Goal: Task Accomplishment & Management: Manage account settings

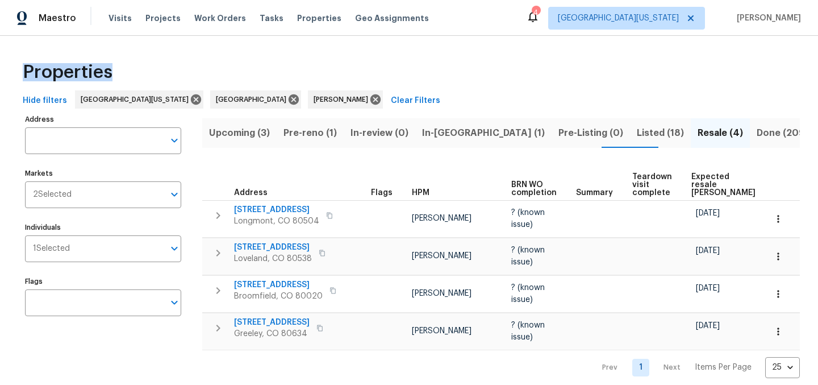
click at [329, 130] on span "Pre-reno (1)" at bounding box center [309, 133] width 53 height 16
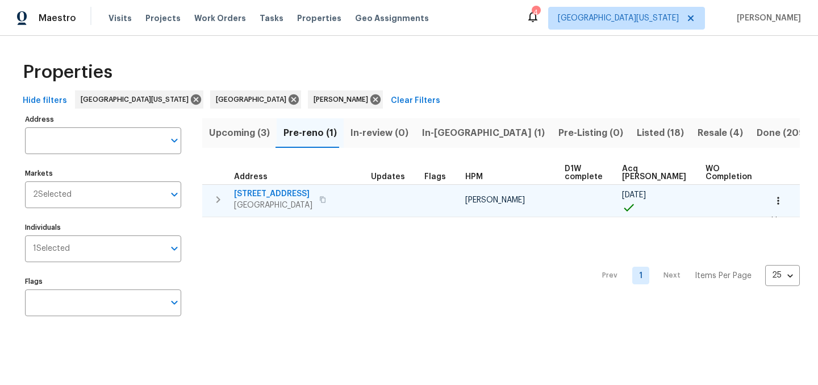
click at [263, 186] on td "354 Saratoga Way Windsor, CO 80550" at bounding box center [284, 200] width 164 height 30
click at [262, 195] on span "354 Saratoga Way" at bounding box center [273, 193] width 78 height 11
click at [271, 195] on span "354 Saratoga Way" at bounding box center [273, 193] width 78 height 11
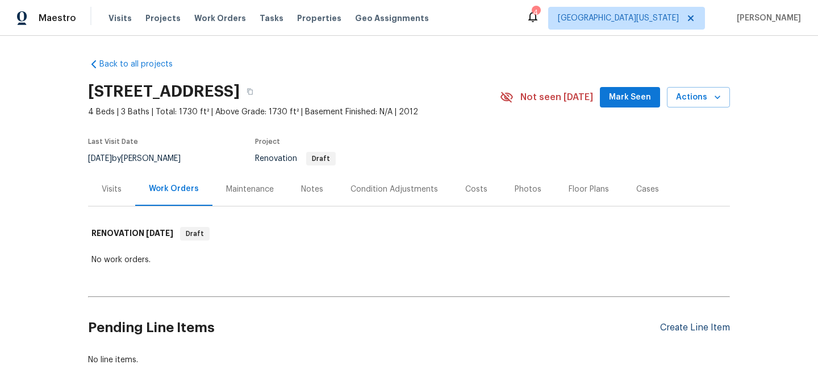
click at [682, 331] on div "Create Line Item" at bounding box center [695, 327] width 70 height 11
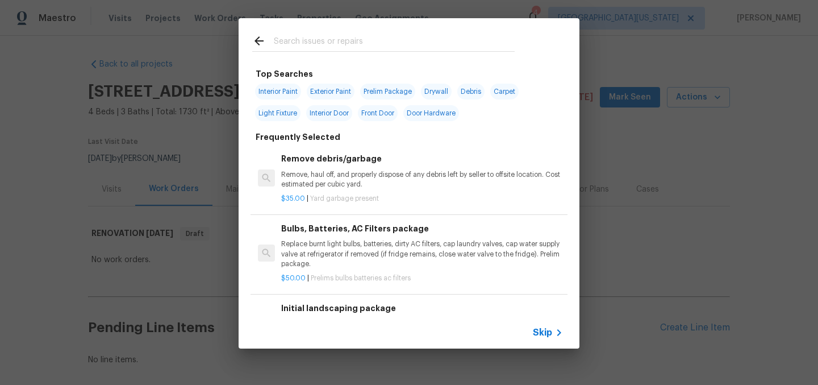
click at [396, 47] on input "text" at bounding box center [394, 42] width 241 height 17
click at [300, 90] on span "Interior Paint" at bounding box center [278, 91] width 46 height 16
type input "Interior Paint"
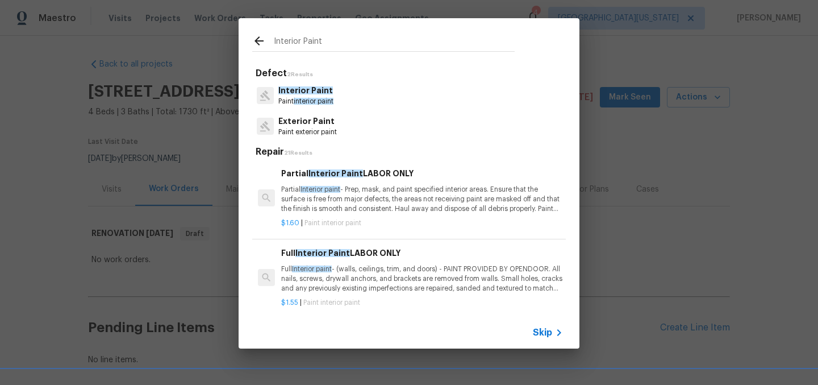
click at [366, 186] on p "Partial Interior paint - Prep, mask, and paint specified interior areas. Ensure…" at bounding box center [422, 199] width 282 height 29
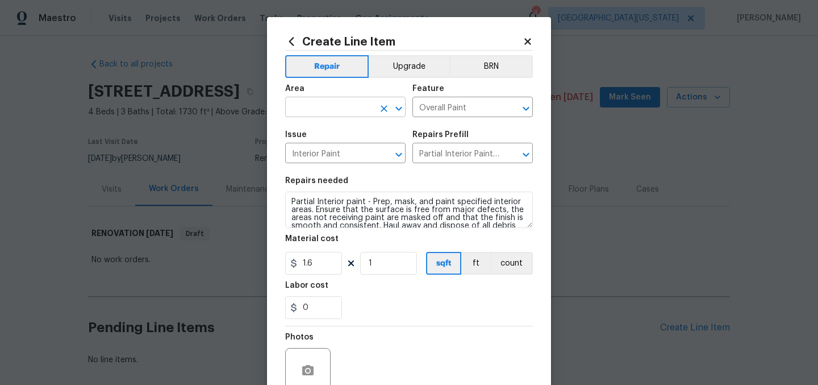
click at [332, 112] on input "text" at bounding box center [329, 108] width 89 height 18
click at [337, 147] on li "Interior Overall" at bounding box center [341, 152] width 120 height 19
type input "Interior Overall"
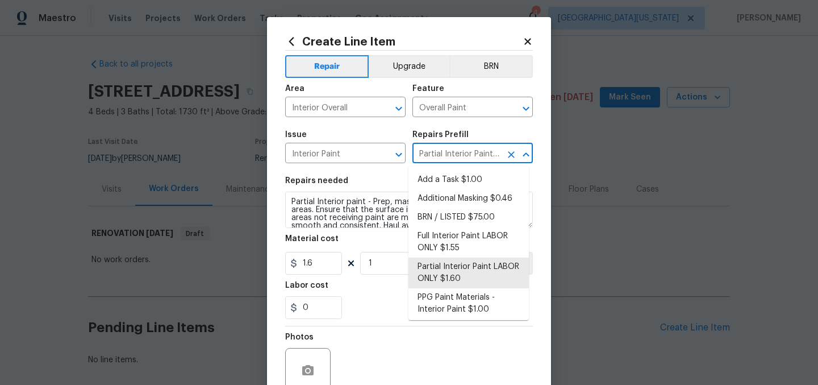
click at [434, 154] on input "Partial Interior Paint LABOR ONLY $1.60" at bounding box center [456, 154] width 89 height 18
click at [462, 253] on li "Full Interior Paint LABOR ONLY $1.55" at bounding box center [468, 242] width 120 height 31
type input "Full Interior Paint LABOR ONLY $1.55"
type textarea "Full Interior paint - (walls, ceilings, trim, and doors) - PAINT PROVIDED BY OP…"
type input "1.55"
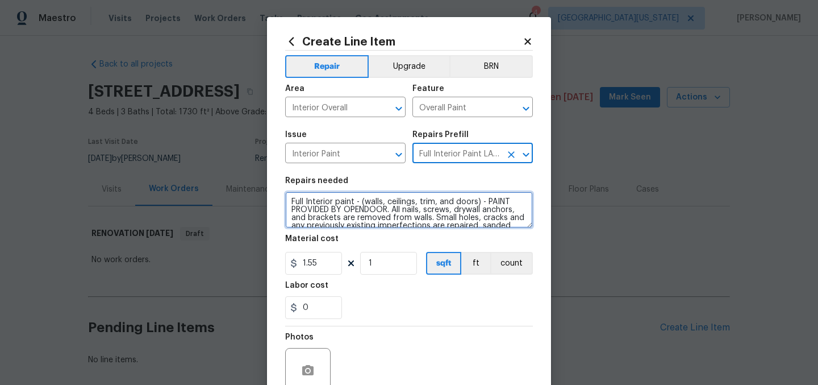
drag, startPoint x: 287, startPoint y: 204, endPoint x: 333, endPoint y: 193, distance: 47.4
click at [287, 204] on textarea "Full Interior paint - (walls, ceilings, trim, and doors) - PAINT PROVIDED BY OP…" at bounding box center [409, 209] width 248 height 36
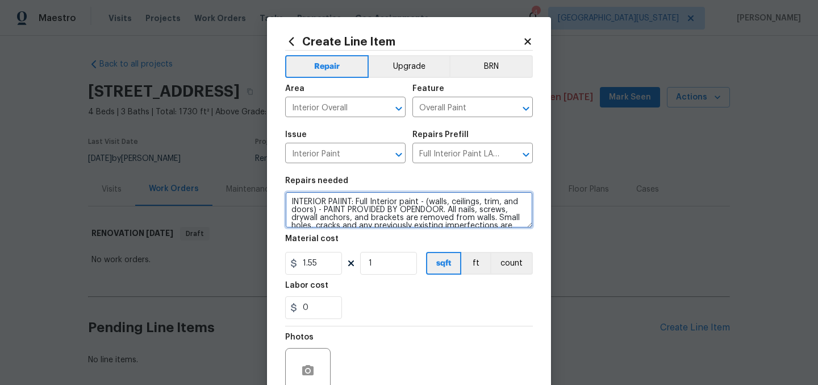
type textarea "INTERIOR PAIINT: Full Interior paint - (walls, ceilings, trim, and doors) - PAI…"
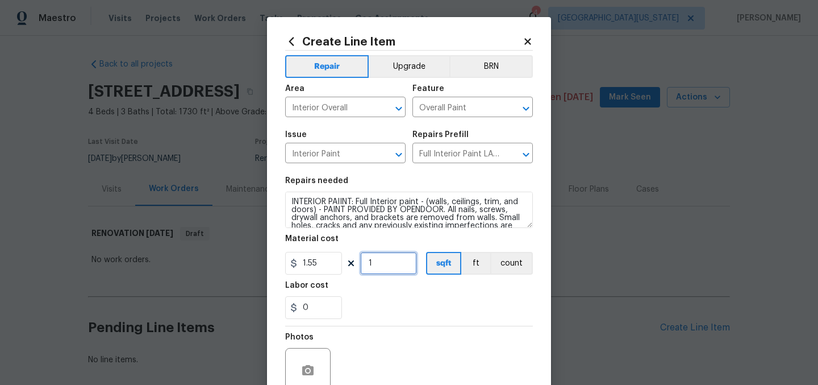
click at [403, 260] on input "1" at bounding box center [388, 263] width 57 height 23
click at [382, 267] on input "1" at bounding box center [388, 263] width 57 height 23
type input "1730"
click at [413, 306] on div "0" at bounding box center [409, 307] width 248 height 23
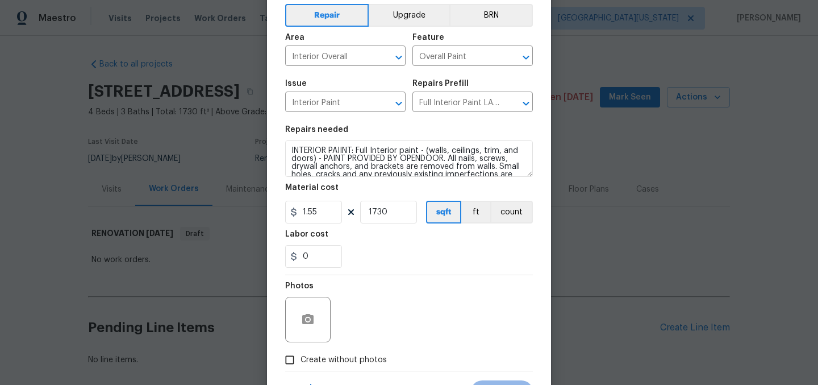
scroll to position [105, 0]
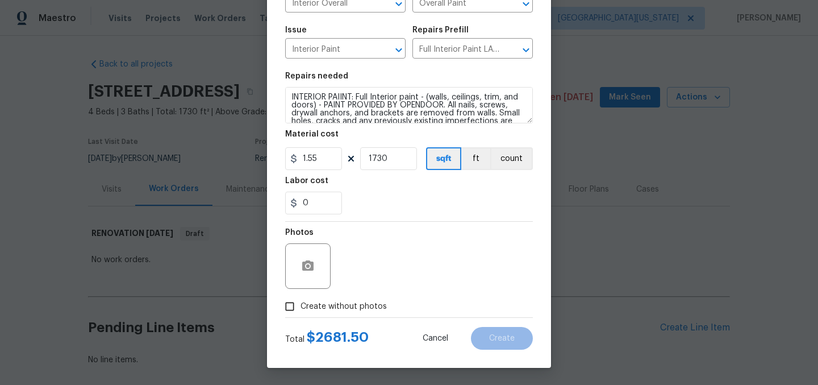
click at [315, 307] on span "Create without photos" at bounding box center [343, 306] width 86 height 12
click at [300, 307] on input "Create without photos" at bounding box center [290, 306] width 22 height 22
checkbox input "true"
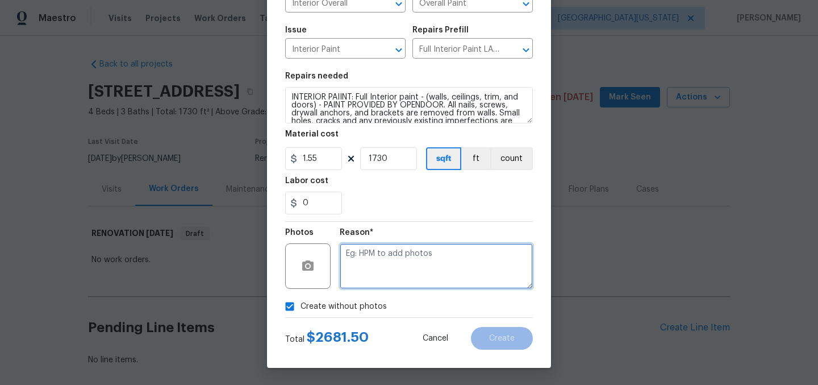
click at [424, 264] on textarea at bounding box center [436, 265] width 193 height 45
type textarea "Later"
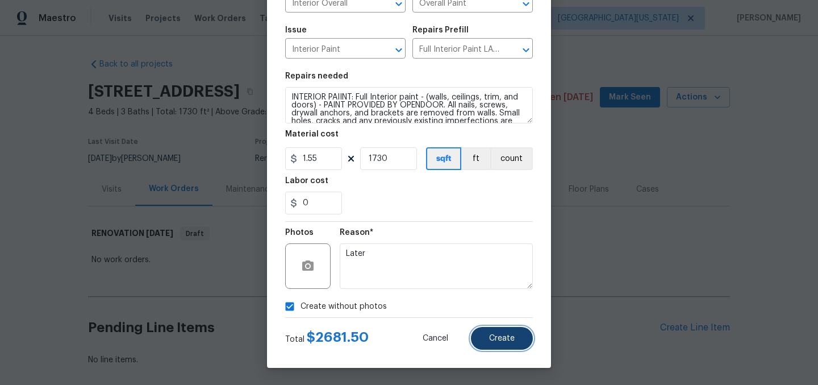
click at [507, 336] on span "Create" at bounding box center [502, 338] width 26 height 9
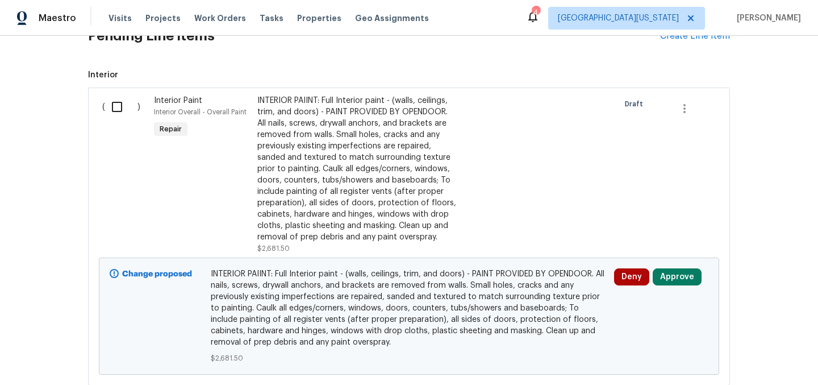
scroll to position [291, 0]
click at [113, 105] on input "checkbox" at bounding box center [121, 107] width 32 height 24
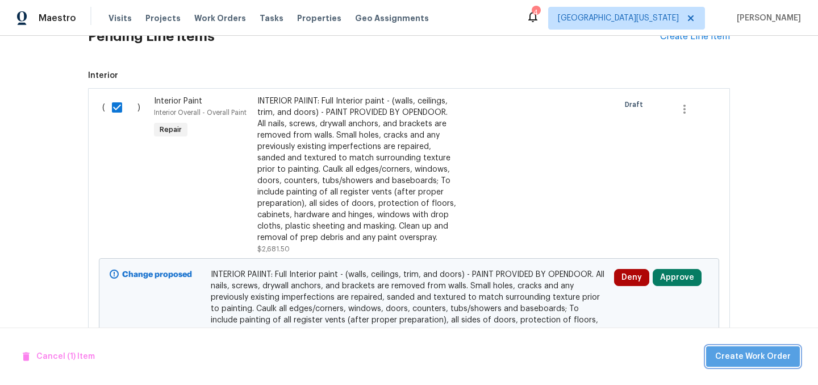
click at [779, 358] on span "Create Work Order" at bounding box center [753, 356] width 76 height 14
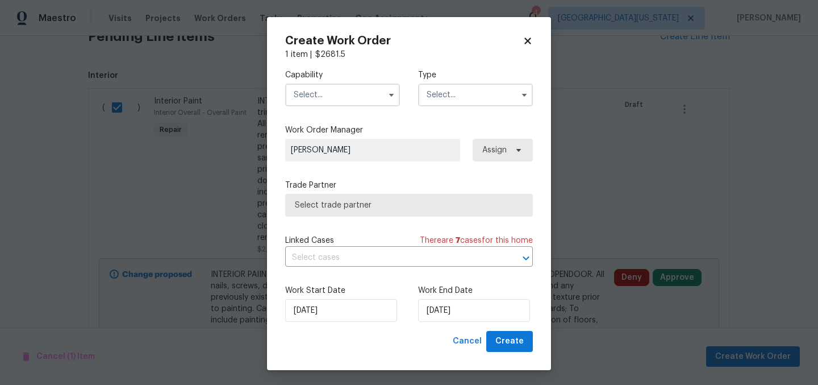
click at [360, 99] on input "text" at bounding box center [342, 94] width 115 height 23
click at [524, 37] on icon at bounding box center [528, 41] width 10 height 10
click at [524, 37] on h2 "Pending Line Items" at bounding box center [374, 36] width 572 height 53
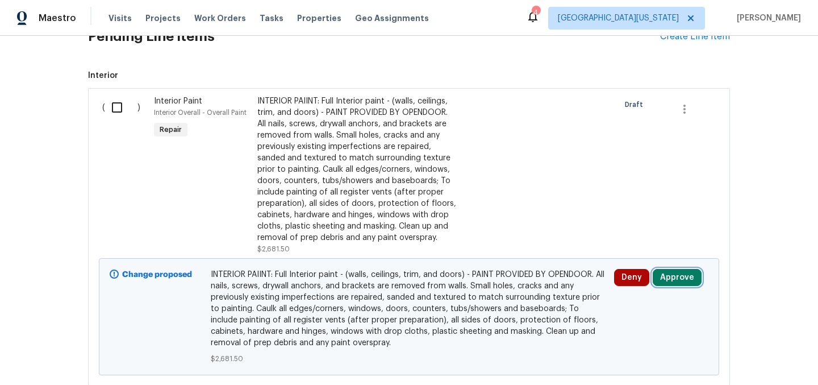
click at [674, 275] on button "Approve" at bounding box center [677, 277] width 49 height 17
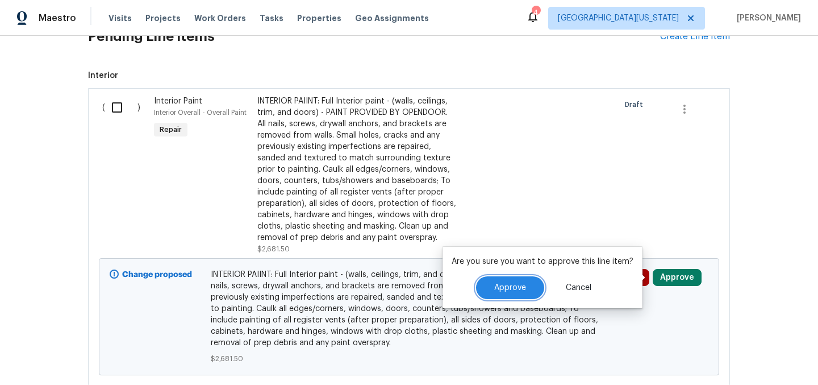
click at [519, 290] on span "Approve" at bounding box center [510, 287] width 32 height 9
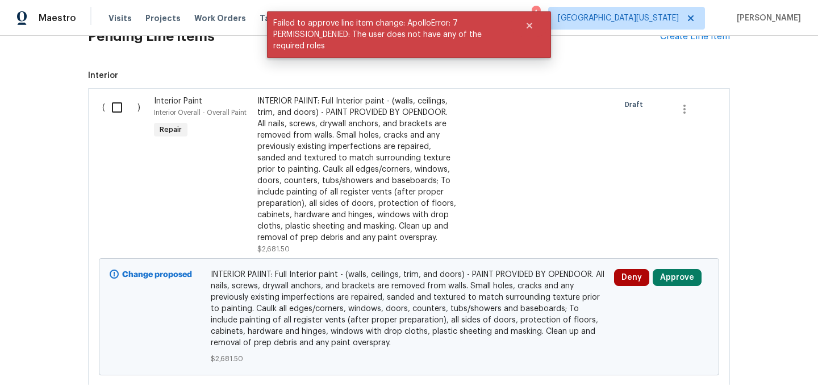
click at [107, 110] on input "checkbox" at bounding box center [121, 107] width 32 height 24
checkbox input "true"
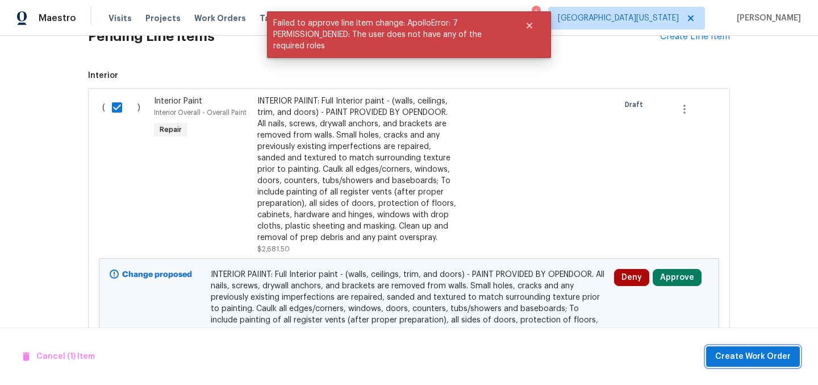
click at [747, 363] on button "Create Work Order" at bounding box center [753, 356] width 94 height 21
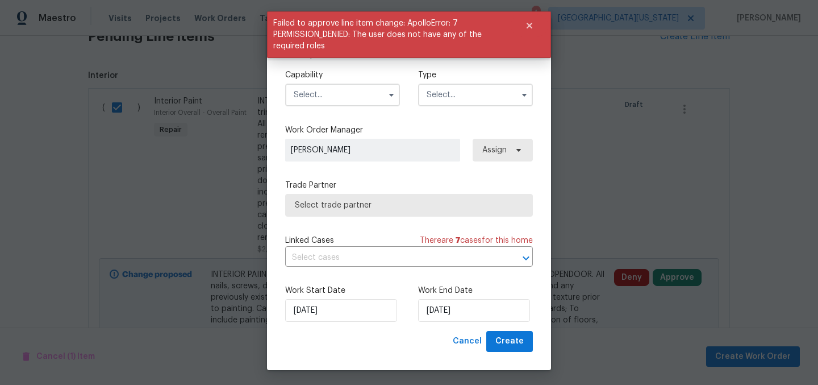
click at [317, 97] on input "text" at bounding box center [342, 94] width 115 height 23
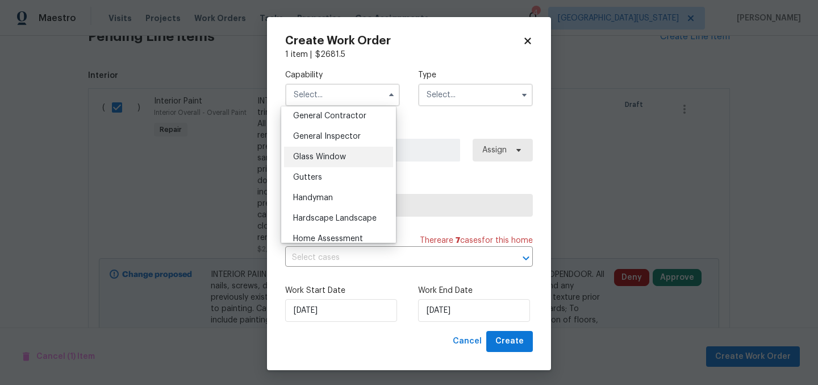
scroll to position [545, 0]
click at [338, 121] on span "General Contractor" at bounding box center [329, 117] width 73 height 8
type input "General Contractor"
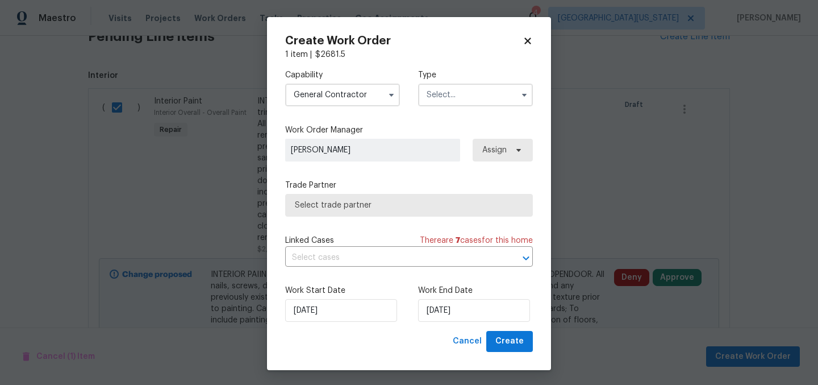
click at [441, 96] on input "text" at bounding box center [475, 94] width 115 height 23
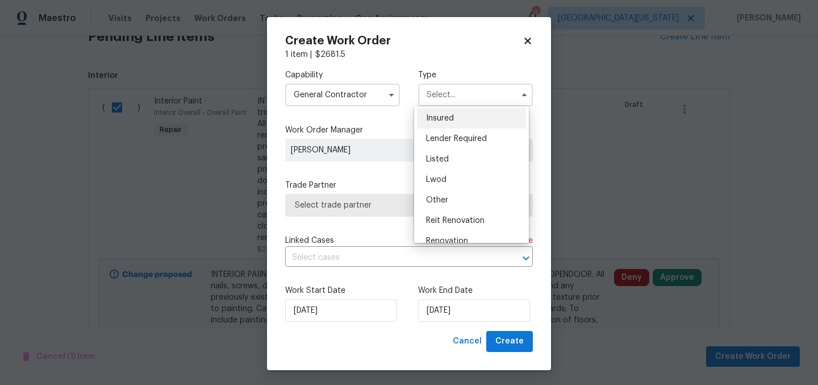
scroll to position [135, 0]
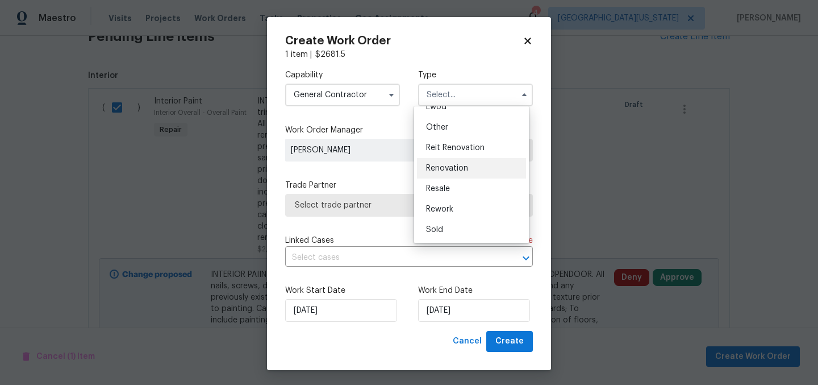
click at [467, 169] on span "Renovation" at bounding box center [447, 168] width 42 height 8
type input "Renovation"
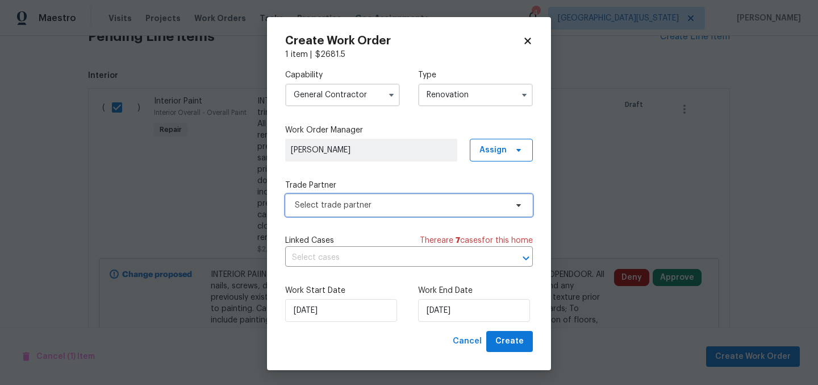
click at [379, 206] on span "Select trade partner" at bounding box center [401, 204] width 212 height 11
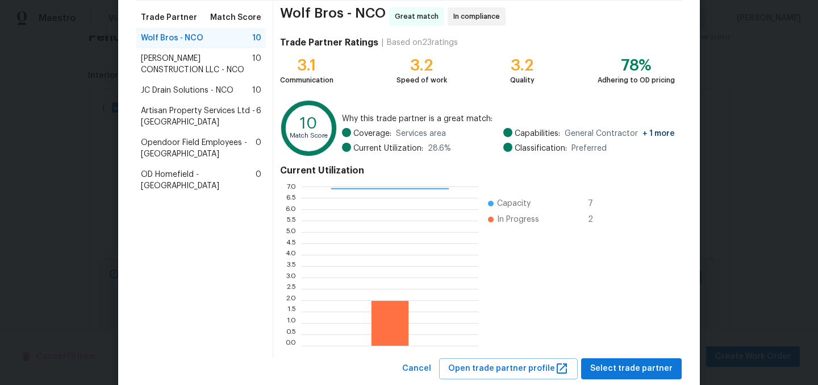
scroll to position [116, 0]
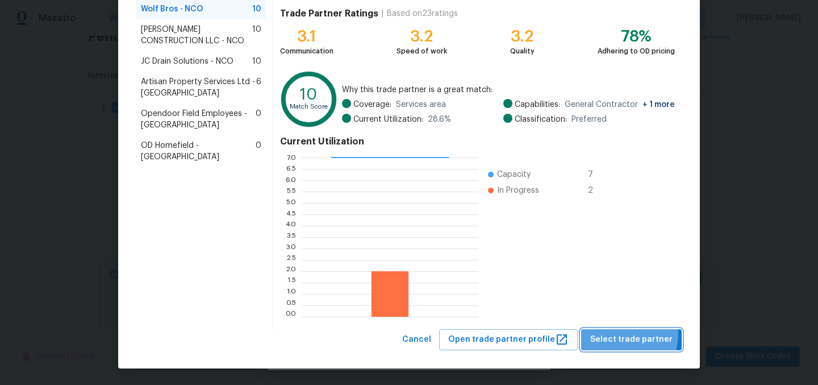
click at [617, 333] on span "Select trade partner" at bounding box center [631, 339] width 82 height 14
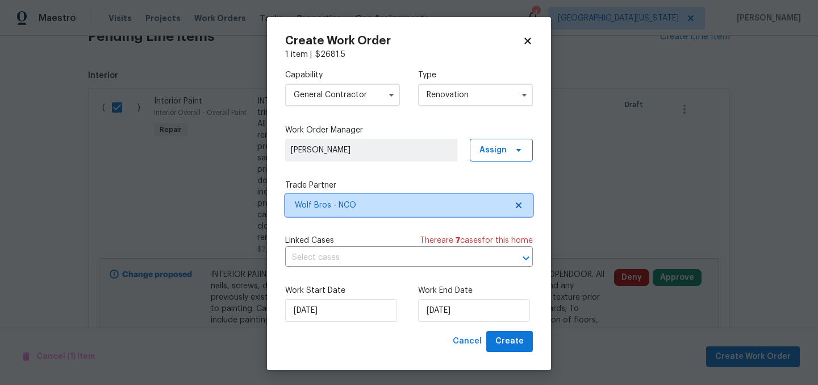
scroll to position [0, 0]
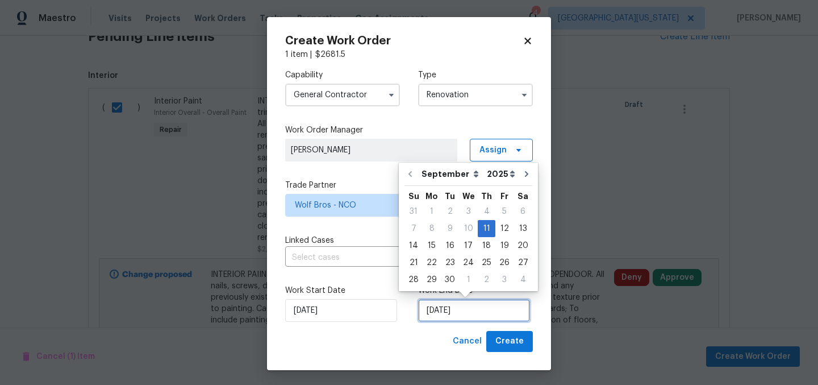
click at [483, 317] on input "9/11/2025" at bounding box center [474, 310] width 112 height 23
click at [447, 283] on div "30" at bounding box center [450, 279] width 18 height 16
type input "9/30/2025"
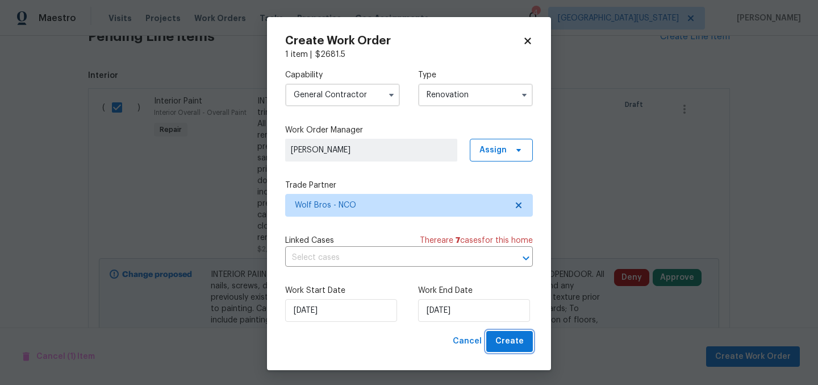
click at [523, 345] on button "Create" at bounding box center [509, 341] width 47 height 21
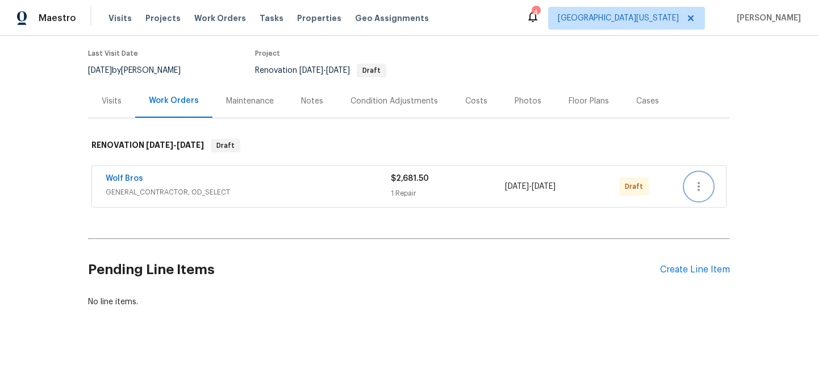
click at [692, 179] on icon "button" at bounding box center [699, 186] width 14 height 14
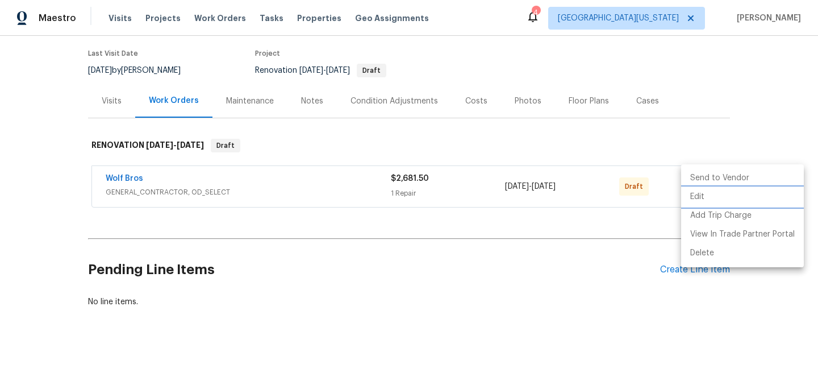
click at [711, 194] on li "Edit" at bounding box center [742, 196] width 123 height 19
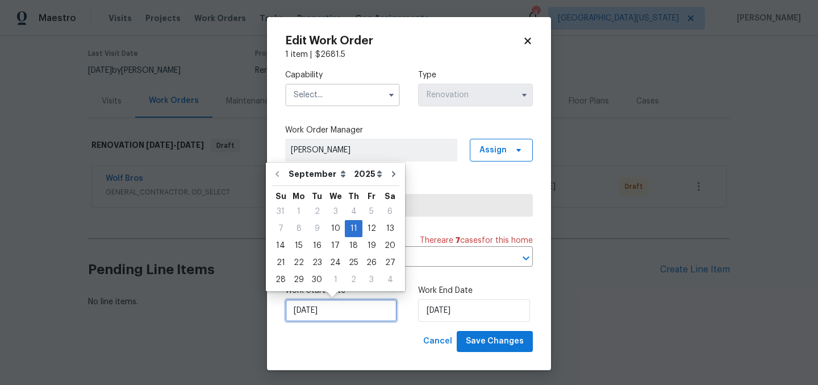
click at [356, 311] on input "9/11/2025" at bounding box center [341, 310] width 112 height 23
click at [334, 228] on div "10" at bounding box center [335, 228] width 19 height 16
type input "9/10/2025"
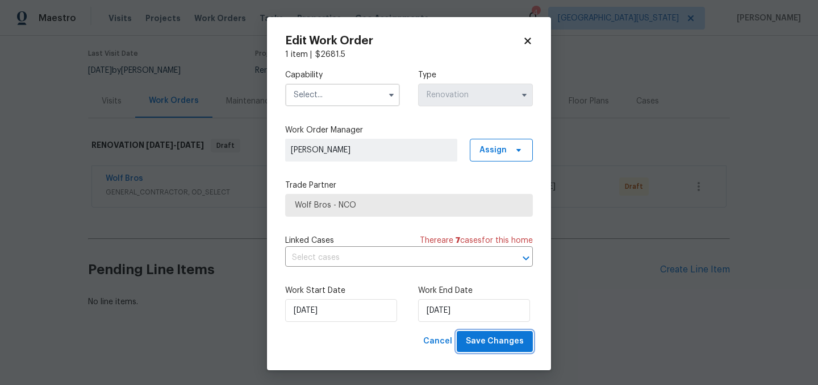
click at [490, 343] on span "Save Changes" at bounding box center [495, 341] width 58 height 14
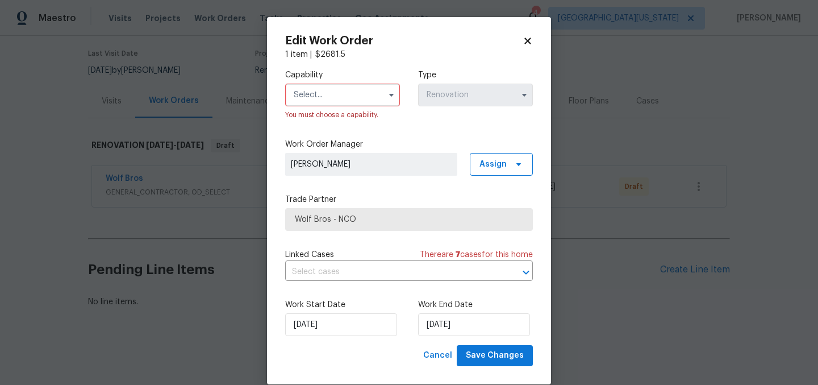
click at [315, 99] on input "text" at bounding box center [342, 94] width 115 height 23
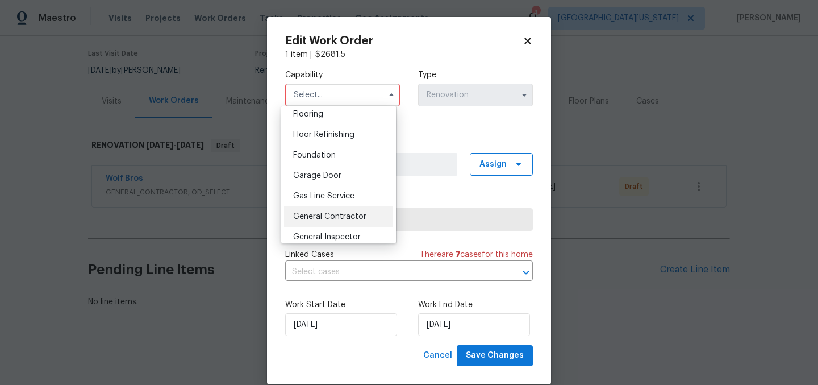
scroll to position [454, 0]
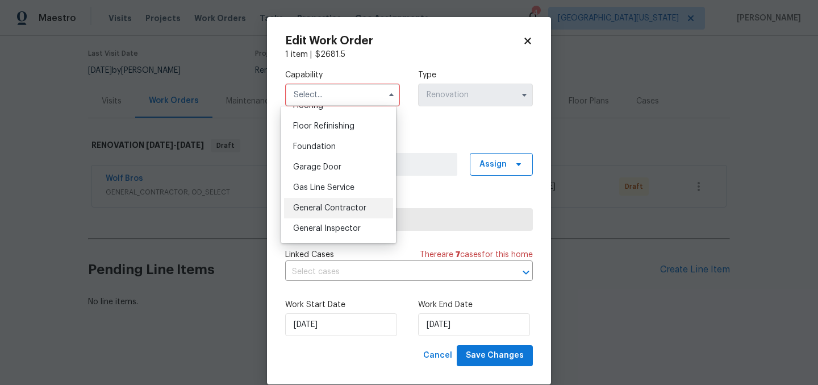
click at [334, 214] on div "General Contractor" at bounding box center [338, 208] width 109 height 20
type input "General Contractor"
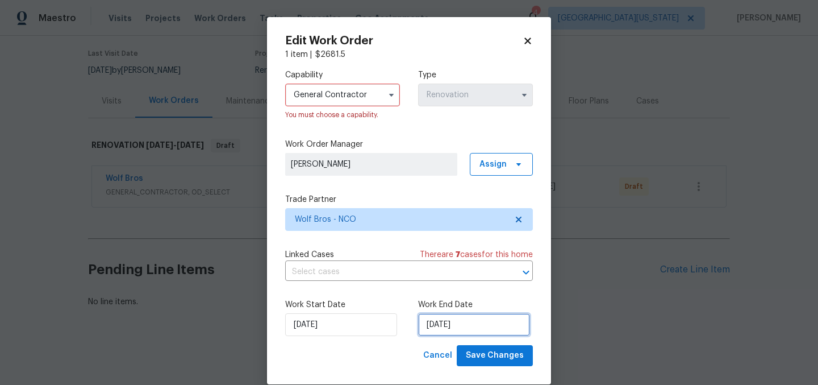
click at [480, 319] on input "9/30/2025" at bounding box center [474, 324] width 112 height 23
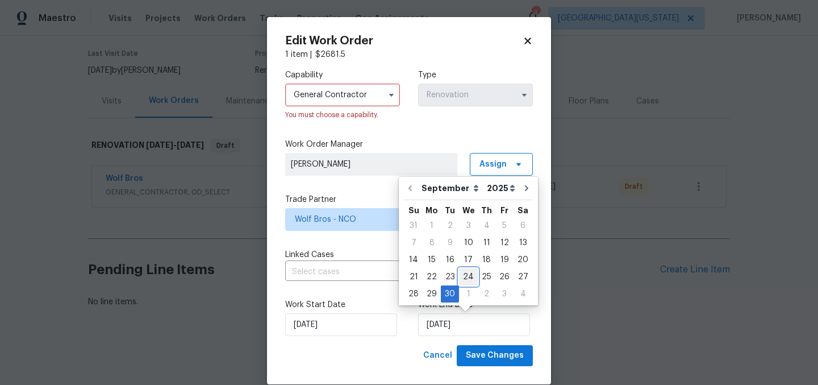
click at [467, 277] on div "24" at bounding box center [468, 277] width 19 height 16
click at [467, 277] on input "text" at bounding box center [393, 272] width 216 height 18
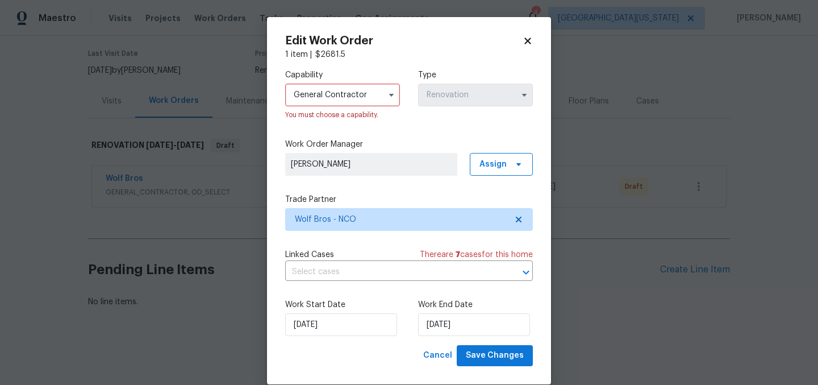
click at [397, 295] on div "Work Start Date 9/10/2025 Work End Date 9/24/2025" at bounding box center [409, 317] width 248 height 55
click at [384, 363] on div "Cancel Save Changes" at bounding box center [409, 355] width 248 height 21
click at [459, 322] on input "9/24/2025" at bounding box center [474, 324] width 112 height 23
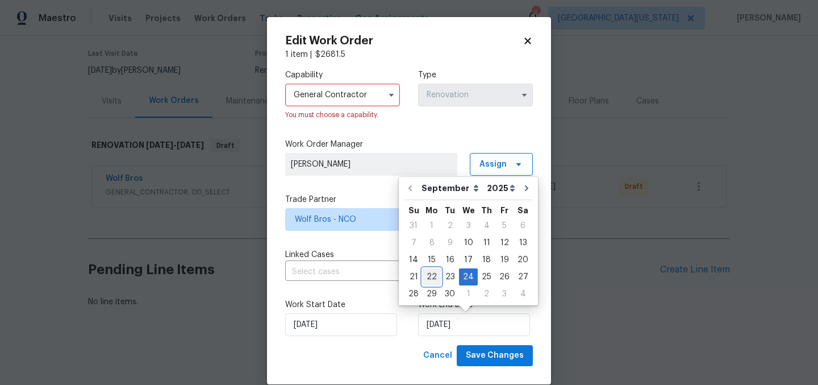
click at [437, 279] on div "22" at bounding box center [432, 277] width 18 height 16
type input "9/22/2025"
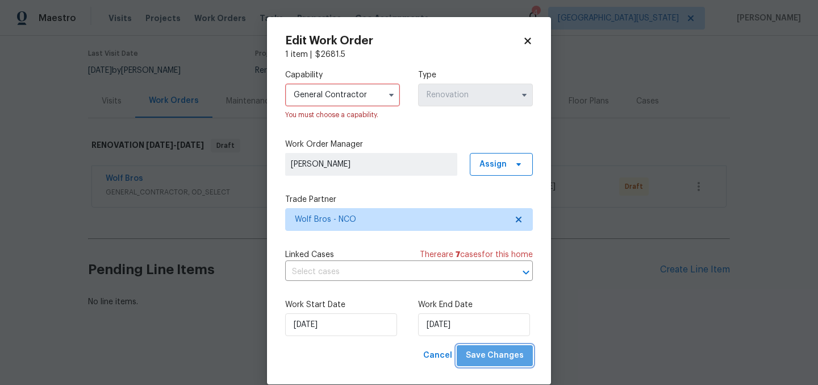
click at [514, 353] on span "Save Changes" at bounding box center [495, 355] width 58 height 14
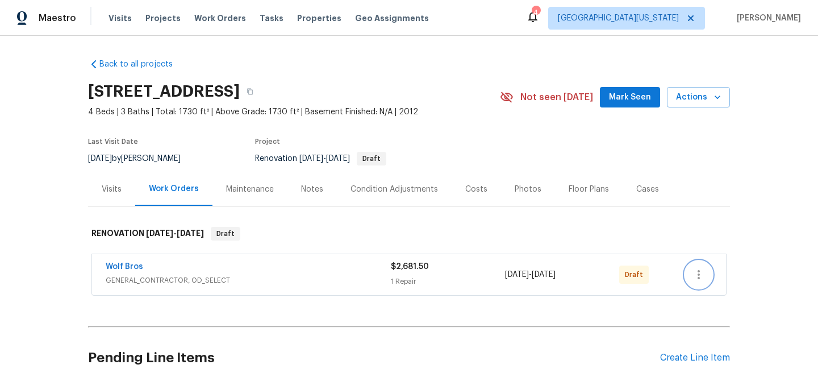
click at [699, 279] on icon "button" at bounding box center [699, 275] width 14 height 14
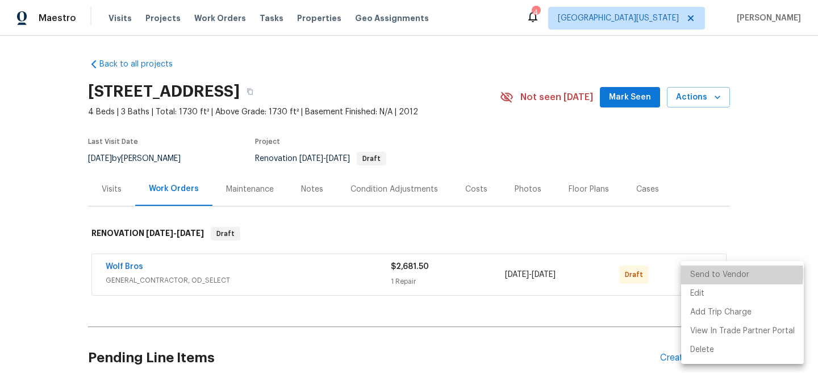
click at [718, 273] on li "Send to Vendor" at bounding box center [742, 274] width 123 height 19
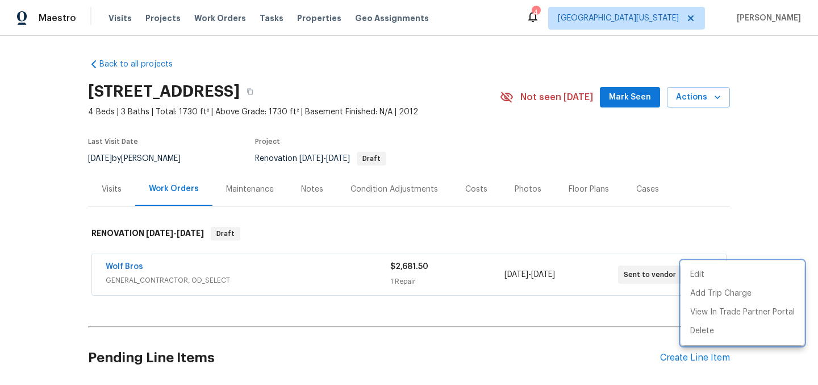
click at [557, 239] on div at bounding box center [409, 192] width 818 height 385
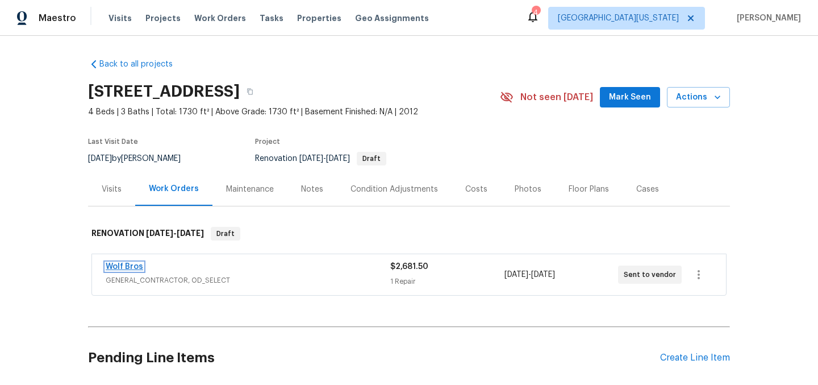
click at [106, 263] on link "Wolf Bros" at bounding box center [124, 266] width 37 height 8
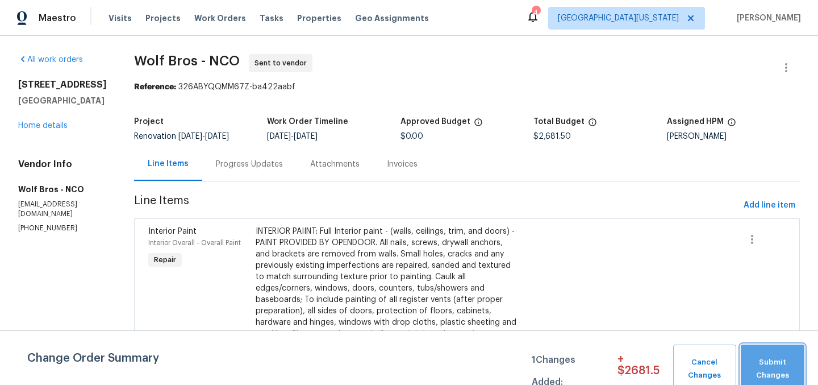
click at [784, 365] on span "Submit Changes" at bounding box center [772, 369] width 52 height 26
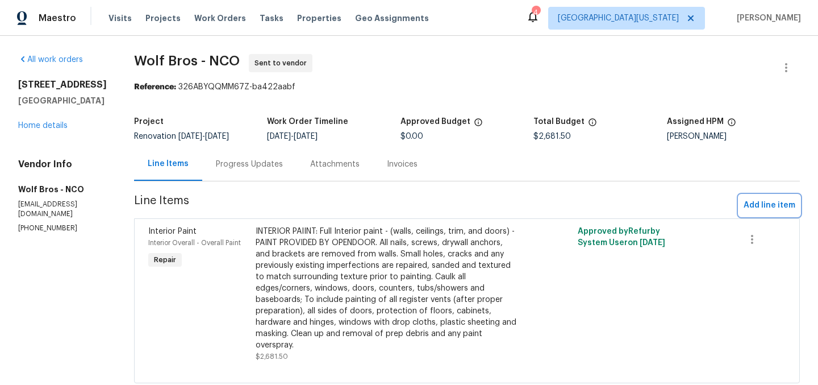
click at [761, 198] on button "Add line item" at bounding box center [769, 205] width 61 height 21
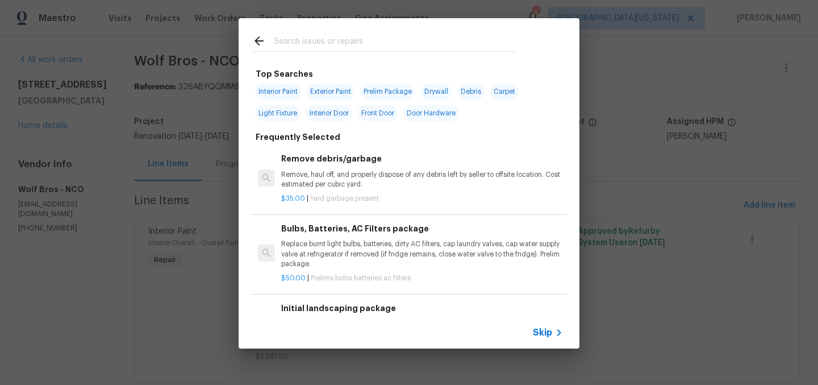
click at [342, 44] on input "text" at bounding box center [394, 42] width 241 height 17
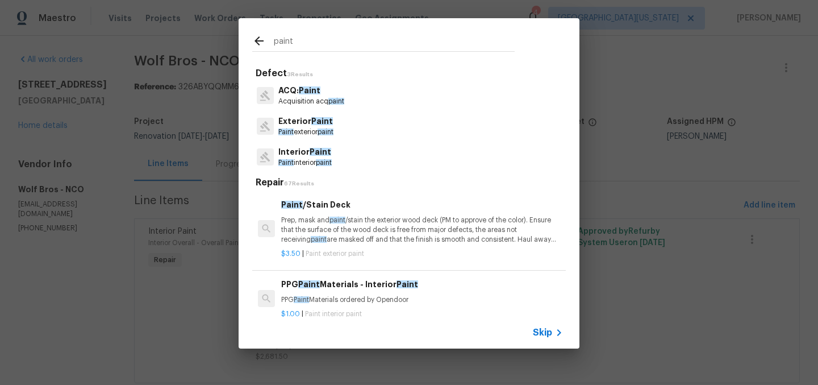
type input "paint"
click at [316, 149] on span "Paint" at bounding box center [321, 152] width 22 height 8
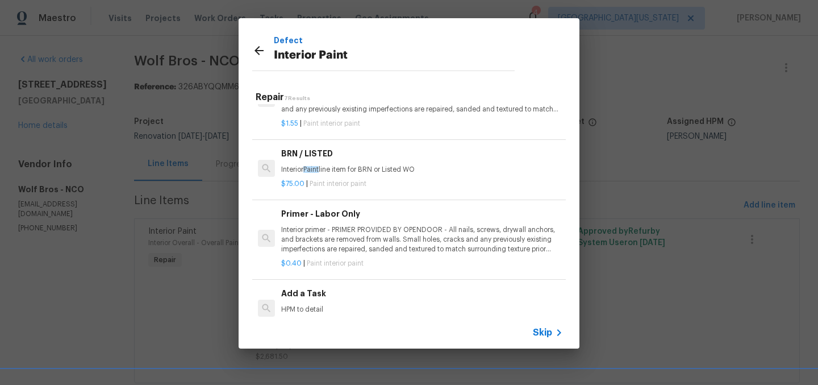
scroll to position [205, 0]
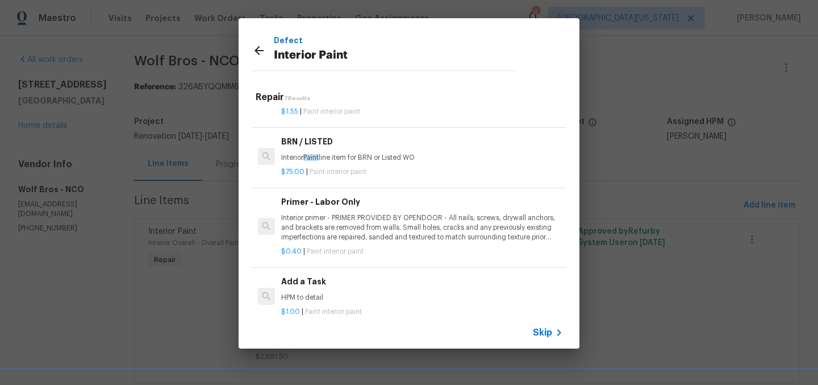
click at [364, 275] on h6 "Add a Task" at bounding box center [422, 281] width 282 height 12
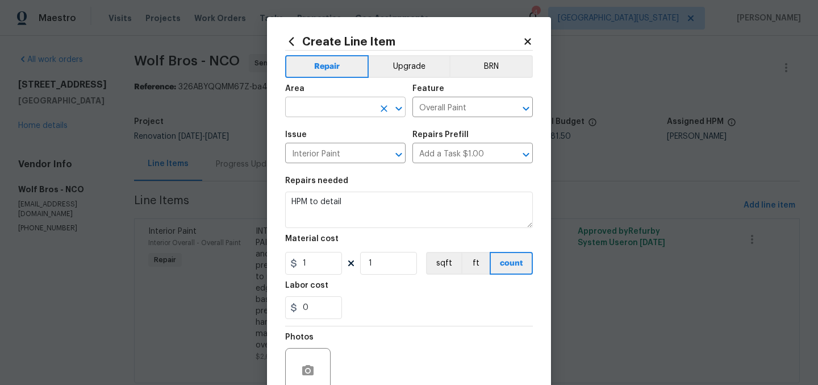
click at [365, 114] on input "text" at bounding box center [329, 108] width 89 height 18
click at [380, 149] on li "Interior Overall" at bounding box center [341, 152] width 120 height 19
type input "Interior Overall"
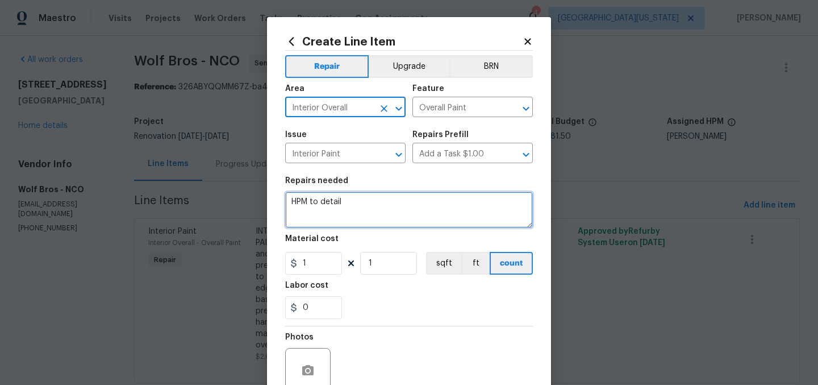
click at [367, 204] on textarea "HPM to detail" at bounding box center [409, 209] width 248 height 36
type textarea "I"
type textarea "WINDOW BLINDS: Deep clean all blinds an rehang after paint."
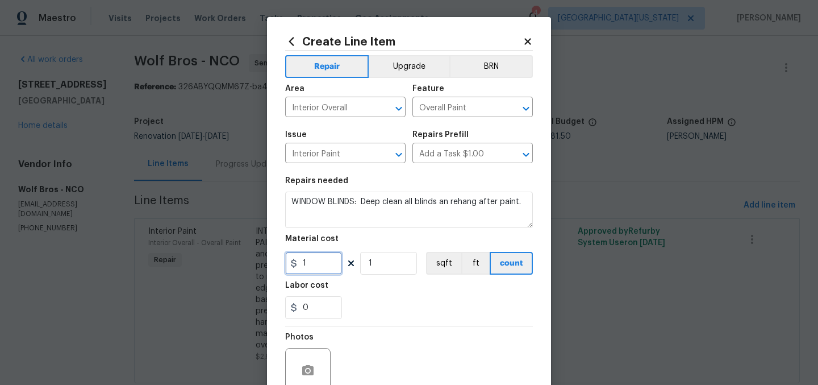
click at [308, 264] on input "1" at bounding box center [313, 263] width 57 height 23
click at [309, 265] on input "1" at bounding box center [313, 263] width 57 height 23
click at [494, 324] on div "Repair Upgrade BRN Area Interior Overall ​ Feature Overall Paint ​ Issue Interi…" at bounding box center [409, 236] width 248 height 371
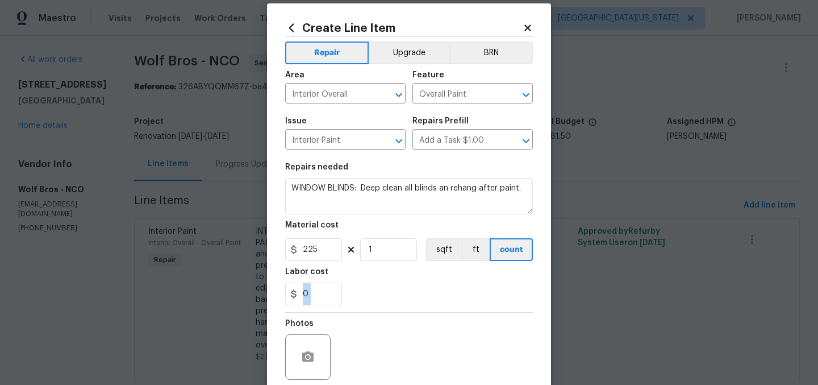
scroll to position [14, 0]
click at [318, 253] on input "225" at bounding box center [313, 248] width 57 height 23
click at [317, 252] on input "225" at bounding box center [313, 248] width 57 height 23
type input "150"
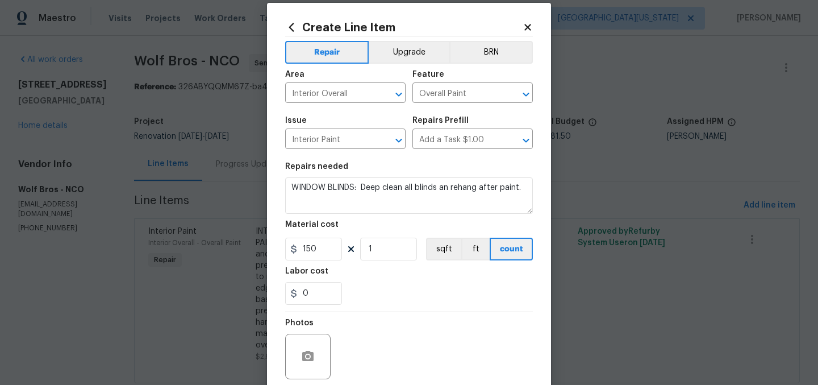
click at [466, 307] on section "Repairs needed WINDOW BLINDS: Deep clean all blinds an rehang after paint. Mate…" at bounding box center [409, 234] width 248 height 156
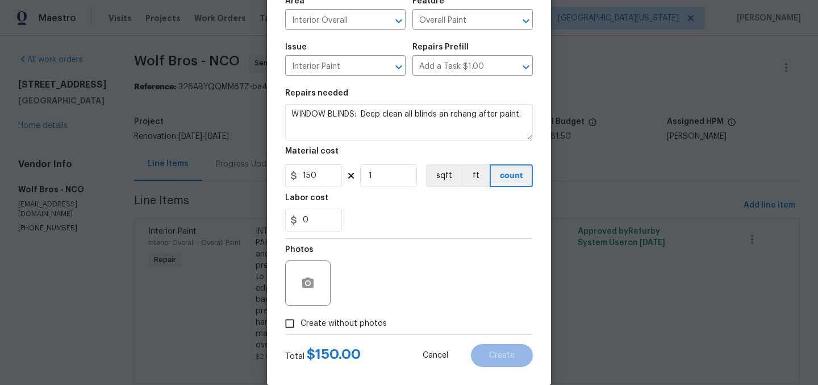
scroll to position [105, 0]
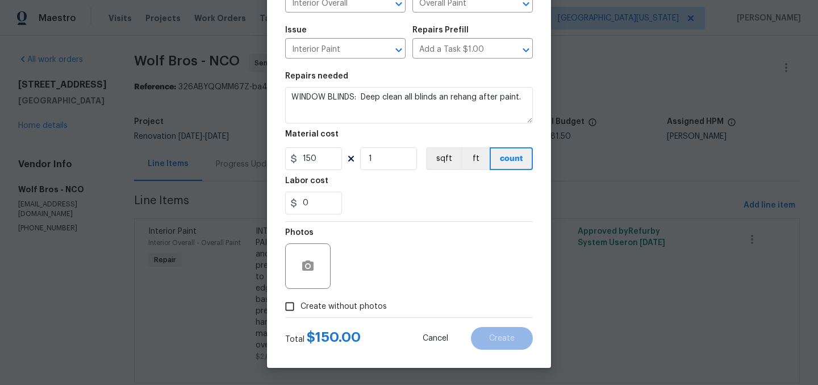
click at [338, 308] on span "Create without photos" at bounding box center [343, 306] width 86 height 12
click at [300, 308] on input "Create without photos" at bounding box center [290, 306] width 22 height 22
checkbox input "true"
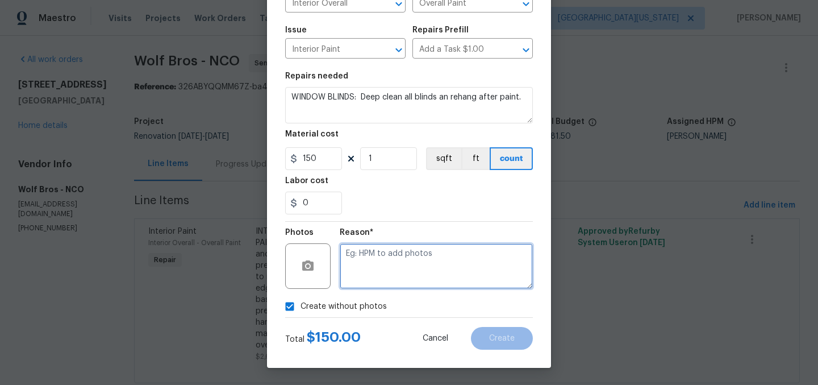
click at [427, 268] on textarea at bounding box center [436, 265] width 193 height 45
type textarea "Later"
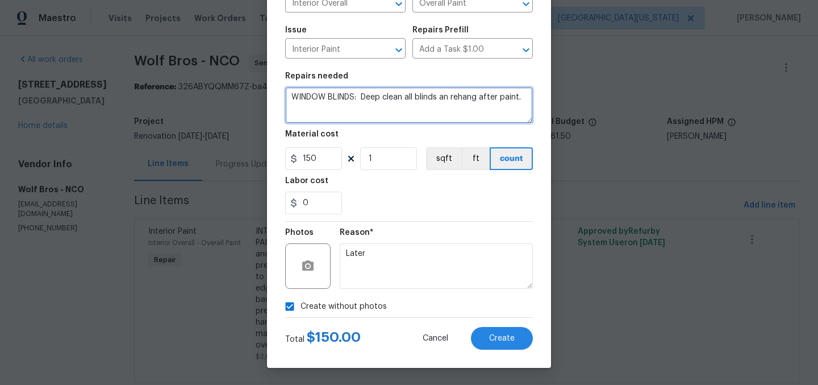
click at [445, 97] on textarea "WINDOW BLINDS: Deep clean all blinds an rehang after paint." at bounding box center [409, 105] width 248 height 36
type textarea "WINDOW BLINDS: Deep clean all blinds and rehang after paint."
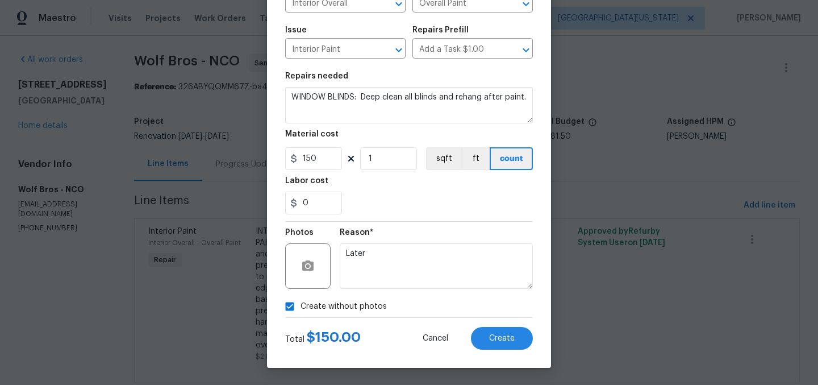
click at [450, 219] on section "Repairs needed WINDOW BLINDS: Deep clean all blinds and rehang after paint. Mat…" at bounding box center [409, 143] width 248 height 156
click at [324, 161] on input "150" at bounding box center [313, 158] width 57 height 23
type input "187.5"
click at [496, 334] on span "Create" at bounding box center [502, 338] width 26 height 9
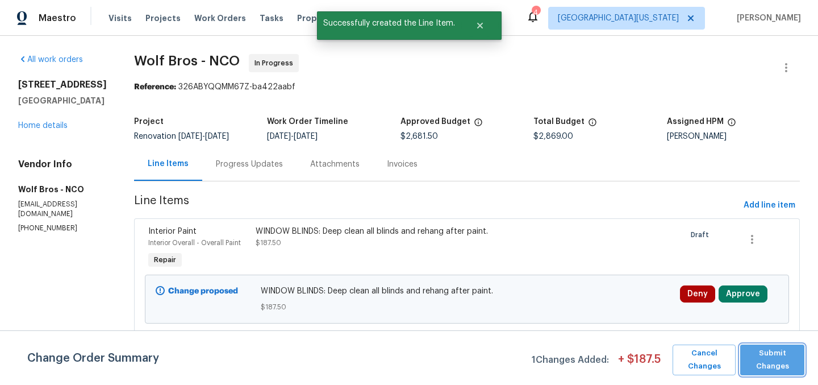
click at [763, 360] on span "Submit Changes" at bounding box center [772, 359] width 53 height 26
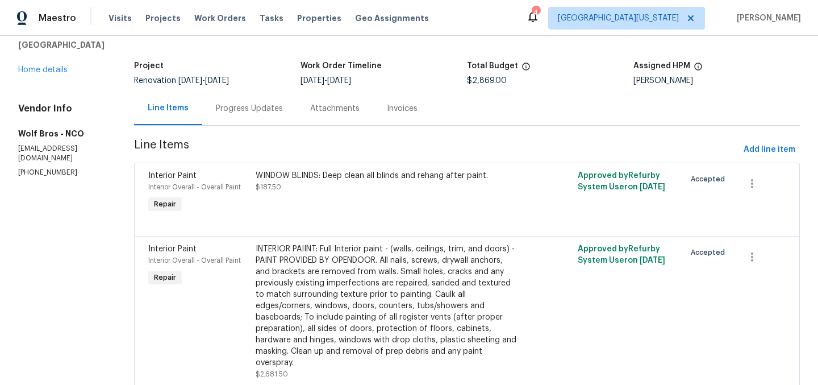
scroll to position [0, 0]
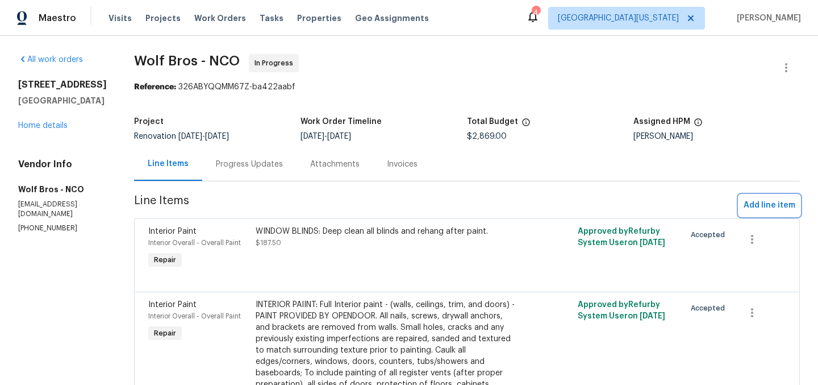
click at [770, 207] on span "Add line item" at bounding box center [769, 205] width 52 height 14
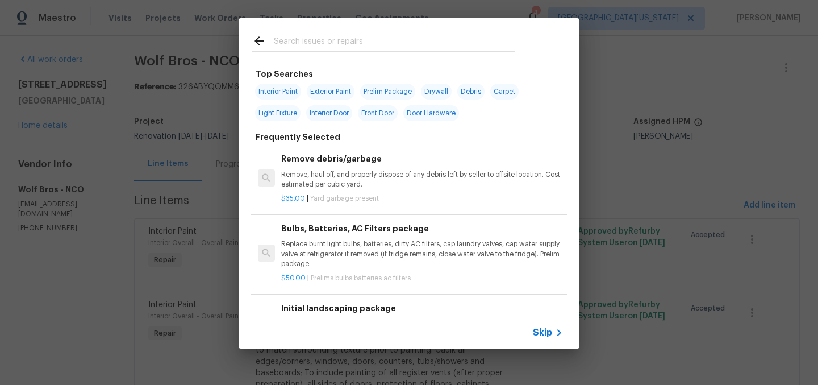
click at [338, 41] on input "text" at bounding box center [394, 42] width 241 height 17
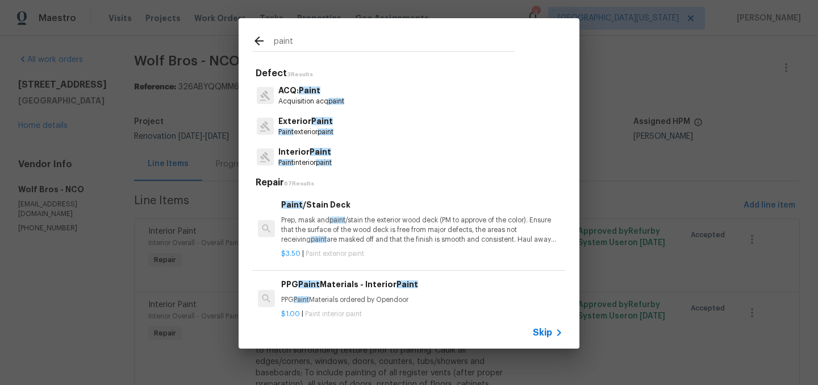
type input "paint"
click at [290, 158] on p "Paint interior paint" at bounding box center [304, 163] width 53 height 10
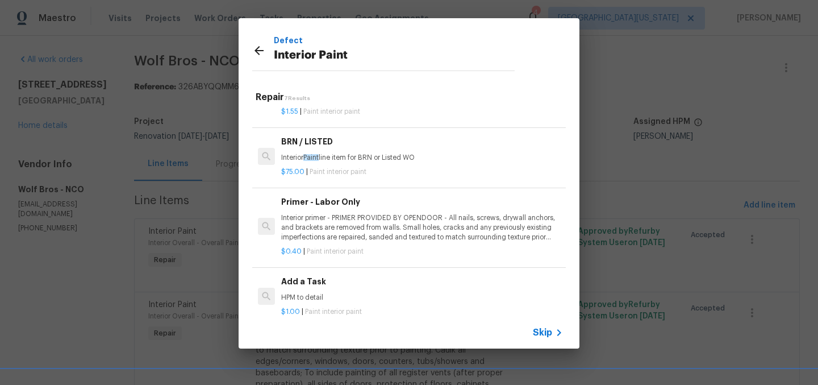
scroll to position [205, 0]
click at [341, 275] on h6 "Add a Task" at bounding box center [422, 281] width 282 height 12
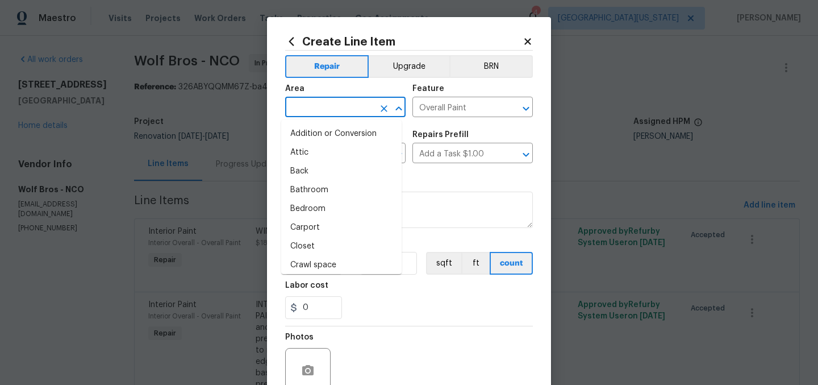
click at [339, 105] on input "text" at bounding box center [329, 108] width 89 height 18
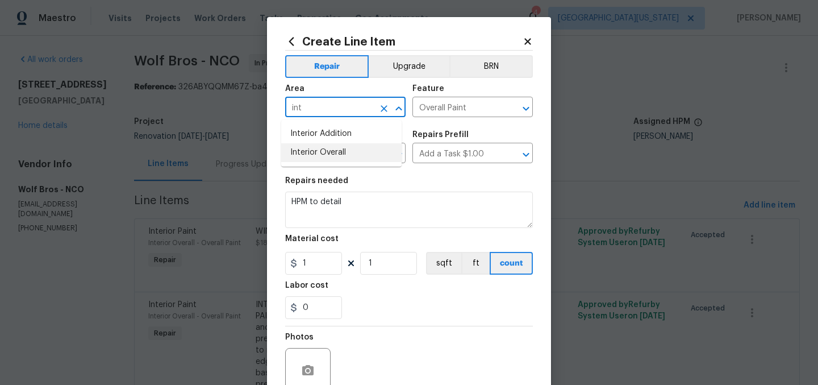
click at [338, 153] on li "Interior Overall" at bounding box center [341, 152] width 120 height 19
type input "Interior Overall"
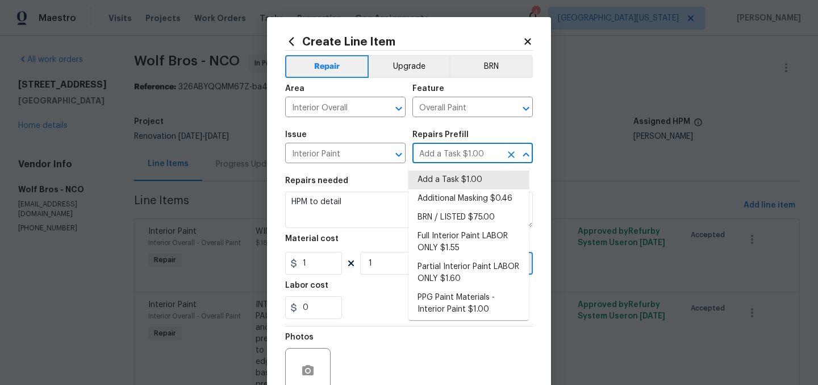
click at [459, 149] on input "Add a Task $1.00" at bounding box center [456, 154] width 89 height 18
click at [464, 202] on li "Additional Masking $0.46" at bounding box center [468, 198] width 120 height 19
type input "Additional Masking $0.46"
type textarea "Additional masking/prep costs."
type input "0.46"
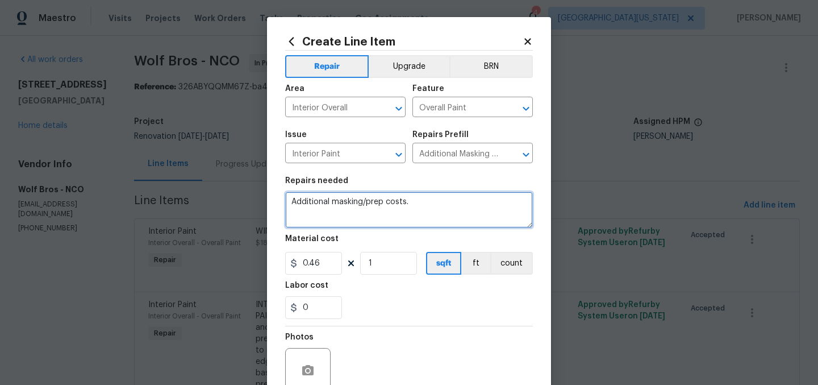
click at [391, 198] on textarea "Additional masking/prep costs." at bounding box center [409, 209] width 248 height 36
type textarea "INTERIOR PAINT: Protect all hard-surface flooring."
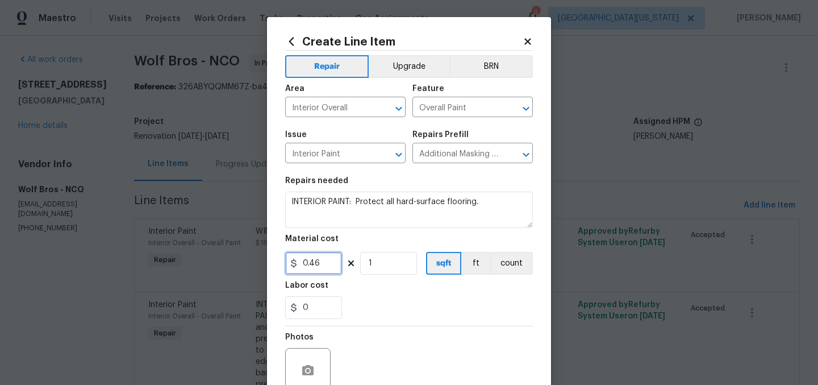
click at [320, 269] on input "0.46" at bounding box center [313, 263] width 57 height 23
type input "150"
click at [433, 311] on div "0" at bounding box center [409, 307] width 248 height 23
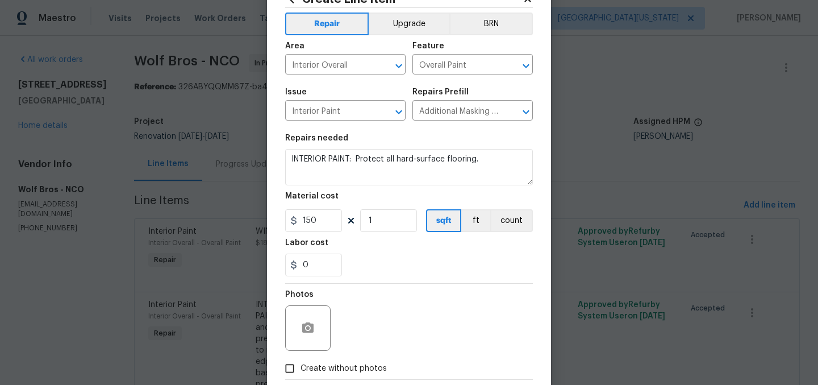
scroll to position [105, 0]
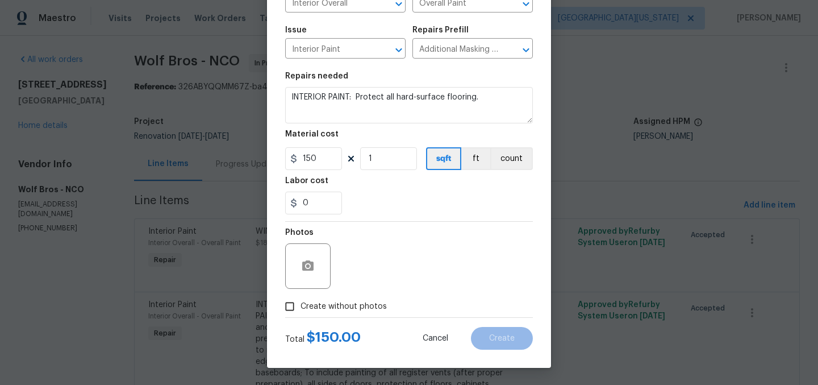
click at [357, 305] on span "Create without photos" at bounding box center [343, 306] width 86 height 12
click at [300, 305] on input "Create without photos" at bounding box center [290, 306] width 22 height 22
checkbox input "true"
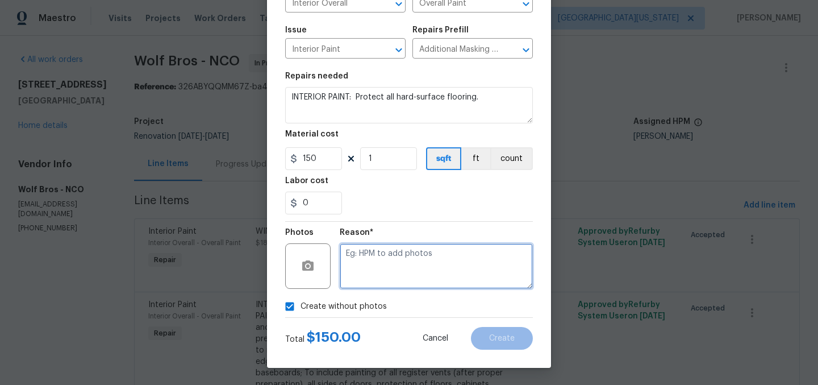
click at [424, 273] on textarea at bounding box center [436, 265] width 193 height 45
type textarea "Later"
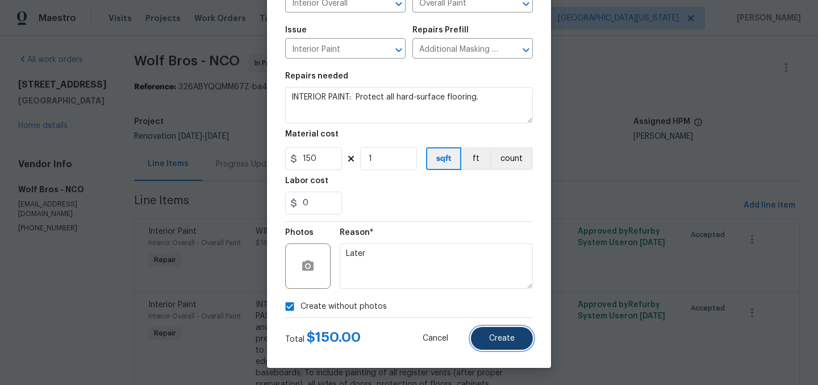
click at [497, 327] on button "Create" at bounding box center [502, 338] width 62 height 23
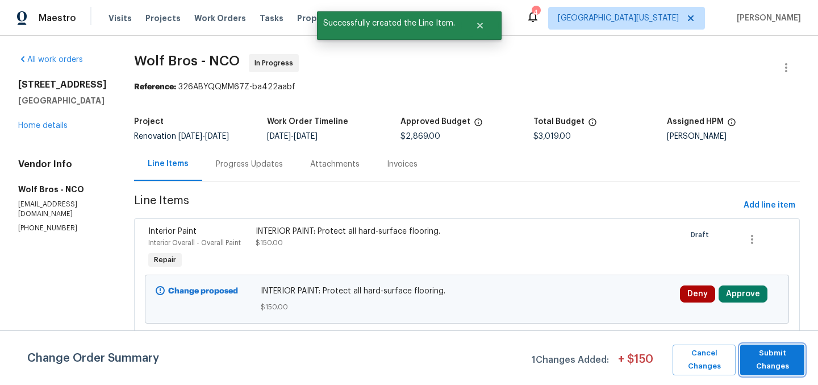
click at [785, 357] on span "Submit Changes" at bounding box center [772, 359] width 53 height 26
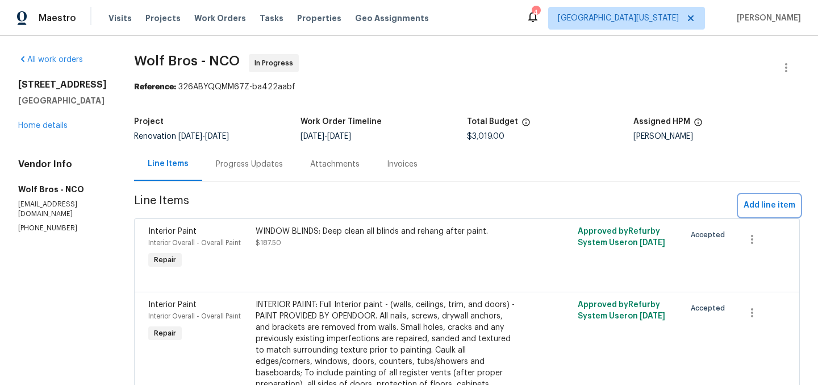
click at [769, 200] on span "Add line item" at bounding box center [769, 205] width 52 height 14
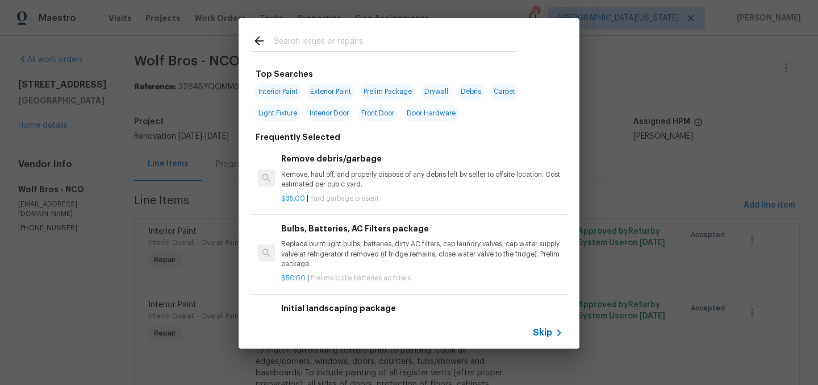
click at [417, 26] on div at bounding box center [384, 40] width 290 height 45
click at [417, 48] on input "text" at bounding box center [394, 42] width 241 height 17
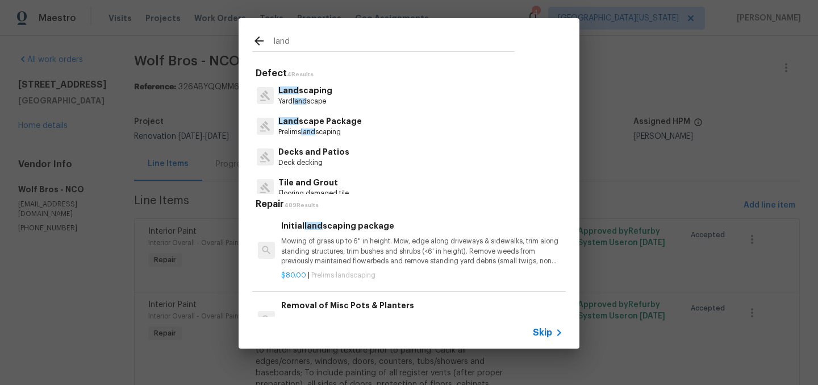
type input "land"
click at [343, 136] on p "Prelims land scaping" at bounding box center [319, 132] width 83 height 10
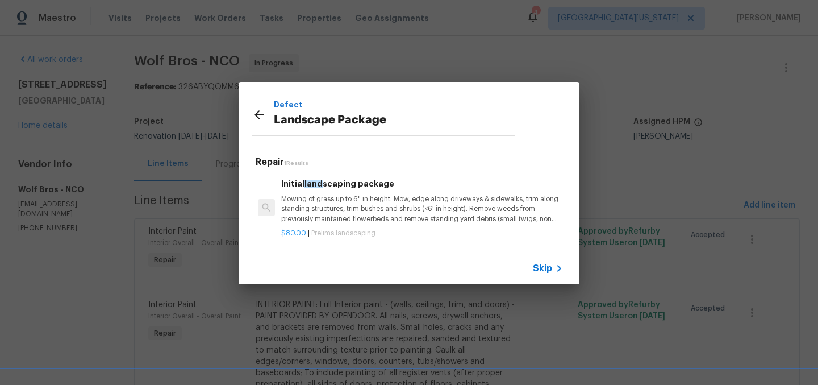
click at [386, 202] on p "Mowing of grass up to 6" in height. Mow, edge along driveways & sidewalks, trim…" at bounding box center [422, 208] width 282 height 29
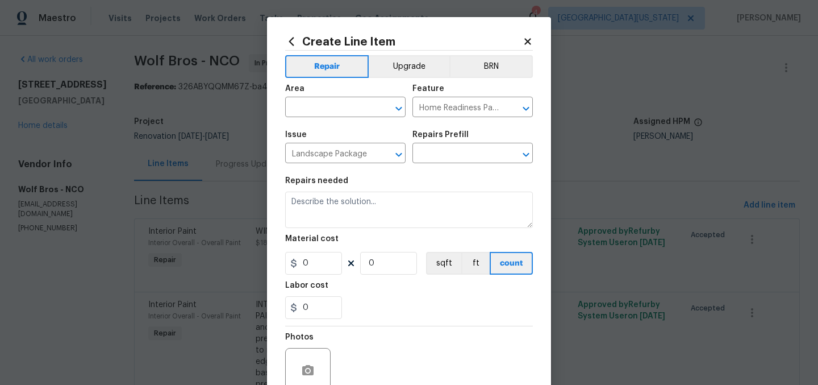
type input "Initial landscaping package $80.00"
type textarea "Mowing of grass up to 6" in height. Mow, edge along driveways & sidewalks, trim…"
type input "80"
type input "1"
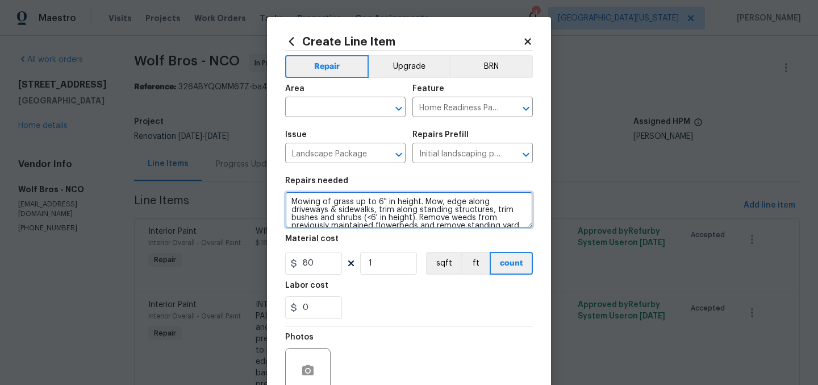
click at [285, 201] on textarea "Mowing of grass up to 6" in height. Mow, edge along driveways & sidewalks, trim…" at bounding box center [409, 209] width 248 height 36
click at [287, 202] on textarea "Mowing of grass up to 6" in height. Mow, edge along driveways & sidewalks, trim…" at bounding box center [409, 209] width 248 height 36
paste textarea "SUMMER YARD CLEAN-UP: Make property ready for photography. Mow grass. (PLEASE M…"
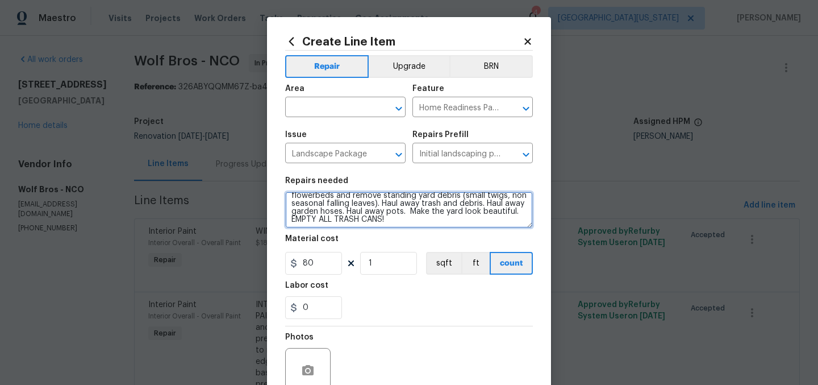
scroll to position [45, 0]
click at [521, 225] on textarea "SUMMER YARD CLEAN-UP: Make property ready for photography. Mow grass. (PLEASE M…" at bounding box center [409, 209] width 248 height 36
drag, startPoint x: 521, startPoint y: 225, endPoint x: 519, endPoint y: 257, distance: 31.9
click at [521, 226] on textarea "SUMMER YARD CLEAN-UP: Make property ready for photography. Mow grass. (PLEASE M…" at bounding box center [409, 209] width 248 height 36
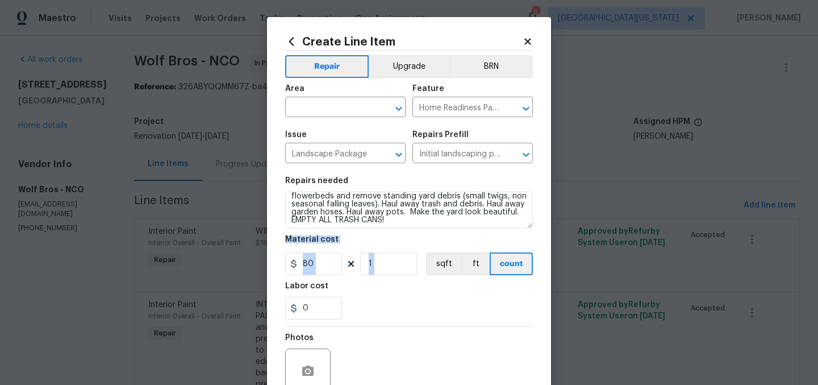
drag, startPoint x: 519, startPoint y: 257, endPoint x: 516, endPoint y: 290, distance: 32.6
click at [519, 271] on section "Repairs needed SUMMER YARD CLEAN-UP: Make property ready for photography. Mow g…" at bounding box center [409, 248] width 248 height 156
click at [516, 291] on section "Repairs needed SUMMER YARD CLEAN-UP: Make property ready for photography. Mow g…" at bounding box center [409, 248] width 248 height 156
click at [516, 292] on div "Labor cost" at bounding box center [409, 289] width 248 height 15
click at [524, 228] on textarea "SUMMER YARD CLEAN-UP: Make property ready for photography. Mow grass. (PLEASE M…" at bounding box center [409, 209] width 248 height 37
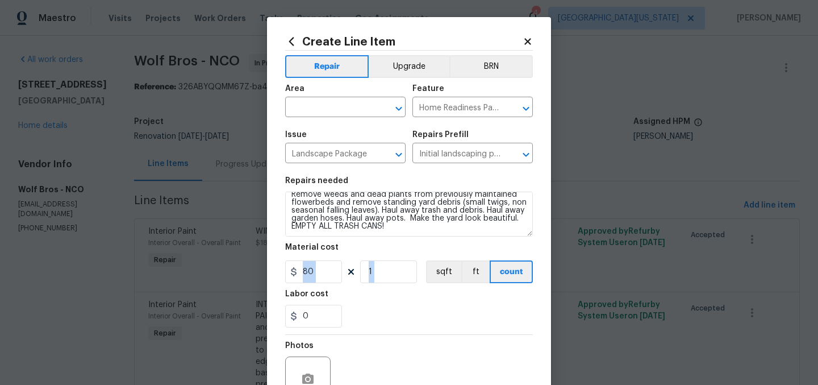
drag, startPoint x: 529, startPoint y: 272, endPoint x: 529, endPoint y: 285, distance: 12.5
click at [529, 285] on div "Create Line Item Repair Upgrade BRN Area ​ Feature Home Readiness Packages ​ Is…" at bounding box center [409, 248] width 284 height 463
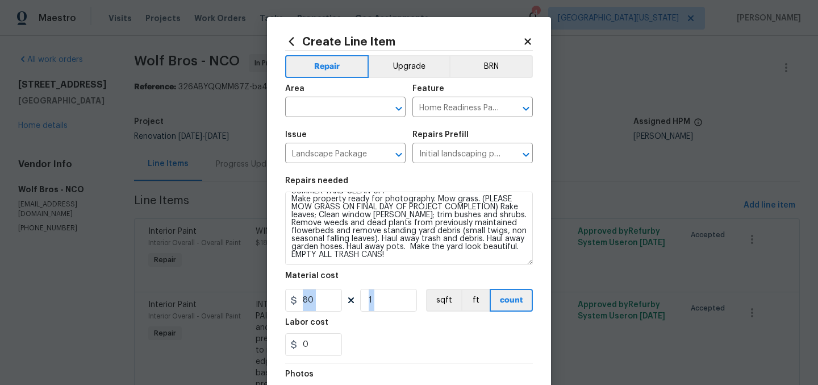
scroll to position [4, 0]
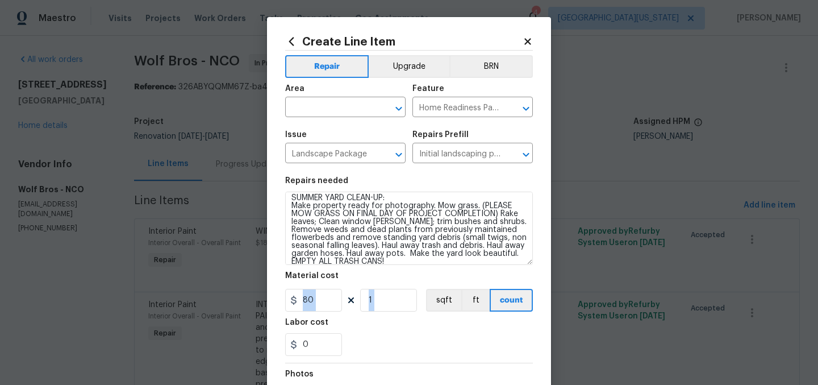
drag, startPoint x: 526, startPoint y: 232, endPoint x: 534, endPoint y: 294, distance: 62.5
click at [533, 285] on div "Create Line Item Repair Upgrade BRN Area ​ Feature Home Readiness Packages ​ Is…" at bounding box center [409, 263] width 284 height 492
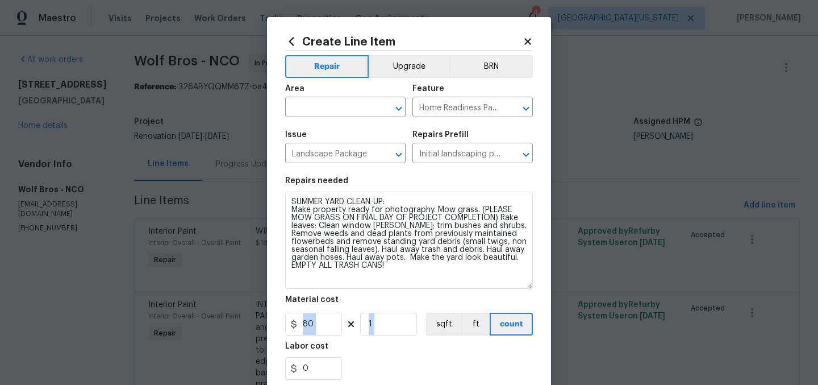
drag, startPoint x: 534, startPoint y: 304, endPoint x: 504, endPoint y: 265, distance: 49.8
click at [534, 304] on div "Create Line Item Repair Upgrade BRN Area ​ Feature Home Readiness Packages ​ Is…" at bounding box center [409, 275] width 284 height 516
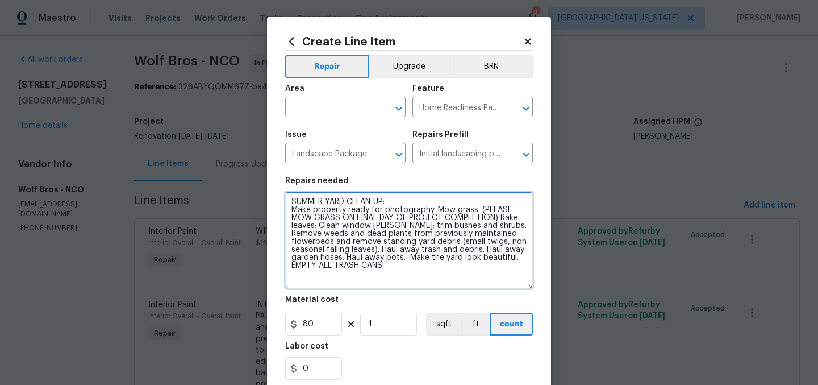
click at [287, 208] on textarea "SUMMER YARD CLEAN-UP: Make property ready for photography. Mow grass. (PLEASE M…" at bounding box center [409, 239] width 248 height 97
type textarea "SUMMER YARD CLEAN-UP: Make property ready for photography. Mow grass. (PLEASE M…"
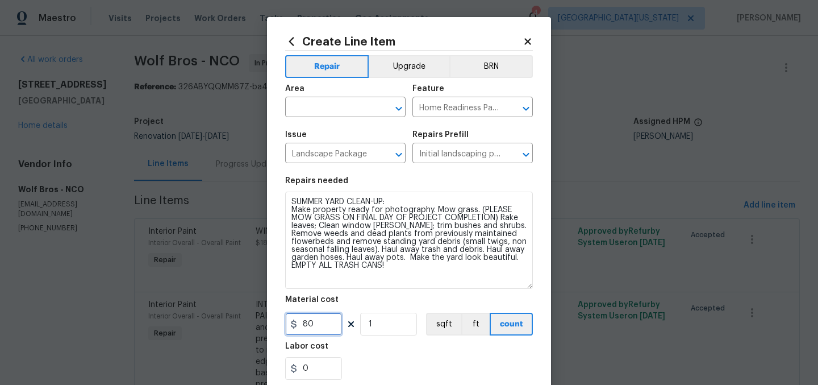
click at [310, 333] on input "80" at bounding box center [313, 323] width 57 height 23
click at [319, 320] on input "80" at bounding box center [313, 323] width 57 height 23
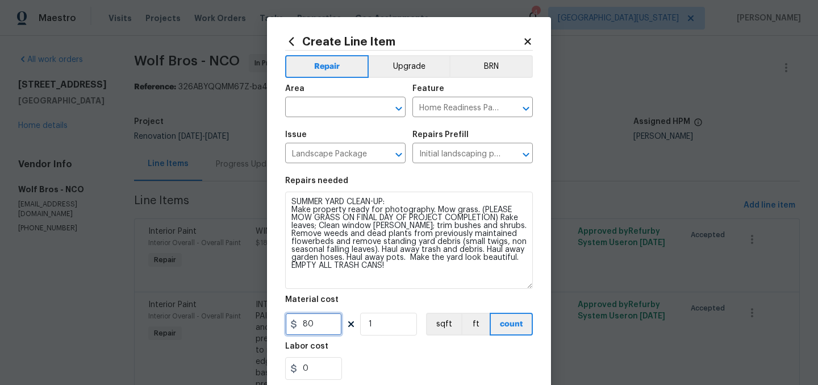
click at [319, 320] on input "80" at bounding box center [313, 323] width 57 height 23
type input "250"
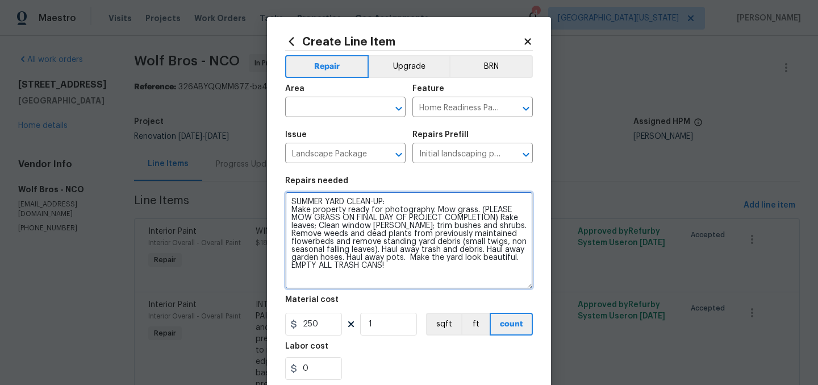
click at [402, 251] on textarea "SUMMER YARD CLEAN-UP: Make property ready for photography. Mow grass. (PLEASE M…" at bounding box center [409, 239] width 248 height 97
click at [428, 198] on textarea "SUMMER YARD CLEAN-UP: Make property ready for photography. Mow grass. (PLEASE M…" at bounding box center [409, 239] width 248 height 97
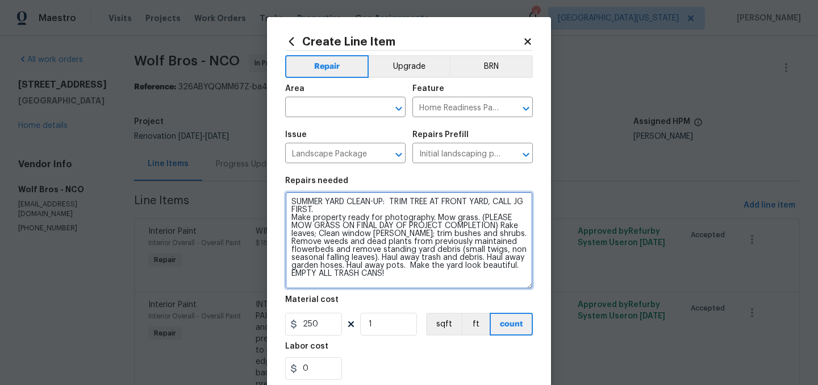
scroll to position [166, 0]
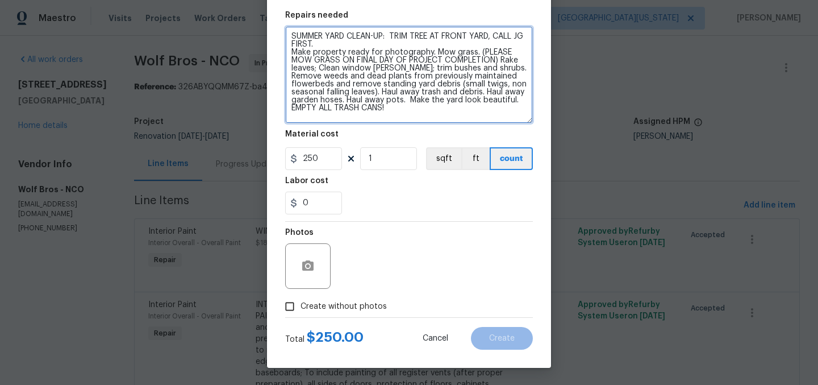
type textarea "SUMMER YARD CLEAN-UP: TRIM TREE AT FRONT YARD, CALL JG FIRST. Make property rea…"
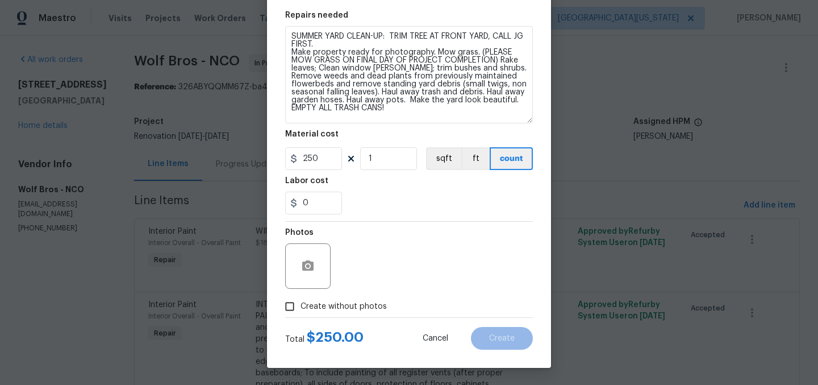
click at [304, 300] on span "Create without photos" at bounding box center [343, 306] width 86 height 12
click at [300, 300] on input "Create without photos" at bounding box center [290, 306] width 22 height 22
checkbox input "true"
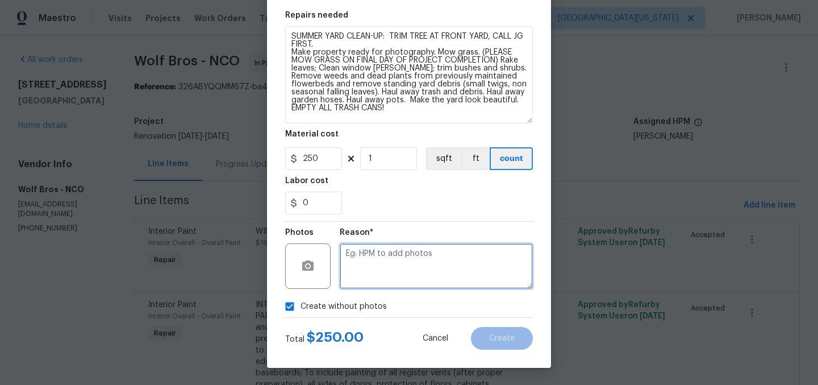
click at [406, 256] on textarea at bounding box center [436, 265] width 193 height 45
type textarea "Later"
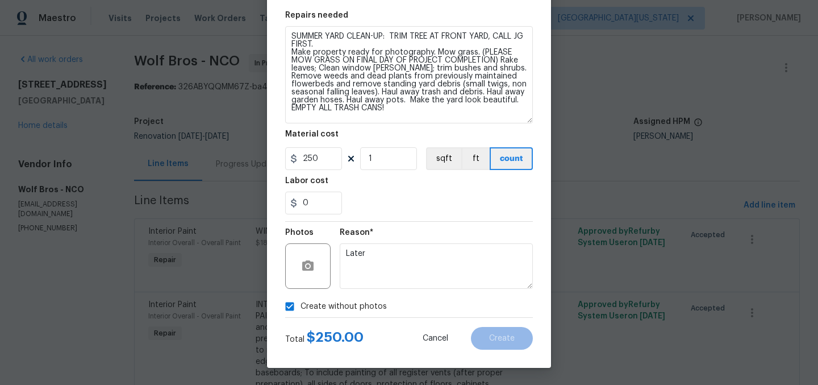
click at [421, 311] on div "Create without photos" at bounding box center [409, 306] width 248 height 22
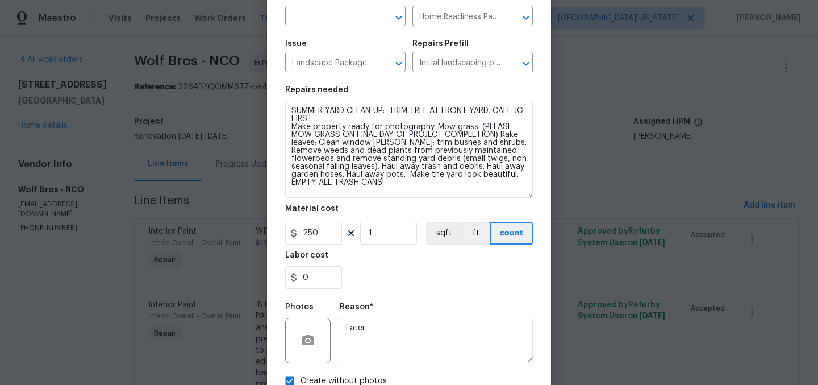
scroll to position [0, 0]
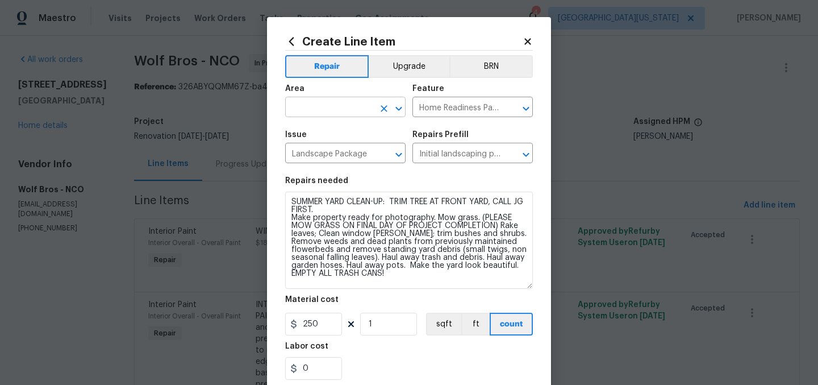
click at [323, 108] on input "text" at bounding box center [329, 108] width 89 height 18
click at [323, 150] on li "Interior Overall" at bounding box center [341, 152] width 120 height 19
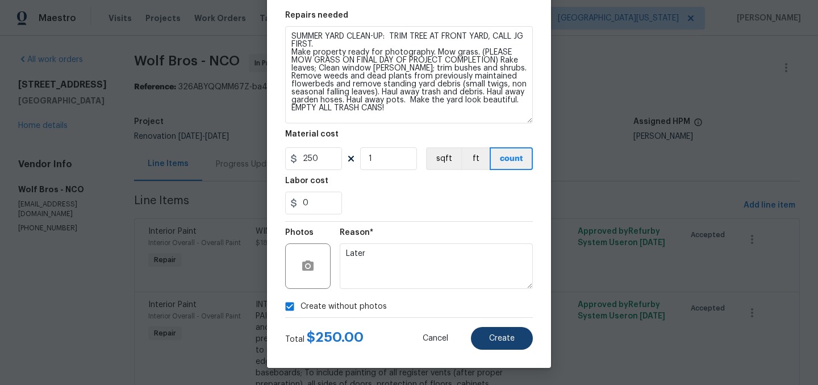
type input "Interior Overall"
click at [504, 339] on span "Create" at bounding box center [502, 338] width 26 height 9
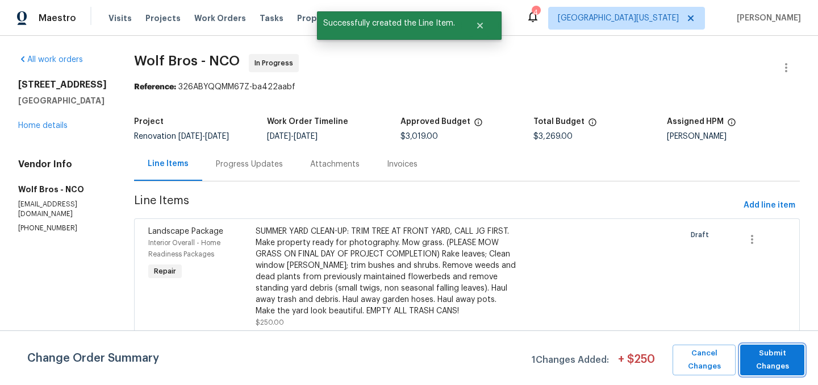
click at [769, 359] on span "Submit Changes" at bounding box center [772, 359] width 53 height 26
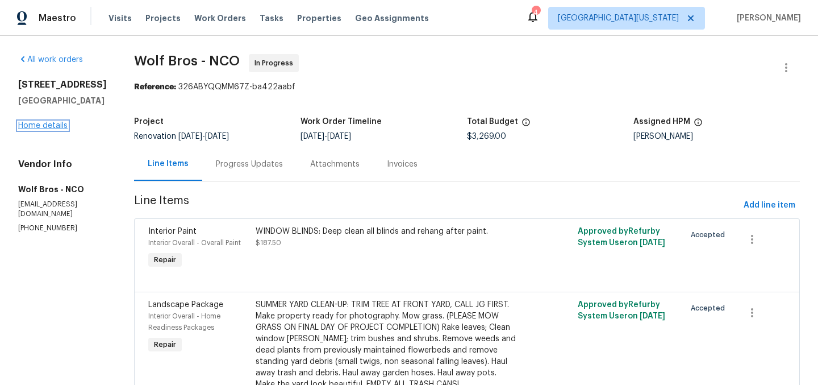
click at [62, 129] on link "Home details" at bounding box center [42, 126] width 49 height 8
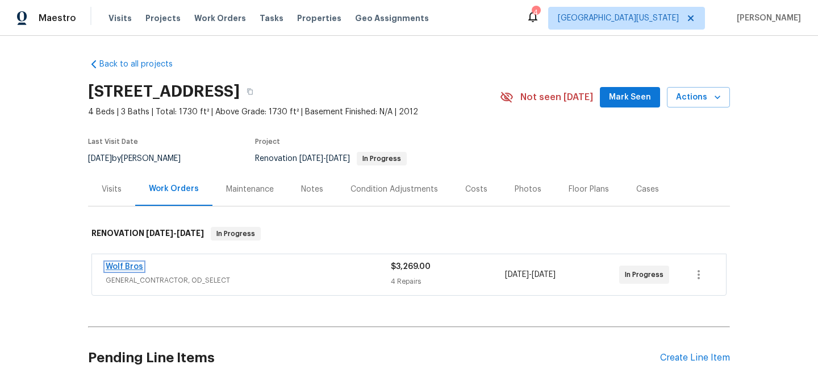
click at [108, 266] on link "Wolf Bros" at bounding box center [124, 266] width 37 height 8
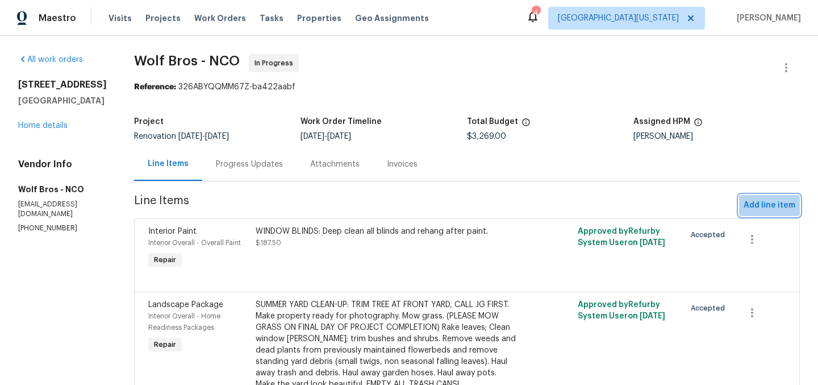
click at [768, 203] on span "Add line item" at bounding box center [769, 205] width 52 height 14
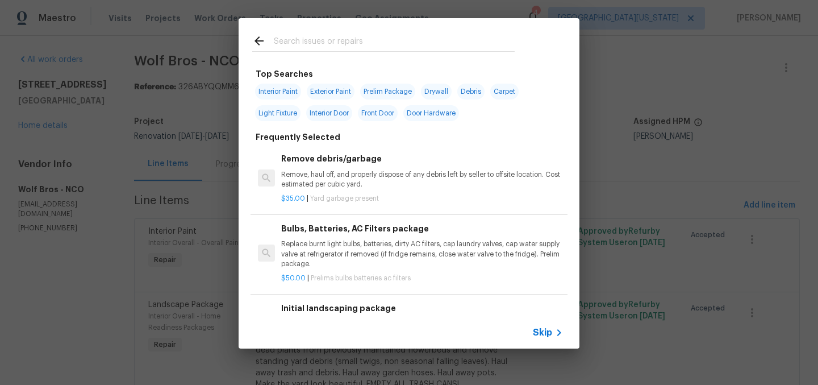
click at [368, 45] on input "text" at bounding box center [394, 42] width 241 height 17
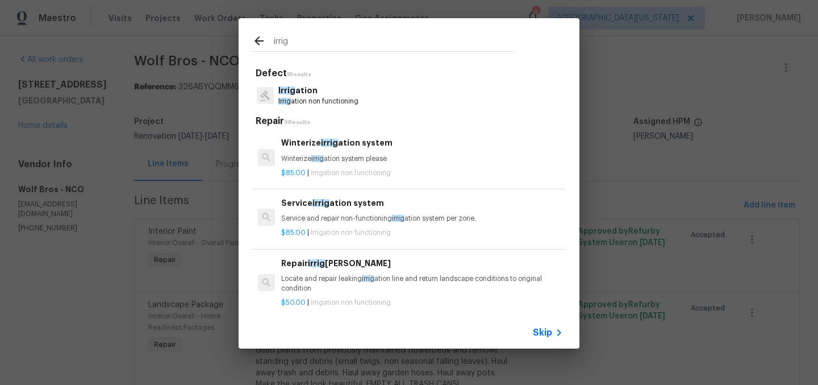
type input "irrig"
click at [350, 94] on p "Irrig ation" at bounding box center [318, 91] width 80 height 12
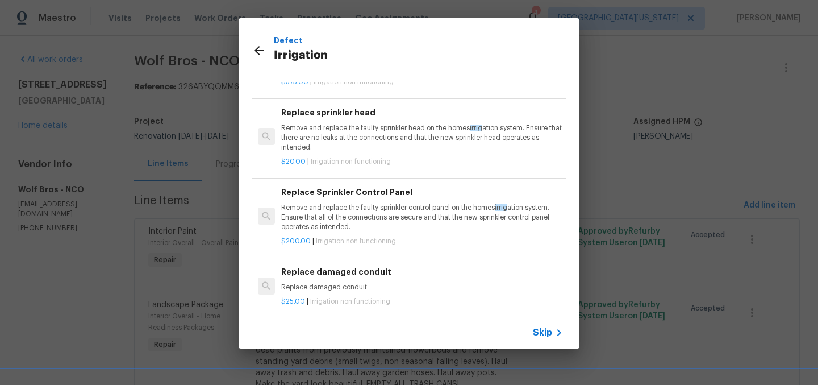
scroll to position [76, 0]
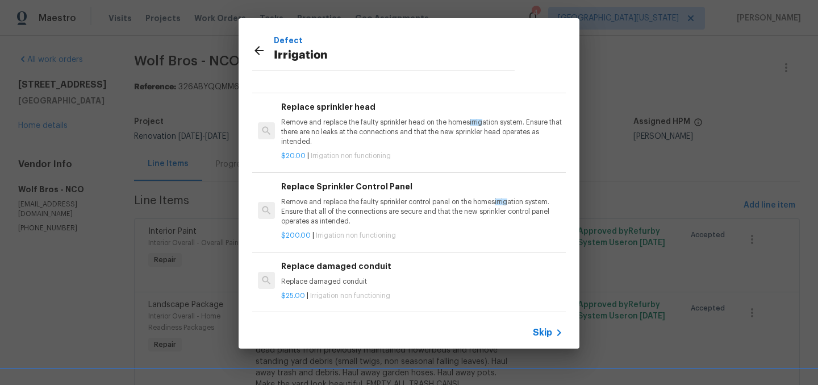
click at [534, 329] on span "Skip" at bounding box center [542, 332] width 19 height 11
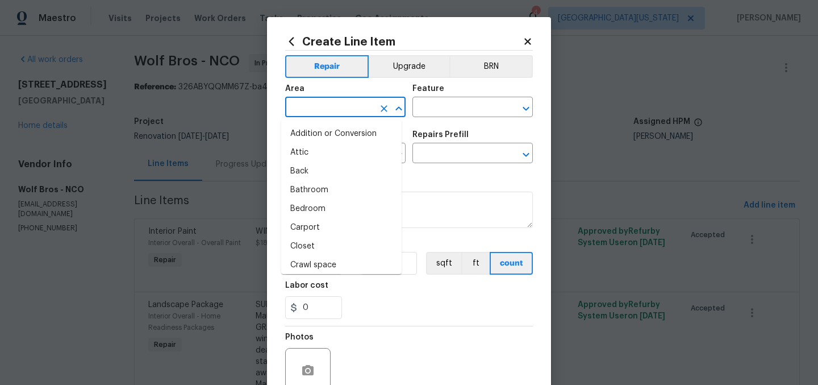
click at [340, 107] on input "text" at bounding box center [329, 108] width 89 height 18
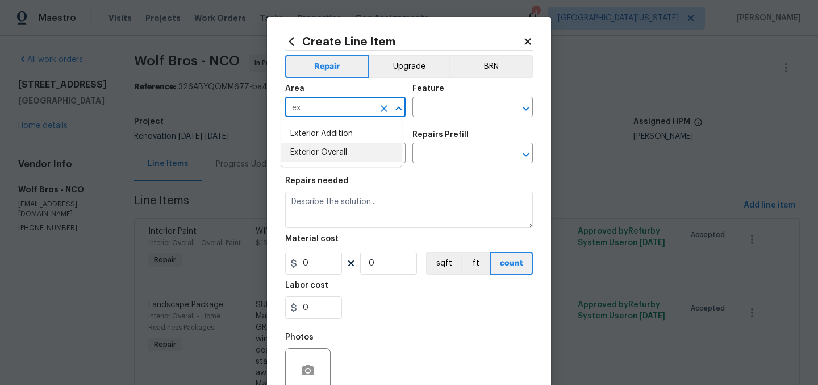
drag, startPoint x: 358, startPoint y: 147, endPoint x: 364, endPoint y: 141, distance: 8.0
click at [360, 147] on li "Exterior Overall" at bounding box center [341, 152] width 120 height 19
type input "Exterior Overall"
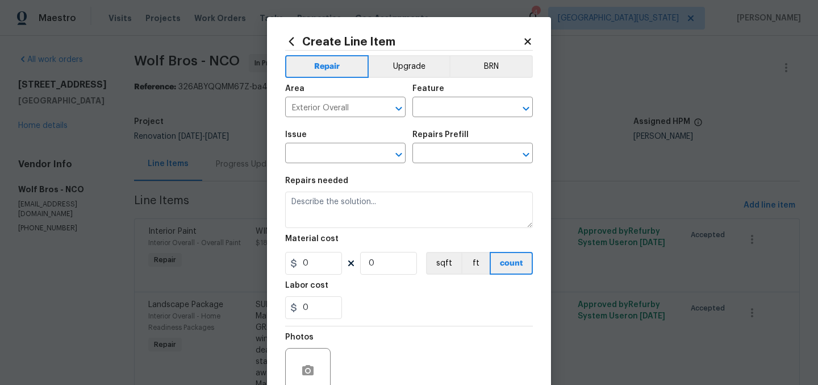
click at [467, 96] on div "Feature" at bounding box center [472, 92] width 120 height 15
click at [462, 110] on input "text" at bounding box center [456, 108] width 89 height 18
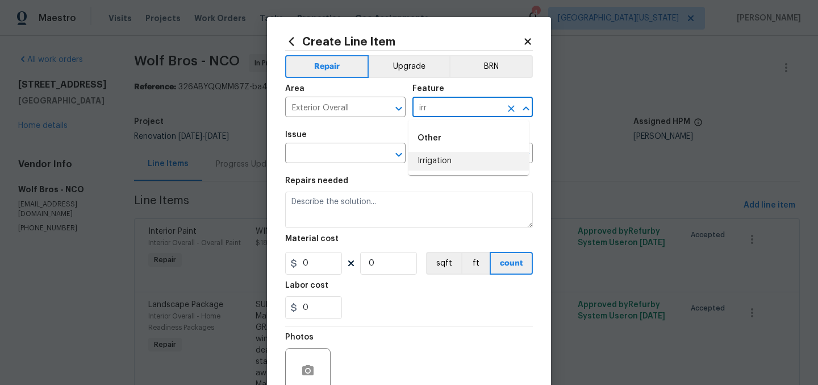
click at [433, 158] on li "Irrigation" at bounding box center [468, 161] width 120 height 19
type input "Irrigation"
drag, startPoint x: 433, startPoint y: 158, endPoint x: 398, endPoint y: 153, distance: 35.6
click at [432, 158] on input "text" at bounding box center [456, 154] width 89 height 18
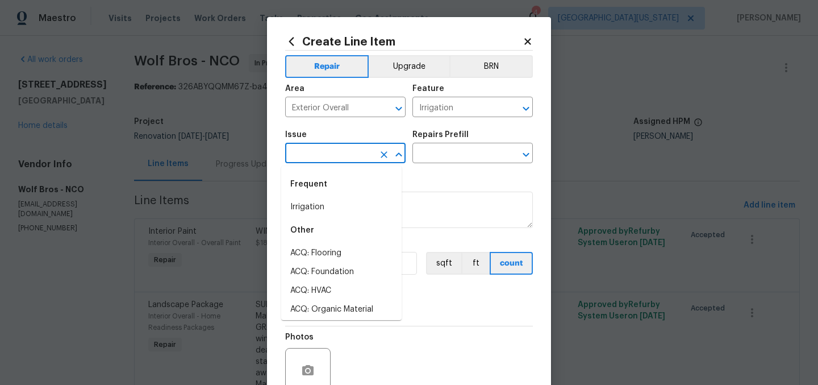
click at [349, 155] on input "text" at bounding box center [329, 154] width 89 height 18
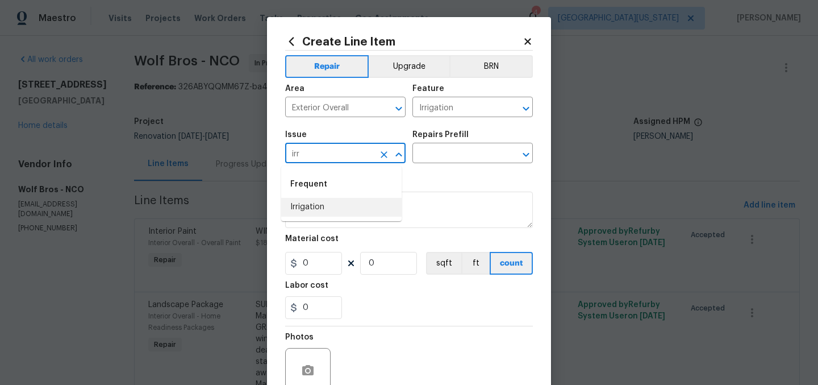
click at [366, 208] on li "Irrigation" at bounding box center [341, 207] width 120 height 19
type input "Irrigation"
click at [461, 153] on input "text" at bounding box center [456, 154] width 89 height 18
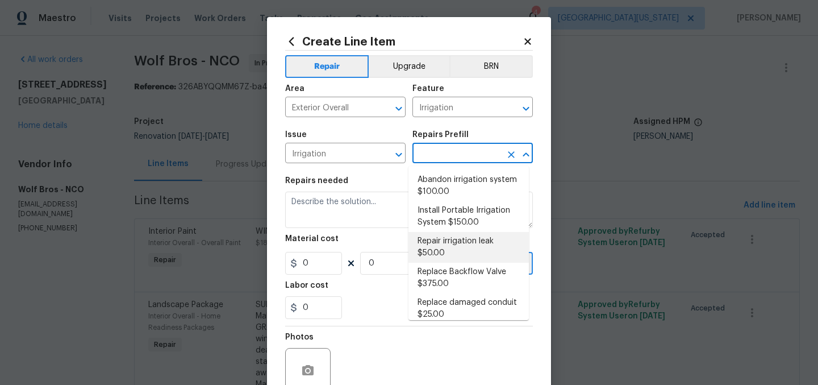
scroll to position [131, 0]
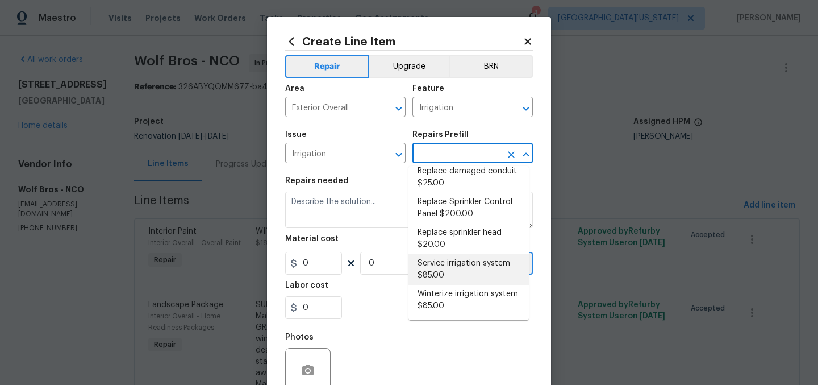
click at [474, 273] on li "Service irrigation system $85.00" at bounding box center [468, 269] width 120 height 31
type input "Service irrigation system $85.00"
type textarea "Service and repair non-functioning irrigation system per zone."
type input "1"
type input "85"
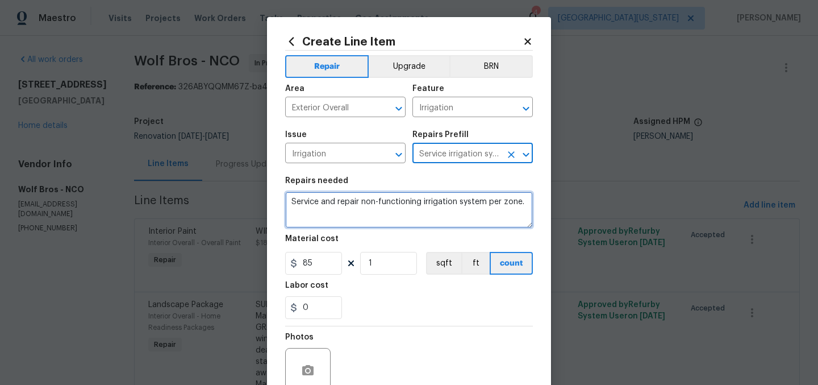
click at [388, 207] on textarea "Service and repair non-functioning irrigation system per zone." at bounding box center [409, 209] width 248 height 36
click at [388, 202] on textarea "Service and repair non-functioning irrigation system per zone." at bounding box center [409, 209] width 248 height 36
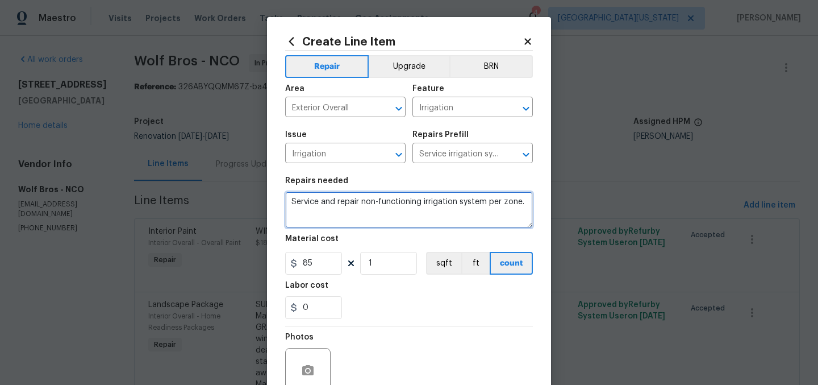
click at [388, 202] on textarea "Service and repair non-functioning irrigation system per zone." at bounding box center [409, 209] width 248 height 36
paste textarea "IRRIGATION: Start irrigation system. Review backflow, all sprinkler heads and z…"
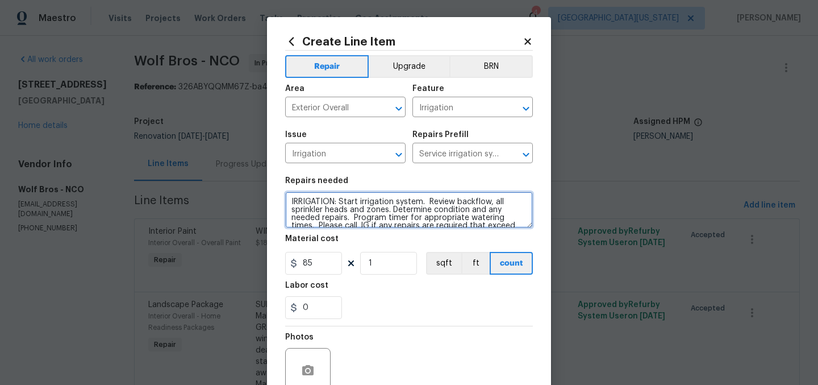
scroll to position [18, 0]
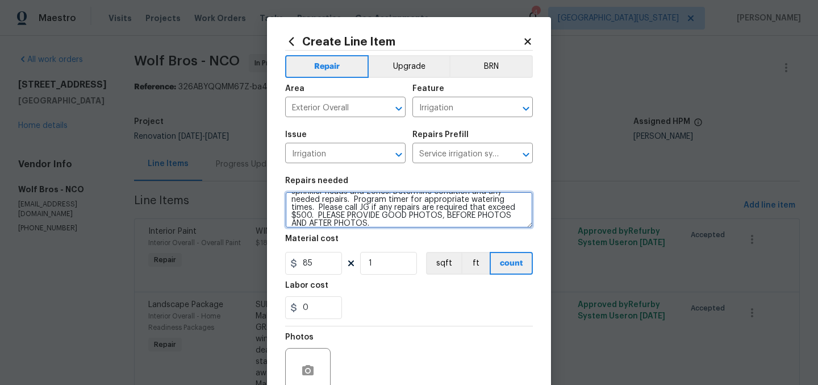
type textarea "IRRIGATION: Start irrigation system. Review backflow, all sprinkler heads and z…"
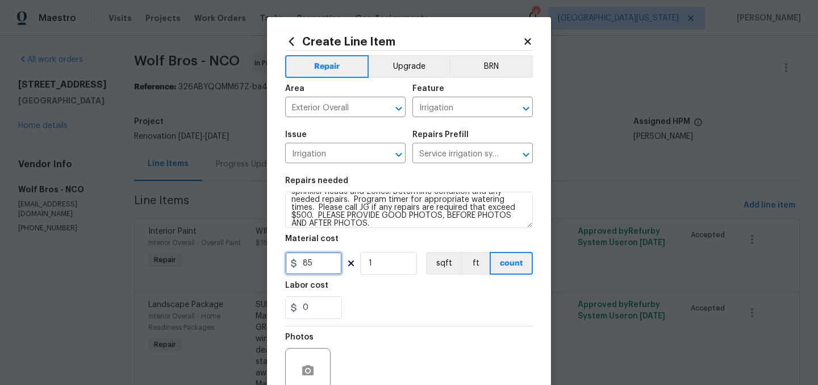
click at [319, 270] on input "85" at bounding box center [313, 263] width 57 height 23
click at [320, 270] on input "85" at bounding box center [313, 263] width 57 height 23
click at [319, 268] on input "85" at bounding box center [313, 263] width 57 height 23
click at [397, 301] on div "0" at bounding box center [409, 307] width 248 height 23
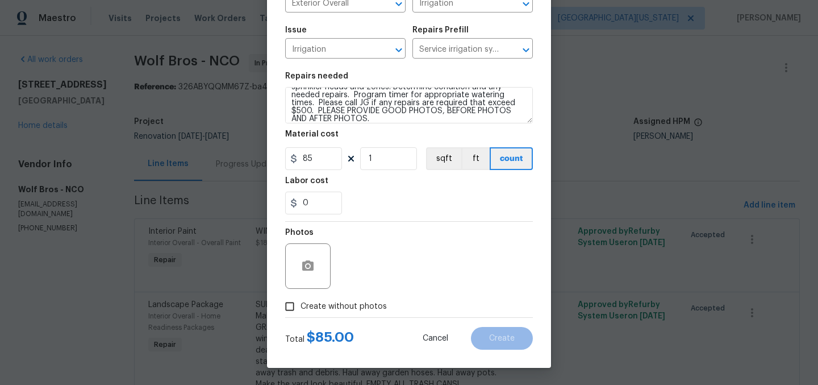
click at [324, 307] on span "Create without photos" at bounding box center [343, 306] width 86 height 12
click at [300, 307] on input "Create without photos" at bounding box center [290, 306] width 22 height 22
checkbox input "true"
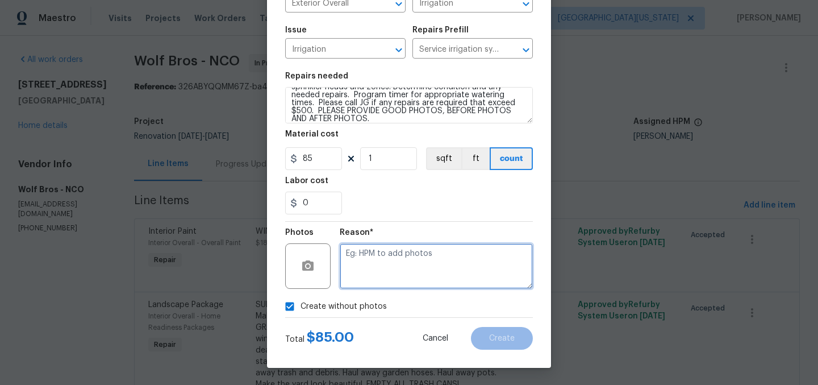
click at [429, 273] on textarea at bounding box center [436, 265] width 193 height 45
type textarea "Later"
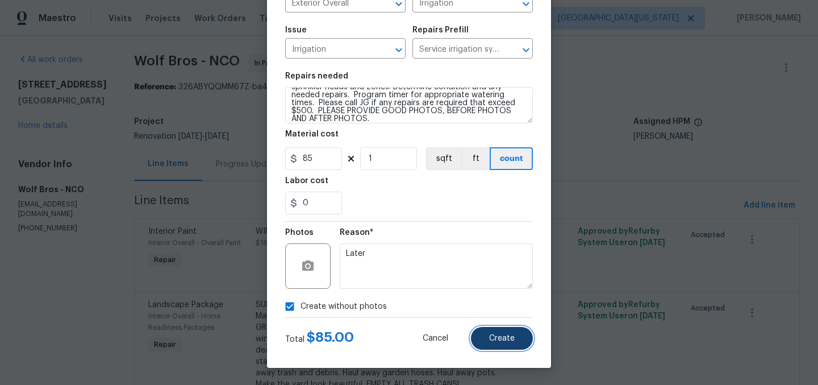
click at [517, 332] on button "Create" at bounding box center [502, 338] width 62 height 23
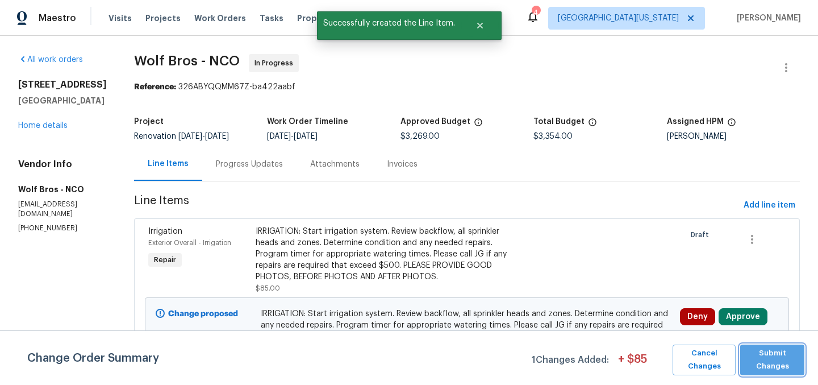
click at [783, 365] on span "Submit Changes" at bounding box center [772, 359] width 53 height 26
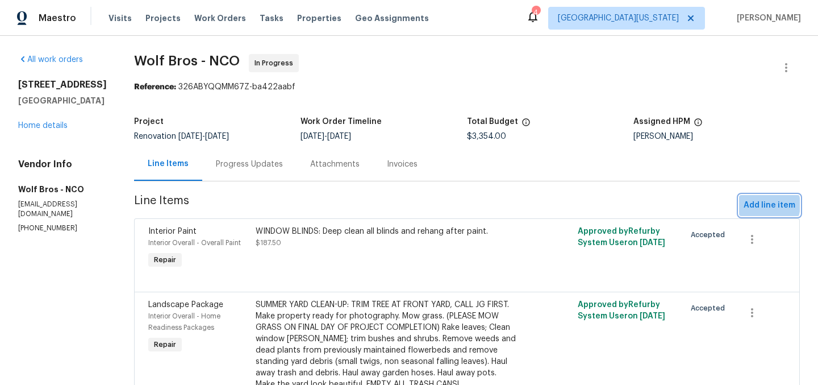
click at [754, 204] on span "Add line item" at bounding box center [769, 205] width 52 height 14
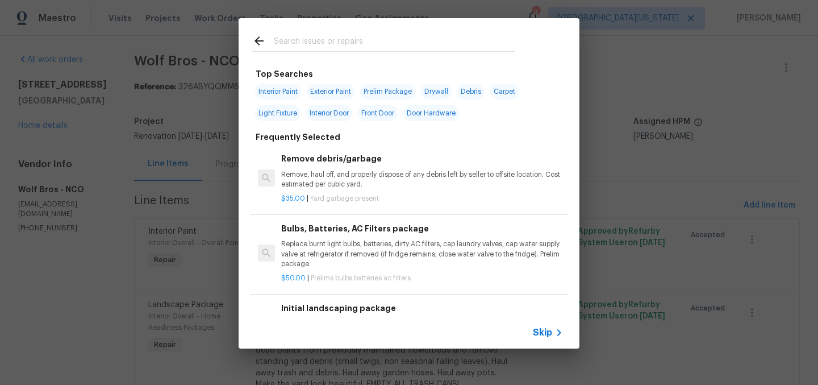
click at [396, 44] on input "text" at bounding box center [394, 42] width 241 height 17
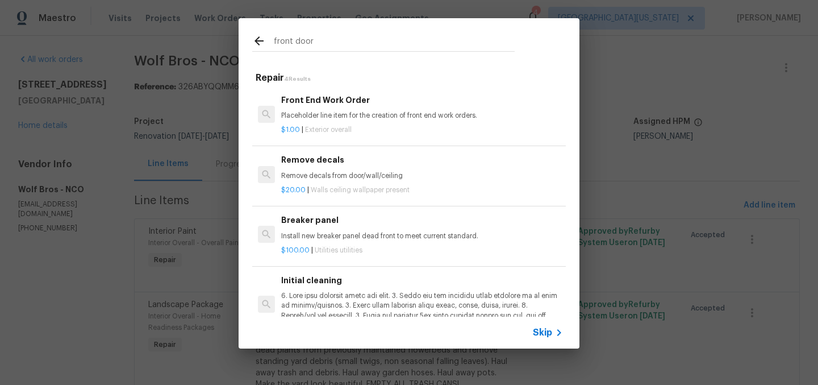
type input "front door"
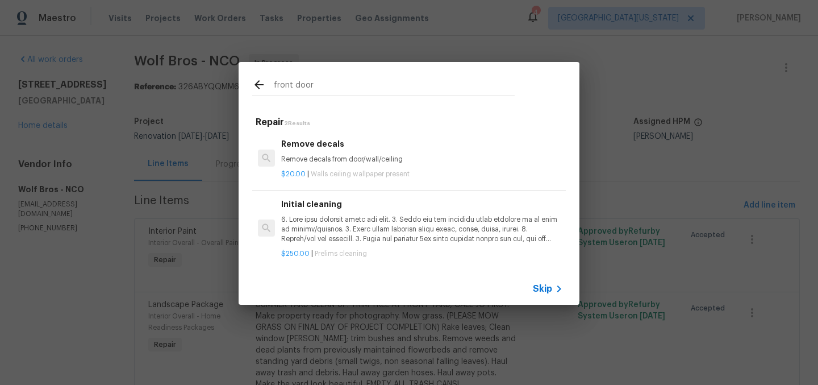
scroll to position [2, 0]
click at [542, 289] on span "Skip" at bounding box center [542, 288] width 19 height 11
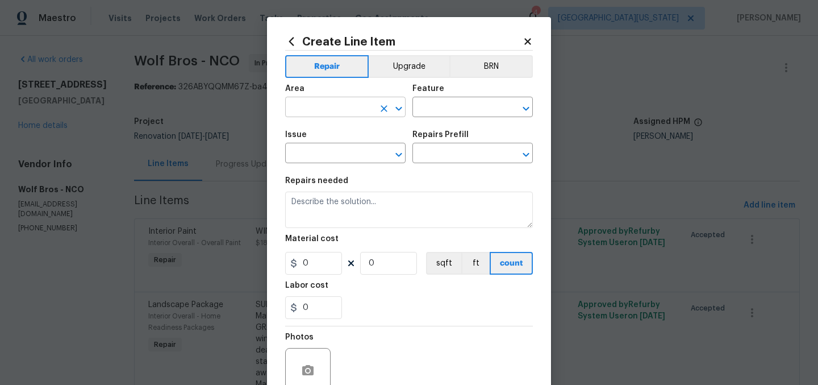
click at [365, 113] on input "text" at bounding box center [329, 108] width 89 height 18
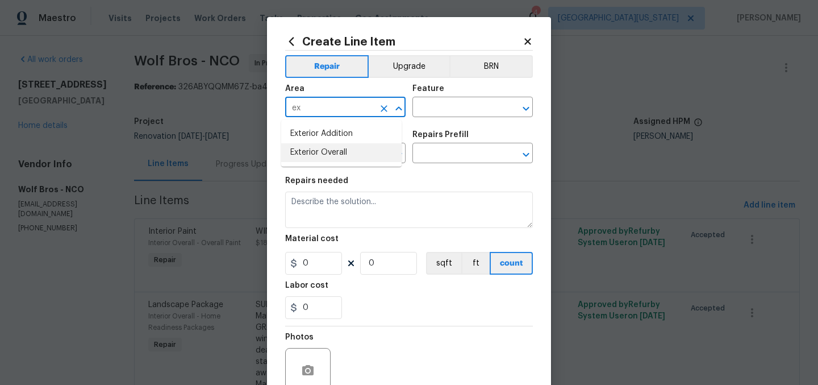
click at [350, 157] on li "Exterior Overall" at bounding box center [341, 152] width 120 height 19
type input "Exterior Overall"
click at [440, 101] on input "text" at bounding box center [456, 108] width 89 height 18
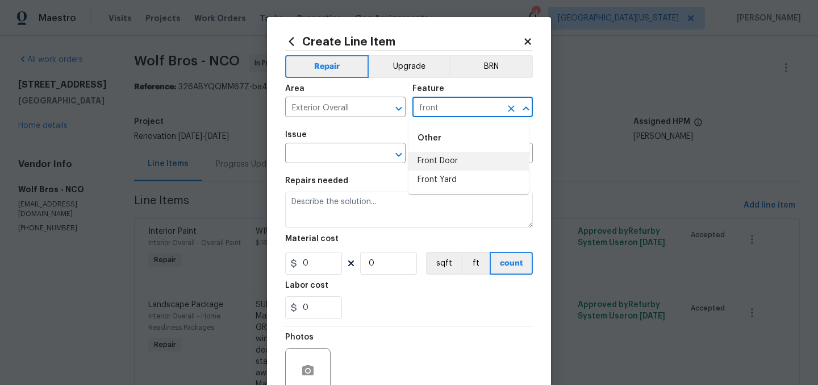
click at [441, 160] on li "Front Door" at bounding box center [468, 161] width 120 height 19
type input "Front Door"
click at [350, 152] on input "text" at bounding box center [329, 154] width 89 height 18
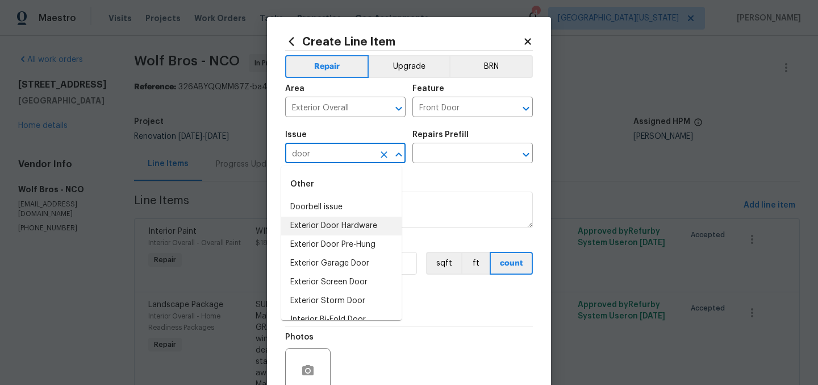
click at [338, 222] on li "Exterior Door Hardware" at bounding box center [341, 225] width 120 height 19
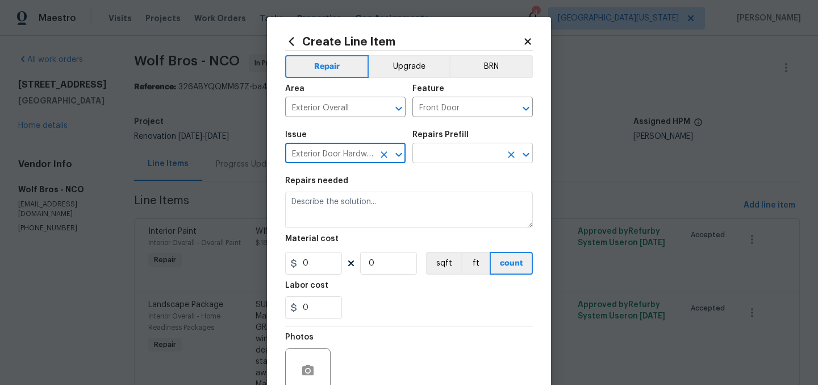
type input "Exterior Door Hardware"
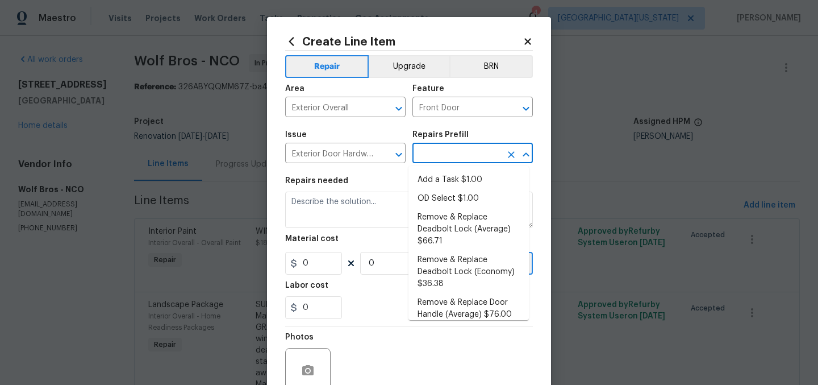
click at [440, 156] on input "text" at bounding box center [456, 154] width 89 height 18
click at [445, 182] on li "Add a Task $1.00" at bounding box center [468, 179] width 120 height 19
type input "Interior Door"
type input "Add a Task $1.00"
type textarea "HPM to detail"
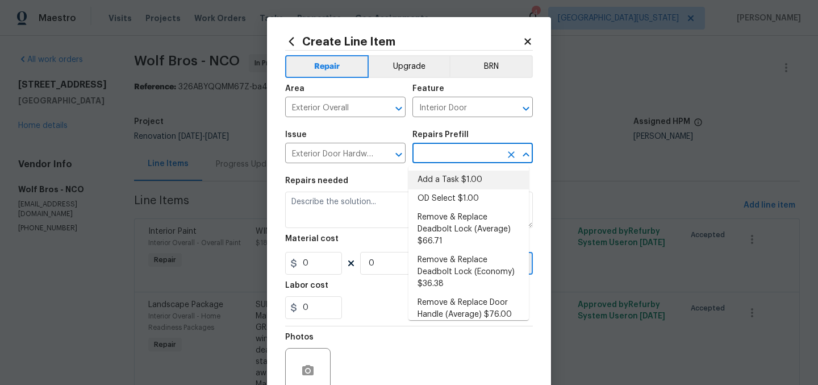
type input "1"
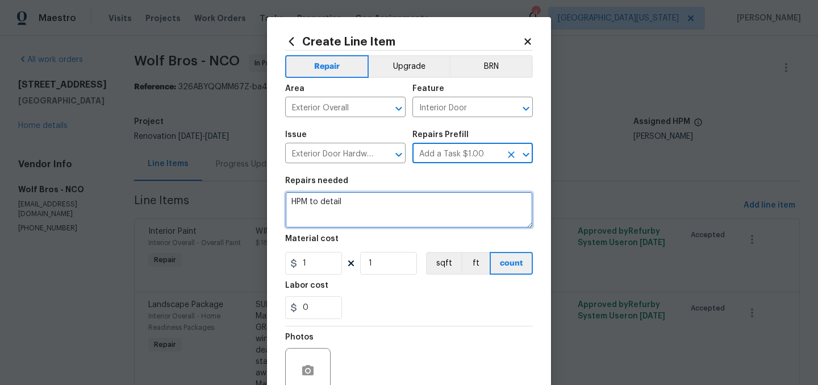
click at [378, 196] on textarea "HPM to detail" at bounding box center [409, 209] width 248 height 36
paste textarea "FRONT DOOR: Install OD supplied deadbolt and passage set."
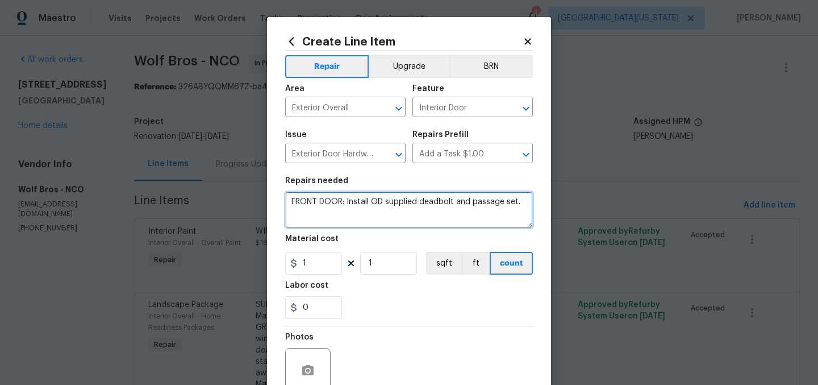
type textarea "FRONT DOOR: Install OD supplied deadbolt and passage set."
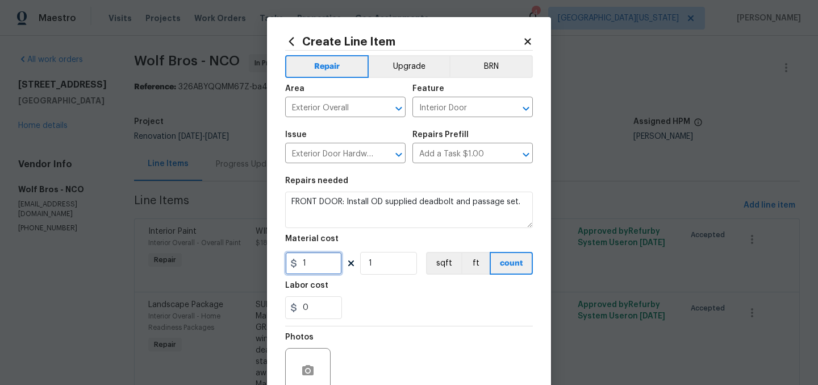
click at [324, 262] on input "1" at bounding box center [313, 263] width 57 height 23
type input "10"
click at [394, 291] on div "Labor cost" at bounding box center [409, 288] width 248 height 15
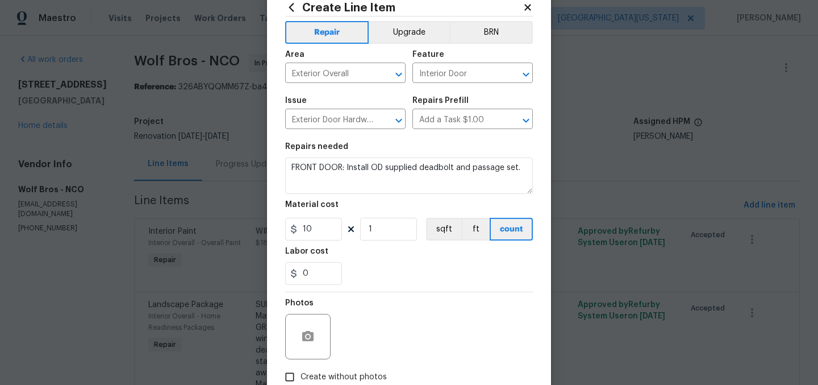
scroll to position [105, 0]
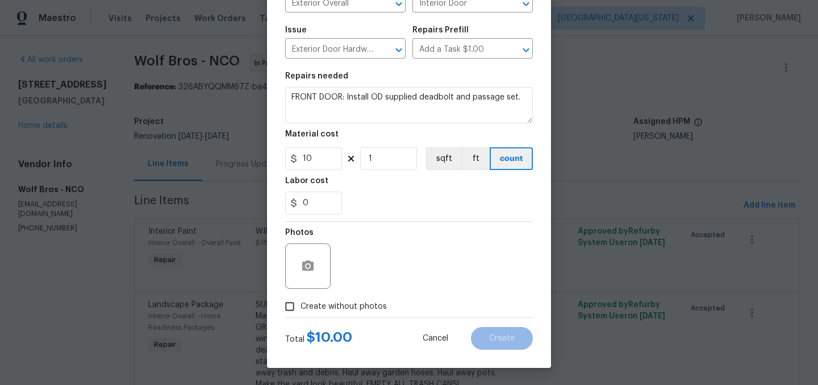
click at [362, 304] on span "Create without photos" at bounding box center [343, 306] width 86 height 12
click at [300, 304] on input "Create without photos" at bounding box center [290, 306] width 22 height 22
checkbox input "true"
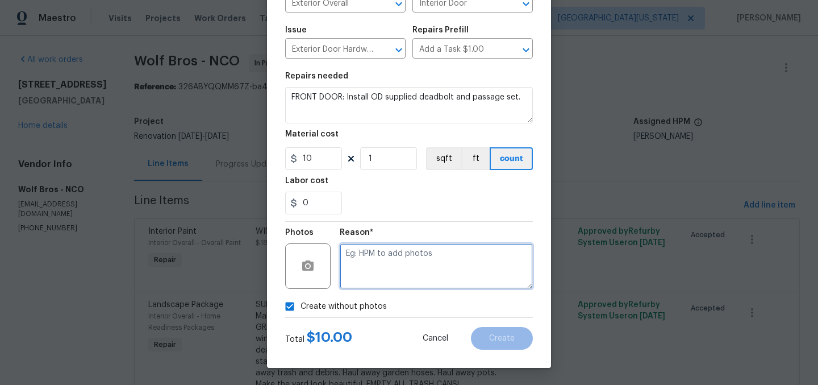
click at [413, 262] on textarea at bounding box center [436, 265] width 193 height 45
type textarea "Later"
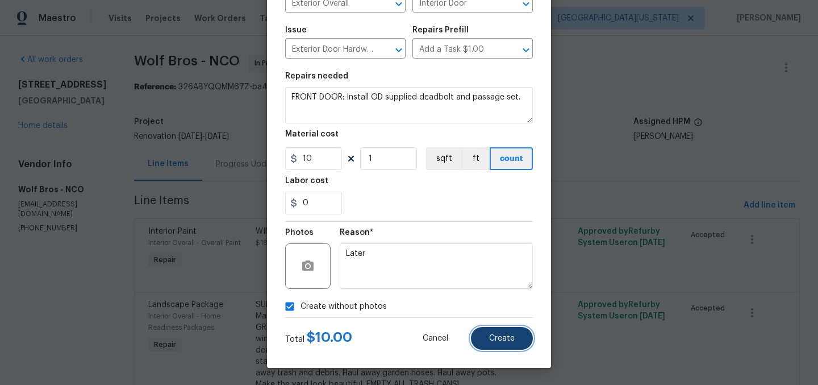
click at [518, 337] on button "Create" at bounding box center [502, 338] width 62 height 23
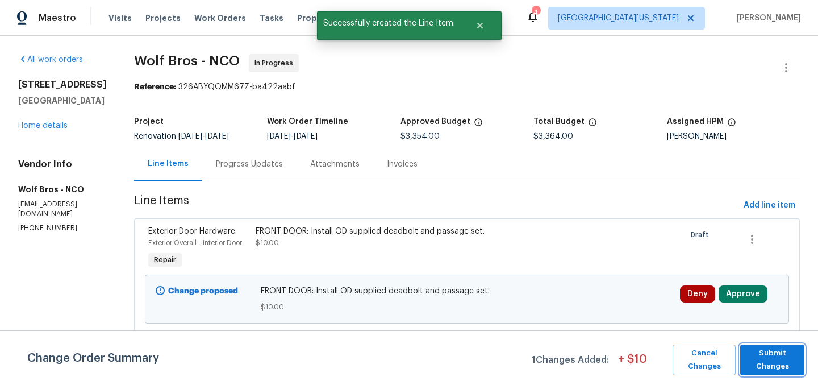
click at [767, 356] on span "Submit Changes" at bounding box center [772, 359] width 53 height 26
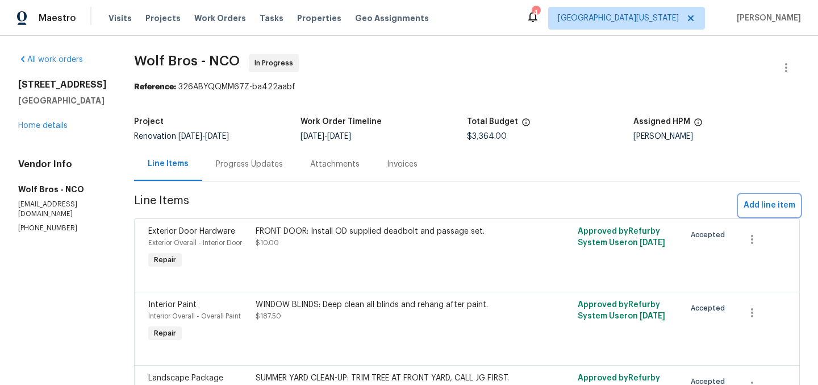
click at [760, 205] on span "Add line item" at bounding box center [769, 205] width 52 height 14
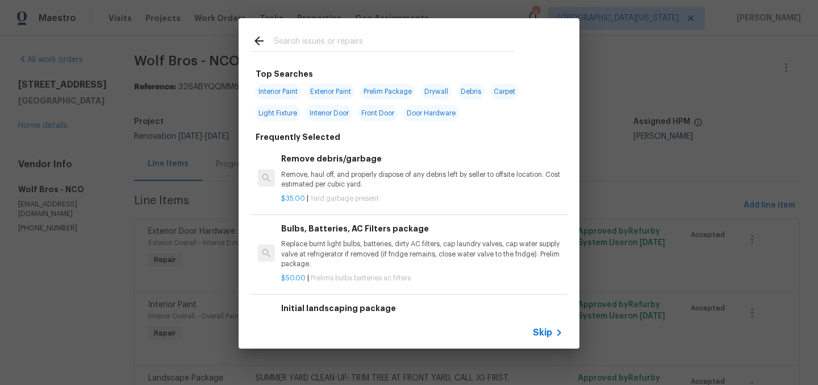
click at [419, 53] on div at bounding box center [384, 40] width 290 height 45
click at [421, 49] on input "text" at bounding box center [394, 42] width 241 height 17
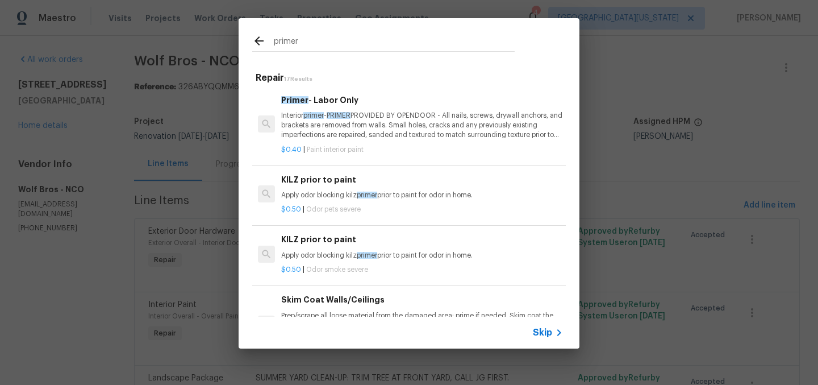
type input "primer"
click at [335, 118] on span "PRIMER" at bounding box center [339, 115] width 24 height 7
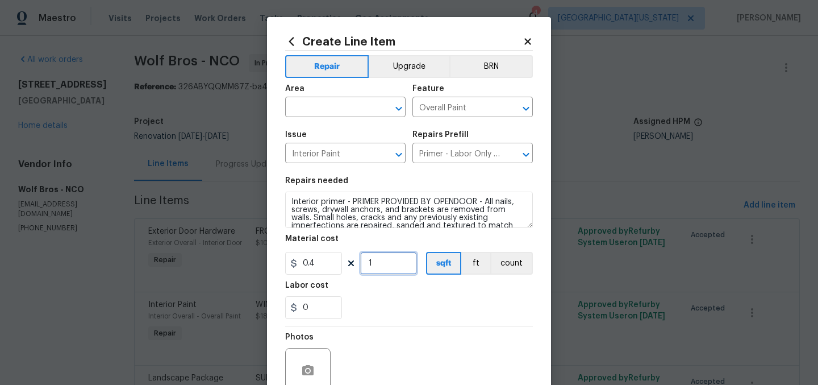
click at [400, 262] on input "1" at bounding box center [388, 263] width 57 height 23
type input "1730"
click at [431, 316] on div "0" at bounding box center [409, 307] width 248 height 23
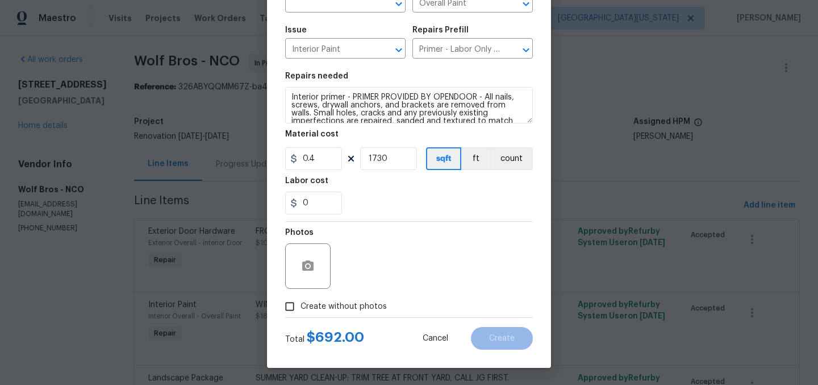
click at [358, 306] on span "Create without photos" at bounding box center [343, 306] width 86 height 12
click at [300, 306] on input "Create without photos" at bounding box center [290, 306] width 22 height 22
checkbox input "true"
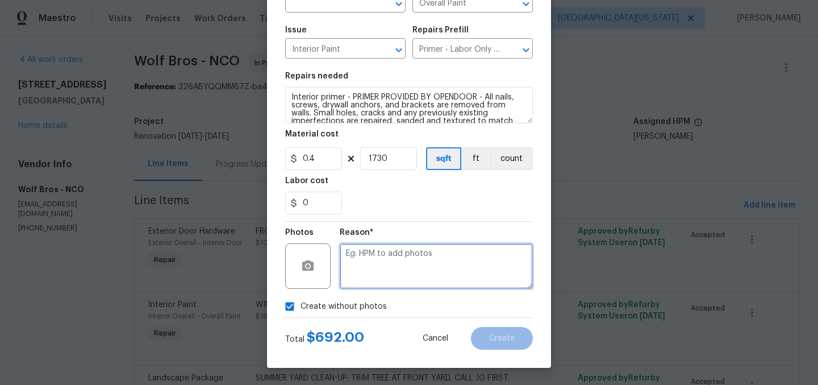
click at [415, 281] on textarea at bounding box center [436, 265] width 193 height 45
type textarea "Later"
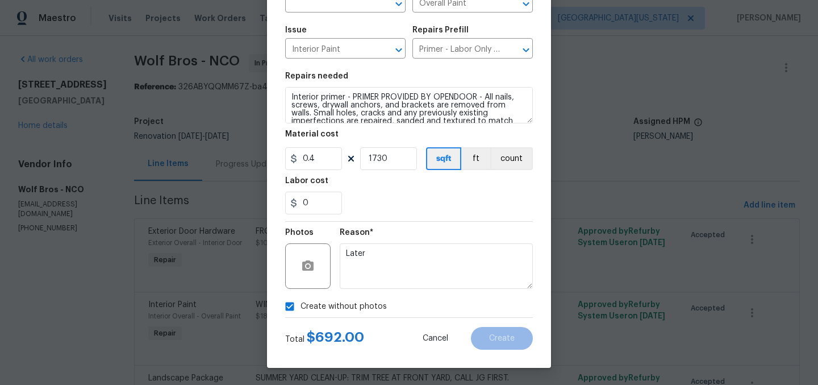
click at [470, 315] on div "Create without photos" at bounding box center [409, 306] width 248 height 22
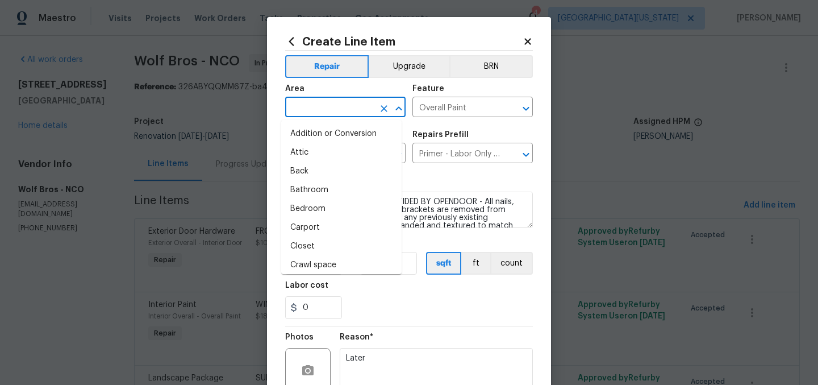
click at [360, 106] on input "text" at bounding box center [329, 108] width 89 height 18
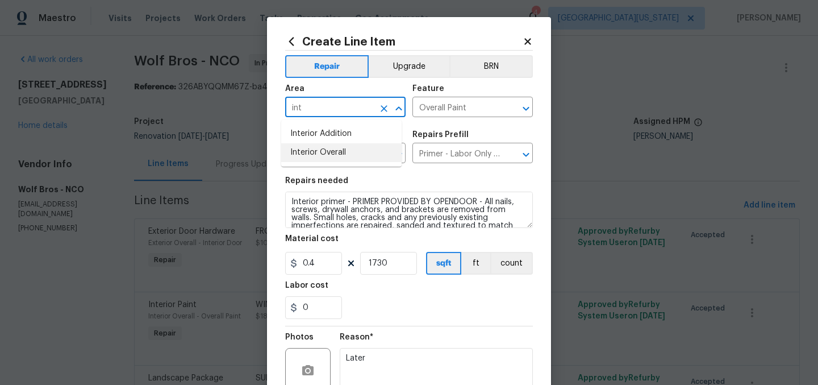
click at [361, 151] on li "Interior Overall" at bounding box center [341, 152] width 120 height 19
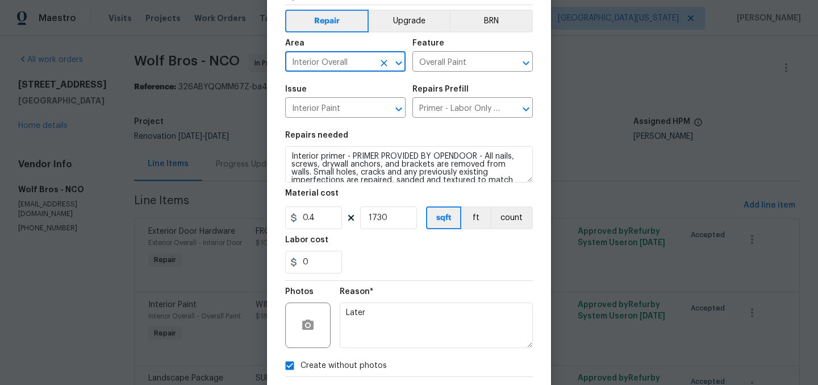
scroll to position [105, 0]
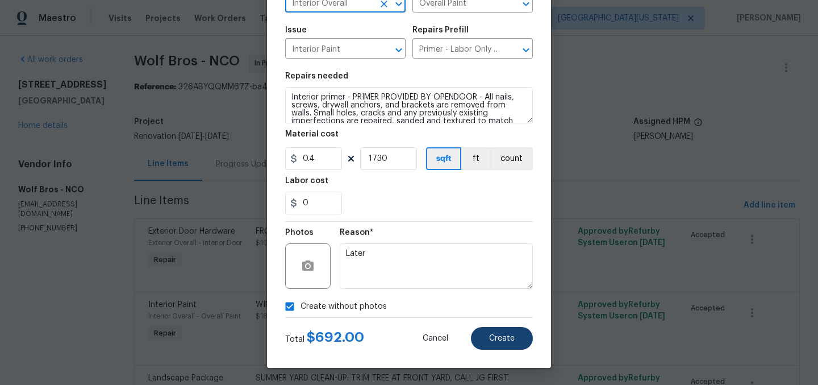
type input "Interior Overall"
click at [511, 340] on button "Create" at bounding box center [502, 338] width 62 height 23
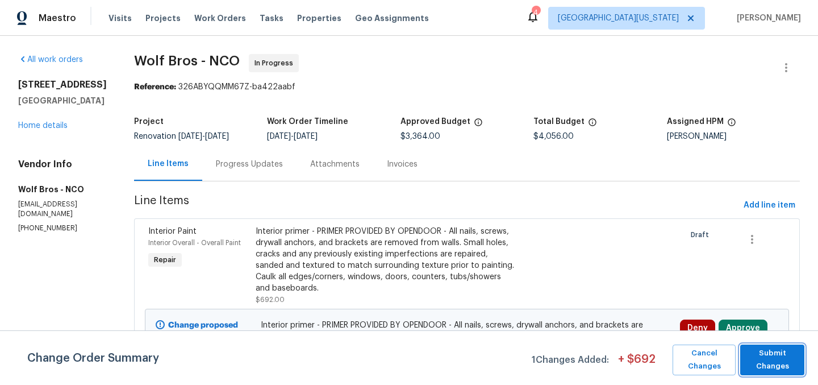
click at [797, 355] on span "Submit Changes" at bounding box center [772, 359] width 53 height 26
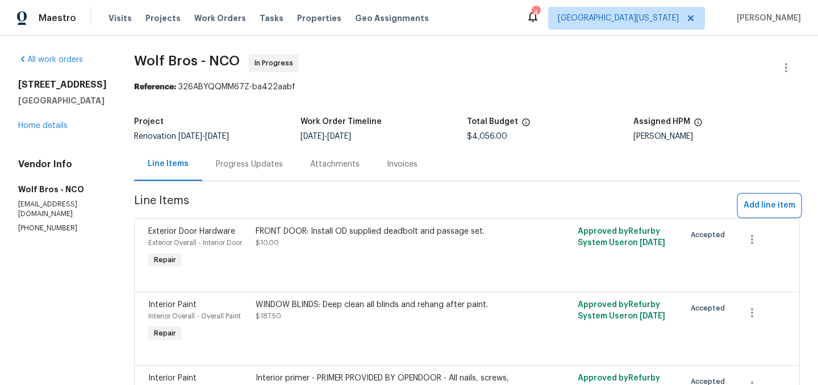
click at [763, 198] on button "Add line item" at bounding box center [769, 205] width 61 height 21
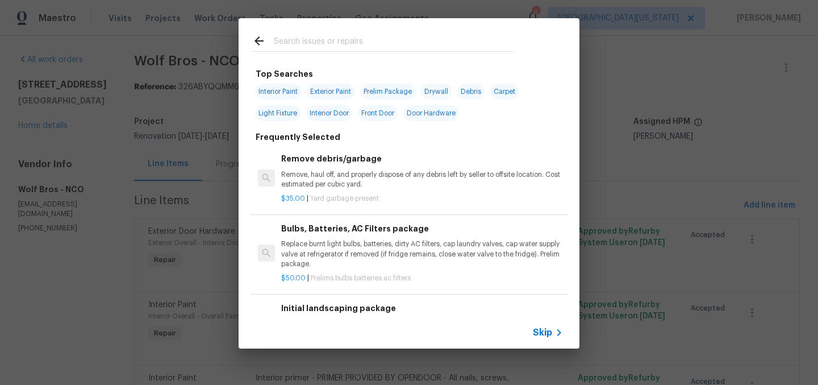
click at [393, 43] on input "text" at bounding box center [394, 42] width 241 height 17
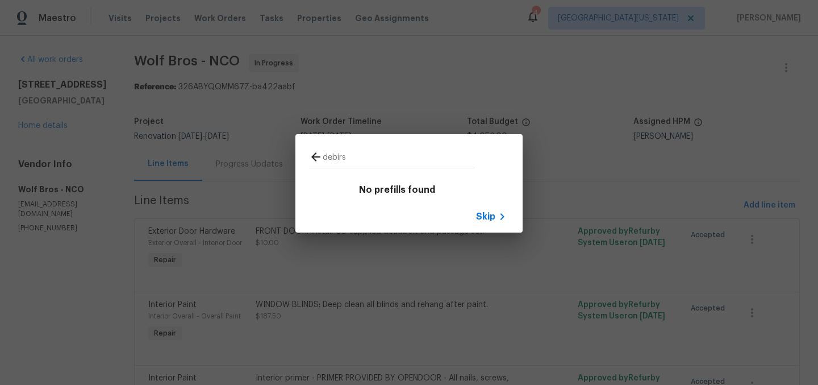
type input "debirs"
click at [487, 220] on span "Skip" at bounding box center [485, 216] width 19 height 11
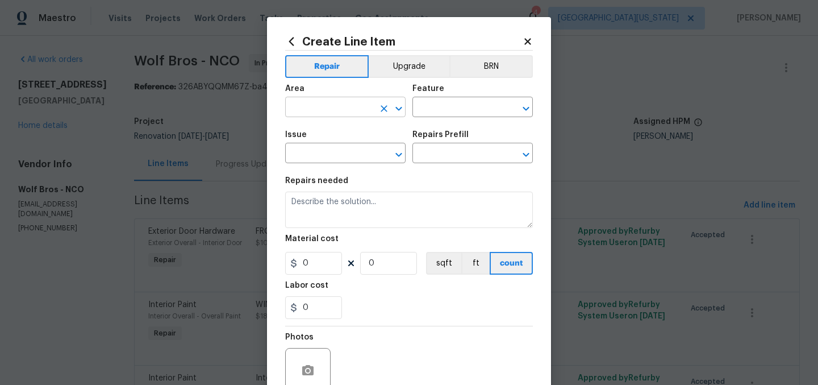
click at [319, 103] on input "text" at bounding box center [329, 108] width 89 height 18
type input "e"
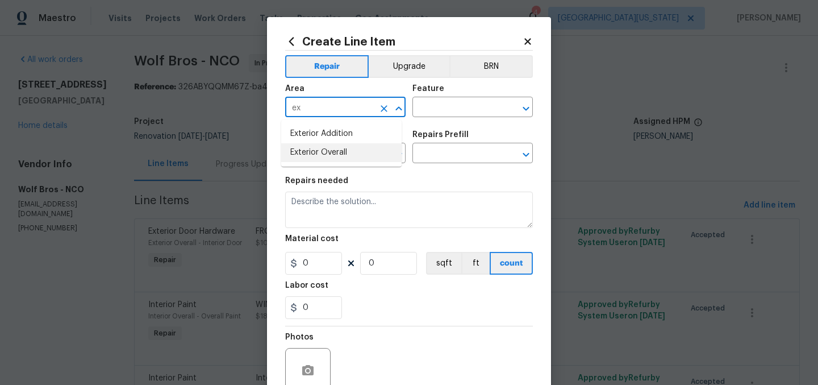
drag, startPoint x: 359, startPoint y: 151, endPoint x: 378, endPoint y: 135, distance: 24.7
click at [359, 151] on li "Exterior Overall" at bounding box center [341, 152] width 120 height 19
type input "Exterior Overall"
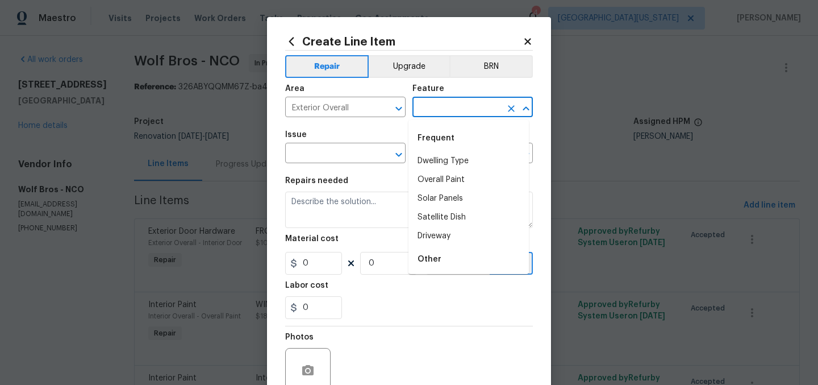
click at [440, 108] on input "text" at bounding box center [456, 108] width 89 height 18
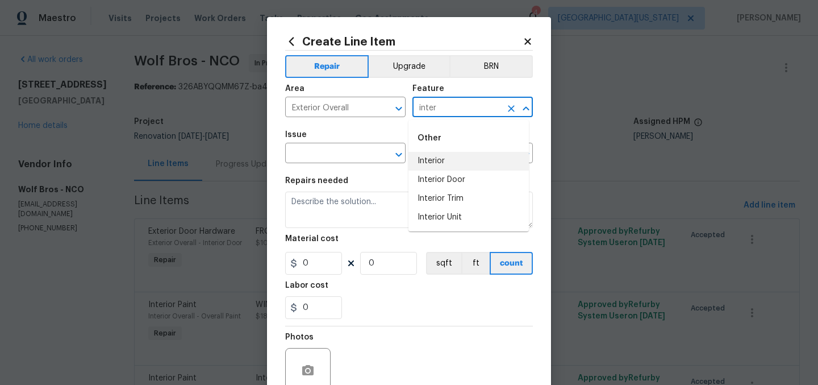
click at [476, 162] on li "Interior" at bounding box center [468, 161] width 120 height 19
type input "Interior"
click at [349, 156] on input "text" at bounding box center [329, 154] width 89 height 18
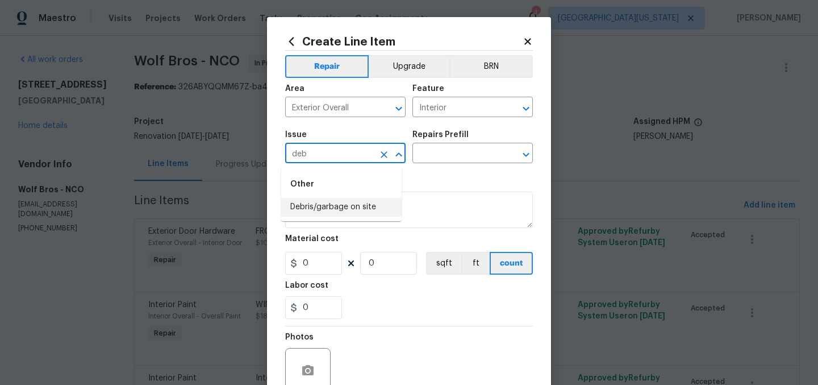
drag, startPoint x: 353, startPoint y: 203, endPoint x: 399, endPoint y: 166, distance: 59.8
click at [353, 203] on li "Debris/garbage on site" at bounding box center [341, 207] width 120 height 19
type input "Debris/garbage on site"
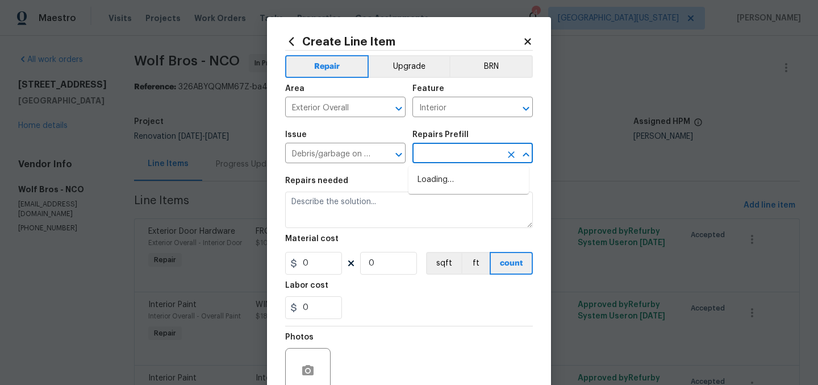
click at [445, 157] on input "text" at bounding box center [456, 154] width 89 height 18
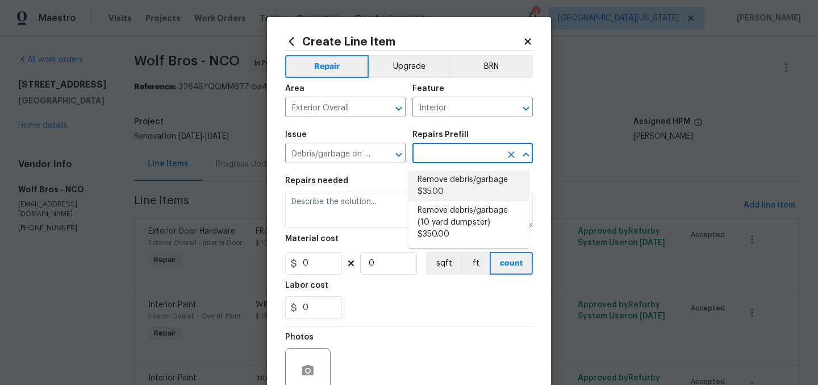
click at [475, 180] on li "Remove debris/garbage $35.00" at bounding box center [468, 185] width 120 height 31
type input "Remove debris/garbage $35.00"
type textarea "Remove, haul off, and properly dispose of any debris left by seller to offsite …"
type input "35"
type input "1"
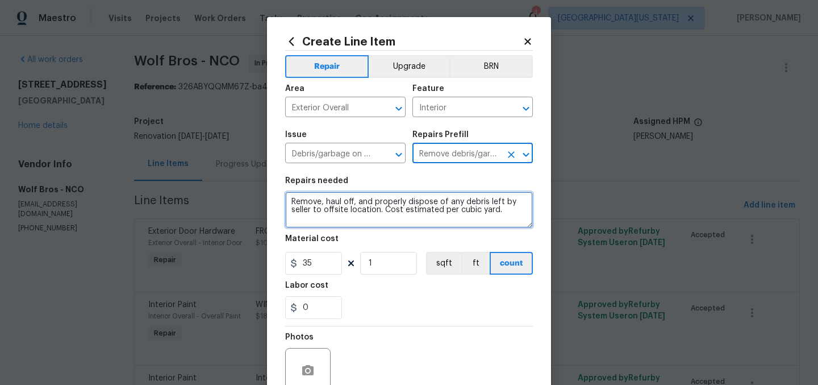
click at [371, 210] on textarea "Remove, haul off, and properly dispose of any debris left by seller to offsite …" at bounding box center [409, 209] width 248 height 36
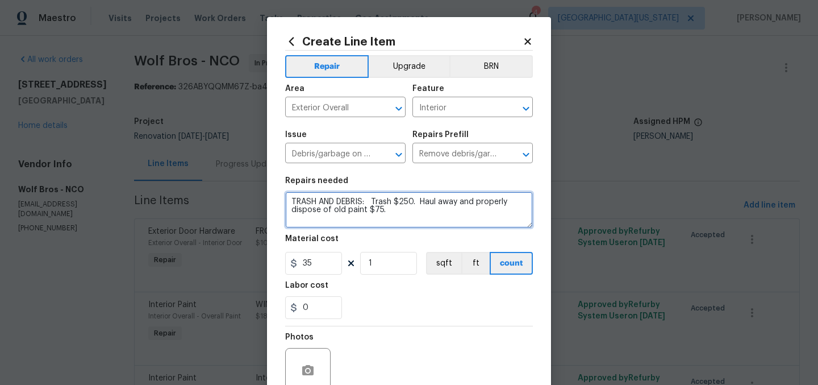
type textarea "TRASH AND DEBRIS: Trash $250. Haul away and properly dispose of old paint $75."
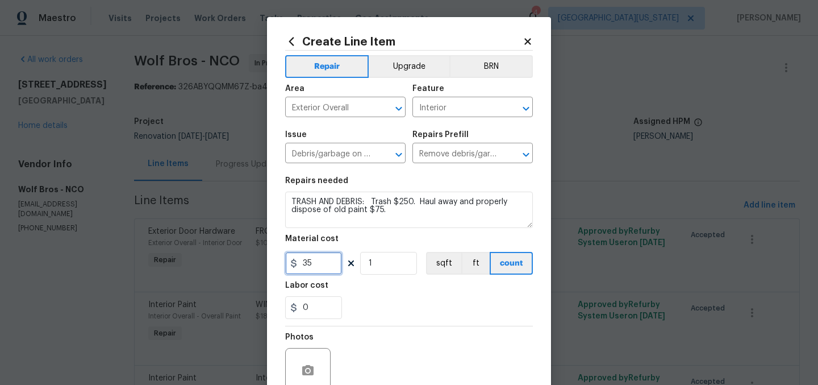
click at [323, 270] on input "35" at bounding box center [313, 263] width 57 height 23
click at [323, 269] on input "35" at bounding box center [313, 263] width 57 height 23
type input "325"
click at [363, 316] on div "0" at bounding box center [409, 307] width 248 height 23
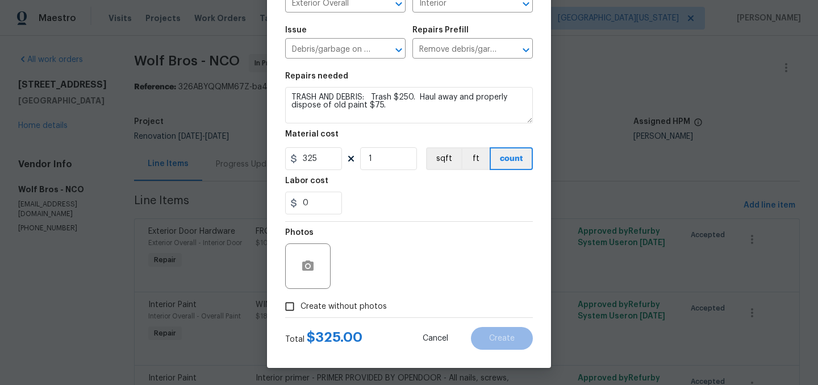
click at [337, 306] on span "Create without photos" at bounding box center [343, 306] width 86 height 12
click at [300, 306] on input "Create without photos" at bounding box center [290, 306] width 22 height 22
checkbox input "true"
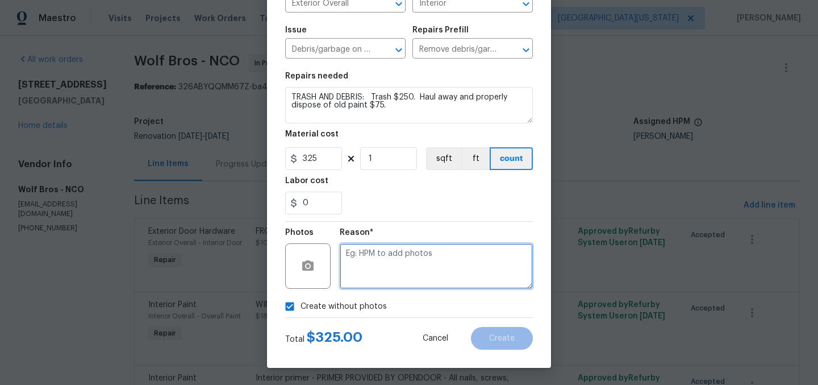
click at [403, 270] on textarea at bounding box center [436, 265] width 193 height 45
type textarea "Later"
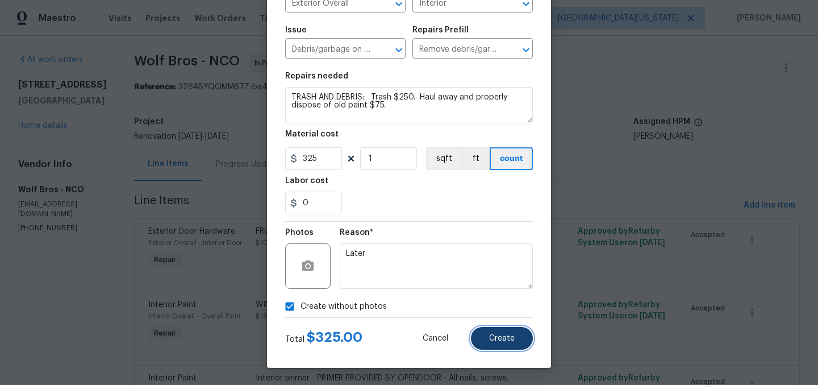
click at [509, 337] on span "Create" at bounding box center [502, 338] width 26 height 9
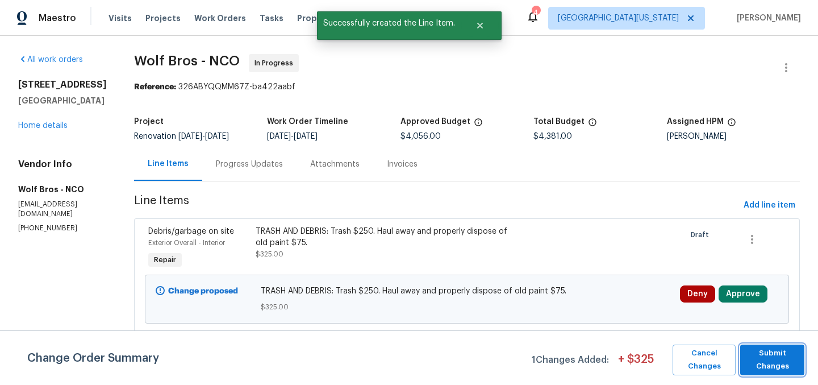
click at [779, 364] on span "Submit Changes" at bounding box center [772, 359] width 53 height 26
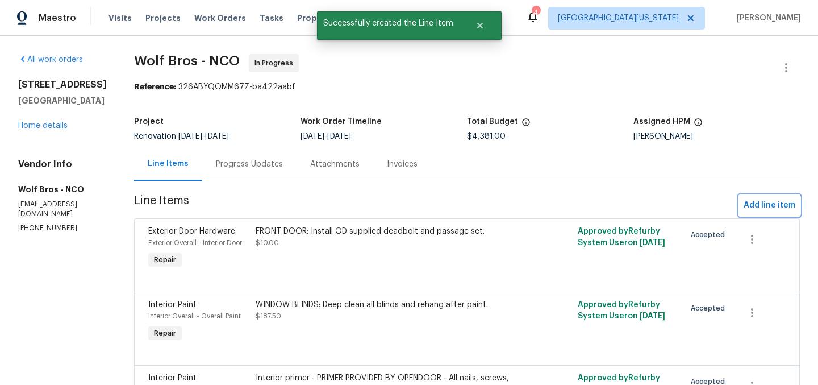
click at [758, 207] on span "Add line item" at bounding box center [769, 205] width 52 height 14
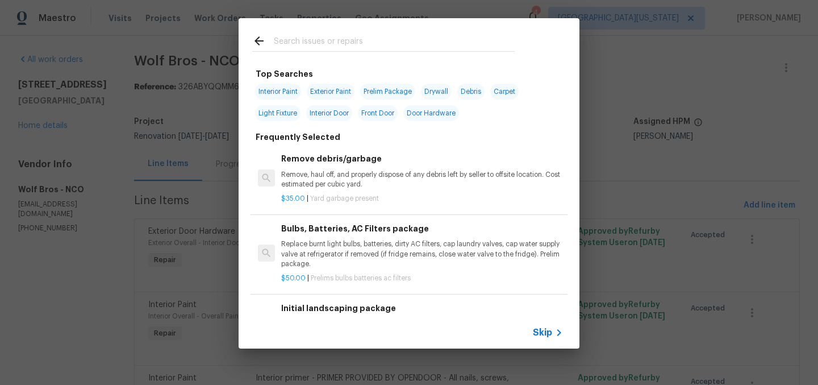
click at [360, 45] on input "text" at bounding box center [394, 42] width 241 height 17
click at [550, 332] on span "Skip" at bounding box center [542, 332] width 19 height 11
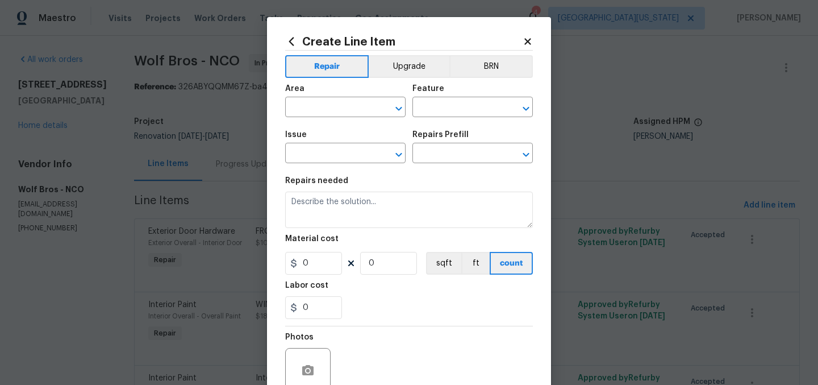
click at [341, 95] on div "Area" at bounding box center [345, 92] width 120 height 15
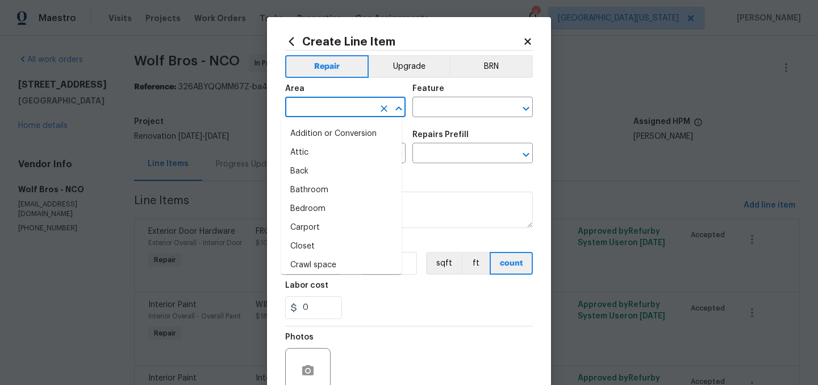
click at [340, 105] on input "text" at bounding box center [329, 108] width 89 height 18
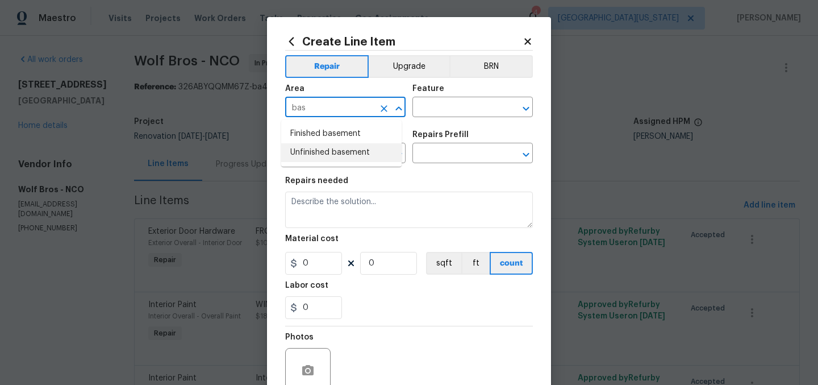
click at [356, 157] on li "Unfinished basement" at bounding box center [341, 152] width 120 height 19
type input "Unfinished basement"
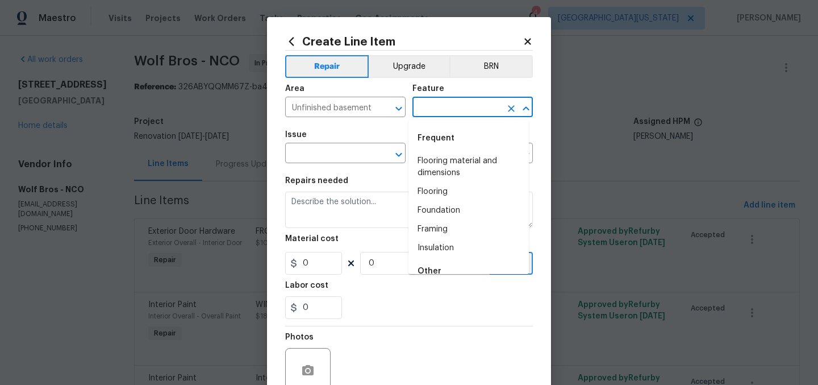
click at [449, 113] on input "text" at bounding box center [456, 108] width 89 height 18
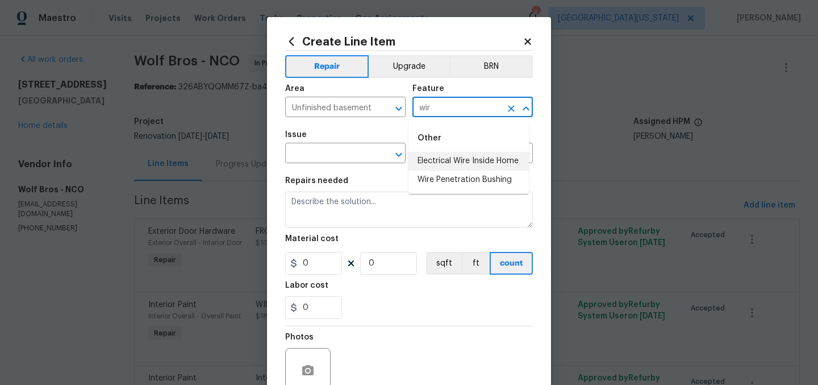
click at [434, 157] on li "Electrical Wire Inside Home" at bounding box center [468, 161] width 120 height 19
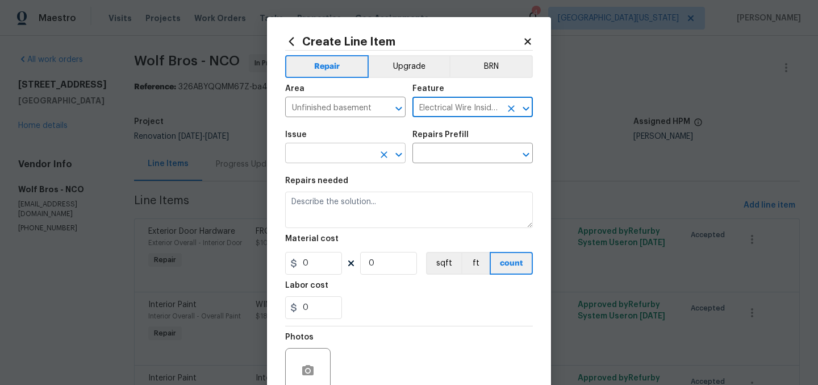
type input "Electrical Wire Inside Home"
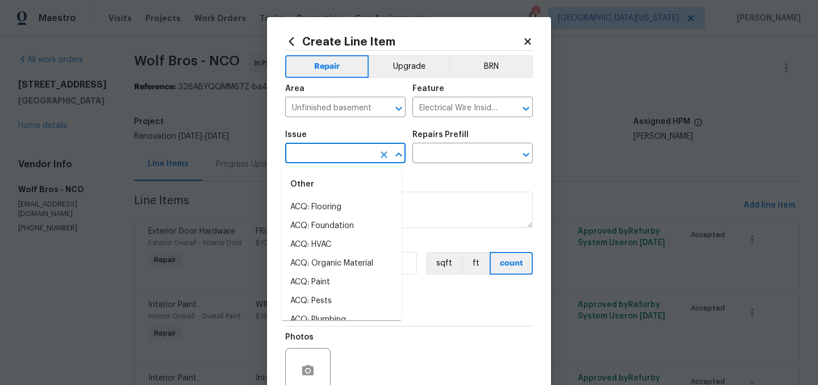
click at [356, 155] on input "text" at bounding box center [329, 154] width 89 height 18
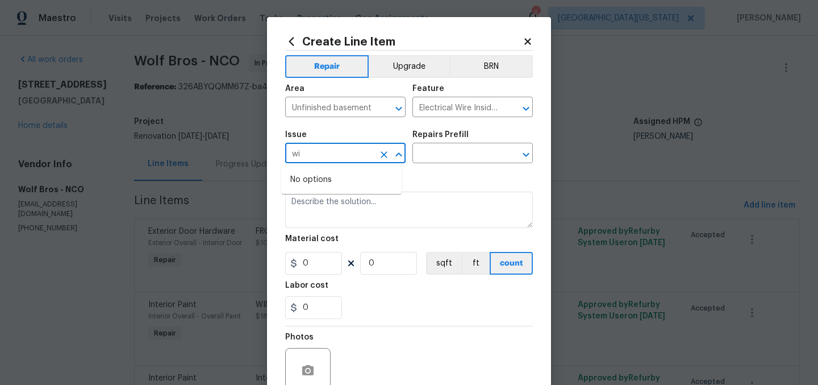
type input "w"
click at [320, 206] on li "Electrical" at bounding box center [341, 207] width 120 height 19
type input "Electrical"
click at [433, 148] on input "text" at bounding box center [456, 154] width 89 height 18
click at [434, 148] on input "text" at bounding box center [456, 154] width 89 height 18
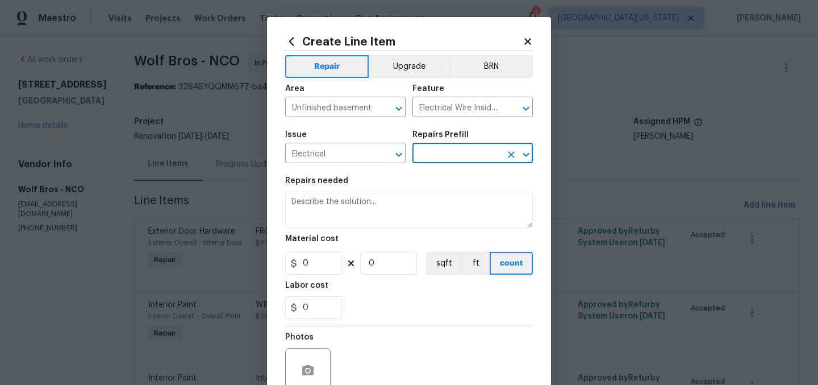
click at [453, 150] on input "text" at bounding box center [456, 154] width 89 height 18
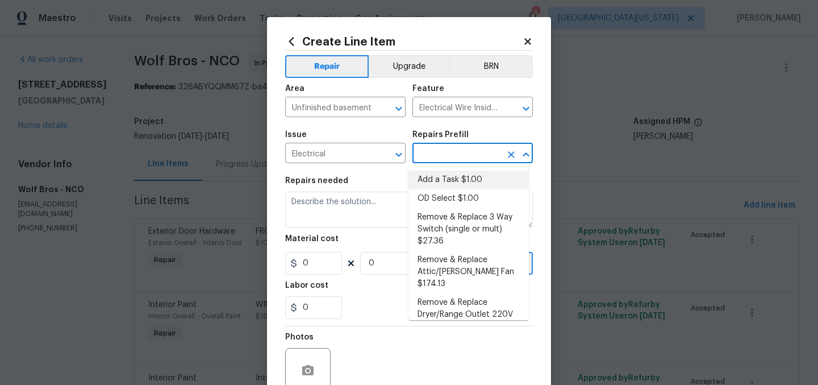
click at [452, 179] on li "Add a Task $1.00" at bounding box center [468, 179] width 120 height 19
type input "Add a Task $1.00"
type textarea "HPM to detail"
type input "1"
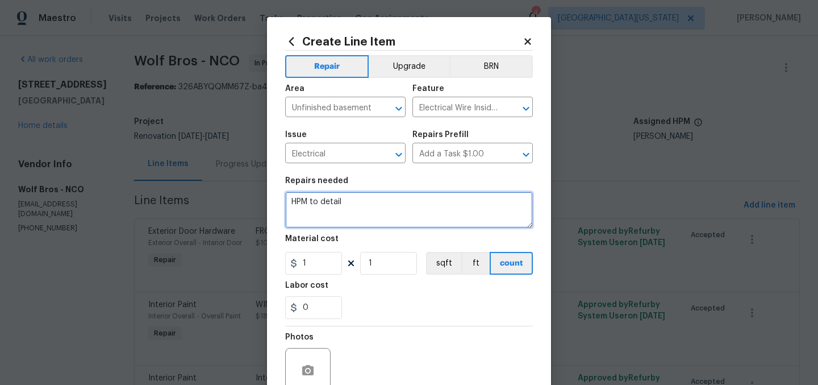
click at [406, 197] on textarea "HPM to detail" at bounding box center [409, 209] width 248 height 36
click at [405, 197] on textarea "HPM to detail" at bounding box center [409, 209] width 248 height 36
click at [404, 202] on textarea "HPM to detail" at bounding box center [409, 209] width 248 height 36
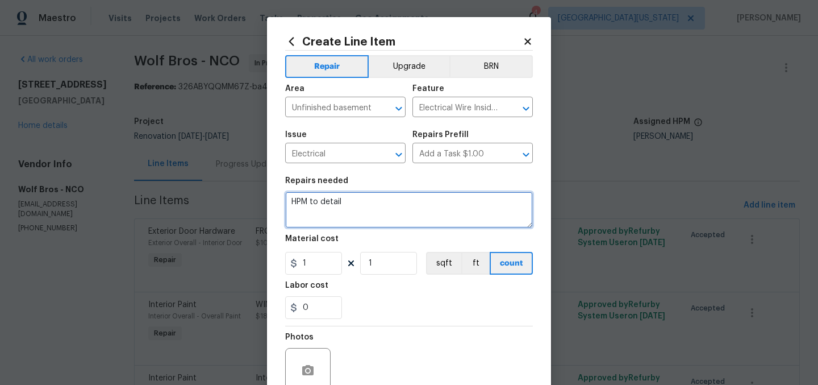
click at [404, 202] on textarea "HPM to detail" at bounding box center [409, 209] width 248 height 36
type textarea "BASEMENT: Clean up loose wires."
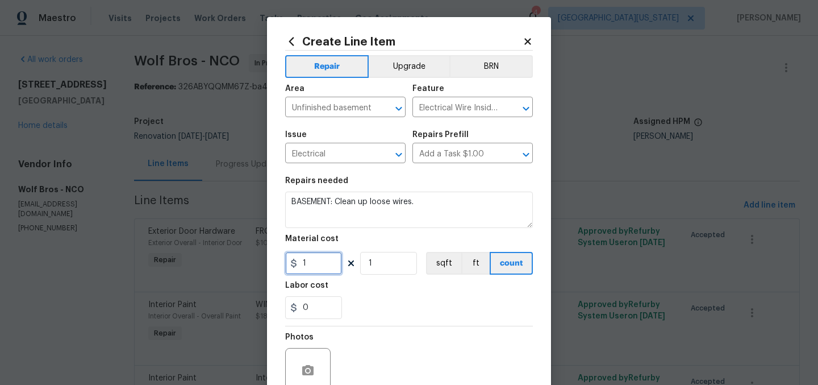
click at [317, 264] on input "1" at bounding box center [313, 263] width 57 height 23
click at [318, 262] on input "1" at bounding box center [313, 263] width 57 height 23
click at [317, 262] on input "1" at bounding box center [313, 263] width 57 height 23
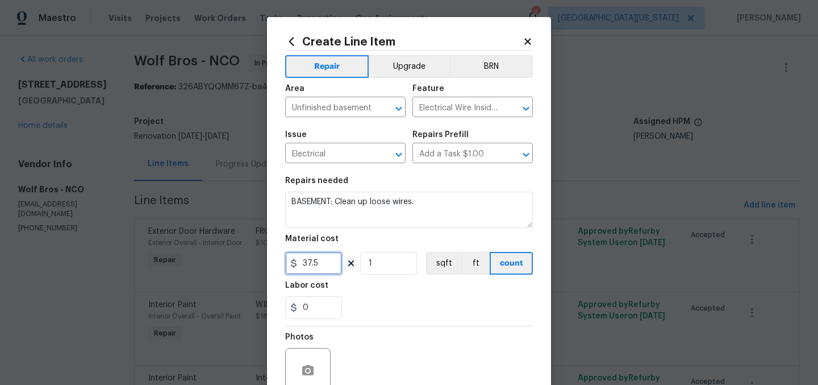
type input "37.5"
click at [366, 303] on div "0" at bounding box center [409, 307] width 248 height 23
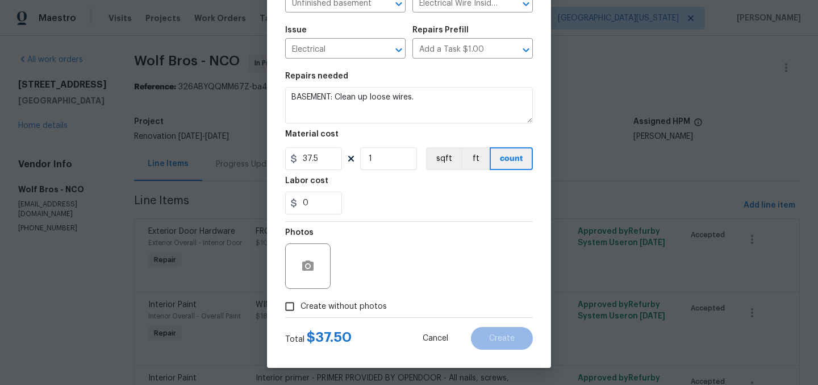
click at [358, 305] on span "Create without photos" at bounding box center [343, 306] width 86 height 12
click at [300, 305] on input "Create without photos" at bounding box center [290, 306] width 22 height 22
checkbox input "true"
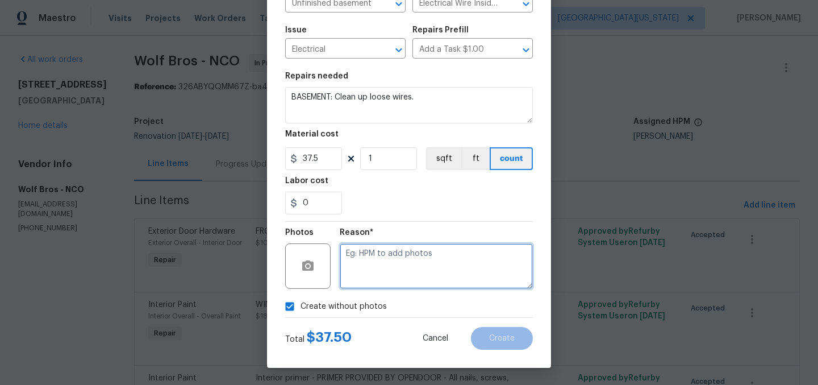
click at [457, 278] on textarea at bounding box center [436, 265] width 193 height 45
type textarea "Later"
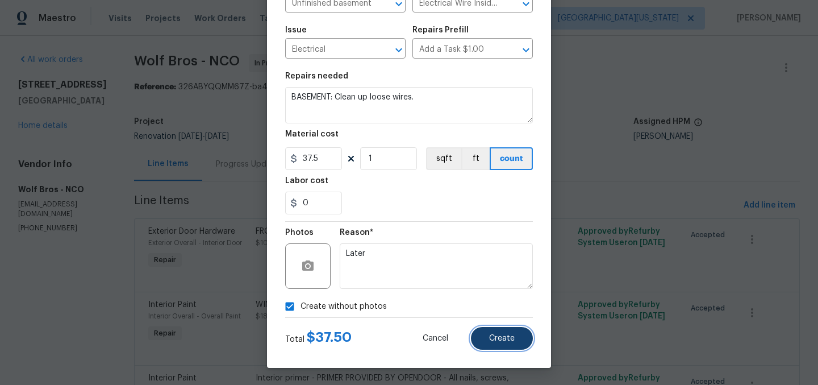
click at [514, 346] on button "Create" at bounding box center [502, 338] width 62 height 23
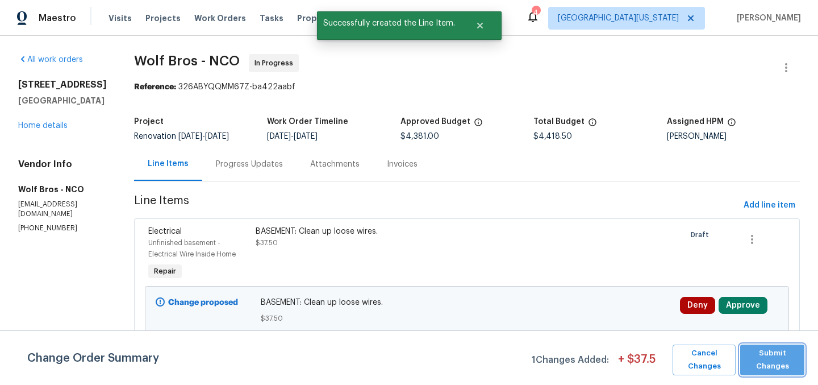
click at [787, 353] on span "Submit Changes" at bounding box center [772, 359] width 53 height 26
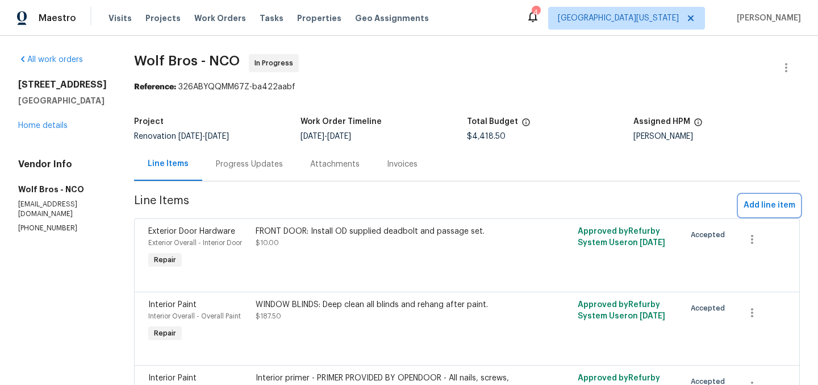
click at [755, 204] on span "Add line item" at bounding box center [769, 205] width 52 height 14
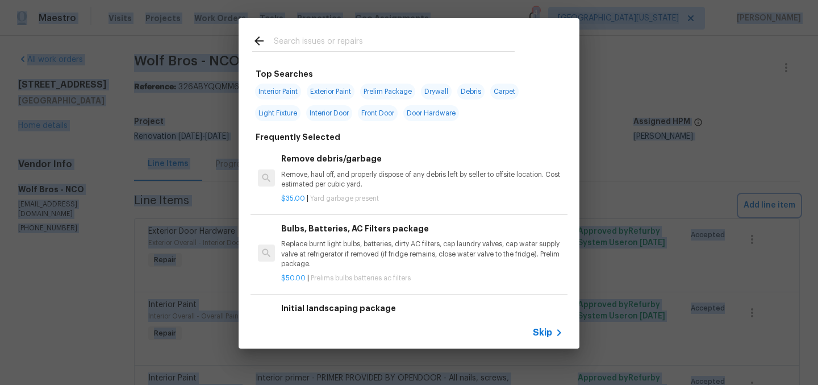
click at [754, 204] on div "Top Searches Interior Paint Exterior Paint Prelim Package Drywall Debris Carpet…" at bounding box center [409, 183] width 818 height 366
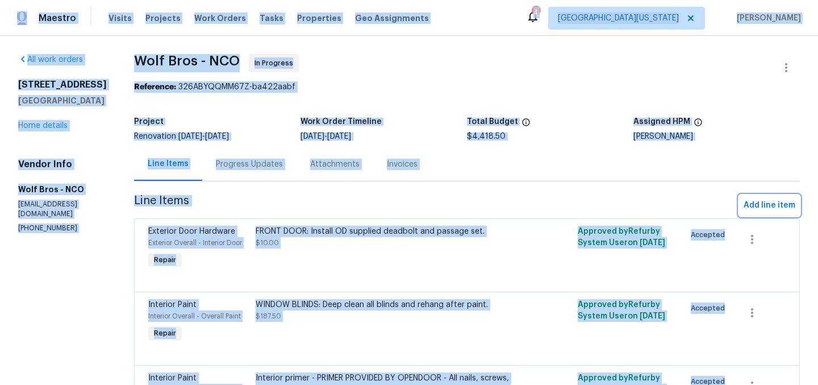
click at [764, 209] on span "Add line item" at bounding box center [769, 205] width 52 height 14
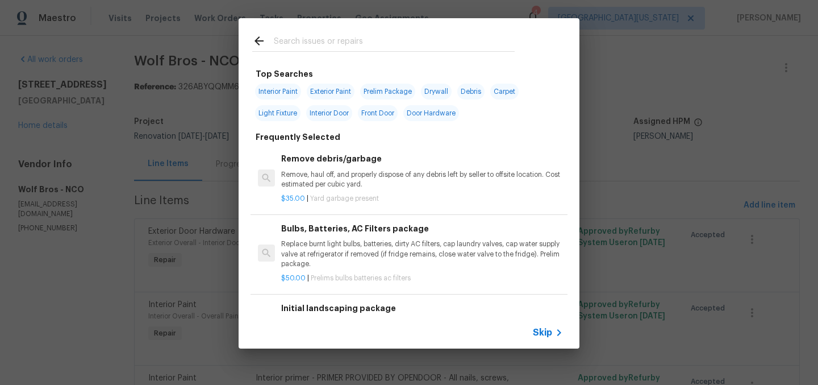
click at [411, 48] on input "text" at bounding box center [394, 42] width 241 height 17
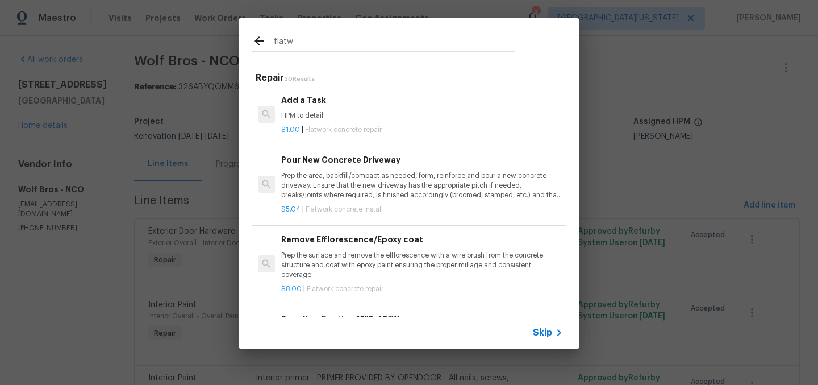
type input "flatw"
click at [350, 115] on p "HPM to detail" at bounding box center [422, 116] width 282 height 10
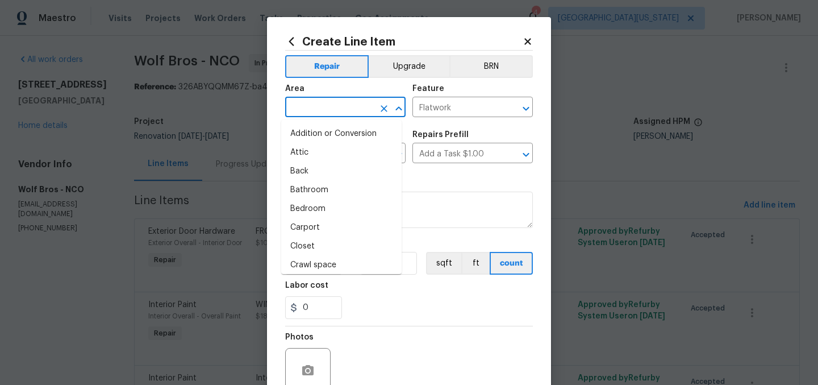
click at [327, 102] on input "text" at bounding box center [329, 108] width 89 height 18
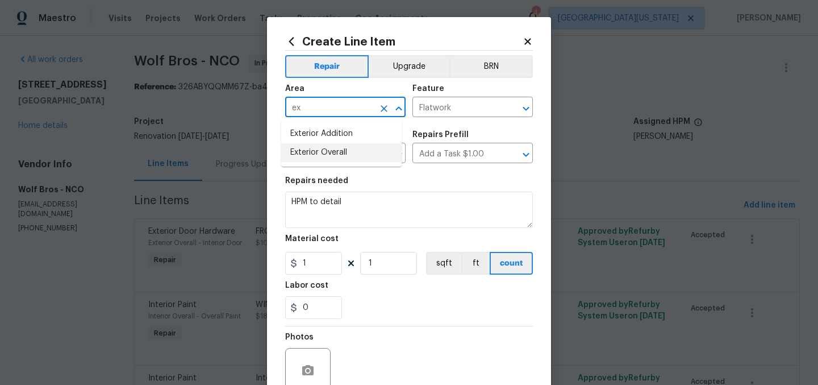
click at [335, 156] on li "Exterior Overall" at bounding box center [341, 152] width 120 height 19
type input "Exterior Overall"
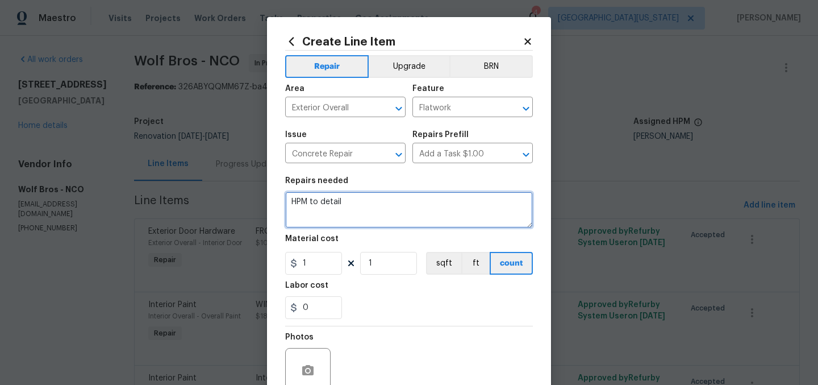
click at [340, 206] on textarea "HPM to detail" at bounding box center [409, 209] width 248 height 36
click at [340, 204] on textarea "HPM to detail" at bounding box center [409, 209] width 248 height 36
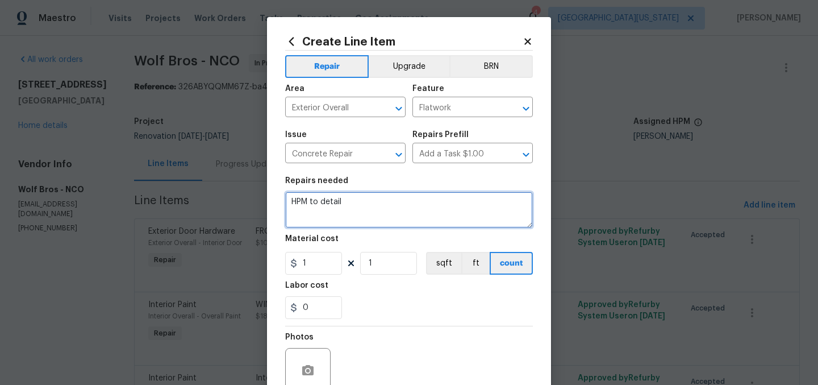
click at [340, 204] on textarea "HPM to detail" at bounding box center [409, 209] width 248 height 36
type textarea "GARAGE AND DRIVEWAY: Seal concrete cracks."
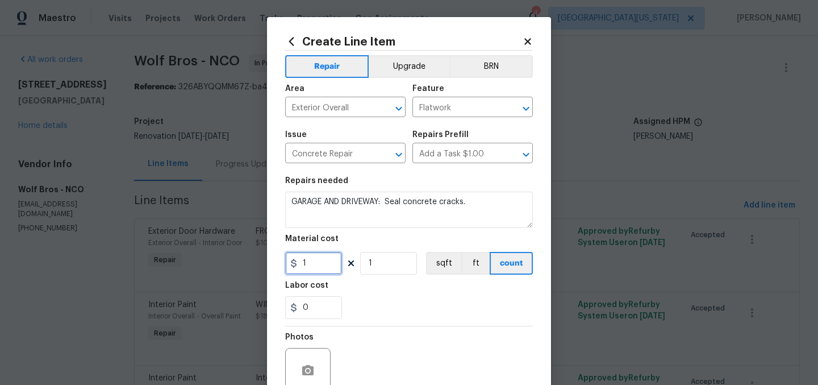
click at [321, 266] on input "1" at bounding box center [313, 263] width 57 height 23
type input "250"
click at [425, 310] on div "0" at bounding box center [409, 307] width 248 height 23
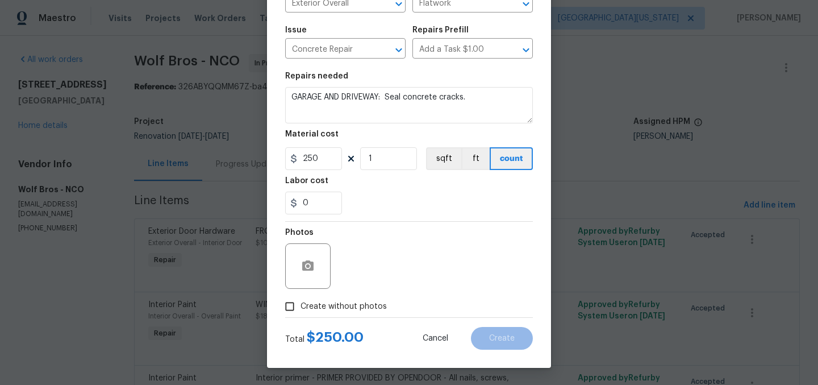
click at [355, 307] on span "Create without photos" at bounding box center [343, 306] width 86 height 12
click at [300, 307] on input "Create without photos" at bounding box center [290, 306] width 22 height 22
checkbox input "true"
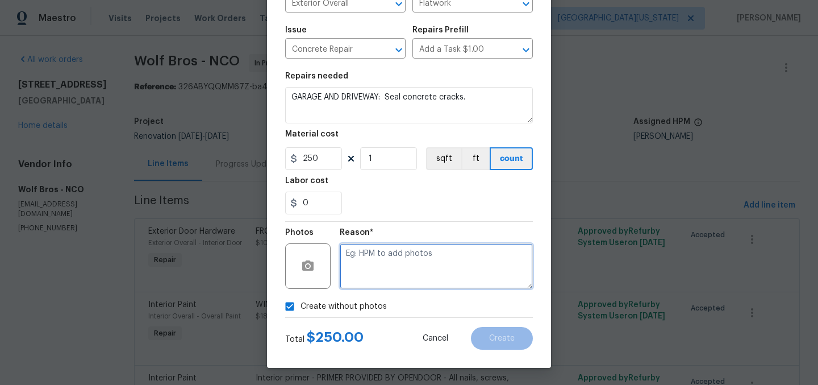
click at [440, 269] on textarea at bounding box center [436, 265] width 193 height 45
type textarea "Later"
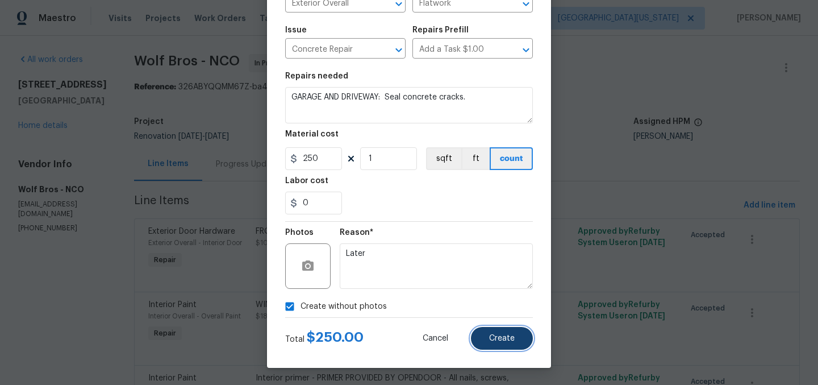
click at [486, 336] on button "Create" at bounding box center [502, 338] width 62 height 23
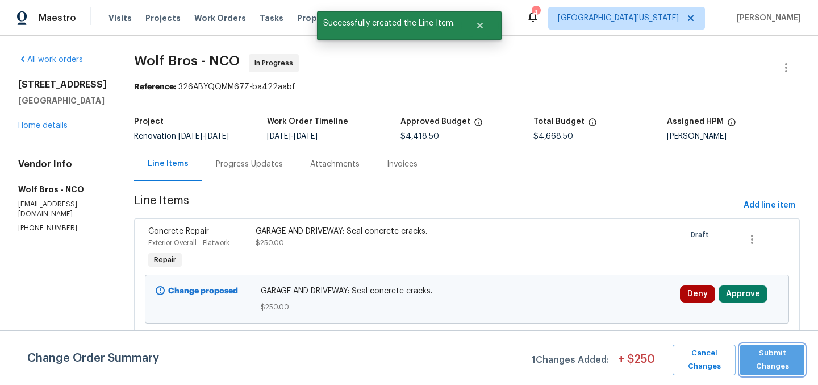
click at [789, 360] on span "Submit Changes" at bounding box center [772, 359] width 53 height 26
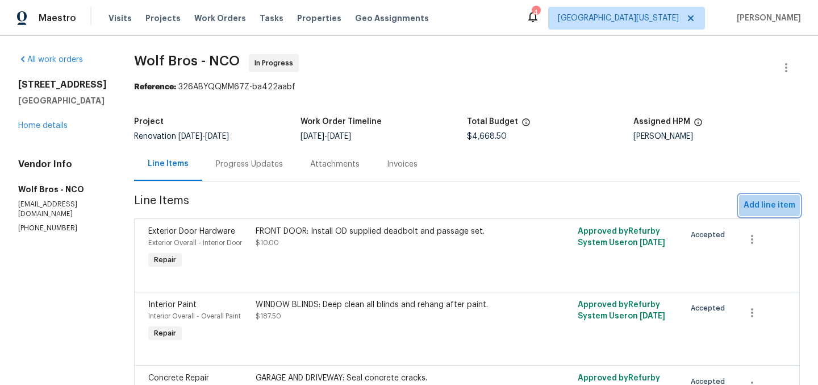
click at [755, 204] on span "Add line item" at bounding box center [769, 205] width 52 height 14
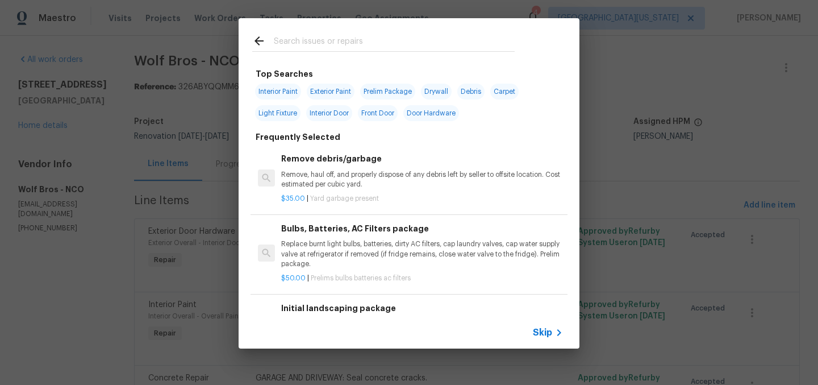
click at [394, 45] on input "text" at bounding box center [394, 42] width 241 height 17
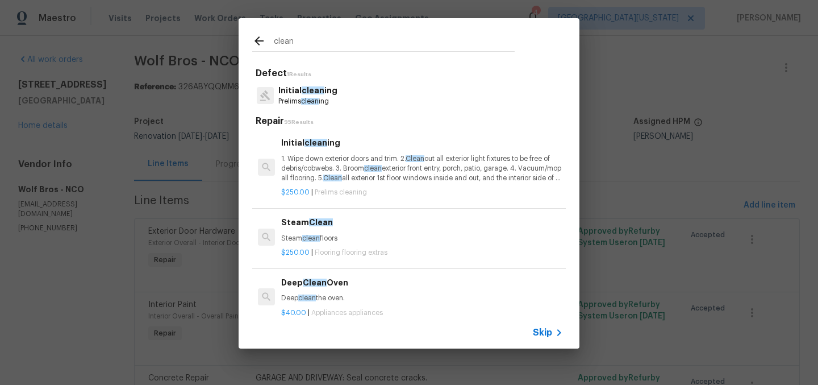
type input "clean"
click at [344, 101] on div "Initial clean ing Prelims clean ing" at bounding box center [409, 95] width 314 height 31
click at [299, 97] on p "Prelims clean ing" at bounding box center [307, 102] width 59 height 10
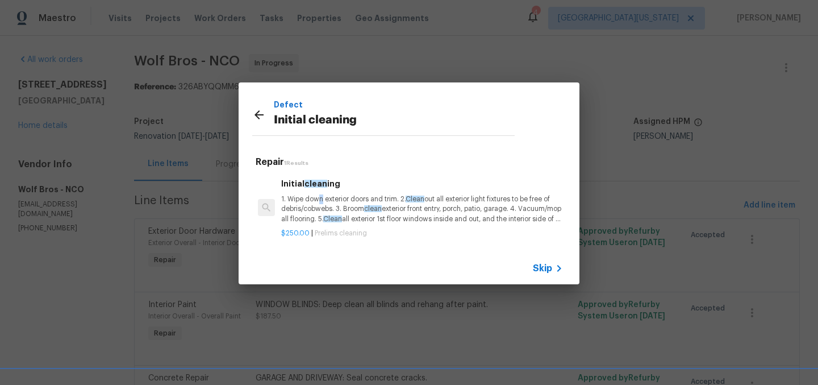
click at [321, 203] on p "1. Wipe down exterior doors and trim. 2. Clean out all exterior light fixtures …" at bounding box center [422, 208] width 282 height 29
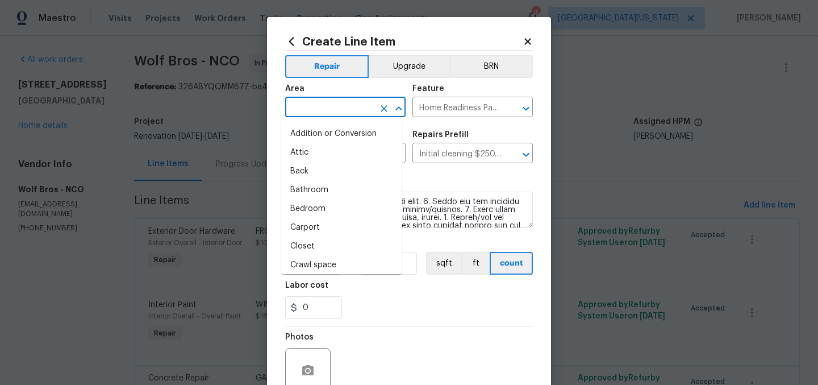
click at [317, 108] on input "text" at bounding box center [329, 108] width 89 height 18
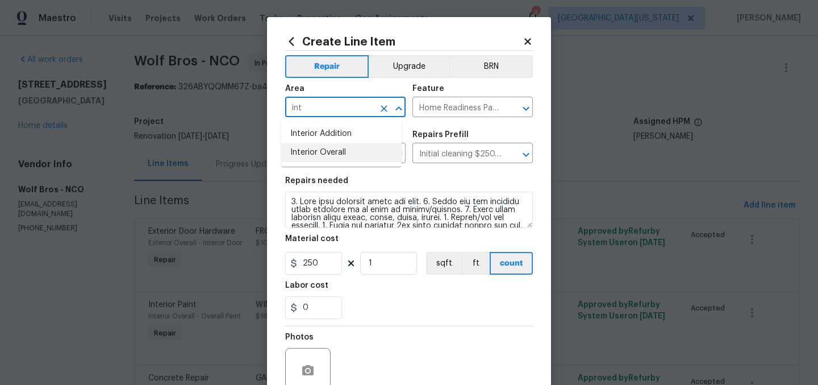
click at [338, 153] on li "Interior Overall" at bounding box center [341, 152] width 120 height 19
type input "Interior Overall"
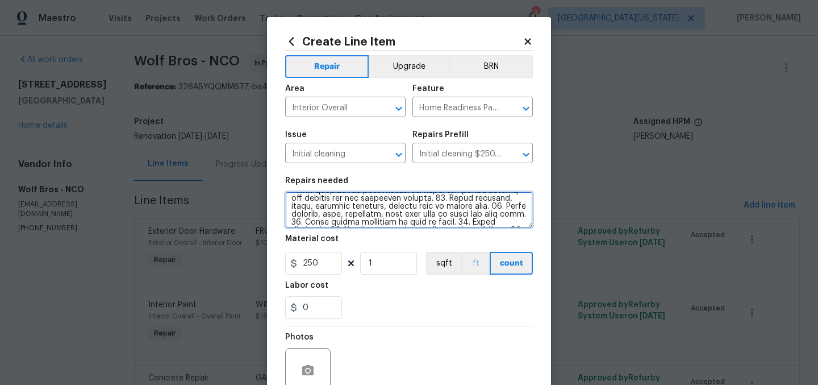
scroll to position [159, 0]
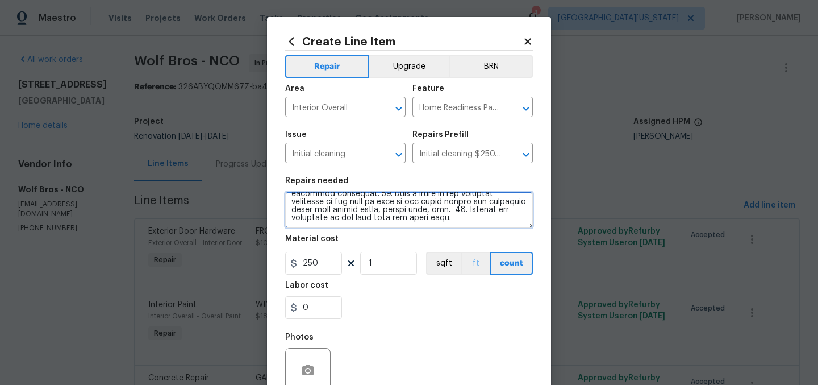
drag, startPoint x: 286, startPoint y: 200, endPoint x: 469, endPoint y: 269, distance: 195.6
click at [469, 269] on section "Repairs needed Material cost 250 1 sqft ft count Labor cost 0" at bounding box center [409, 248] width 248 height 156
paste textarea "INITIAL CLEAN: ***Please remove all stickers on windows, appliances, bathroom f…"
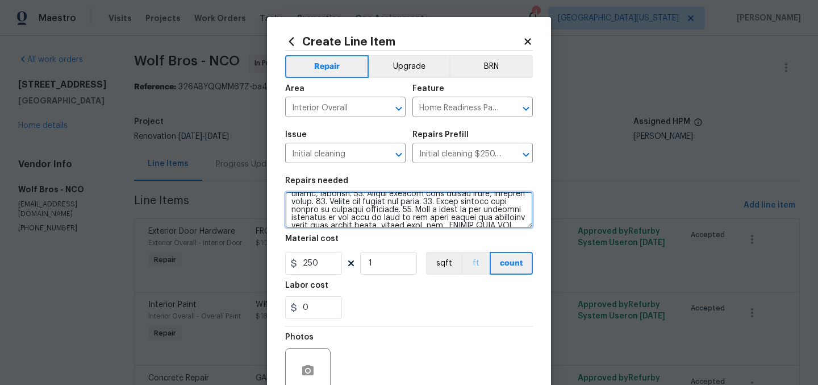
scroll to position [392, 0]
type textarea "INITIAL CLEAN: ***Please remove all stickers on windows, appliances, bathroom f…"
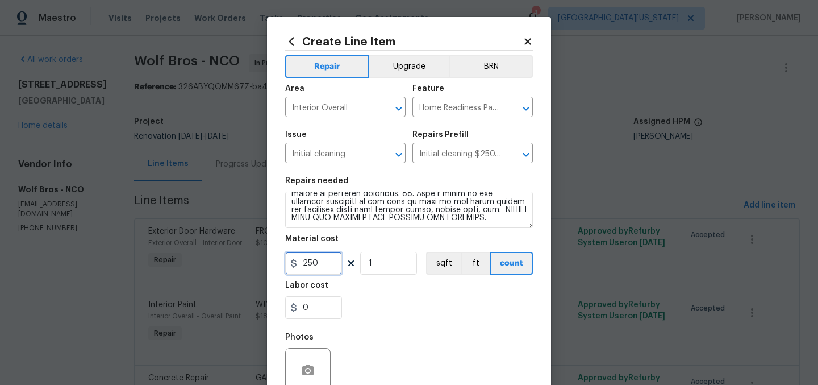
click at [319, 265] on input "250" at bounding box center [313, 263] width 57 height 23
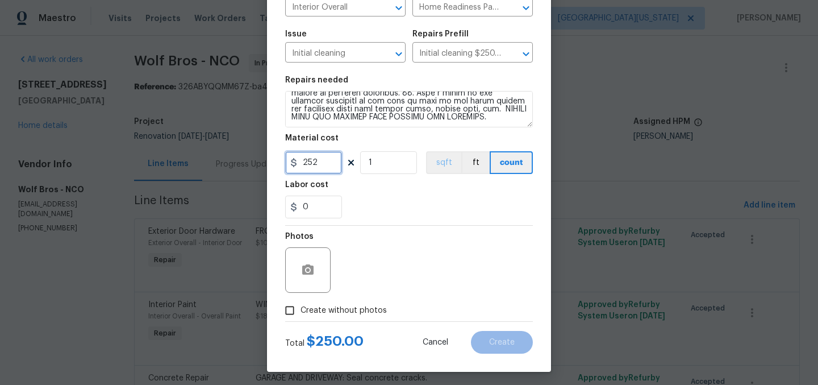
scroll to position [105, 0]
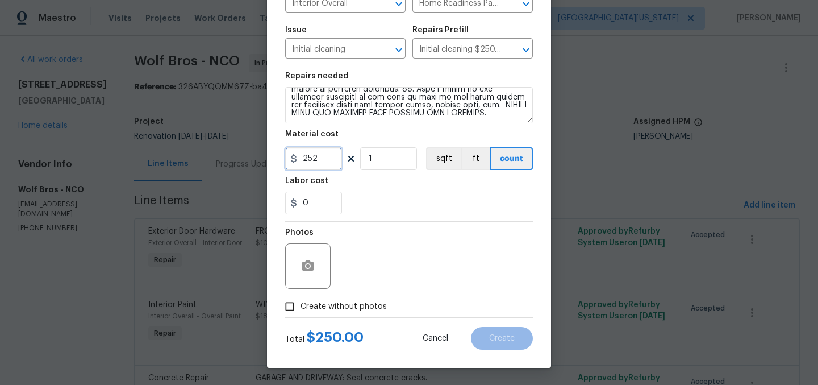
type input "252"
click at [369, 307] on span "Create without photos" at bounding box center [343, 306] width 86 height 12
click at [300, 307] on input "Create without photos" at bounding box center [290, 306] width 22 height 22
checkbox input "true"
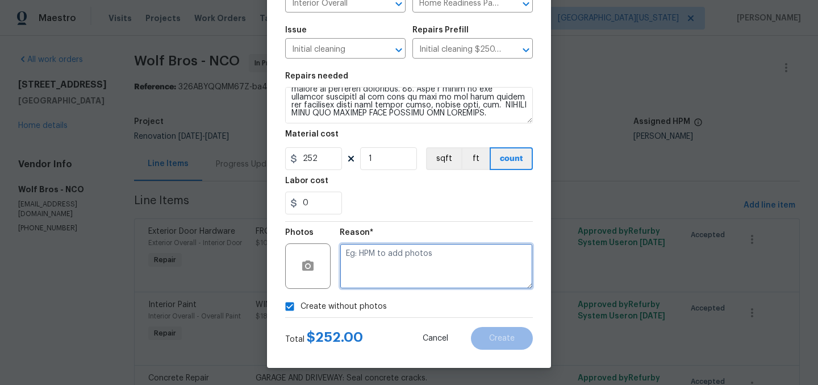
click at [426, 271] on textarea at bounding box center [436, 265] width 193 height 45
type textarea "Later"
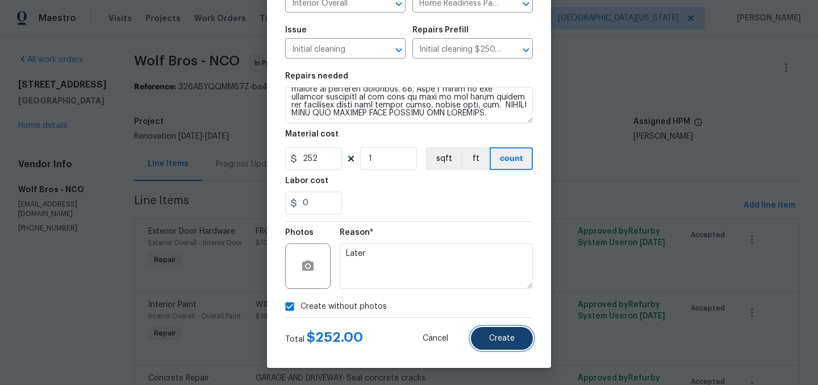
click at [500, 337] on span "Create" at bounding box center [502, 338] width 26 height 9
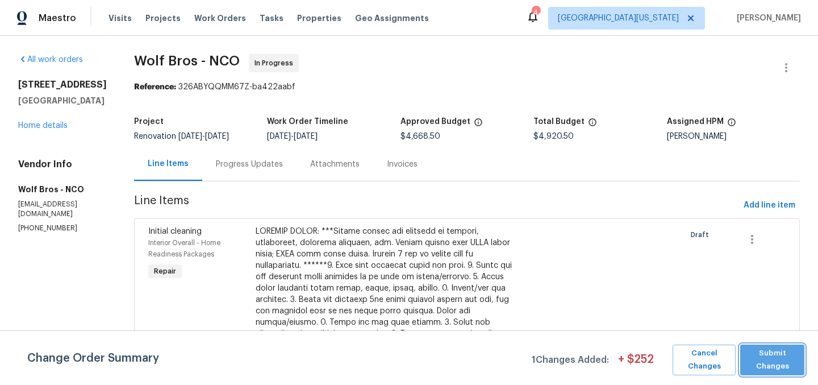
click at [765, 354] on span "Submit Changes" at bounding box center [772, 359] width 53 height 26
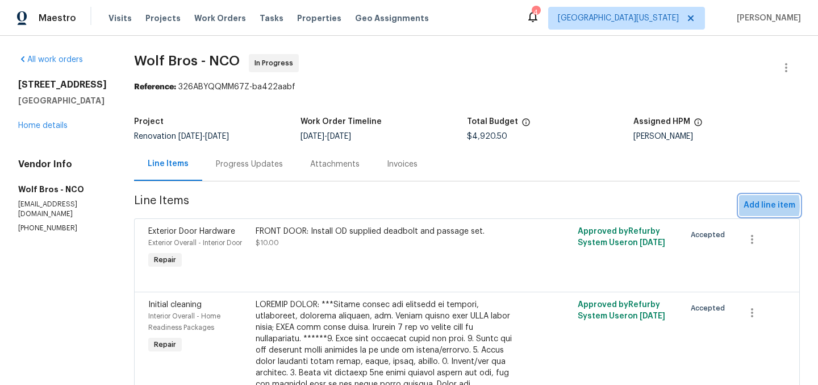
click at [739, 206] on button "Add line item" at bounding box center [769, 205] width 61 height 21
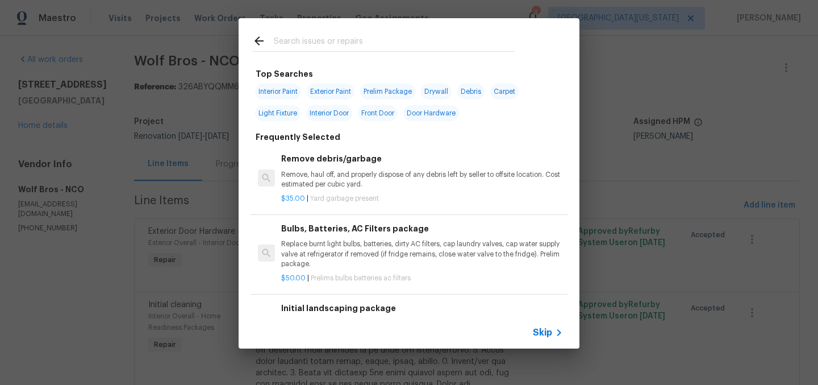
click at [386, 34] on div at bounding box center [384, 40] width 290 height 45
click at [385, 49] on input "text" at bounding box center [394, 42] width 241 height 17
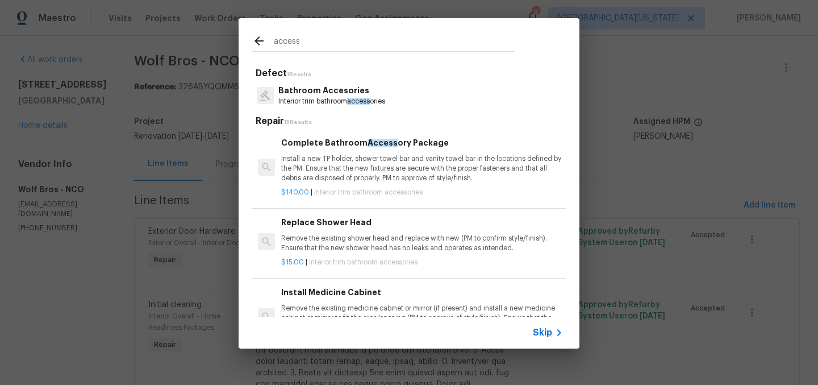
type input "access"
click at [361, 100] on span "access" at bounding box center [358, 101] width 23 height 7
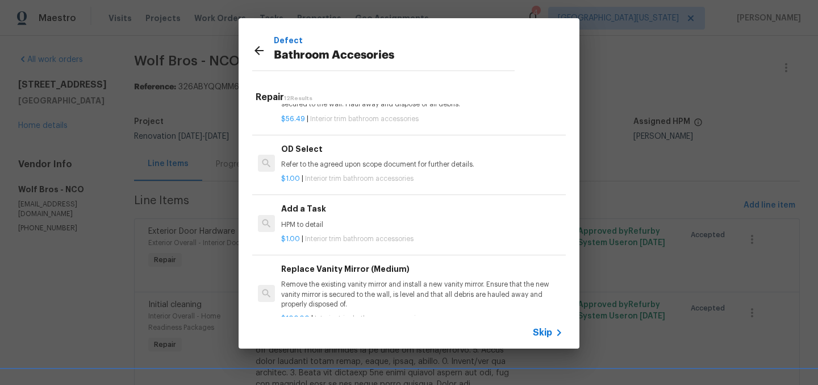
scroll to position [459, 0]
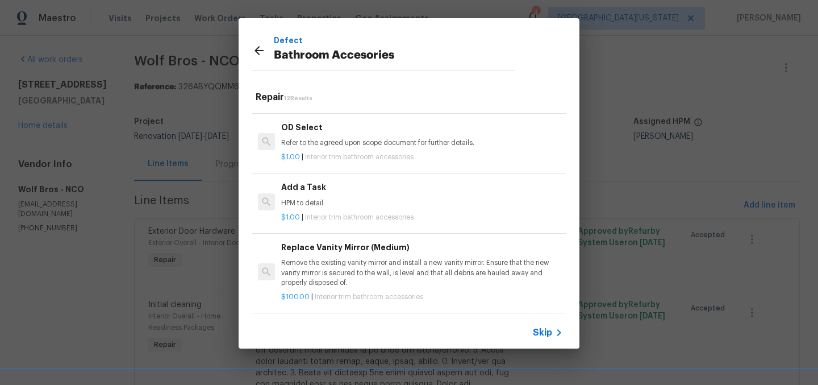
click at [351, 207] on div "Add a Task HPM to detail" at bounding box center [422, 194] width 282 height 27
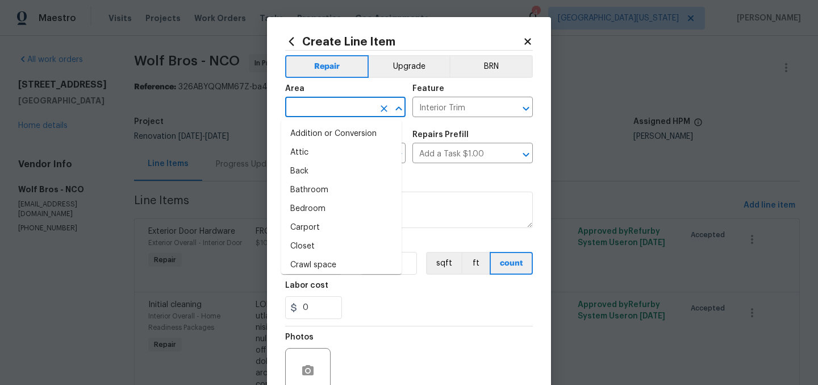
click at [349, 101] on input "text" at bounding box center [329, 108] width 89 height 18
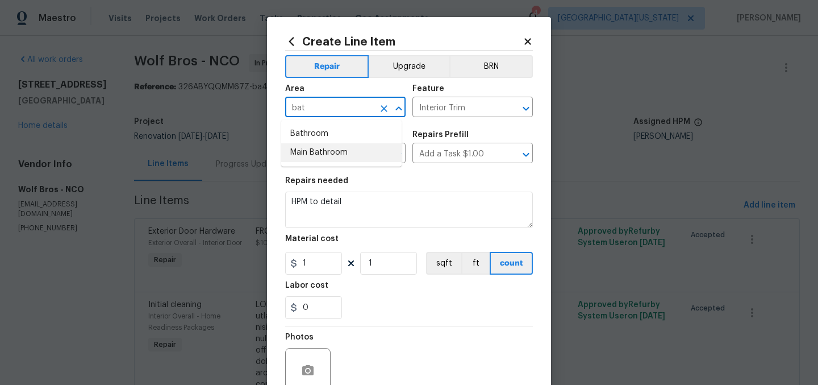
click at [347, 158] on li "Main Bathroom" at bounding box center [341, 152] width 120 height 19
type input "Main Bathroom"
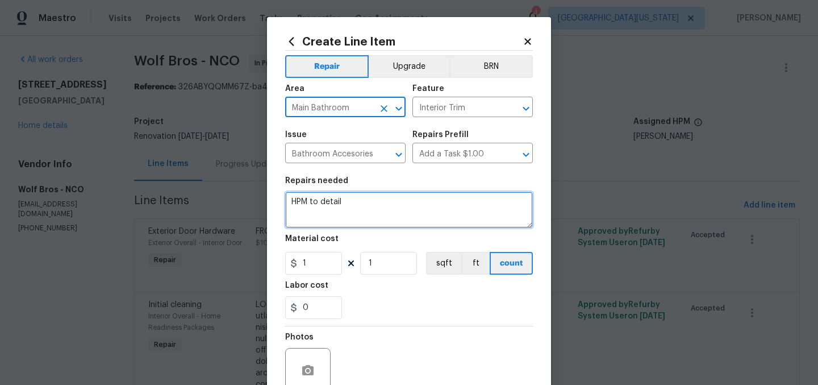
click at [370, 200] on textarea "HPM to detail" at bounding box center [409, 209] width 248 height 36
paste textarea "ALL BATHROOMS: Install missing toilet paper rollers, toilet buttons, sink stopp…"
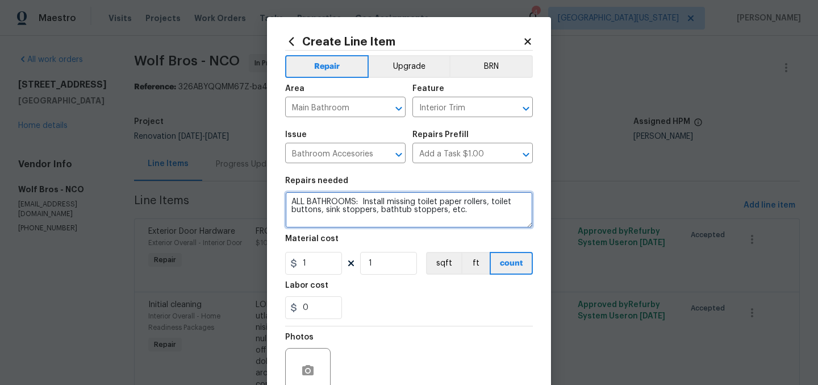
type textarea "ALL BATHROOMS: Install missing toilet paper rollers, toilet buttons, sink stopp…"
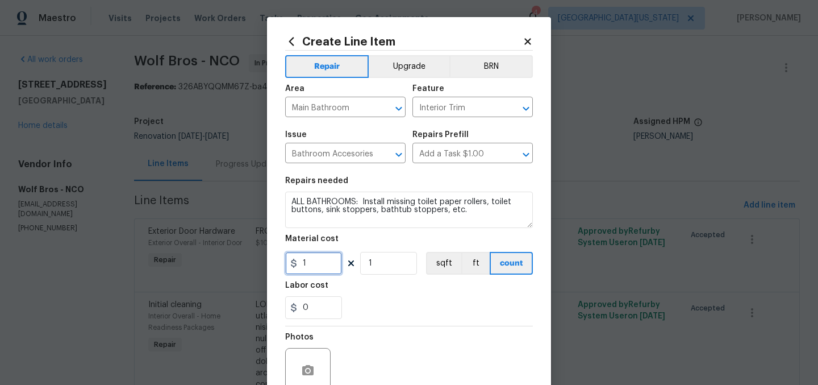
click at [294, 258] on input "1" at bounding box center [313, 263] width 57 height 23
click at [305, 261] on input "1" at bounding box center [313, 263] width 57 height 23
click at [306, 262] on input "1" at bounding box center [313, 263] width 57 height 23
type input "25"
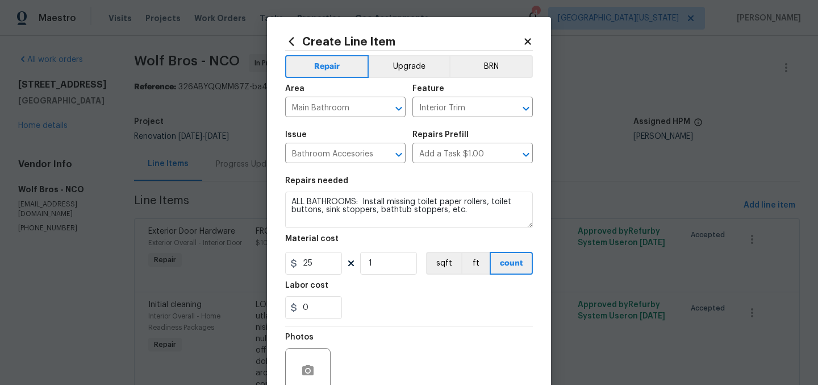
click at [490, 316] on div "0" at bounding box center [409, 307] width 248 height 23
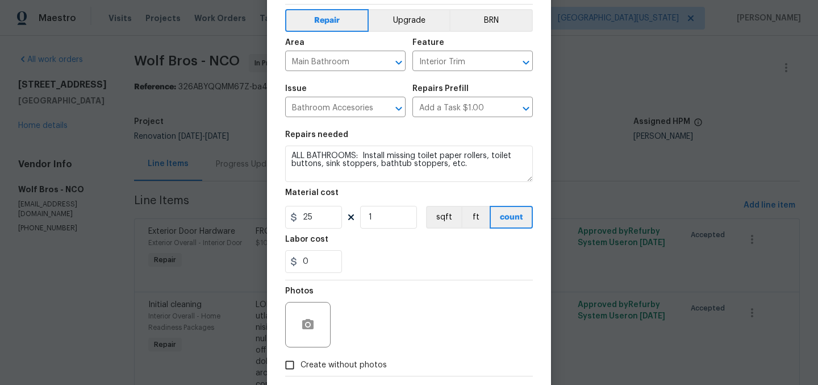
scroll to position [105, 0]
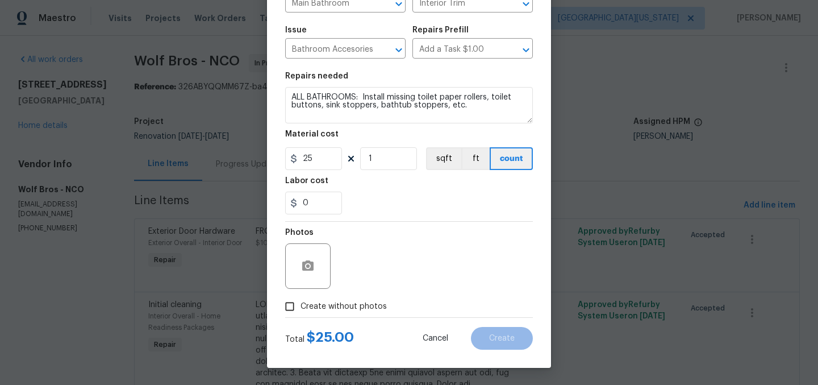
click at [344, 308] on span "Create without photos" at bounding box center [343, 306] width 86 height 12
click at [300, 308] on input "Create without photos" at bounding box center [290, 306] width 22 height 22
checkbox input "true"
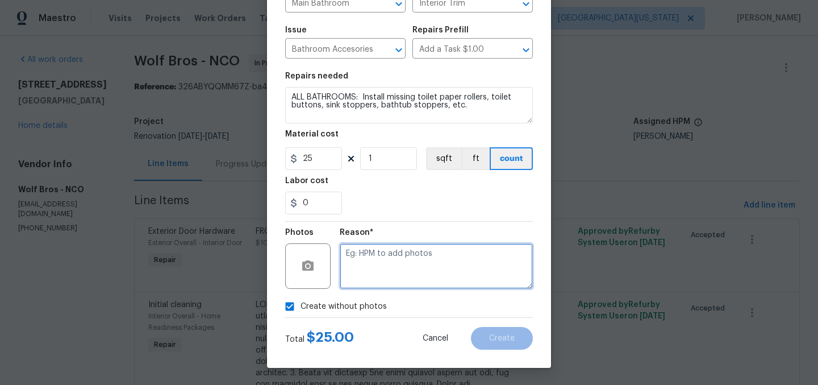
click at [417, 272] on textarea at bounding box center [436, 265] width 193 height 45
type textarea "Later"
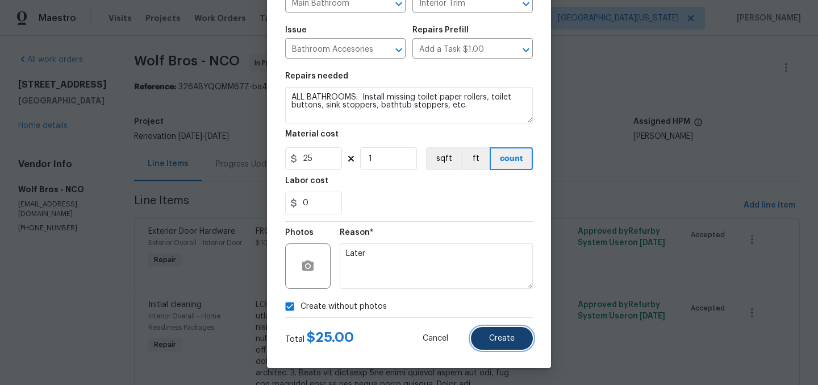
click at [498, 337] on span "Create" at bounding box center [502, 338] width 26 height 9
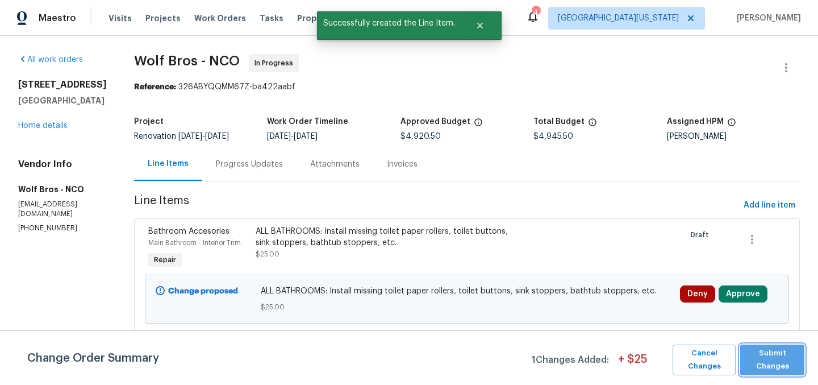
click at [761, 357] on span "Submit Changes" at bounding box center [772, 359] width 53 height 26
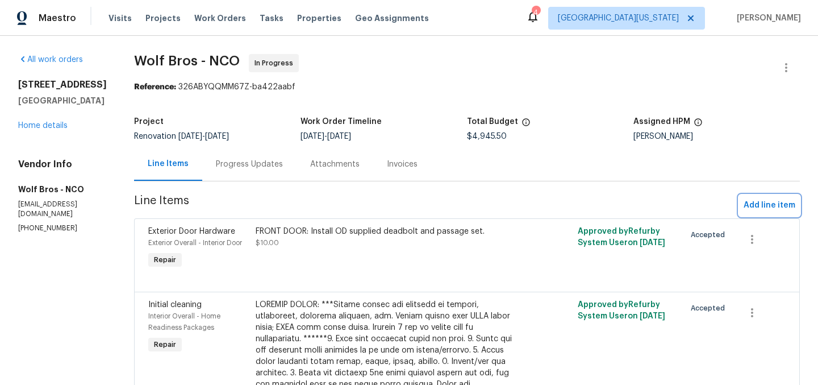
click at [758, 204] on span "Add line item" at bounding box center [769, 205] width 52 height 14
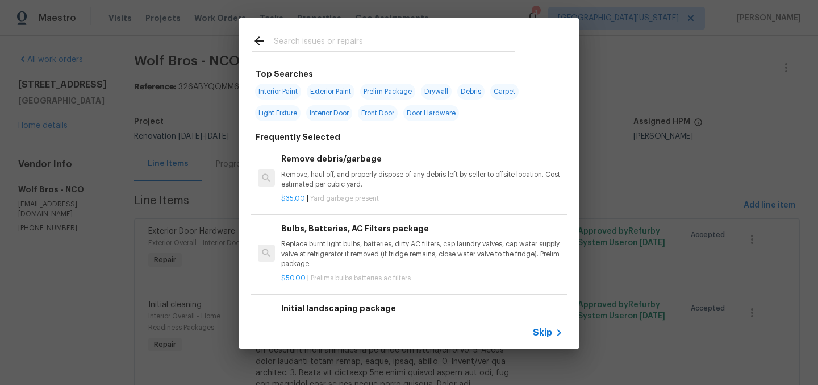
click at [329, 48] on input "text" at bounding box center [394, 42] width 241 height 17
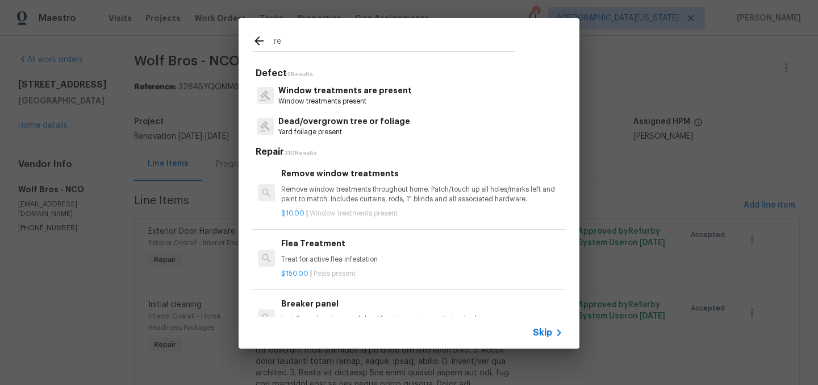
type input "r"
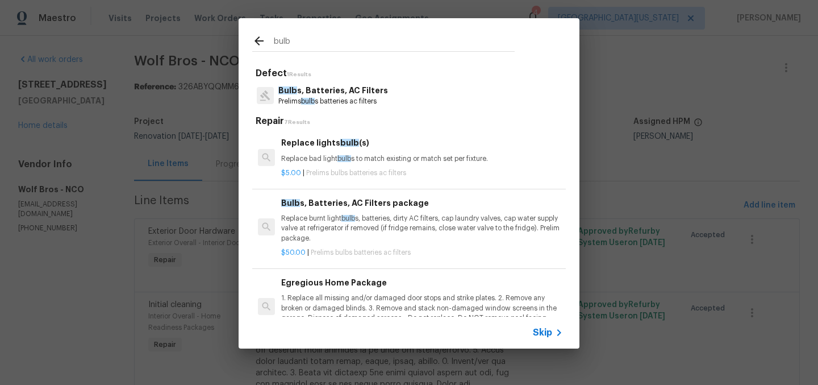
type input "bulb"
click at [335, 282] on h6 "Egregious Home Package" at bounding box center [422, 282] width 282 height 12
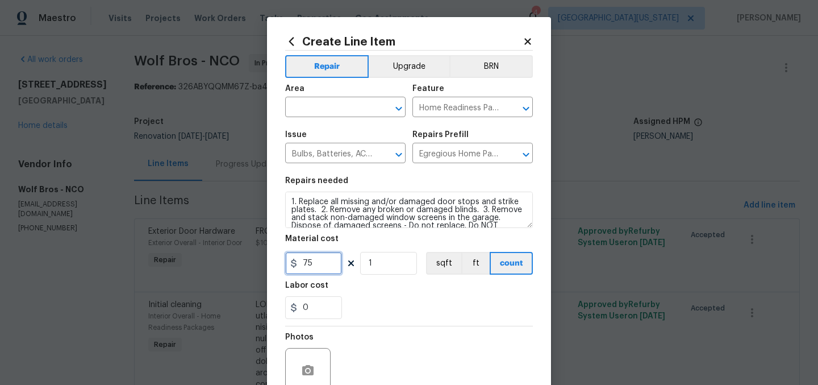
click at [325, 265] on input "75" at bounding box center [313, 263] width 57 height 23
type input "150"
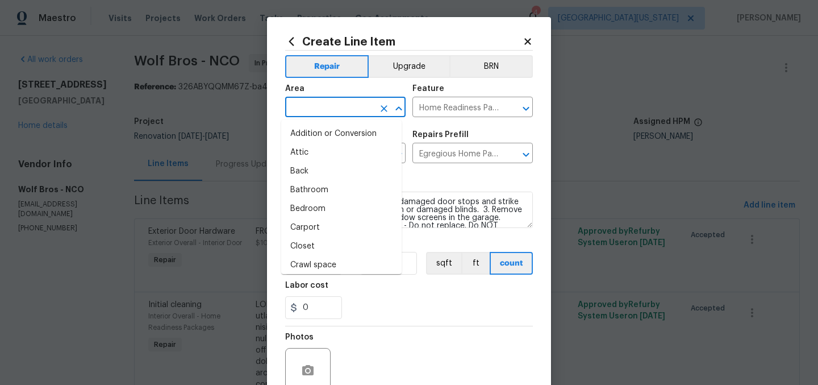
click at [331, 112] on input "text" at bounding box center [329, 108] width 89 height 18
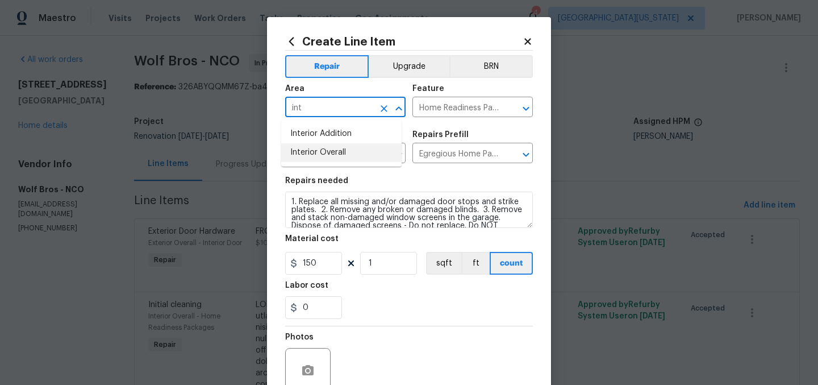
click at [321, 146] on li "Interior Overall" at bounding box center [341, 152] width 120 height 19
type input "Interior Overall"
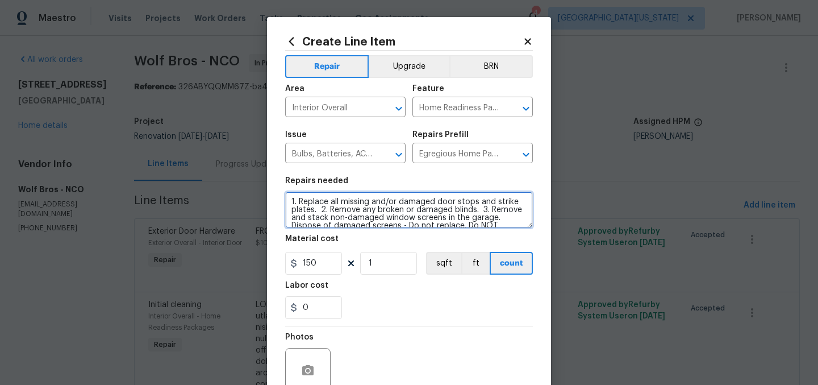
click at [297, 204] on textarea "1. Replace all missing and/or damaged door stops and strike plates. 2. Remove a…" at bounding box center [409, 209] width 248 height 36
click at [298, 204] on textarea "1. Replace all missing and/or damaged door stops and strike plates. 2. Remove a…" at bounding box center [409, 209] width 248 height 36
click at [299, 204] on textarea "1. Replace all missing and/or damaged door stops and strike plates. 2. Remove a…" at bounding box center [409, 209] width 248 height 36
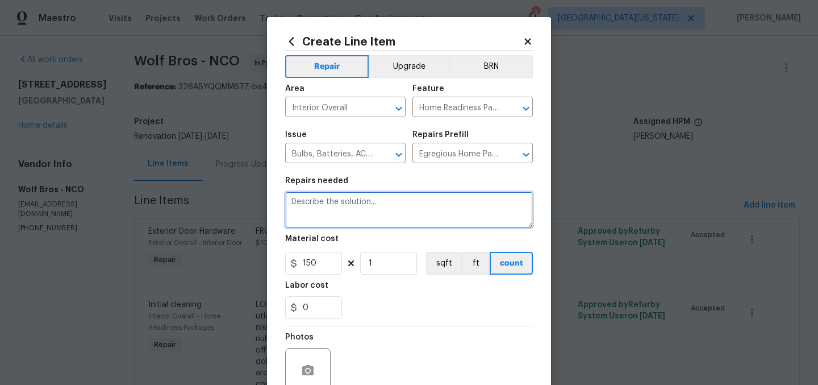
paste textarea "ALL BATHROOMS: Install missing toilet paper rollers, toilet buttons, sink stopp…"
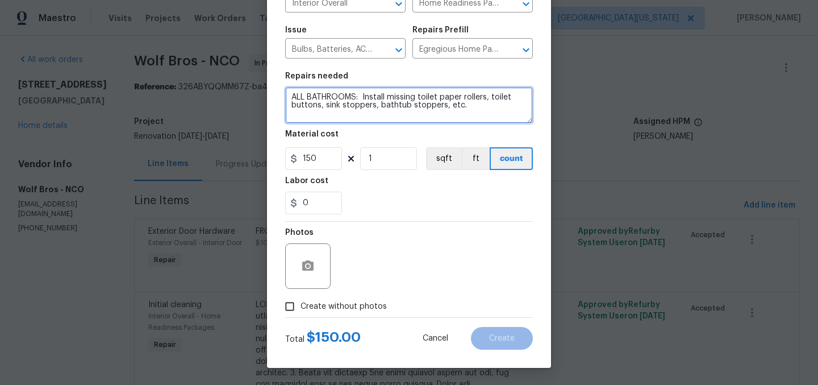
click at [474, 111] on textarea "ALL BATHROOMS: Install missing toilet paper rollers, toilet buttons, sink stopp…" at bounding box center [409, 105] width 248 height 36
click at [425, 102] on textarea "ALL BATHROOMS: Install missing toilet paper rollers, toilet buttons, sink stopp…" at bounding box center [409, 105] width 248 height 36
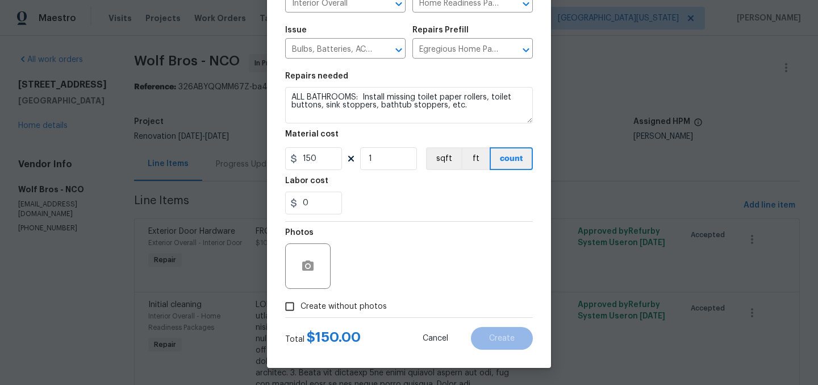
click at [269, 81] on div "Create Line Item Repair Upgrade BRN Area Interior Overall ​ Feature Home Readin…" at bounding box center [409, 140] width 284 height 455
click at [465, 40] on div "Repairs Prefill" at bounding box center [472, 33] width 120 height 15
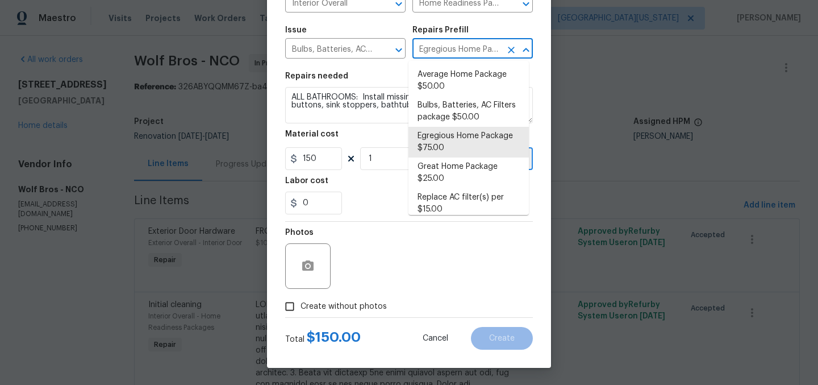
click at [463, 47] on input "Egregious Home Package $75.00" at bounding box center [456, 50] width 89 height 18
click at [461, 139] on li "Egregious Home Package $75.00" at bounding box center [468, 142] width 120 height 31
type textarea "1. Replace all missing and/or damaged door stops and strike plates. 2. Remove a…"
type input "75"
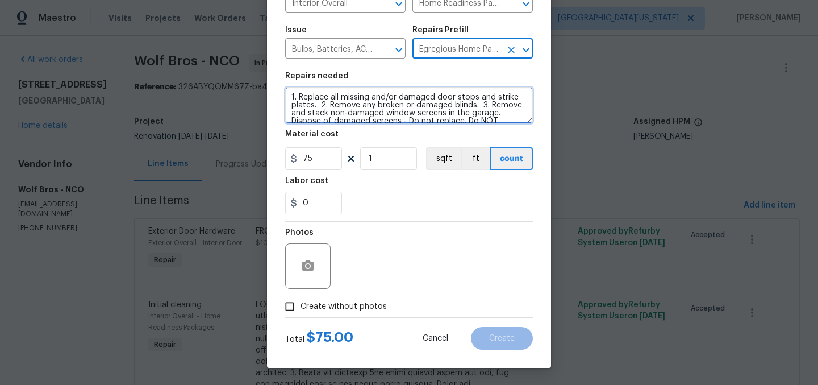
click at [290, 96] on textarea "1. Replace all missing and/or damaged door stops and strike plates. 2. Remove a…" at bounding box center [409, 105] width 248 height 36
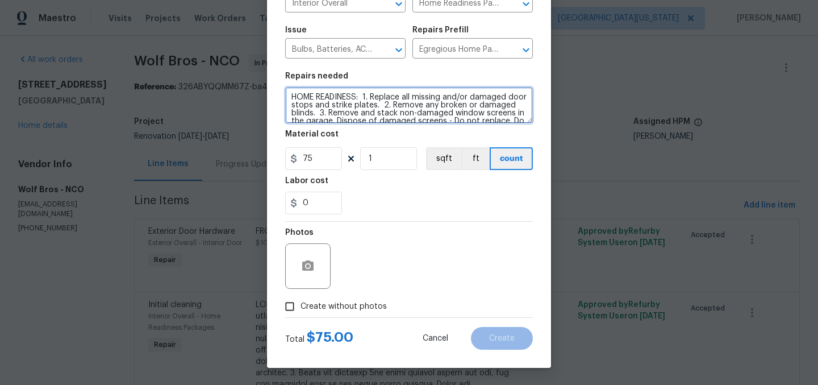
type textarea "HOME READINESS: 1. Replace all missing and/or damaged door stops and strike pla…"
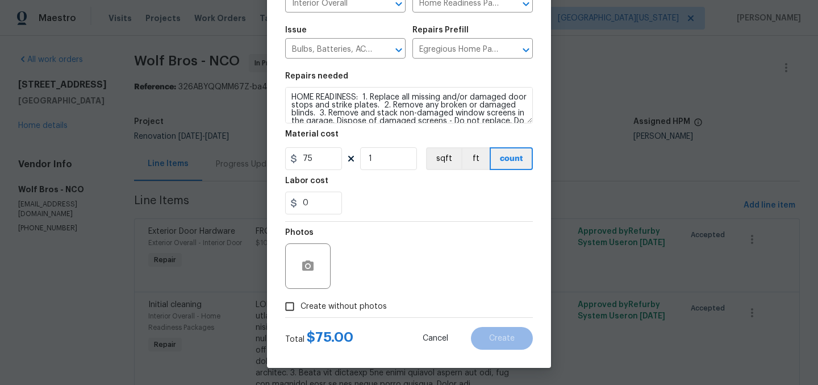
click at [401, 203] on div "0" at bounding box center [409, 202] width 248 height 23
click at [316, 152] on input "75" at bounding box center [313, 158] width 57 height 23
type input "150"
click at [423, 218] on section "Repairs needed HOME READINESS: 1. Replace all missing and/or damaged door stops…" at bounding box center [409, 143] width 248 height 156
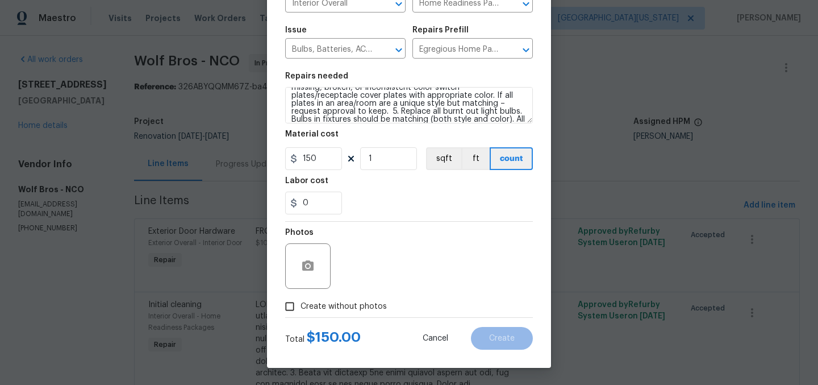
scroll to position [111, 0]
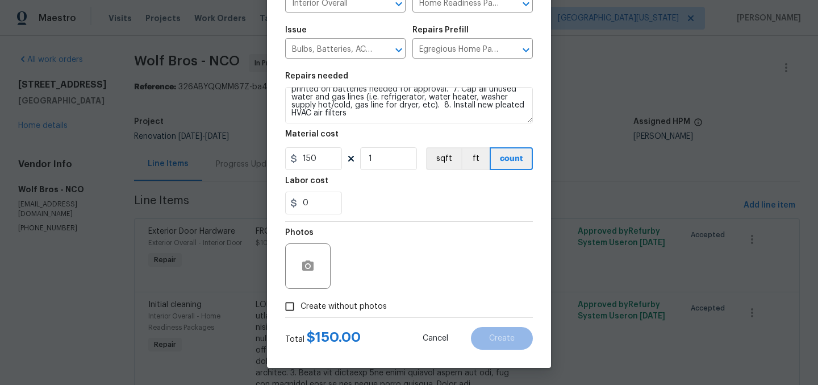
drag, startPoint x: 523, startPoint y: 118, endPoint x: 521, endPoint y: 125, distance: 7.0
click at [523, 119] on textarea "HOME READINESS: 1. Replace all missing and/or damaged door stops and strike pla…" at bounding box center [409, 105] width 248 height 36
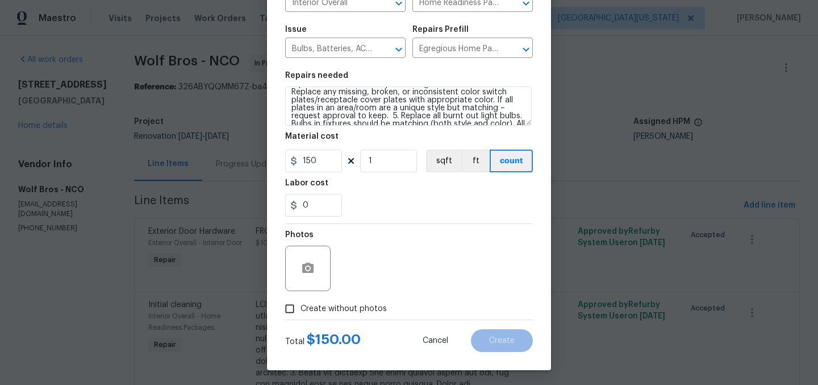
drag, startPoint x: 521, startPoint y: 125, endPoint x: 515, endPoint y: 192, distance: 67.3
click at [515, 126] on textarea "HOME READINESS: 1. Replace all missing and/or damaged door stops and strike pla…" at bounding box center [408, 105] width 246 height 39
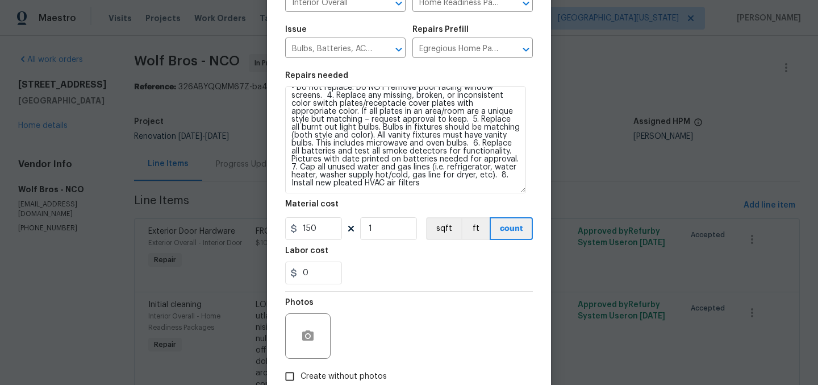
scroll to position [41, 0]
click at [515, 192] on textarea "HOME READINESS: 1. Replace all missing and/or damaged door stops and strike pla…" at bounding box center [405, 139] width 241 height 107
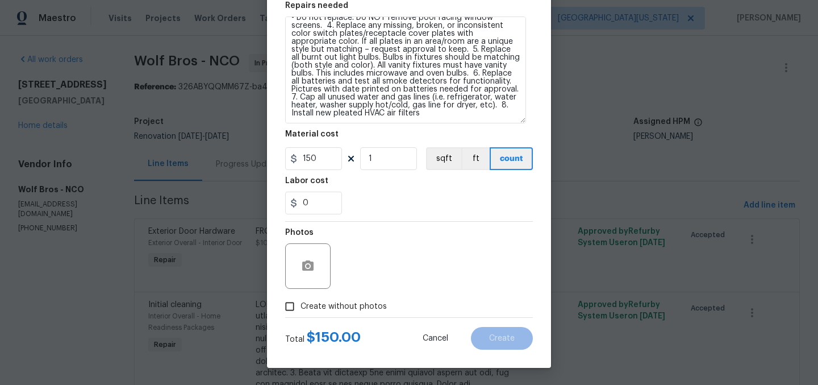
drag, startPoint x: 347, startPoint y: 312, endPoint x: 349, endPoint y: 306, distance: 6.6
click at [347, 312] on label "Create without photos" at bounding box center [333, 306] width 108 height 22
click at [300, 312] on input "Create without photos" at bounding box center [290, 306] width 22 height 22
checkbox input "true"
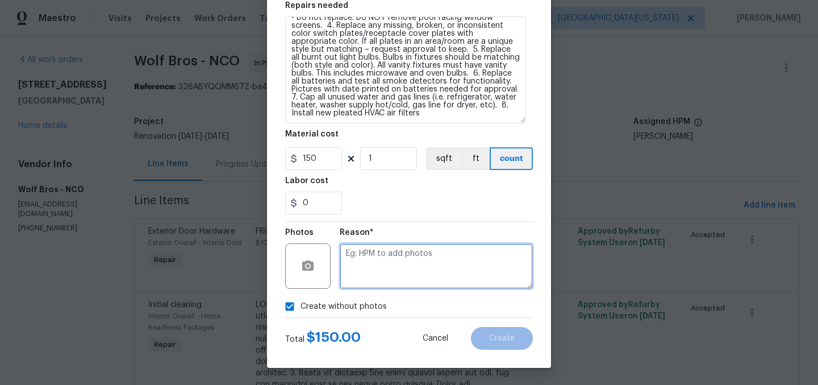
click at [421, 268] on textarea at bounding box center [436, 265] width 193 height 45
type textarea "Later"
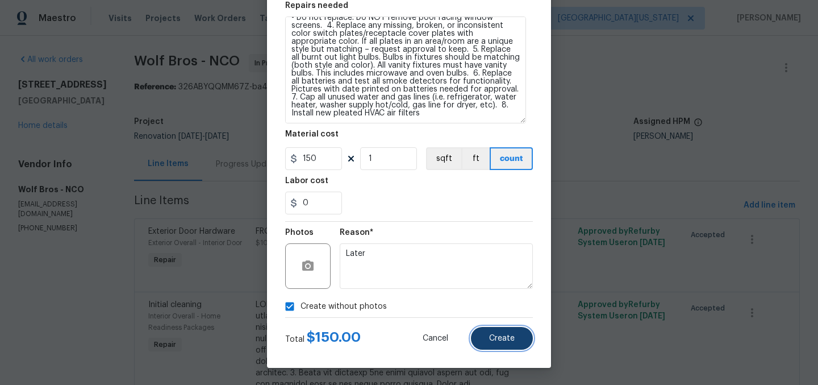
click at [483, 341] on button "Create" at bounding box center [502, 338] width 62 height 23
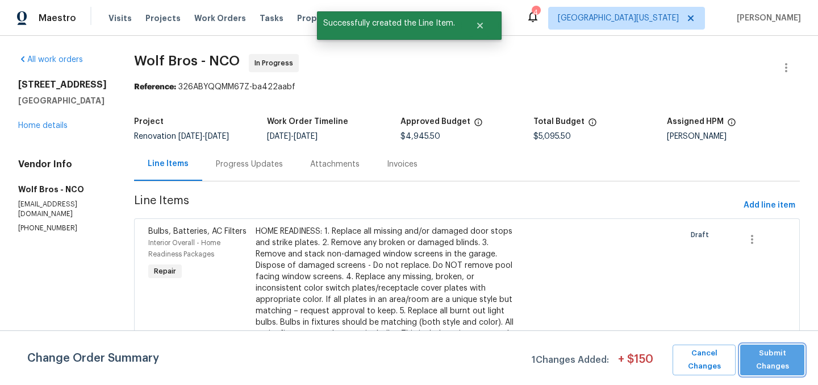
click at [760, 353] on span "Submit Changes" at bounding box center [772, 359] width 53 height 26
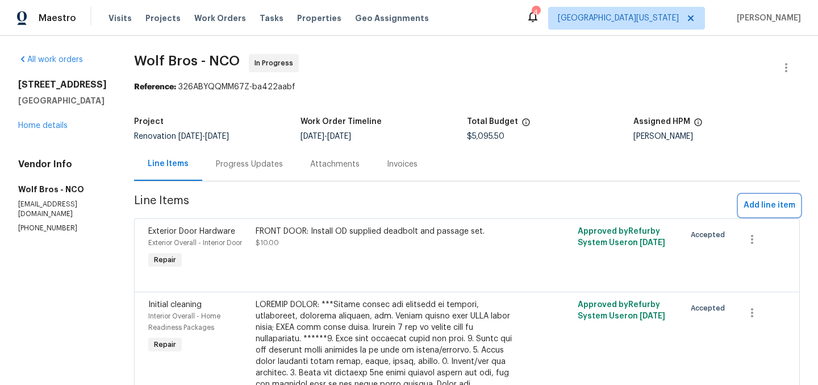
click at [768, 203] on span "Add line item" at bounding box center [769, 205] width 52 height 14
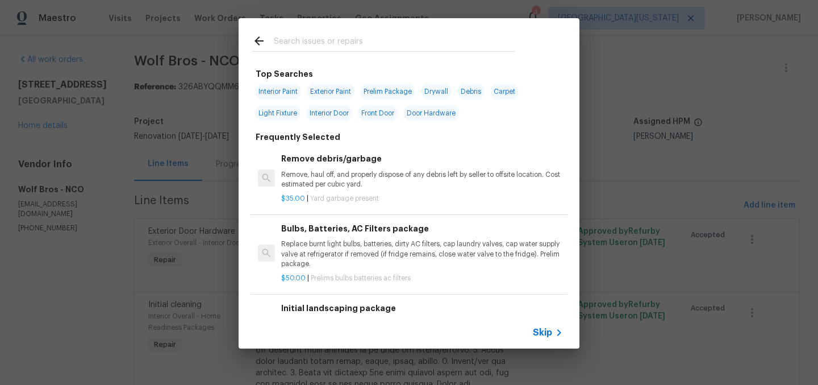
click at [412, 48] on input "text" at bounding box center [394, 42] width 241 height 17
type input "smoke"
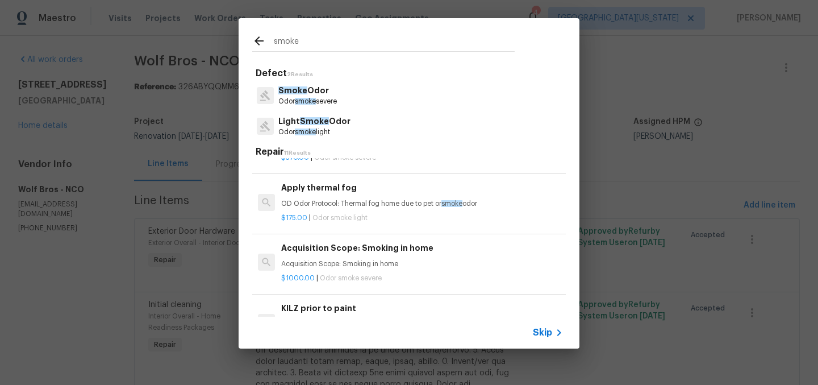
scroll to position [0, 0]
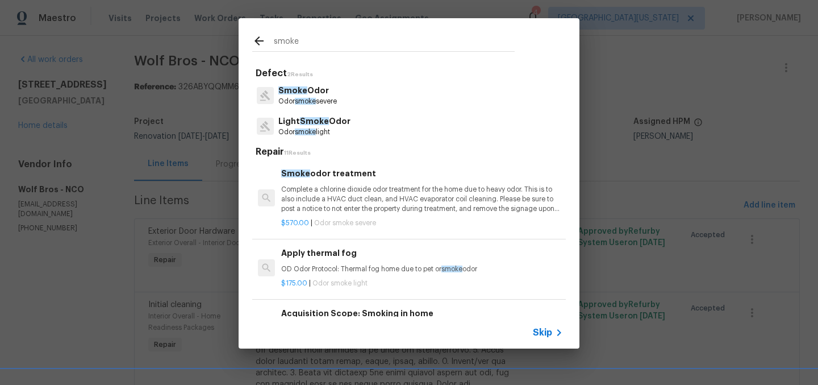
click at [548, 333] on span "Skip" at bounding box center [542, 332] width 19 height 11
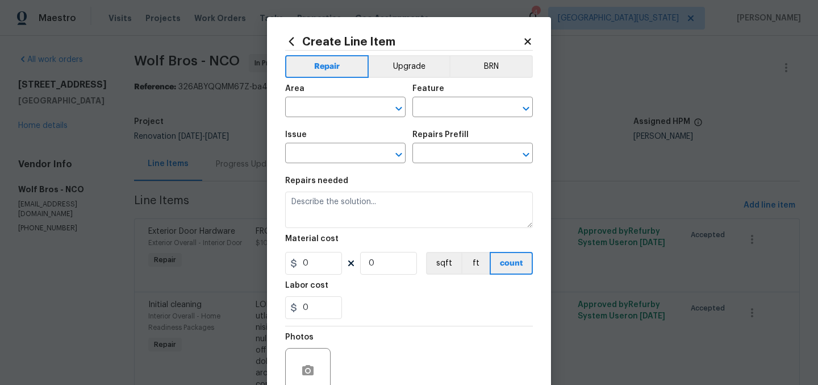
click at [341, 98] on div "Area" at bounding box center [345, 92] width 120 height 15
click at [341, 102] on input "text" at bounding box center [329, 108] width 89 height 18
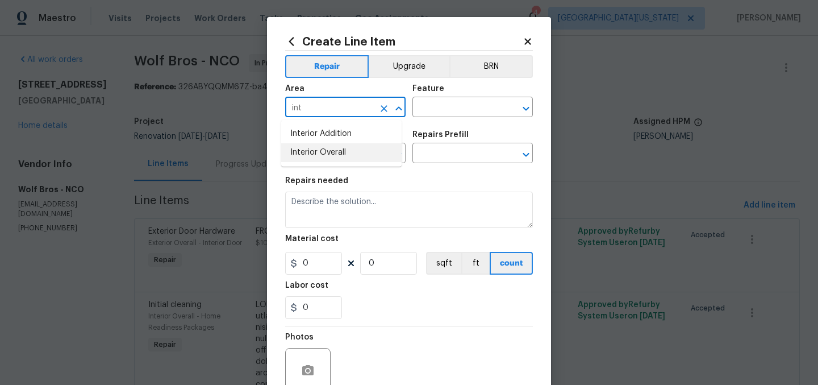
click at [349, 156] on li "Interior Overall" at bounding box center [341, 152] width 120 height 19
type input "Interior Overall"
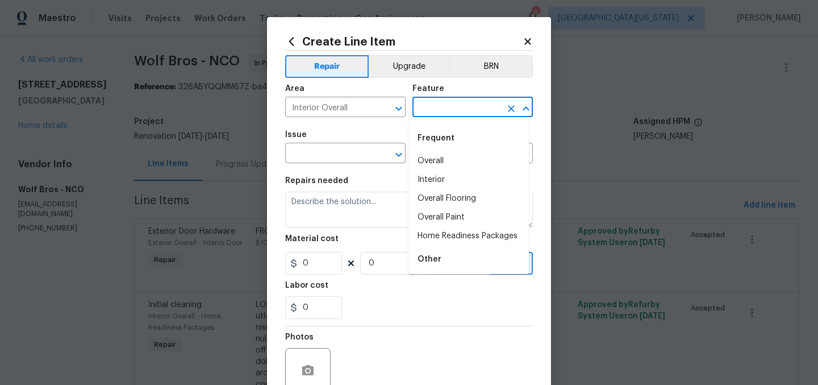
click at [465, 103] on input "text" at bounding box center [456, 108] width 89 height 18
type input "e"
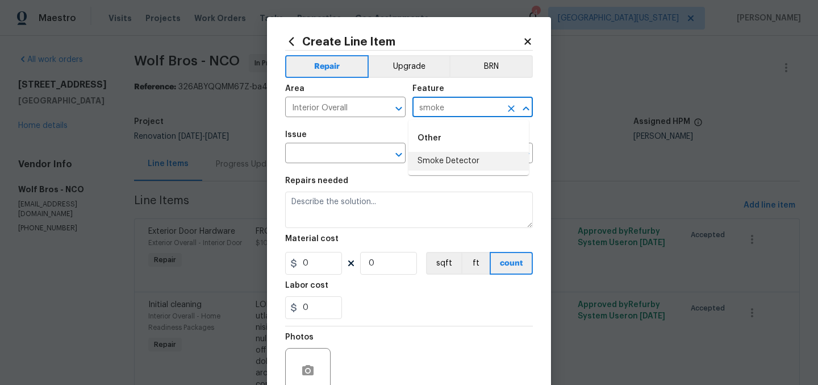
click at [428, 157] on li "Smoke Detector" at bounding box center [468, 161] width 120 height 19
type input "Smoke Detector"
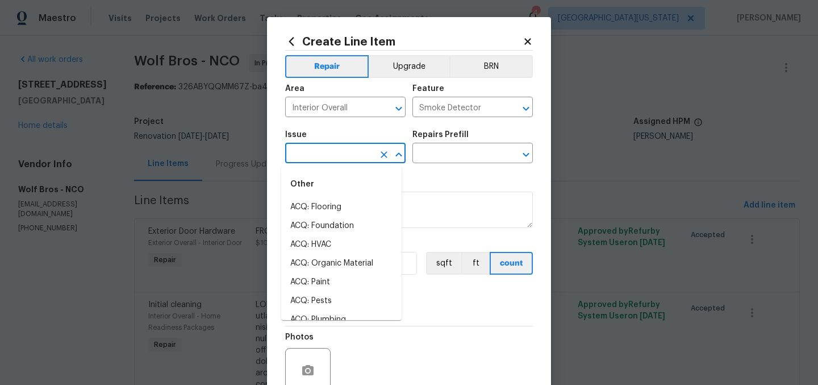
click at [343, 157] on input "text" at bounding box center [329, 154] width 89 height 18
type input "s"
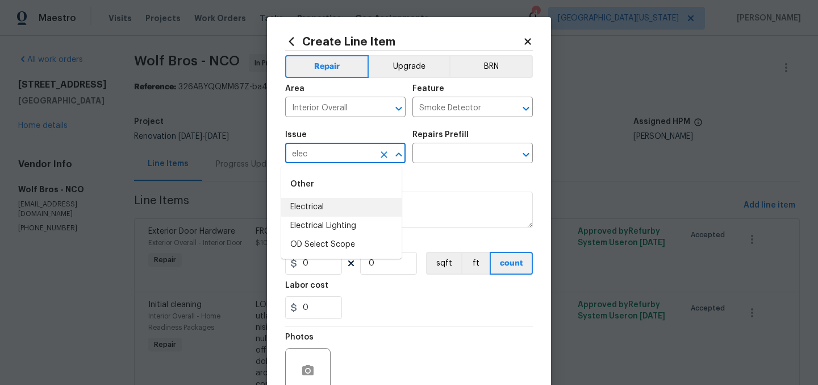
click at [302, 202] on li "Electrical" at bounding box center [341, 207] width 120 height 19
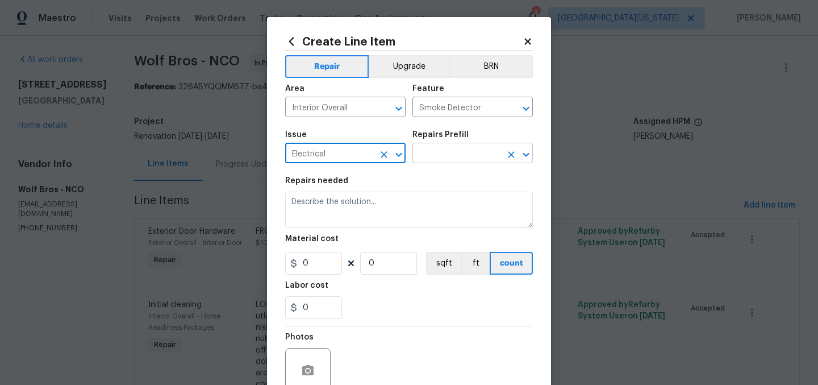
type input "Electrical"
click at [452, 149] on input "text" at bounding box center [456, 154] width 89 height 18
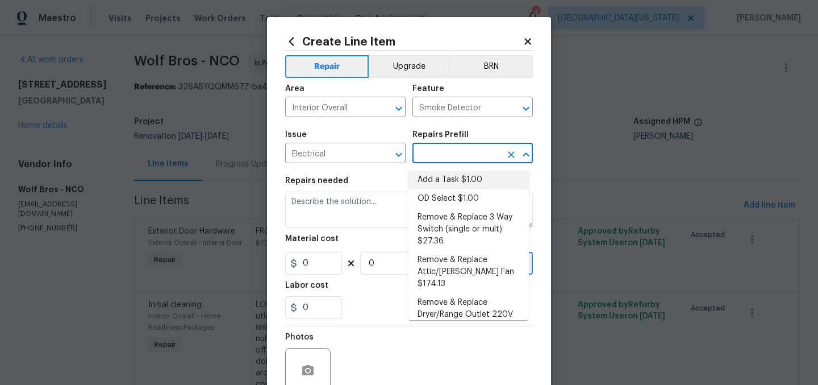
click at [446, 182] on li "Add a Task $1.00" at bounding box center [468, 179] width 120 height 19
type input "Add a Task $1.00"
type textarea "HPM to detail"
type input "1"
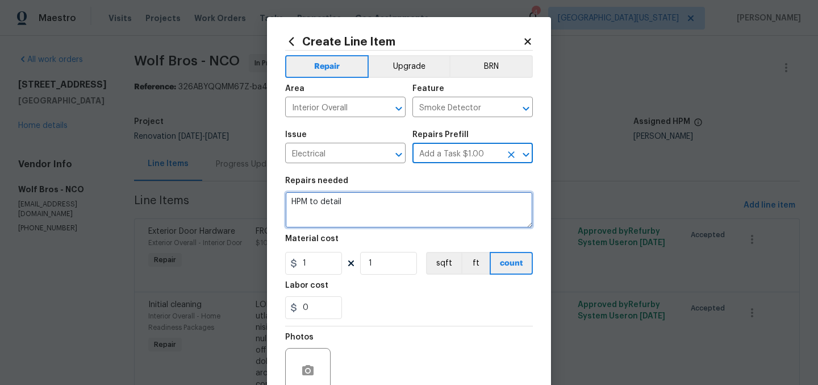
click at [386, 199] on textarea "HPM to detail" at bounding box center [409, 209] width 248 height 36
click at [389, 198] on textarea "HPM to detail" at bounding box center [409, 209] width 248 height 36
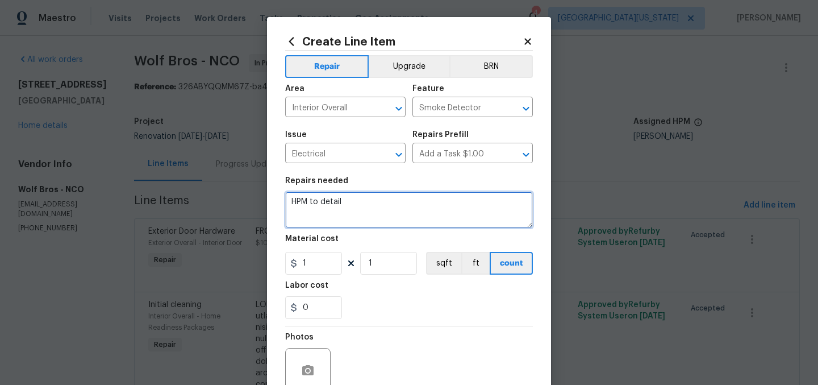
click at [389, 198] on textarea "HPM to detail" at bounding box center [409, 209] width 248 height 36
paste textarea "SMOKE DETECTORS AND CO DETECTORS: Install __ smoke detectors and __ carbon mono…"
type textarea "SMOKE DETECTORS AND CO DETECTORS: Install __ smoke detectors and __ carbon mono…"
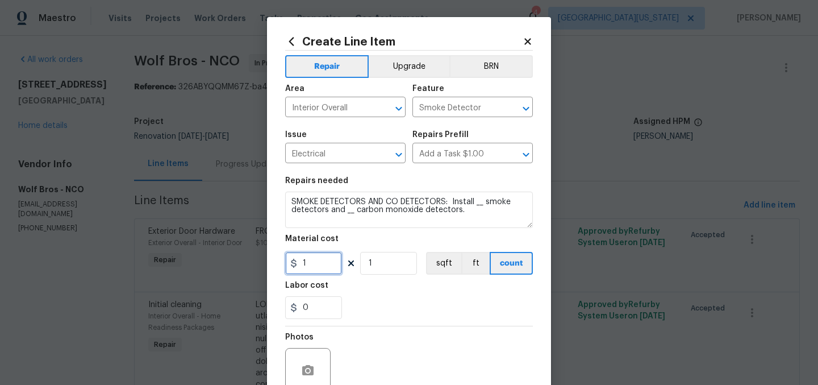
click at [329, 258] on input "1" at bounding box center [313, 263] width 57 height 23
type input "500"
click at [377, 304] on div "0" at bounding box center [409, 307] width 248 height 23
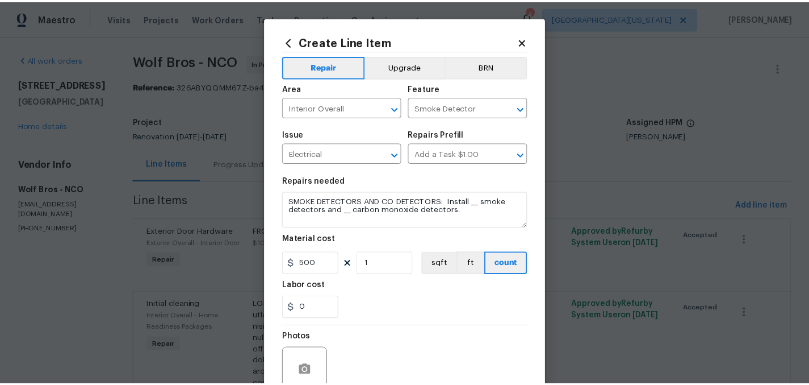
scroll to position [105, 0]
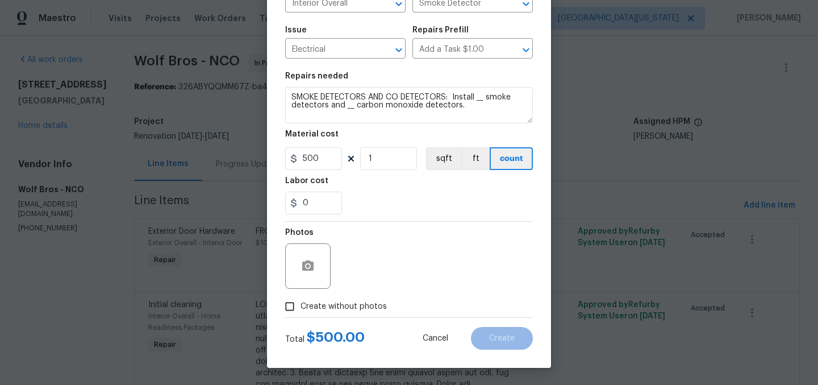
click at [348, 305] on span "Create without photos" at bounding box center [343, 306] width 86 height 12
click at [300, 305] on input "Create without photos" at bounding box center [290, 306] width 22 height 22
checkbox input "true"
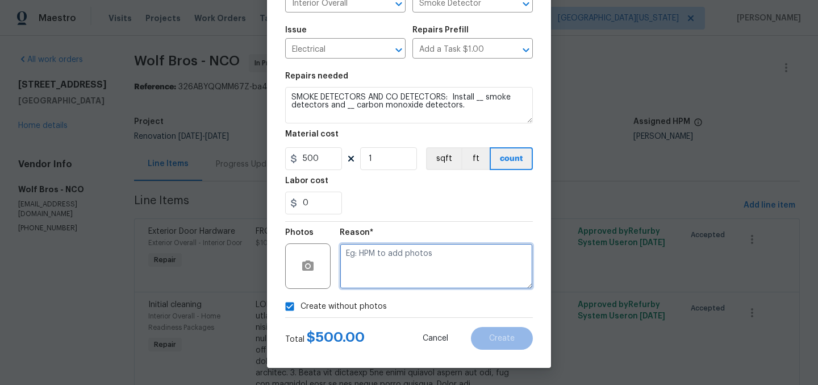
click at [440, 274] on textarea at bounding box center [436, 265] width 193 height 45
type textarea "later"
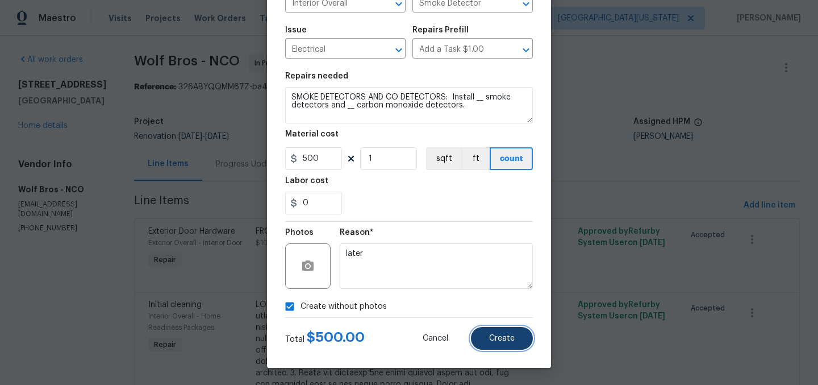
click at [507, 336] on span "Create" at bounding box center [502, 338] width 26 height 9
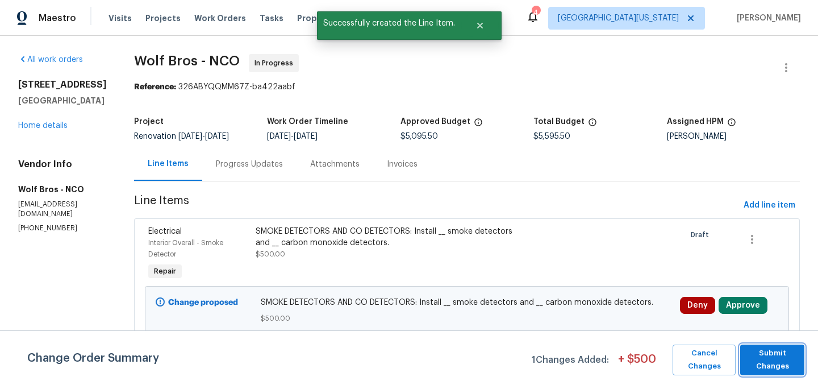
click at [780, 356] on span "Submit Changes" at bounding box center [772, 359] width 53 height 26
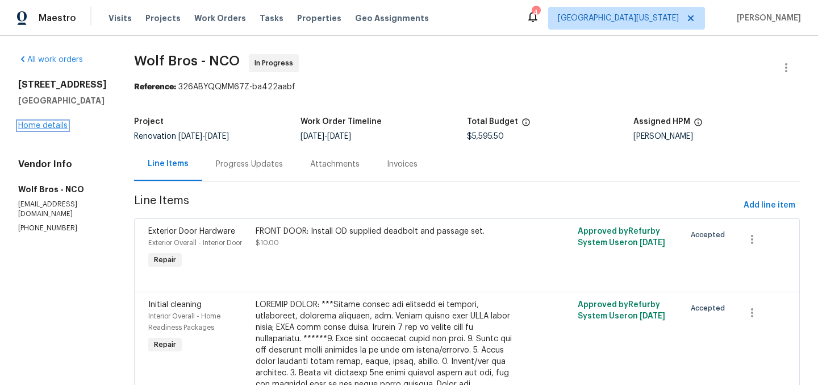
click at [64, 129] on link "Home details" at bounding box center [42, 126] width 49 height 8
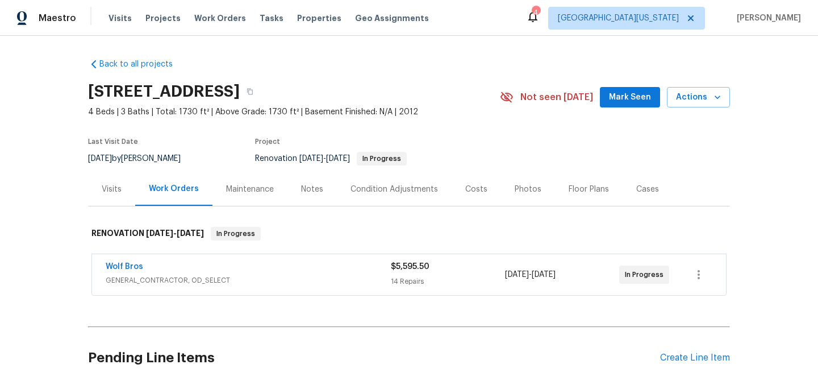
click at [301, 186] on div "Notes" at bounding box center [312, 188] width 22 height 11
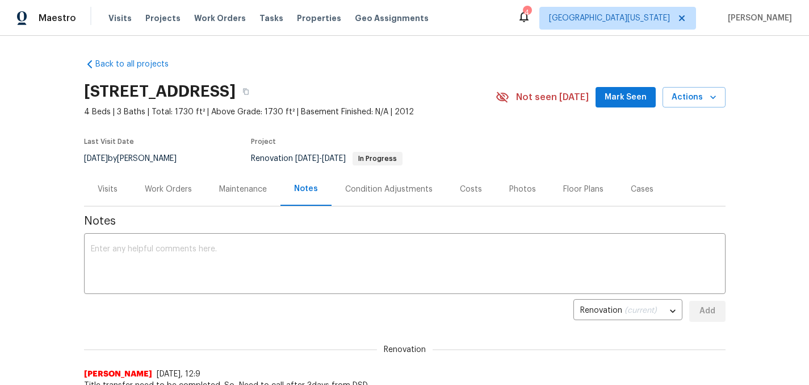
click at [101, 187] on div "Visits" at bounding box center [108, 188] width 20 height 11
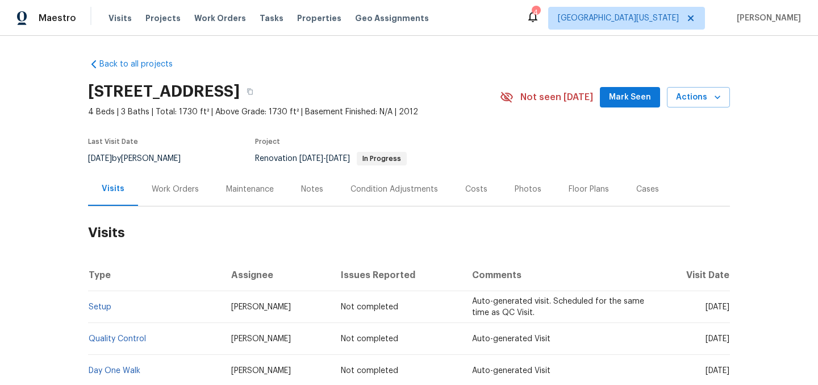
scroll to position [119, 0]
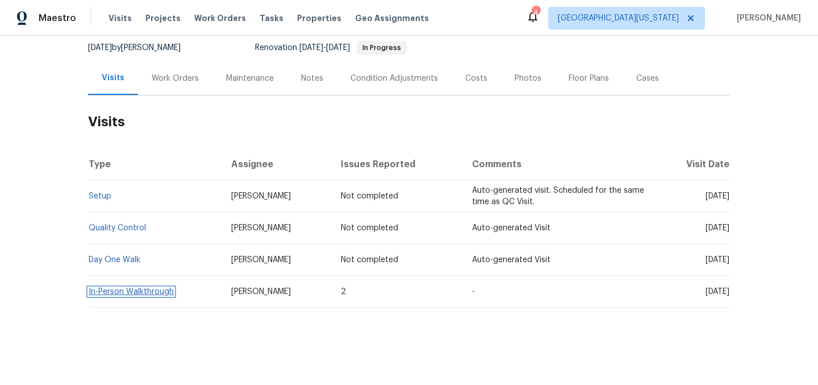
click at [120, 287] on link "In-Person Walkthrough" at bounding box center [131, 291] width 85 height 8
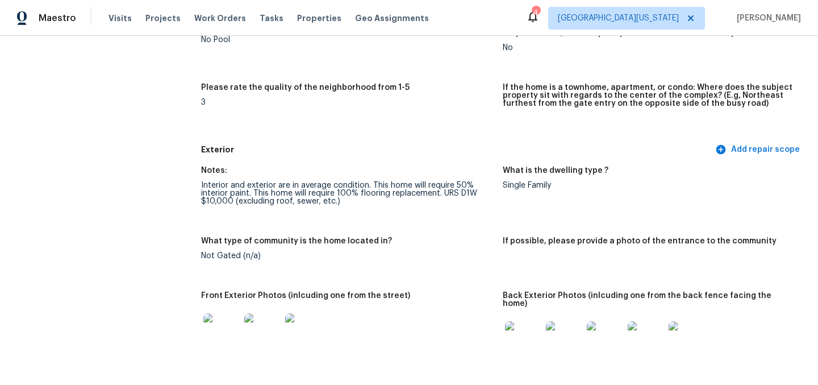
scroll to position [302, 0]
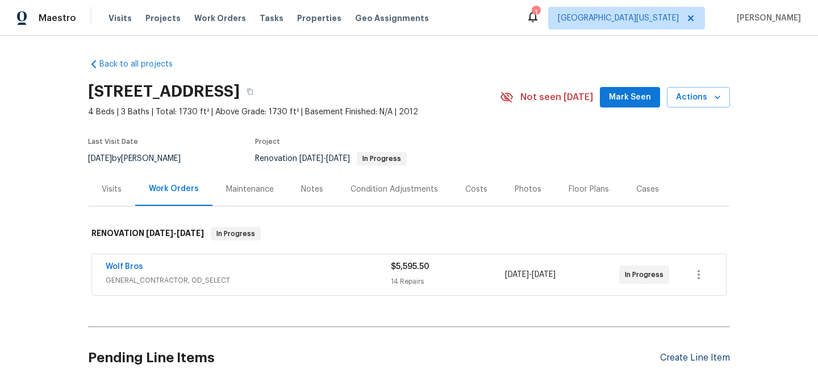
click at [711, 358] on div "Create Line Item" at bounding box center [695, 357] width 70 height 11
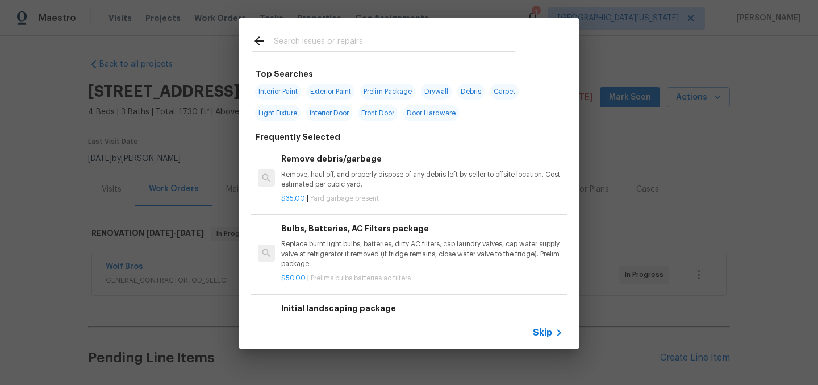
click at [341, 48] on input "text" at bounding box center [394, 42] width 241 height 17
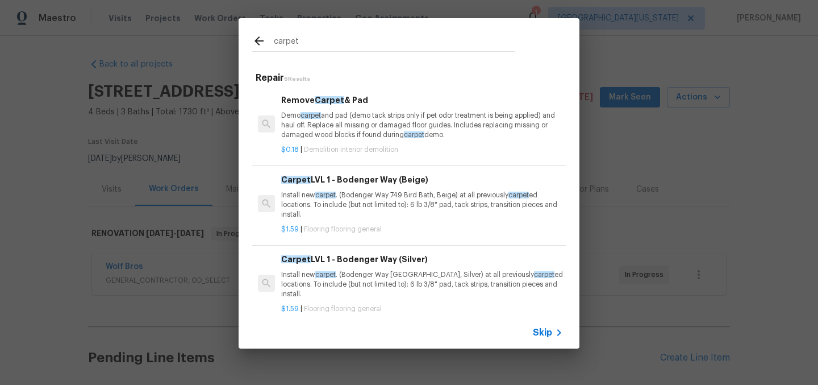
type input "carpet"
click at [358, 199] on p "Install new carpet . (Bodenger Way 749 Bird Bath, Beige) at all previously carp…" at bounding box center [422, 204] width 282 height 29
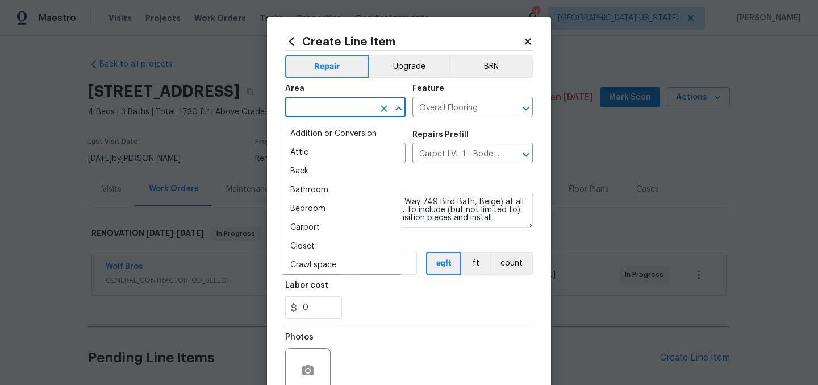
click at [301, 113] on input "text" at bounding box center [329, 108] width 89 height 18
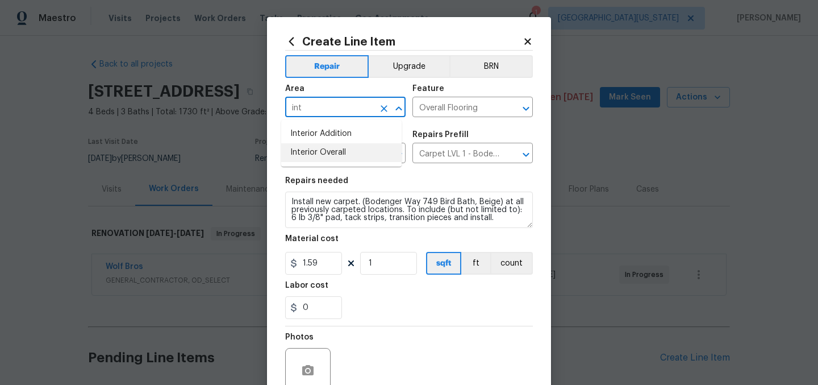
click at [312, 147] on li "Interior Overall" at bounding box center [341, 152] width 120 height 19
type input "Interior Overall"
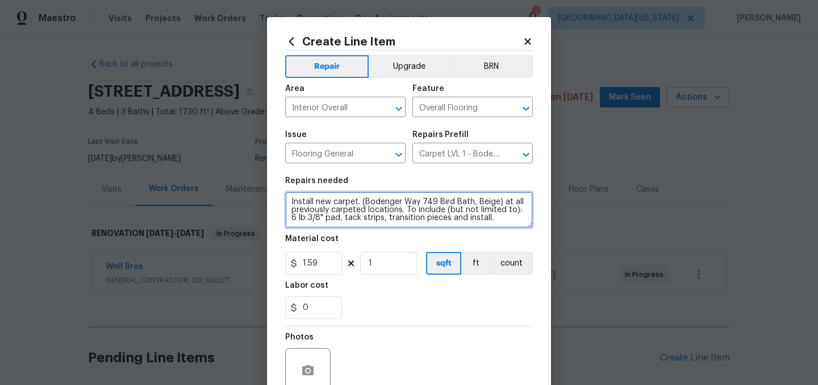
click at [287, 203] on textarea "Install new carpet. (Bodenger Way 749 Bird Bath, Beige) at all previously carpe…" at bounding box center [409, 209] width 248 height 36
type textarea "CARPET: Install new carpet. (Bodenger Way 749 Bird Bath, Beige) at all previous…"
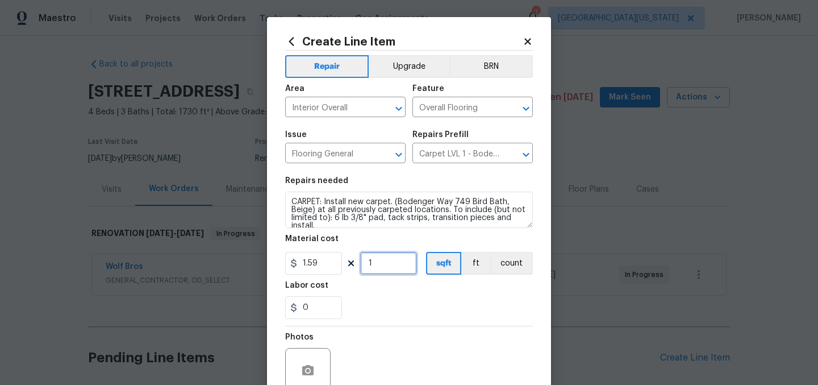
click at [381, 265] on input "1" at bounding box center [388, 263] width 57 height 23
click at [308, 259] on input "1.59" at bounding box center [313, 263] width 57 height 23
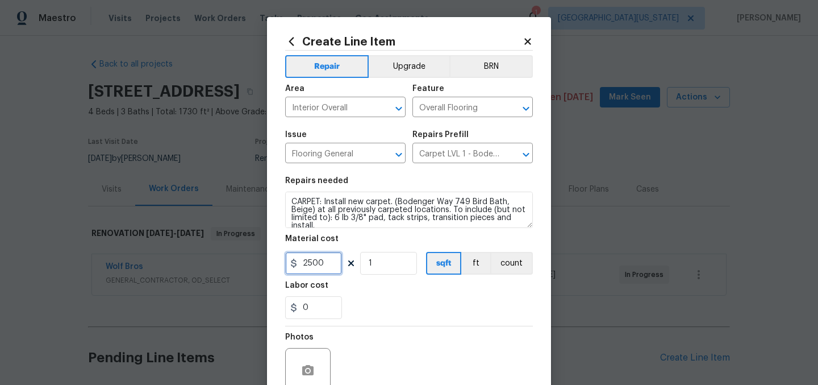
type input "2500"
click at [398, 265] on input "1" at bounding box center [388, 263] width 57 height 23
click at [415, 325] on section "Repairs needed CARPET: Install new carpet. (Bodenger Way 749 Bird Bath, Beige) …" at bounding box center [409, 248] width 248 height 156
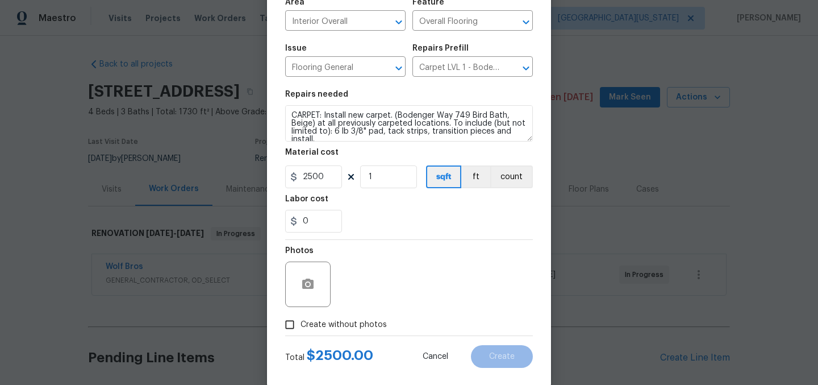
scroll to position [105, 0]
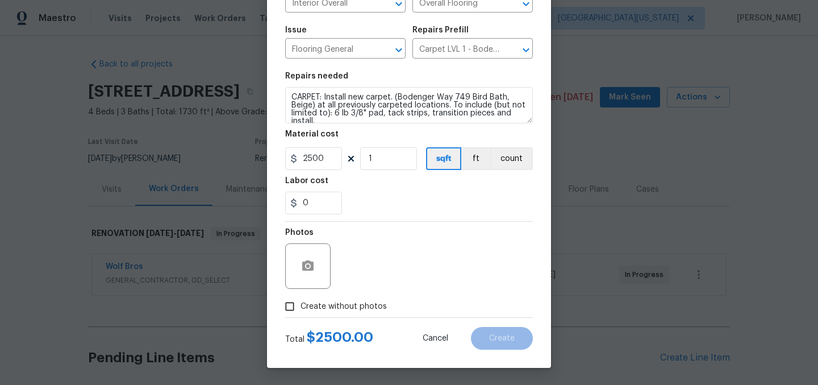
click at [366, 307] on span "Create without photos" at bounding box center [343, 306] width 86 height 12
click at [300, 307] on input "Create without photos" at bounding box center [290, 306] width 22 height 22
checkbox input "true"
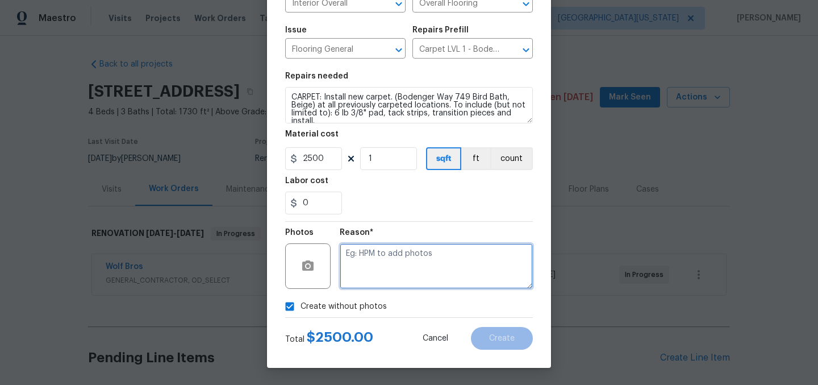
click at [492, 281] on textarea at bounding box center [436, 265] width 193 height 45
type textarea "Later"
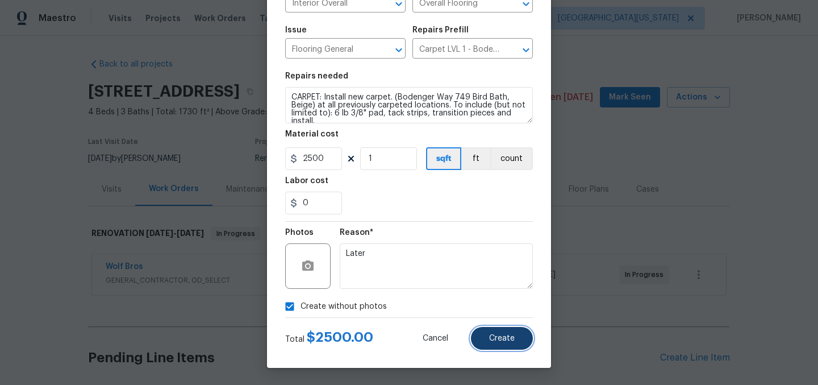
click at [494, 344] on button "Create" at bounding box center [502, 338] width 62 height 23
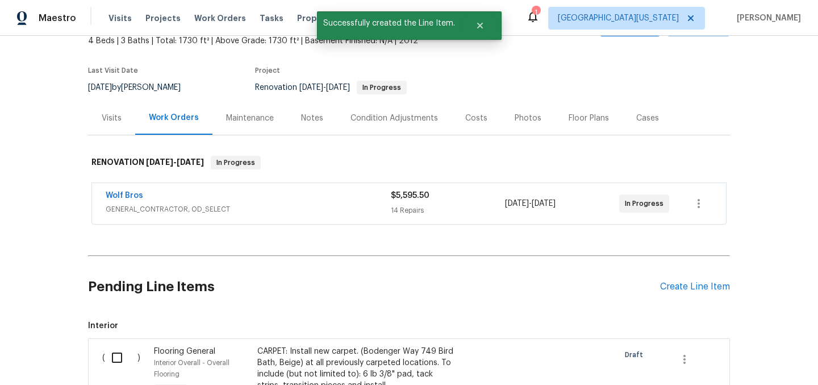
scroll to position [249, 0]
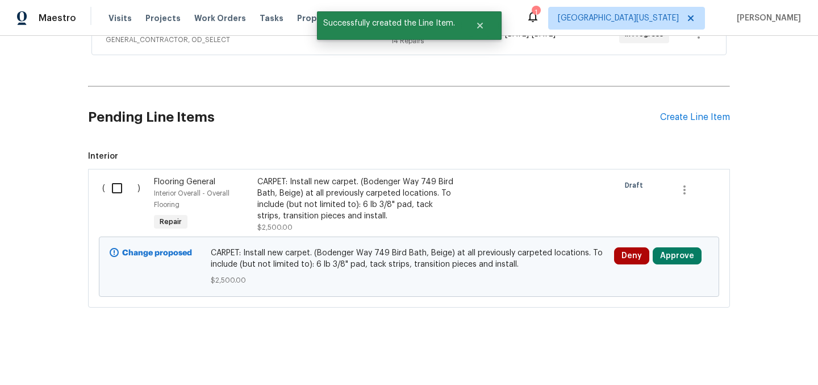
click at [109, 179] on input "checkbox" at bounding box center [121, 188] width 32 height 24
checkbox input "true"
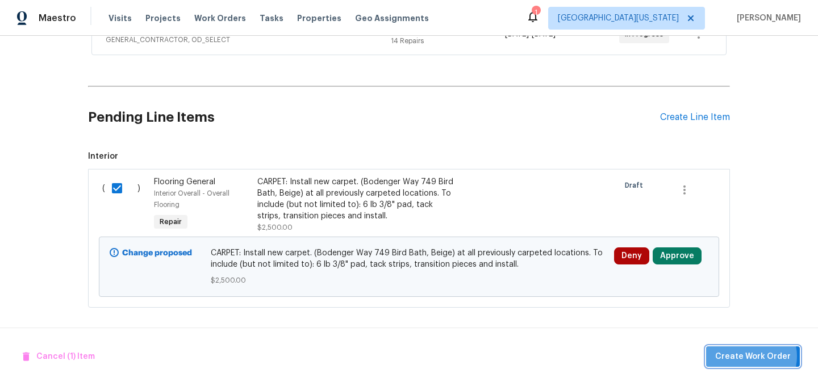
click at [755, 356] on span "Create Work Order" at bounding box center [753, 356] width 76 height 14
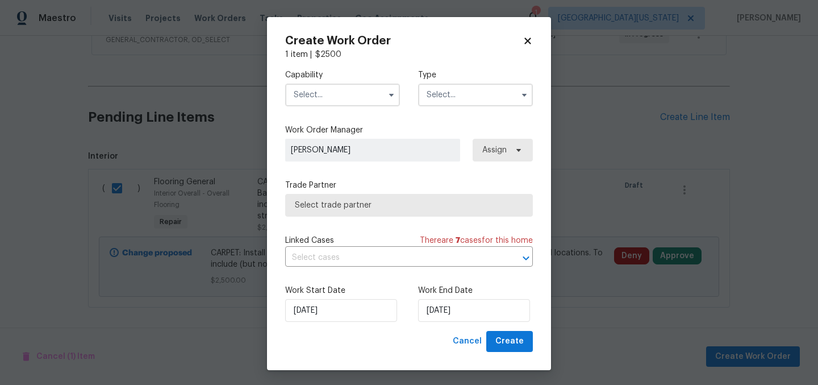
click at [331, 84] on input "text" at bounding box center [342, 94] width 115 height 23
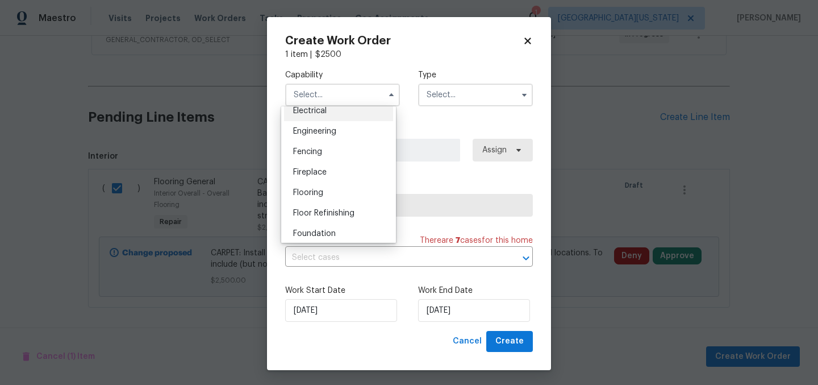
scroll to position [369, 0]
click at [345, 201] on div "Flooring" at bounding box center [338, 191] width 109 height 20
type input "Flooring"
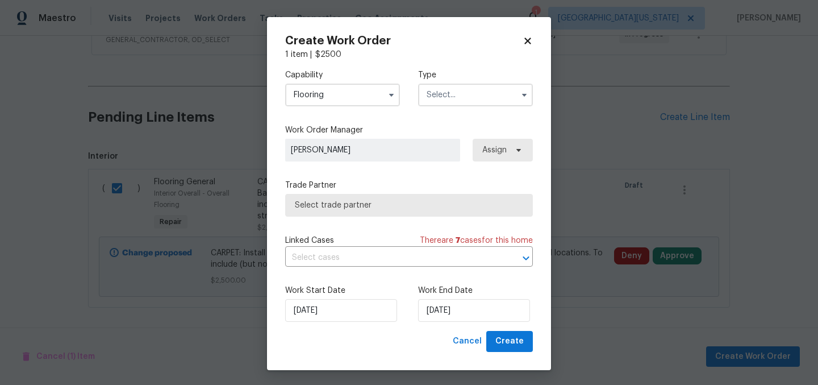
click at [455, 96] on input "text" at bounding box center [475, 94] width 115 height 23
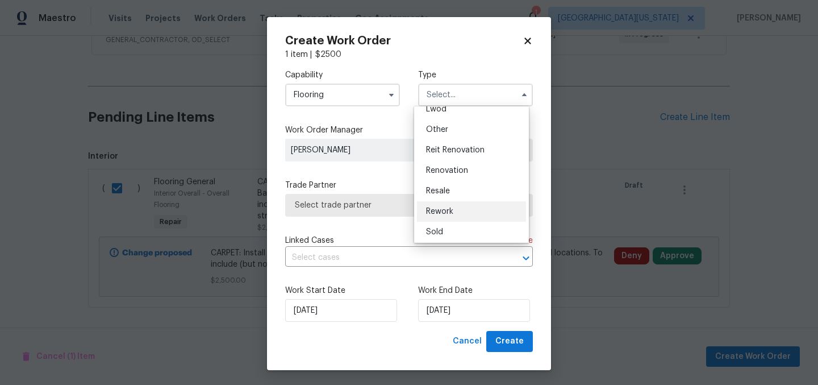
scroll to position [135, 0]
click at [474, 169] on div "Renovation" at bounding box center [471, 168] width 109 height 20
type input "Renovation"
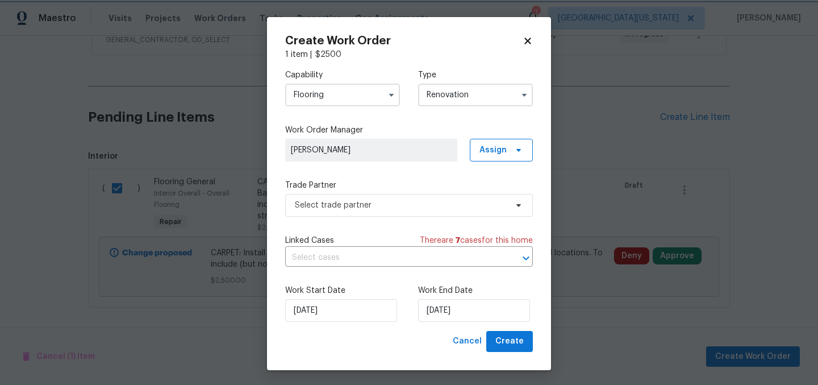
scroll to position [0, 0]
click at [467, 316] on input "[DATE]" at bounding box center [474, 310] width 112 height 23
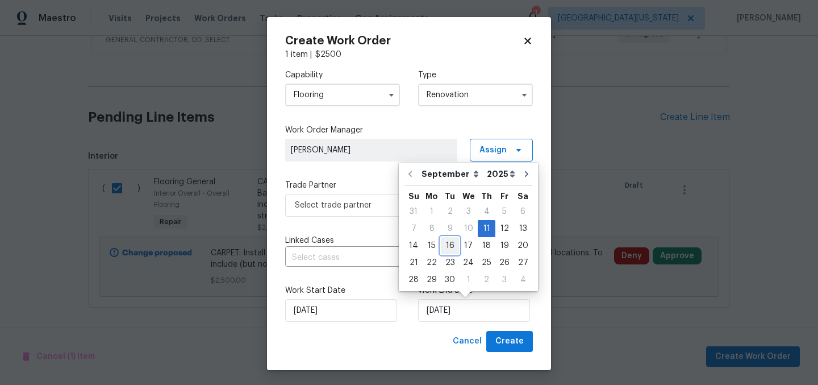
click at [452, 248] on div "16" at bounding box center [450, 245] width 18 height 16
type input "9/16/2025"
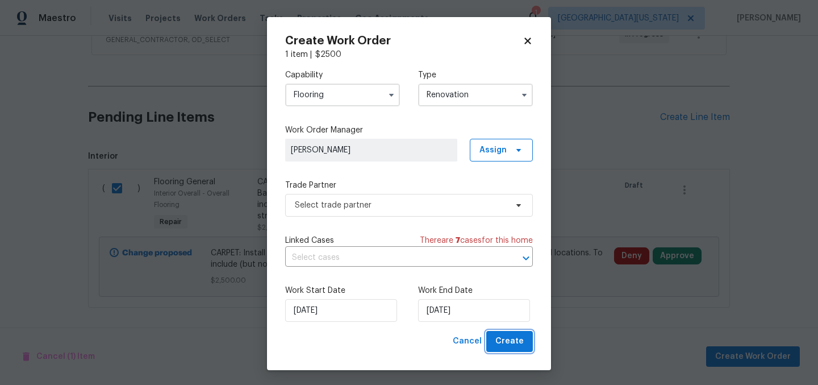
click at [519, 343] on span "Create" at bounding box center [509, 341] width 28 height 14
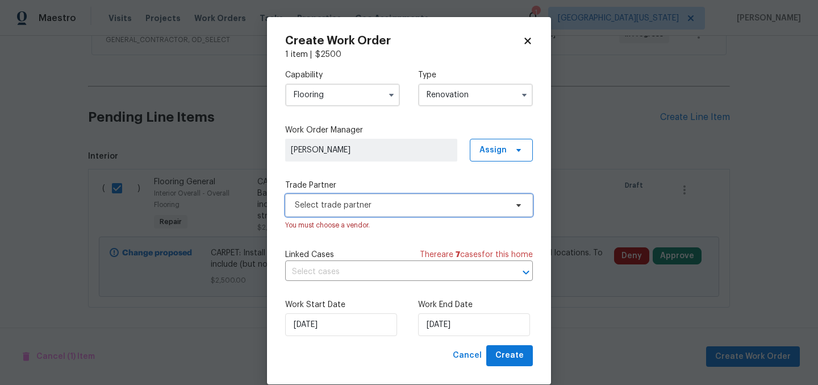
click at [334, 202] on span "Select trade partner" at bounding box center [401, 204] width 212 height 11
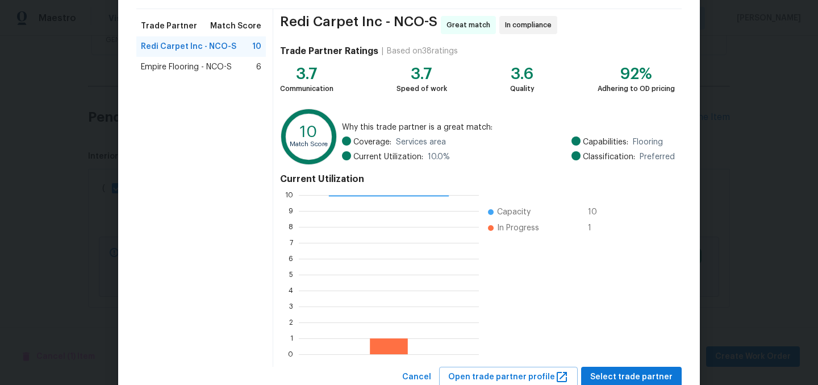
scroll to position [116, 0]
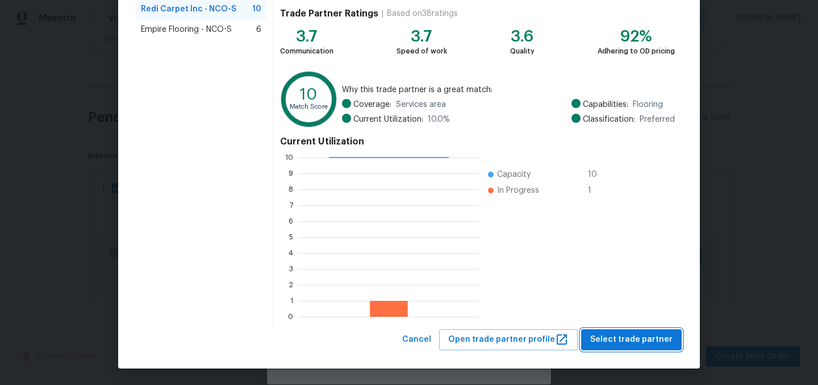
click at [638, 332] on span "Select trade partner" at bounding box center [631, 339] width 82 height 14
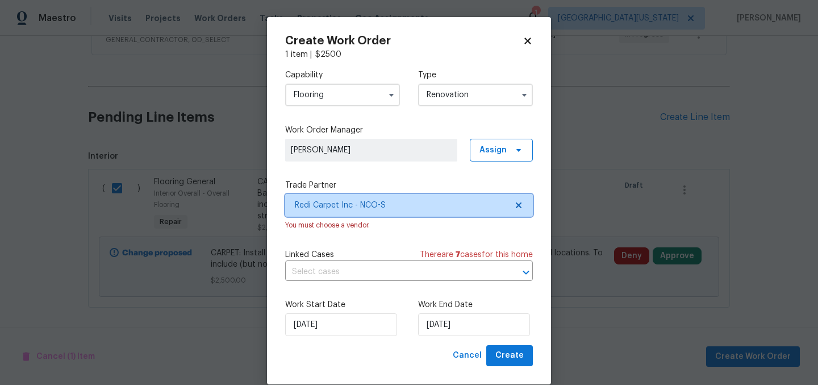
scroll to position [0, 0]
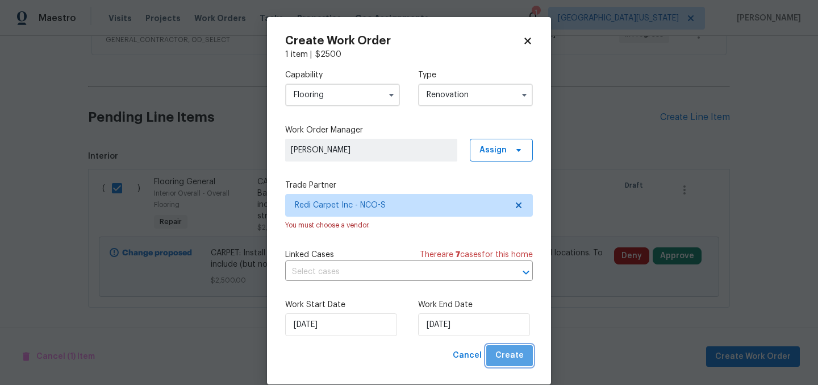
click at [509, 355] on span "Create" at bounding box center [509, 355] width 28 height 14
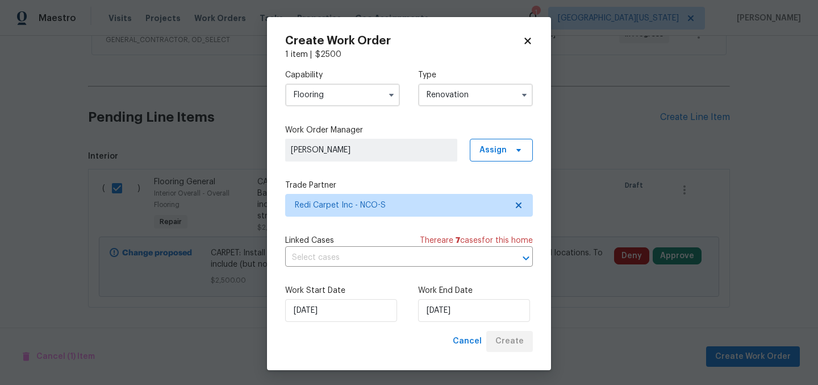
scroll to position [138, 0]
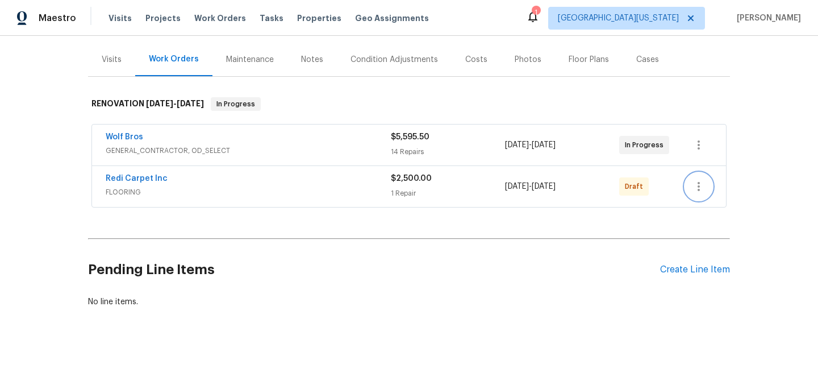
click at [693, 179] on icon "button" at bounding box center [699, 186] width 14 height 14
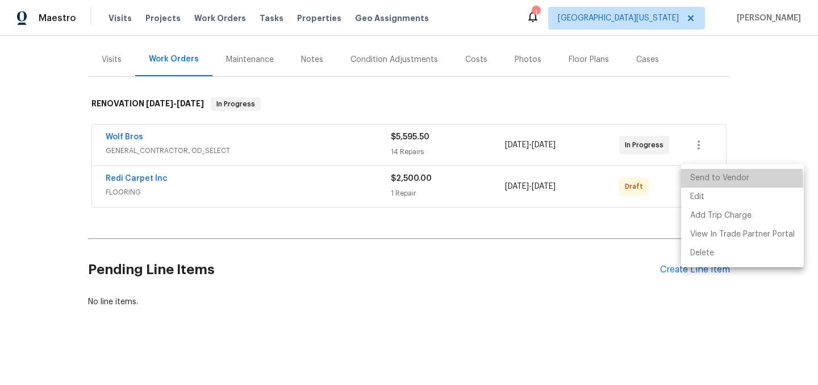
click at [713, 180] on li "Send to Vendor" at bounding box center [742, 178] width 123 height 19
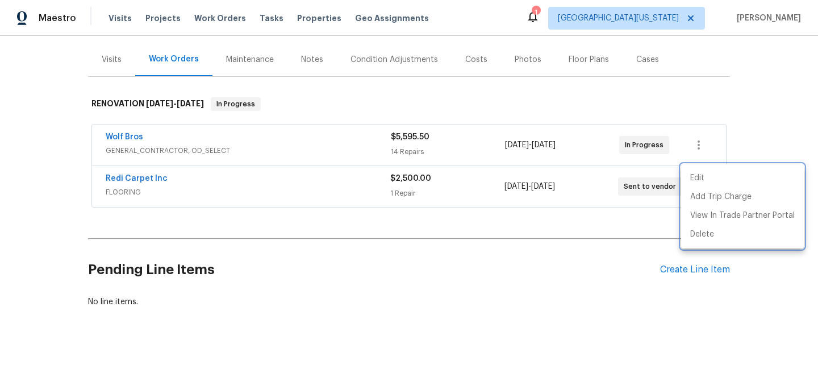
click at [144, 172] on div at bounding box center [409, 192] width 818 height 385
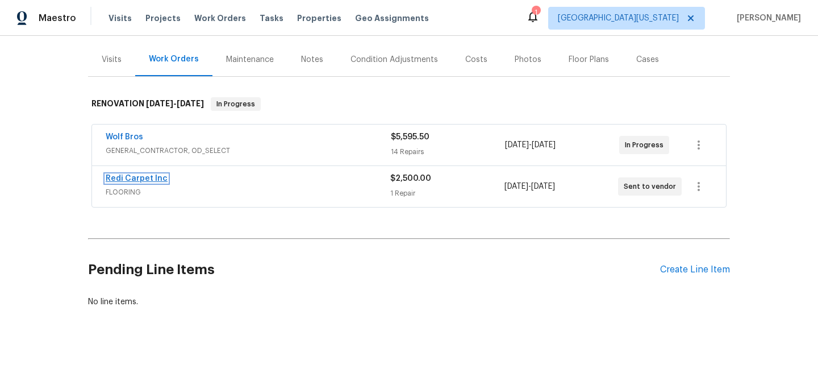
click at [145, 174] on link "Redi Carpet Inc" at bounding box center [137, 178] width 62 height 8
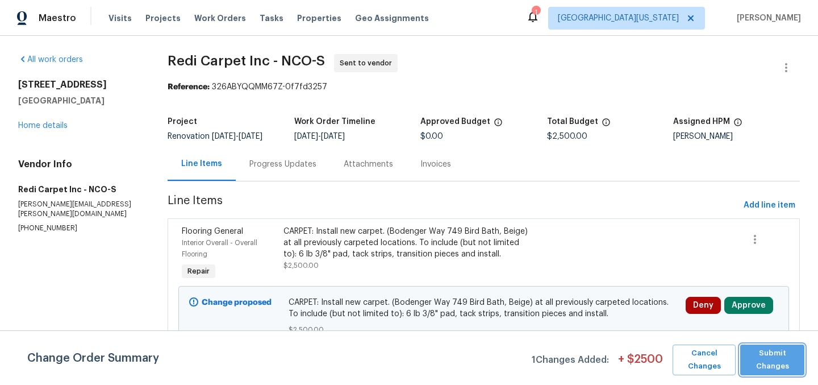
click at [776, 366] on span "Submit Changes" at bounding box center [772, 359] width 53 height 26
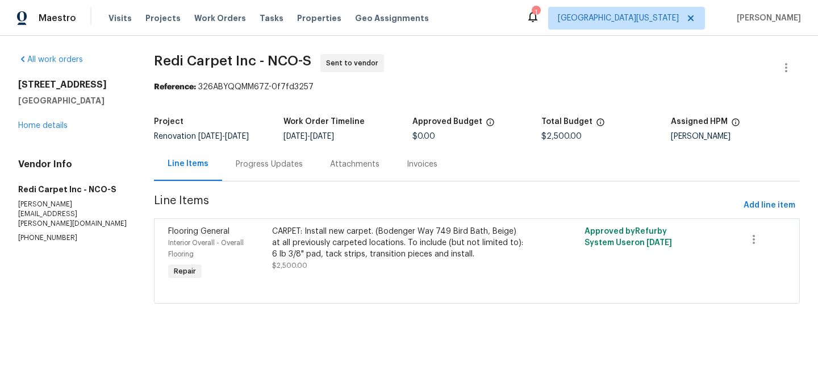
click at [270, 162] on div "Progress Updates" at bounding box center [269, 163] width 67 height 11
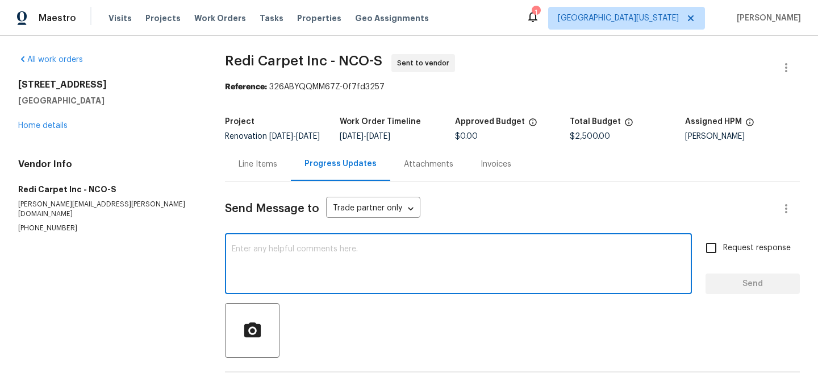
click at [388, 262] on textarea at bounding box center [458, 265] width 453 height 40
paste textarea "Hello Cheryl: Will you please schedule for measure asap? Our preferred install …"
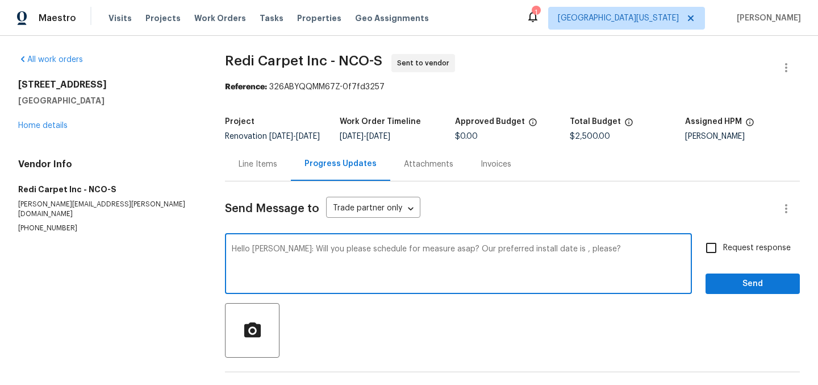
click at [548, 260] on textarea "Hello Cheryl: Will you please schedule for measure asap? Our preferred install …" at bounding box center [458, 265] width 453 height 40
type textarea "Hello Cheryl: Will you please schedule for measure asap? Our preferred install …"
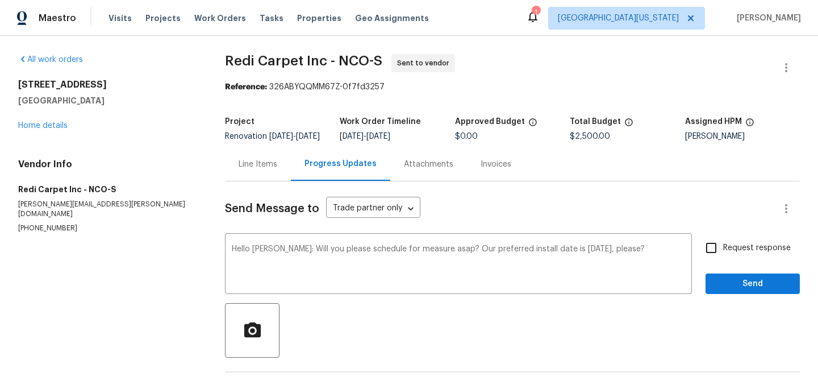
click at [728, 215] on div "Send Message to Trade partner only Trade partner only ​" at bounding box center [499, 208] width 548 height 27
click at [699, 253] on input "Request response" at bounding box center [711, 248] width 24 height 24
checkbox input "true"
click at [750, 291] on span "Send" at bounding box center [752, 284] width 76 height 14
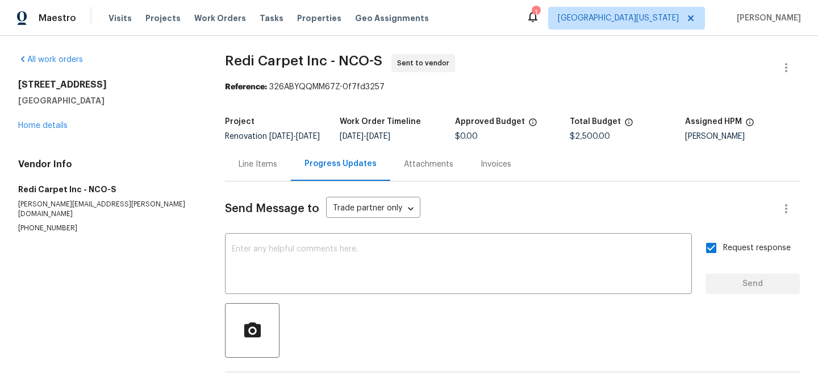
click at [54, 120] on div "354 Saratoga Way Windsor, CO 80550 Home details" at bounding box center [107, 105] width 179 height 52
click at [54, 123] on link "Home details" at bounding box center [42, 126] width 49 height 8
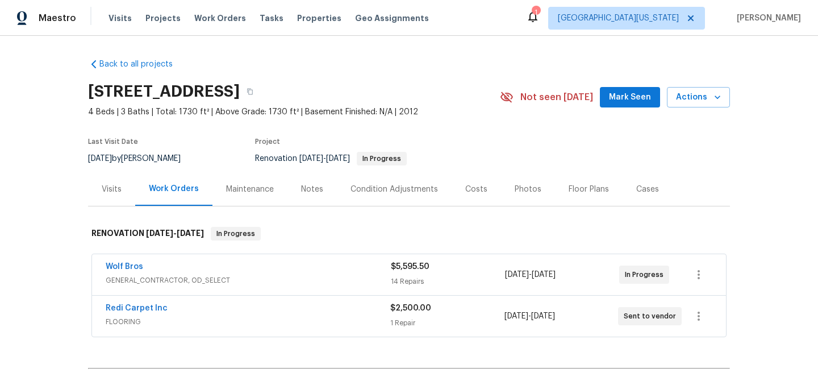
click at [469, 132] on div "Last Visit Date 8/8/2025 by John Gonzalez Project Renovation 9/11/2025 - 9/22/2…" at bounding box center [280, 151] width 385 height 41
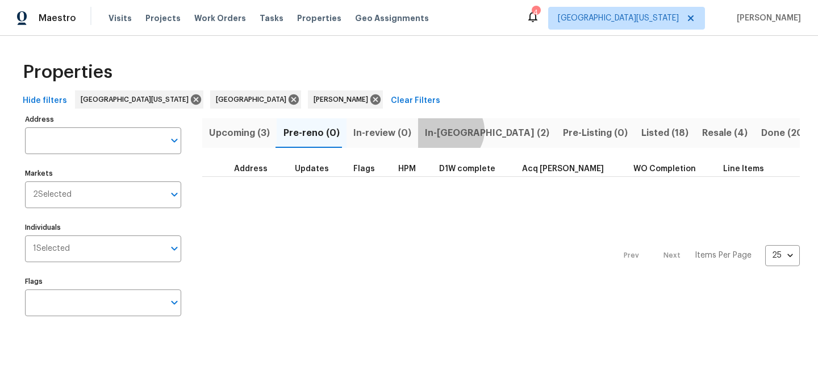
click at [442, 130] on span "In-[GEOGRAPHIC_DATA] (2)" at bounding box center [487, 133] width 124 height 16
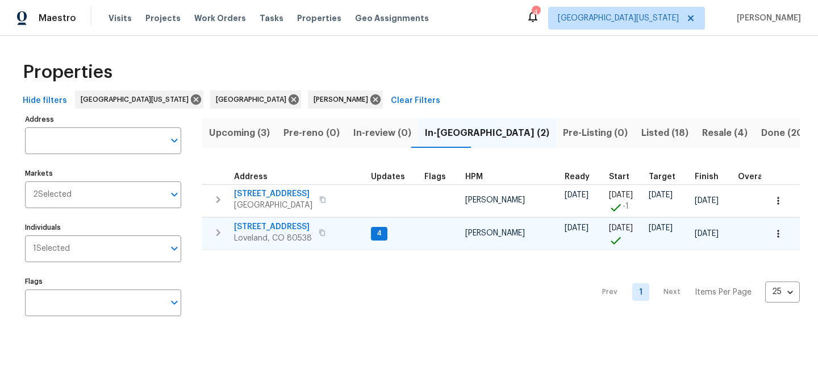
click at [301, 220] on td "[STREET_ADDRESS][PERSON_NAME]" at bounding box center [284, 233] width 164 height 30
click at [307, 225] on span "[STREET_ADDRESS]" at bounding box center [273, 226] width 78 height 11
click at [491, 89] on div "Properties" at bounding box center [409, 72] width 782 height 36
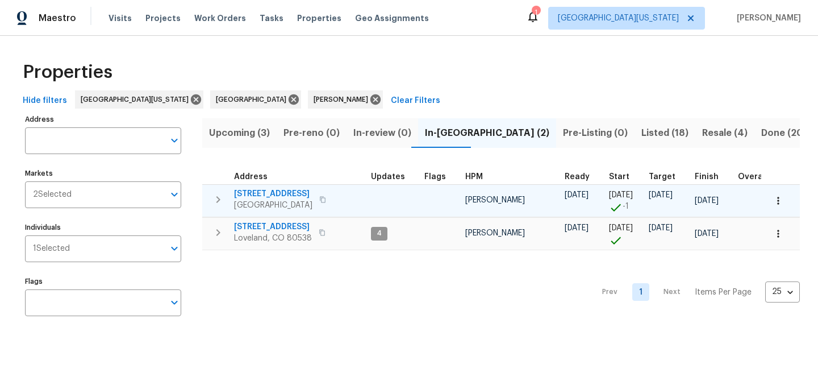
click at [295, 189] on span "[STREET_ADDRESS]" at bounding box center [273, 193] width 78 height 11
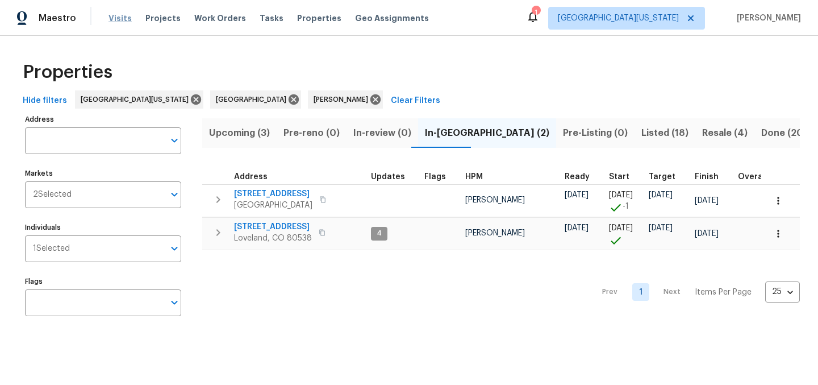
click at [120, 15] on span "Visits" at bounding box center [119, 17] width 23 height 11
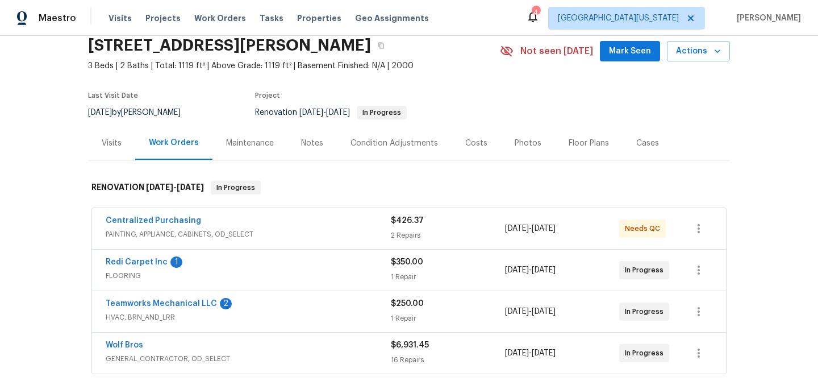
scroll to position [91, 0]
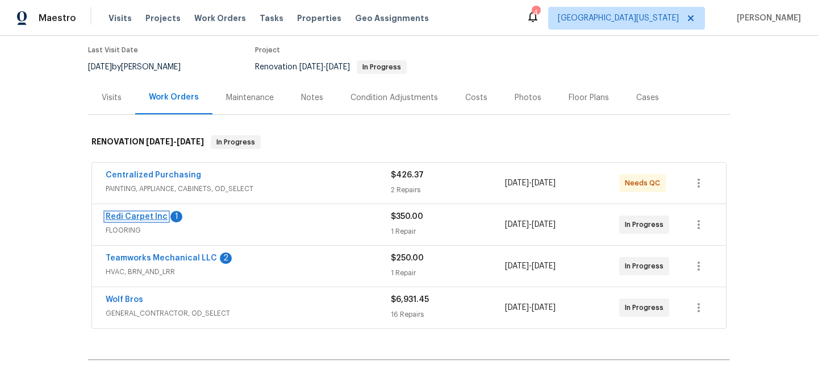
click at [146, 215] on link "Redi Carpet Inc" at bounding box center [137, 216] width 62 height 8
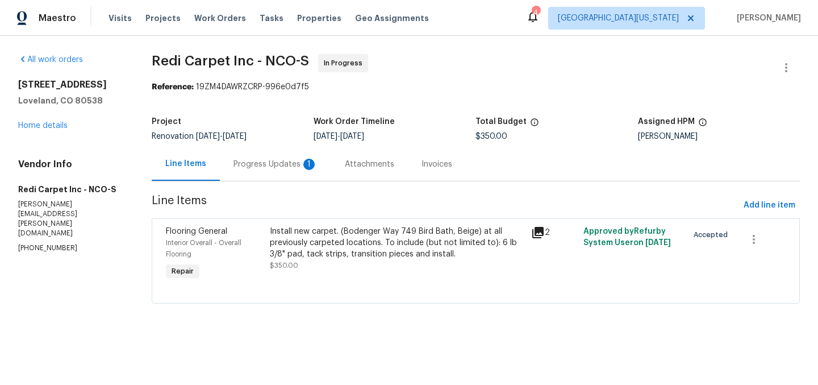
click at [245, 165] on div "Progress Updates 1" at bounding box center [275, 163] width 84 height 11
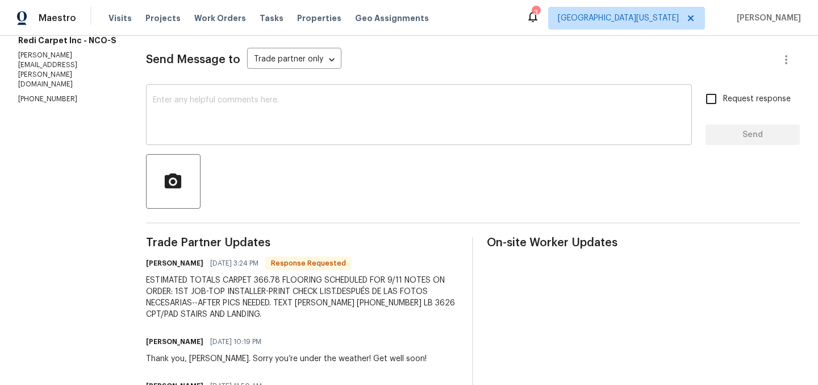
scroll to position [149, 0]
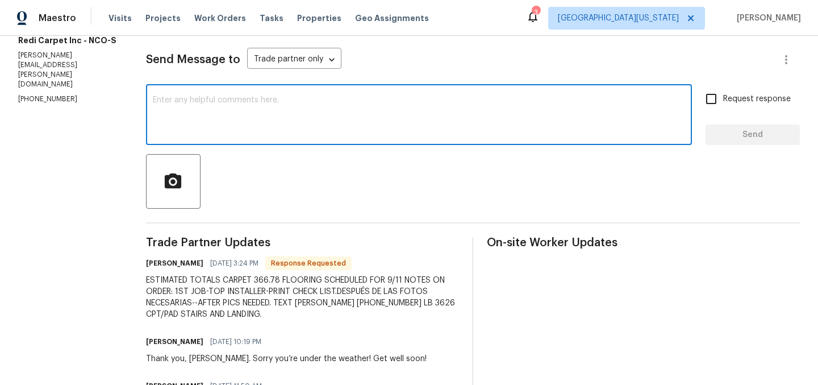
click at [377, 96] on textarea at bounding box center [419, 116] width 532 height 40
type textarea "TY!"
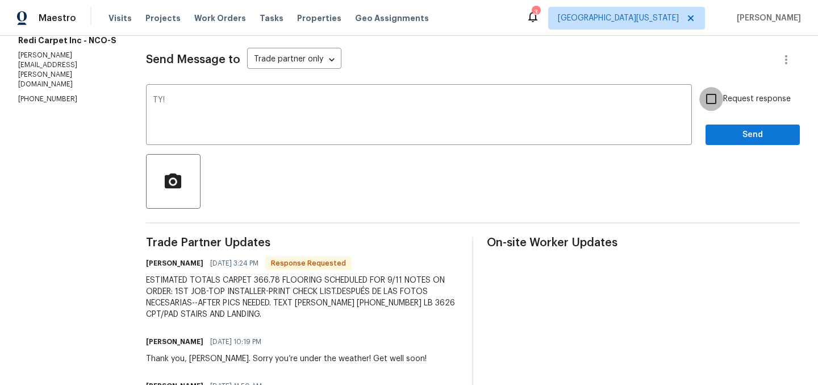
click at [703, 103] on input "Request response" at bounding box center [711, 99] width 24 height 24
checkbox input "true"
click at [724, 135] on span "Send" at bounding box center [752, 135] width 76 height 14
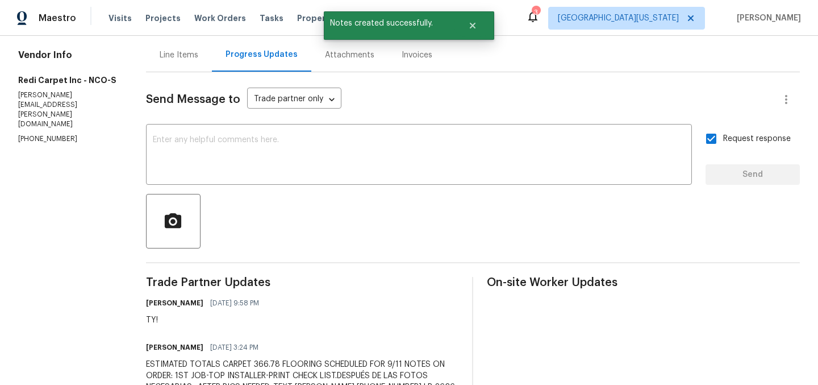
scroll to position [0, 0]
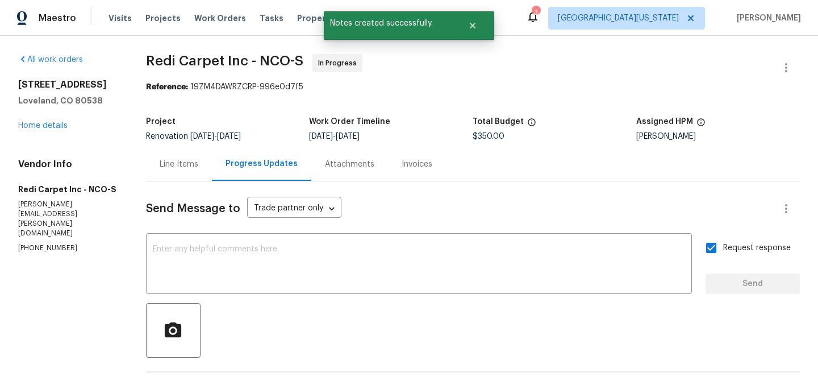
click at [189, 168] on div "Line Items" at bounding box center [179, 163] width 39 height 11
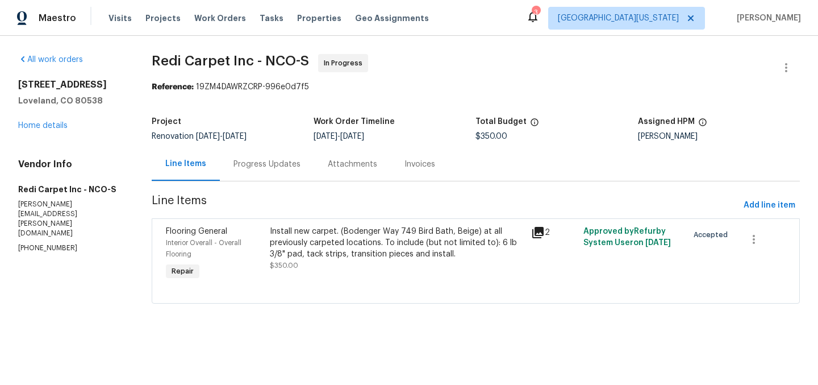
click at [315, 254] on div "Install new carpet. (Bodenger Way 749 Bird Bath, Beige) at all previously carpe…" at bounding box center [397, 242] width 254 height 34
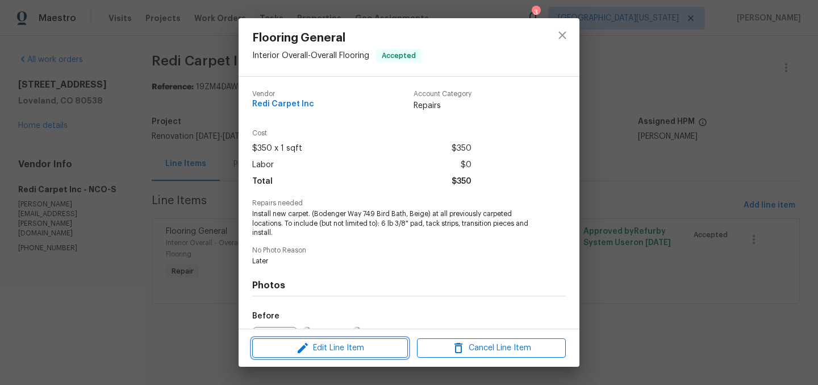
click at [333, 345] on span "Edit Line Item" at bounding box center [330, 348] width 149 height 14
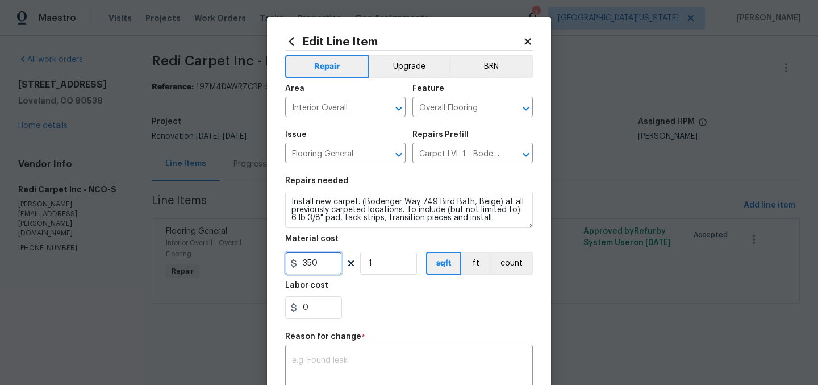
click at [312, 260] on input "350" at bounding box center [313, 263] width 57 height 23
type input "366.78"
click at [470, 311] on div "0" at bounding box center [409, 307] width 248 height 23
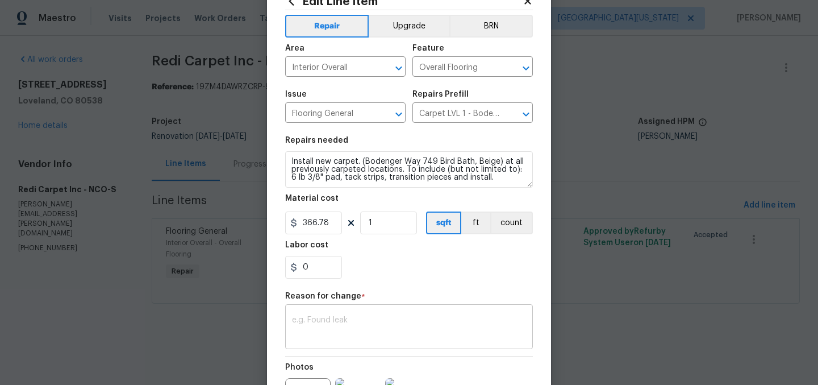
scroll to position [41, 0]
click at [471, 310] on div "x ​" at bounding box center [409, 327] width 248 height 42
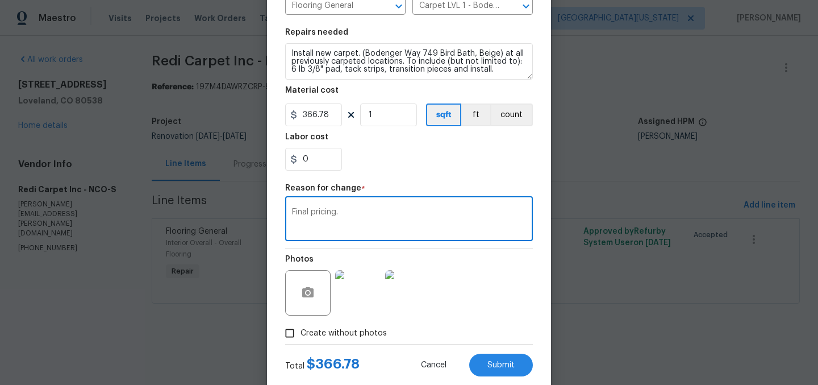
scroll to position [175, 0]
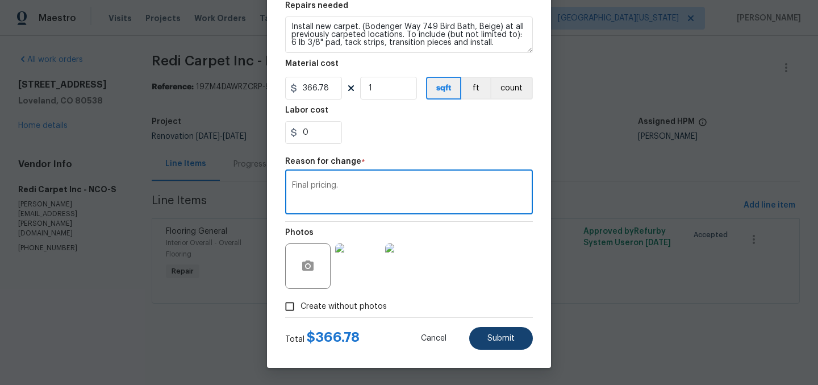
type textarea "Final pricing."
click at [488, 340] on span "Submit" at bounding box center [500, 338] width 27 height 9
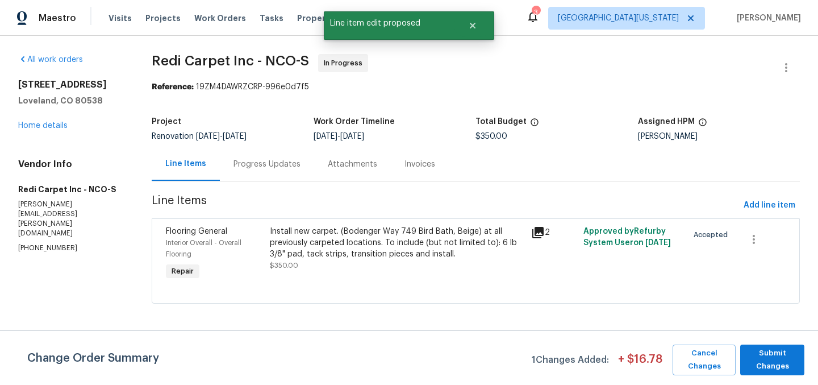
scroll to position [0, 0]
click at [780, 357] on span "Submit Changes" at bounding box center [772, 359] width 53 height 26
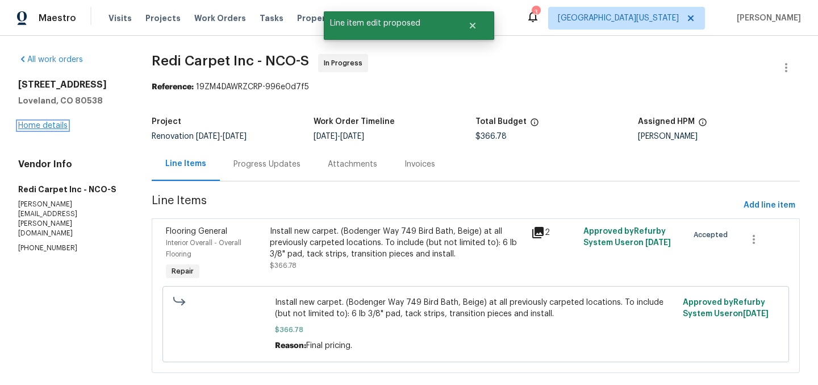
click at [47, 126] on link "Home details" at bounding box center [42, 126] width 49 height 8
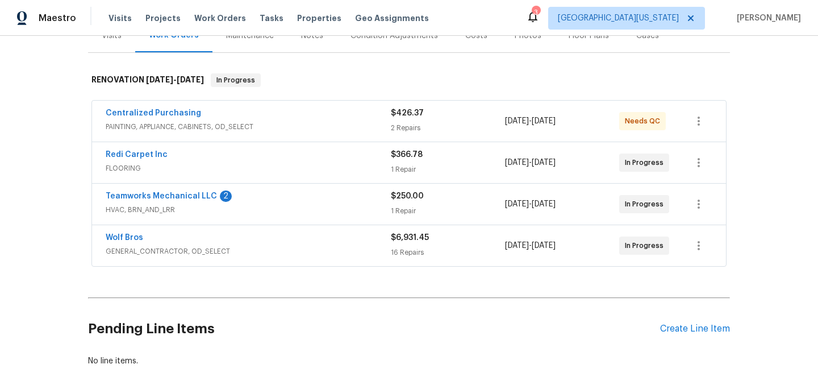
scroll to position [107, 0]
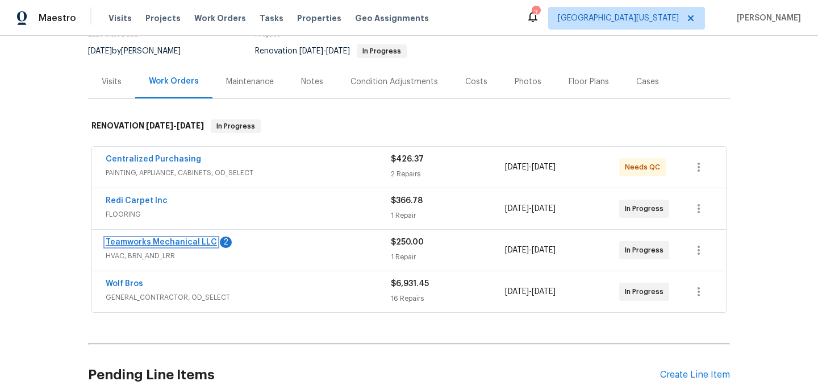
click at [191, 244] on link "Teamworks Mechanical LLC" at bounding box center [161, 242] width 111 height 8
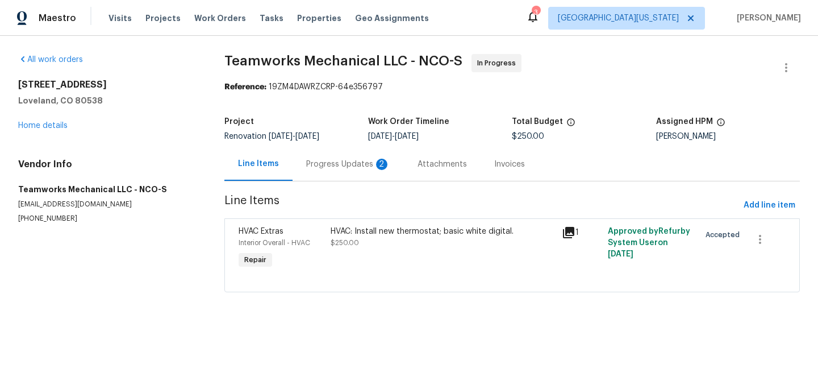
click at [323, 164] on div "Progress Updates 2" at bounding box center [348, 163] width 84 height 11
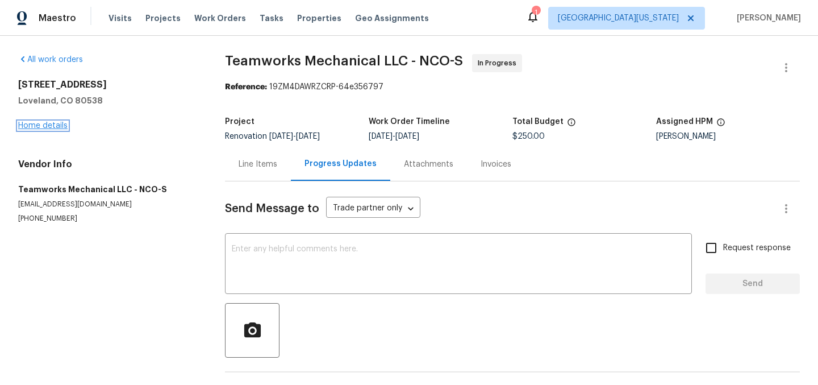
click at [40, 127] on link "Home details" at bounding box center [42, 126] width 49 height 8
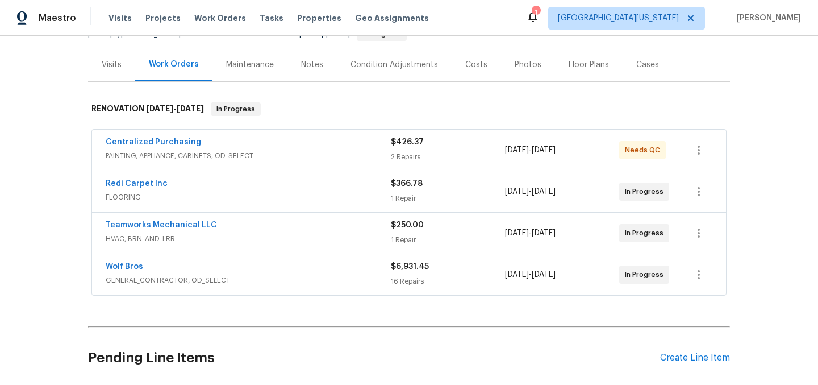
scroll to position [27, 0]
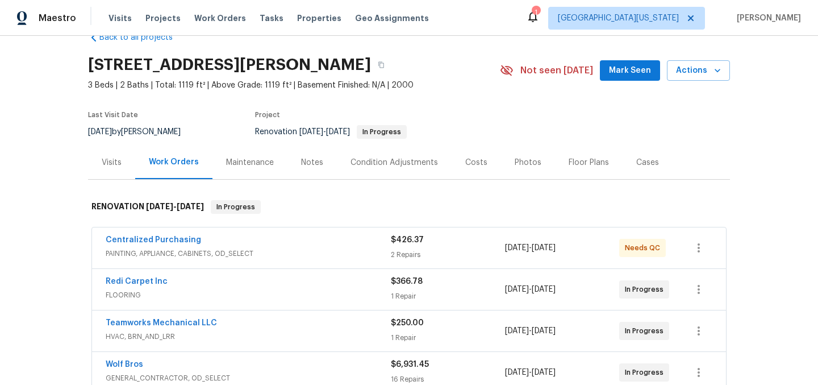
click at [471, 160] on div "Costs" at bounding box center [476, 162] width 22 height 11
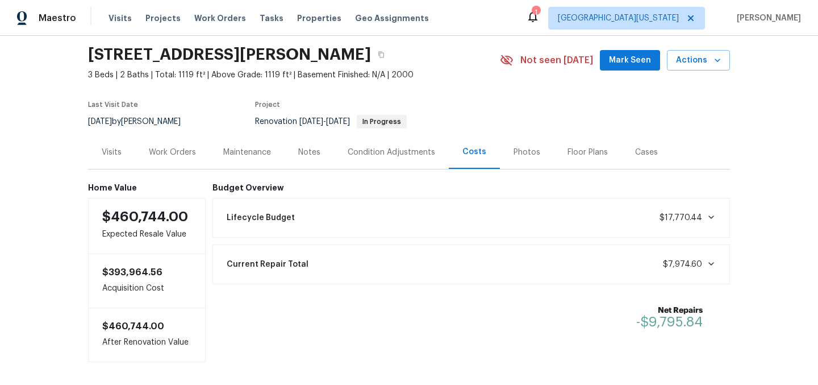
scroll to position [91, 0]
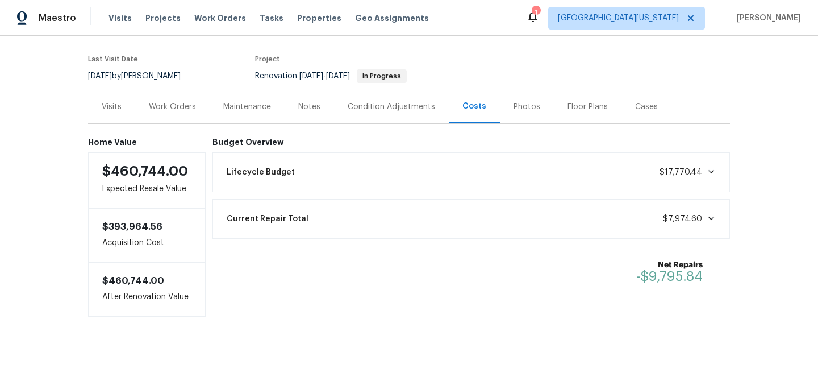
click at [152, 101] on div "Work Orders" at bounding box center [172, 106] width 47 height 11
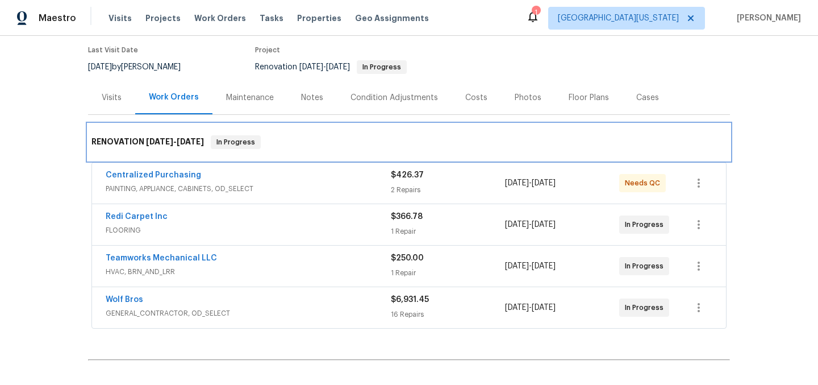
click at [503, 131] on div "RENOVATION 9/2/25 - 9/15/25 In Progress" at bounding box center [409, 142] width 642 height 36
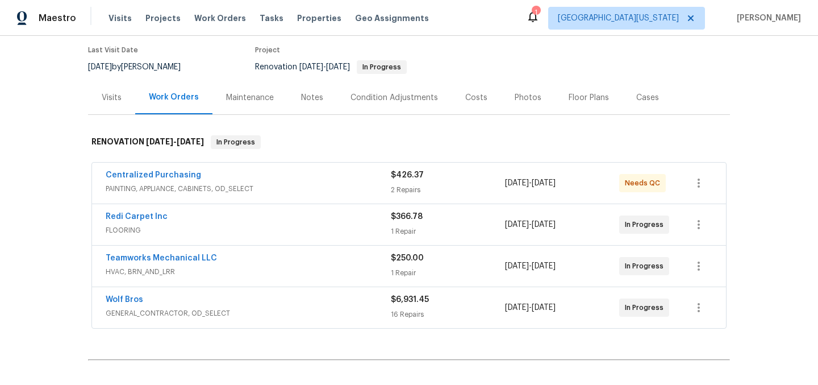
click at [642, 74] on section "4106 Cripple Creek Dr, Loveland, CO 80538 3 Beds | 2 Baths | Total: 1119 ft² | …" at bounding box center [409, 32] width 642 height 95
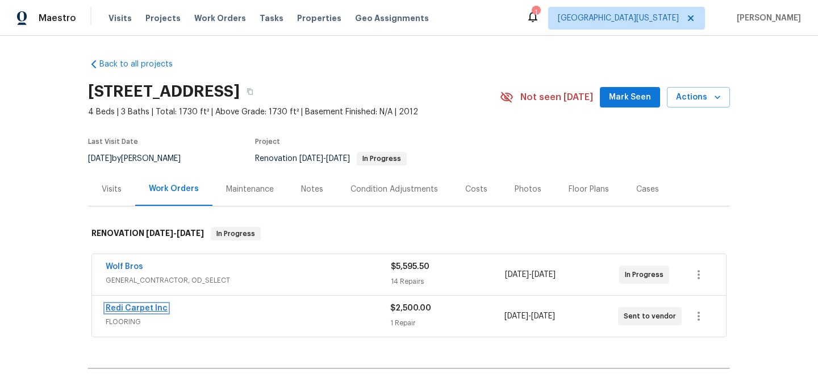
click at [135, 306] on link "Redi Carpet Inc" at bounding box center [137, 308] width 62 height 8
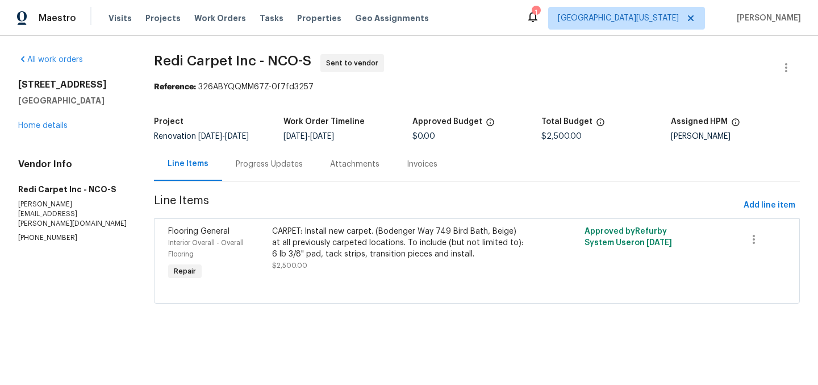
click at [283, 170] on div "Progress Updates" at bounding box center [269, 164] width 94 height 34
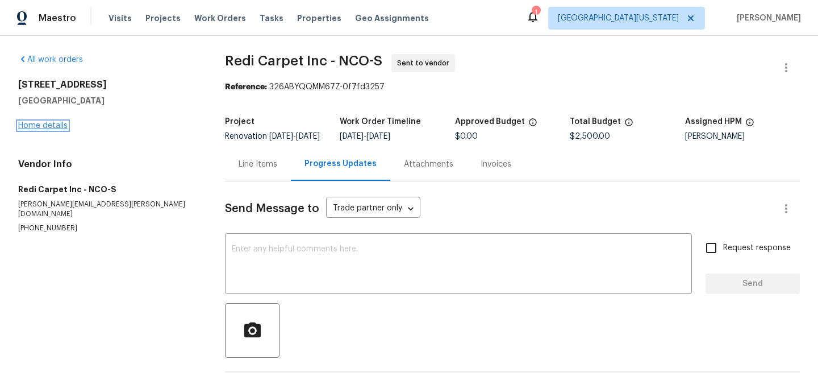
click at [54, 124] on link "Home details" at bounding box center [42, 126] width 49 height 8
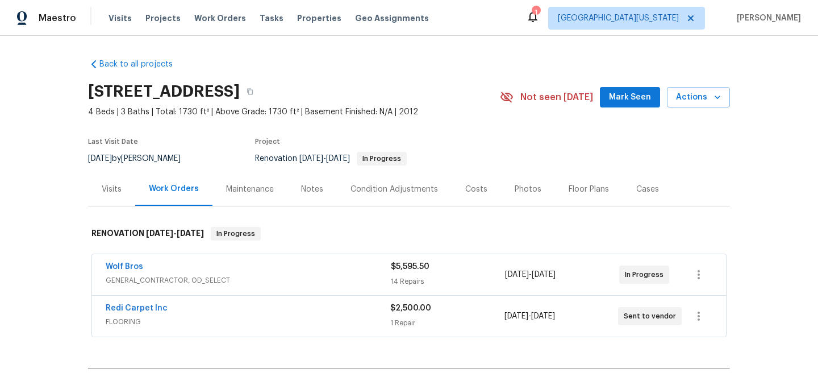
click at [465, 183] on div "Costs" at bounding box center [476, 188] width 22 height 11
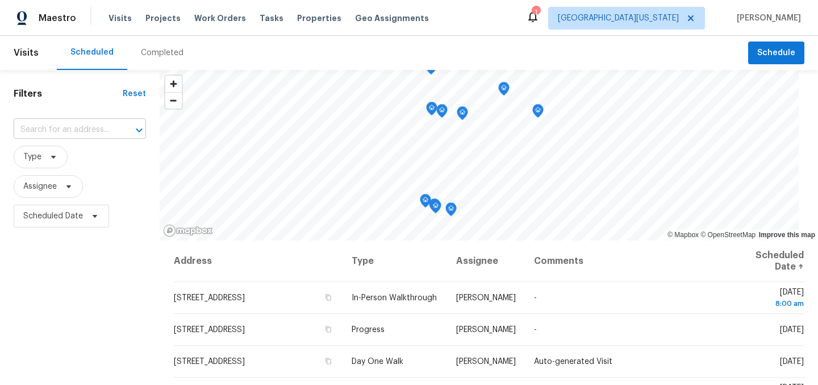
click at [79, 132] on input "text" at bounding box center [64, 130] width 101 height 18
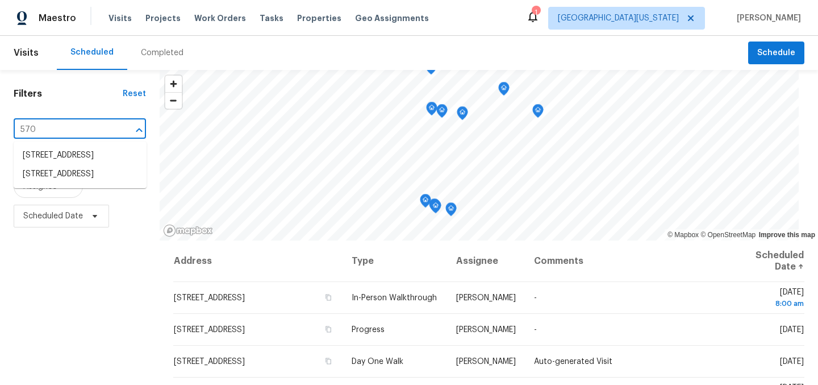
type input "5701"
click at [72, 153] on li "5701 W 5th St, Greeley, CO 80634" at bounding box center [80, 155] width 133 height 19
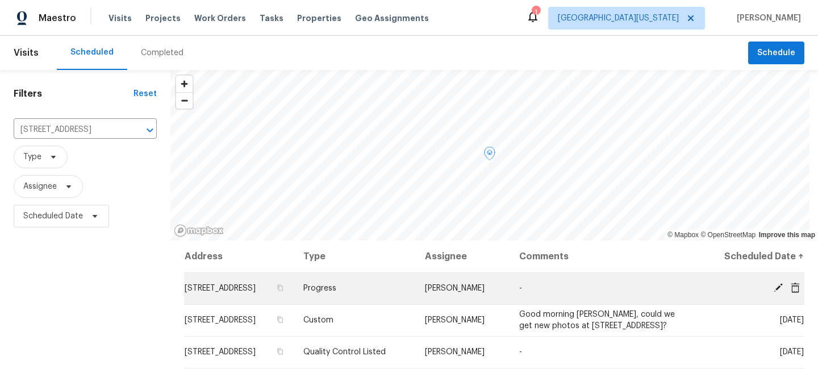
click at [773, 288] on icon at bounding box center [778, 287] width 10 height 10
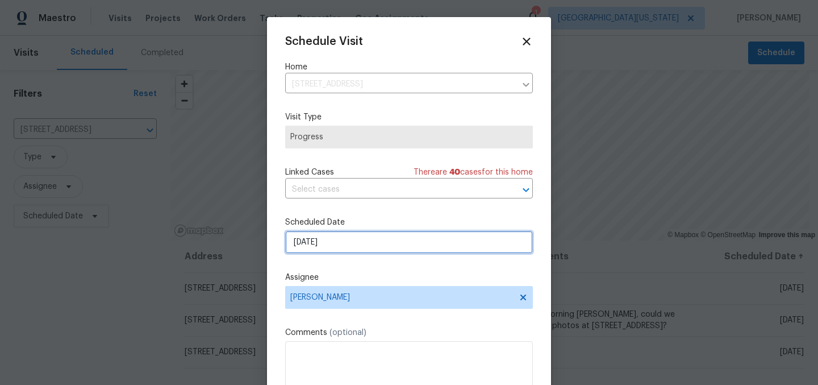
click at [377, 246] on input "9/10/2025" at bounding box center [409, 242] width 248 height 23
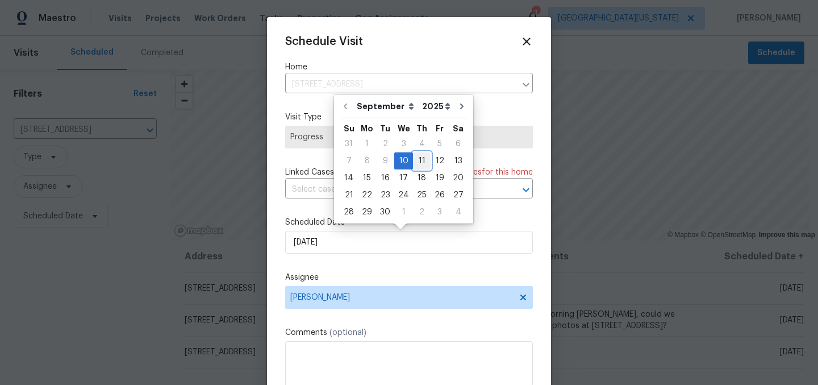
click at [414, 154] on div "11" at bounding box center [422, 161] width 18 height 16
type input "9/11/2025"
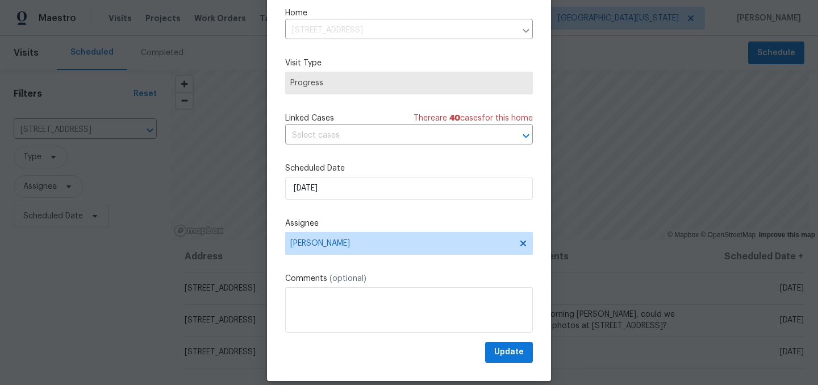
scroll to position [47, 0]
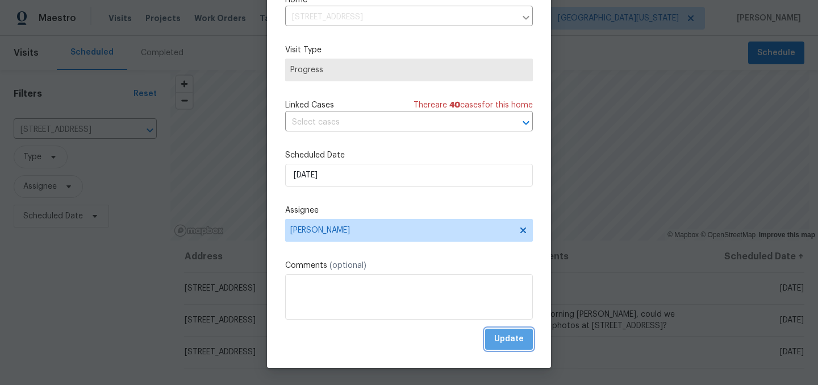
click at [501, 340] on span "Update" at bounding box center [509, 339] width 30 height 14
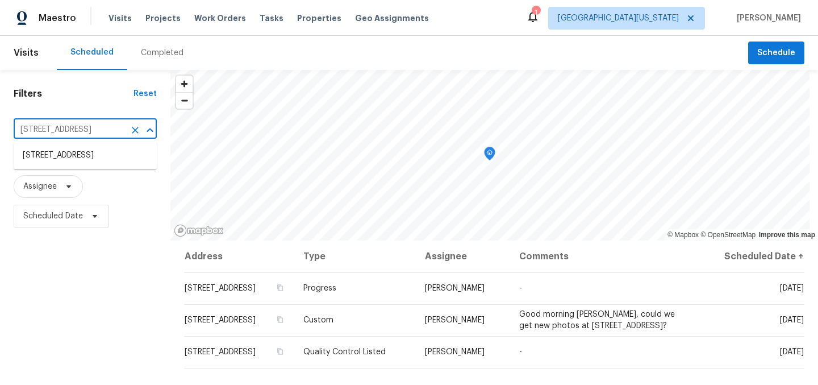
click at [94, 136] on input "5701 W 5th St, Greeley, CO 80634" at bounding box center [69, 130] width 111 height 18
click at [77, 133] on input "5701 W 5th St, Greeley, CO 80634" at bounding box center [69, 130] width 111 height 18
click at [78, 132] on input "5701 W 5th St, Greeley, CO 80634" at bounding box center [69, 130] width 111 height 18
click at [80, 132] on input "5701 W 5th St, Greeley, CO 80634" at bounding box center [69, 130] width 111 height 18
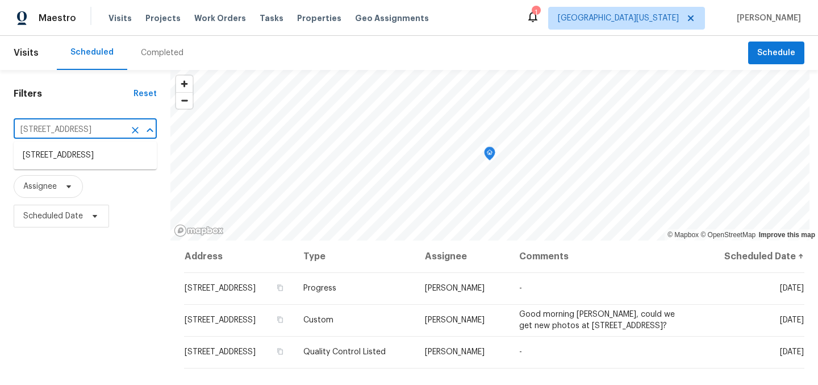
click at [81, 132] on input "5701 W 5th St, Greeley, CO 80634" at bounding box center [69, 130] width 111 height 18
click at [81, 131] on input "5701 W 5th St, Greeley, CO 80634" at bounding box center [69, 130] width 111 height 18
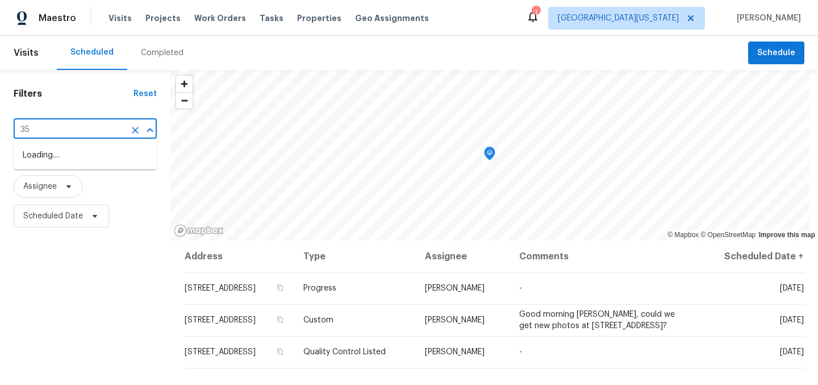
type input "354"
click at [58, 195] on li "354 Saratoga Way, Windsor, CO 80550" at bounding box center [85, 186] width 143 height 19
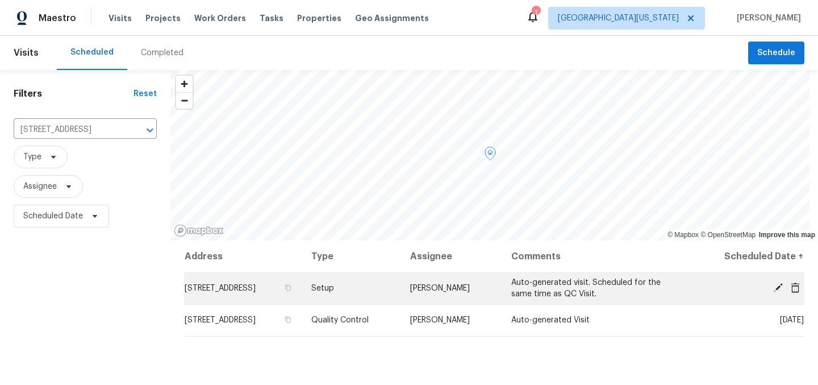
click at [773, 291] on icon at bounding box center [778, 287] width 10 height 10
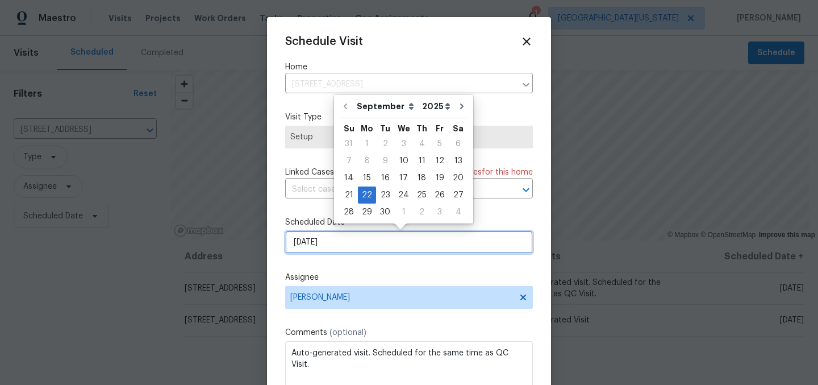
click at [409, 242] on input "9/22/2025" at bounding box center [409, 242] width 248 height 23
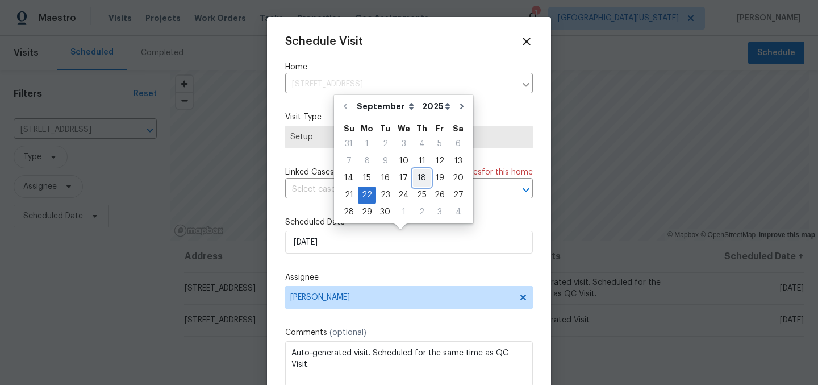
click at [420, 177] on div "18" at bounding box center [422, 178] width 18 height 16
type input "9/18/2025"
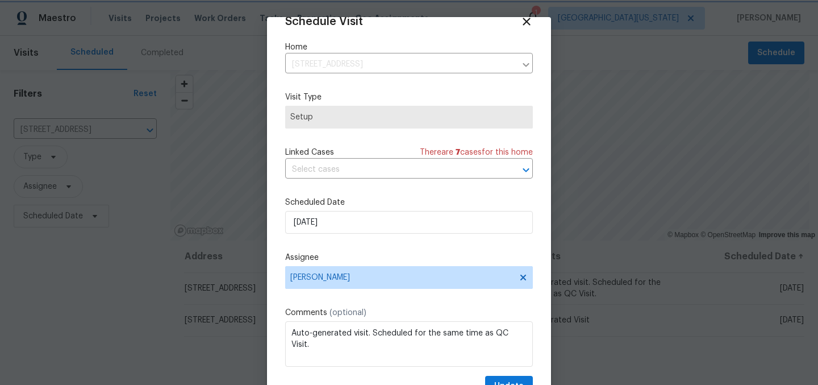
scroll to position [47, 0]
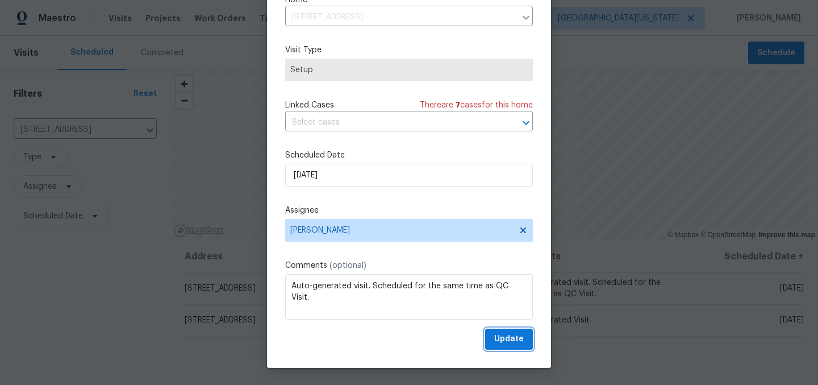
click at [508, 340] on span "Update" at bounding box center [509, 339] width 30 height 14
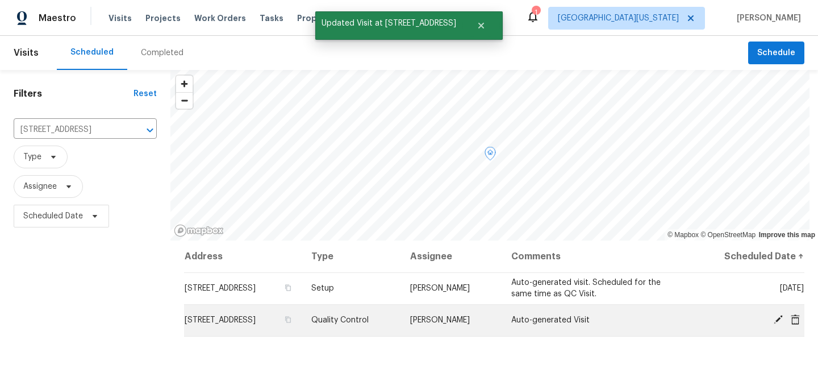
click at [774, 320] on icon at bounding box center [778, 319] width 9 height 9
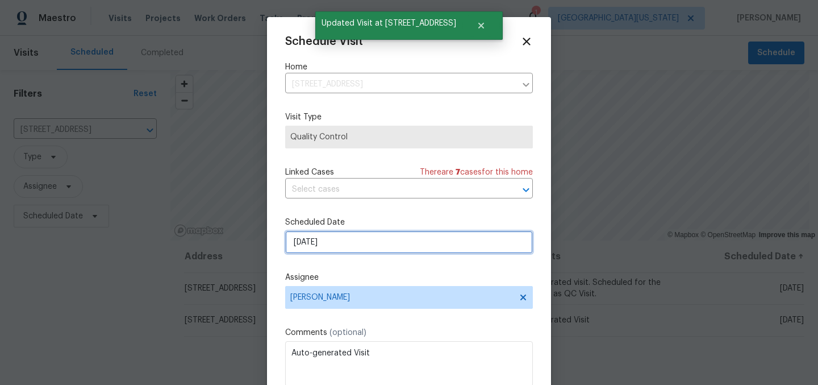
click at [358, 243] on input "9/22/2025" at bounding box center [409, 242] width 248 height 23
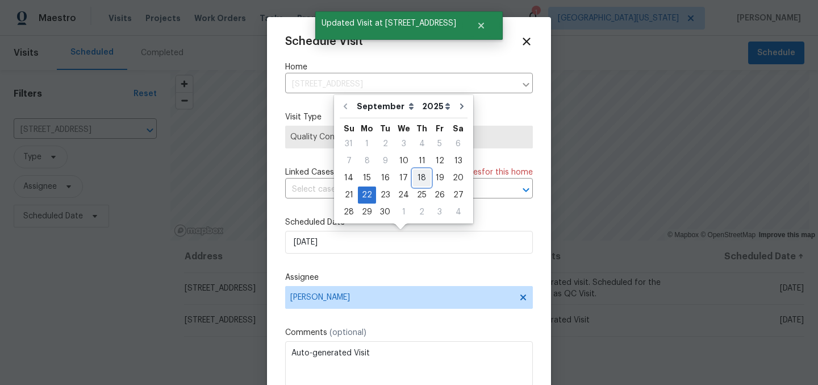
click at [422, 177] on div "18" at bounding box center [422, 178] width 18 height 16
type input "9/18/2025"
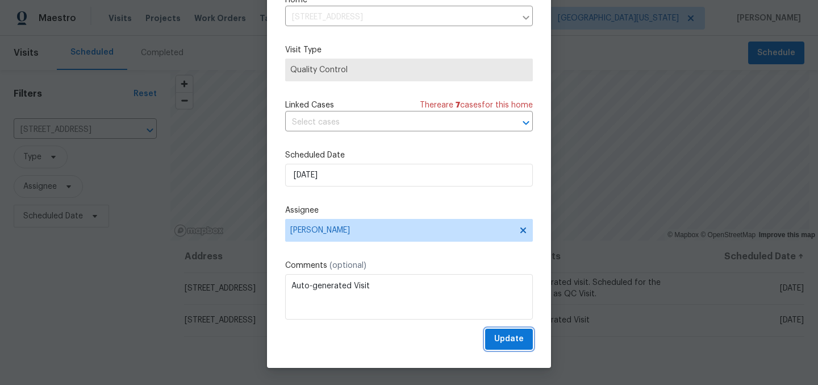
click at [496, 338] on span "Update" at bounding box center [509, 339] width 30 height 14
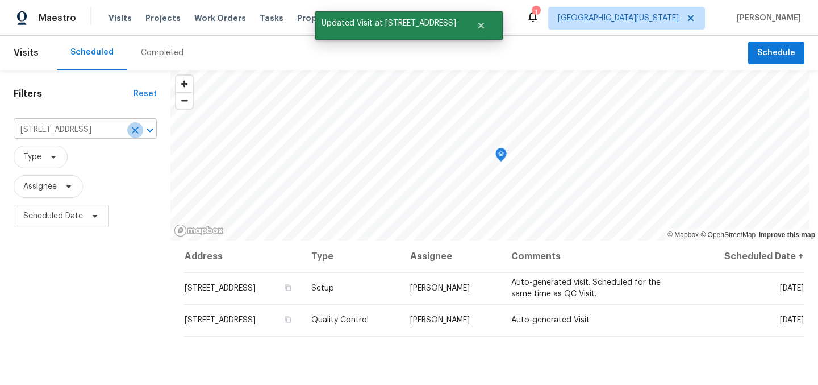
click at [136, 131] on icon "Clear" at bounding box center [135, 130] width 7 height 7
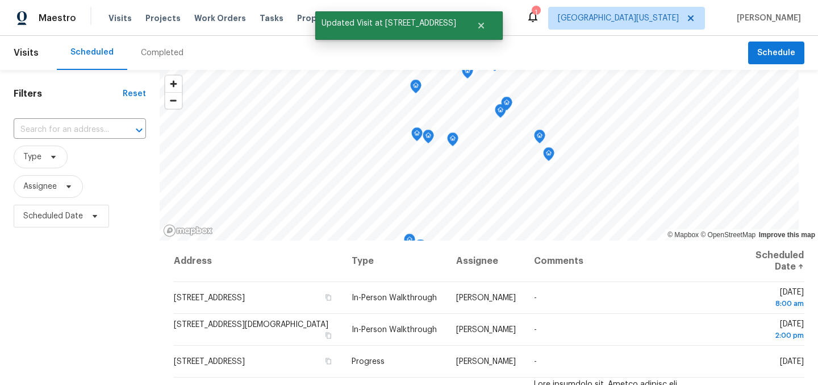
click at [81, 291] on div "Filters Reset ​ Type Assignee Scheduled Date" at bounding box center [80, 309] width 160 height 478
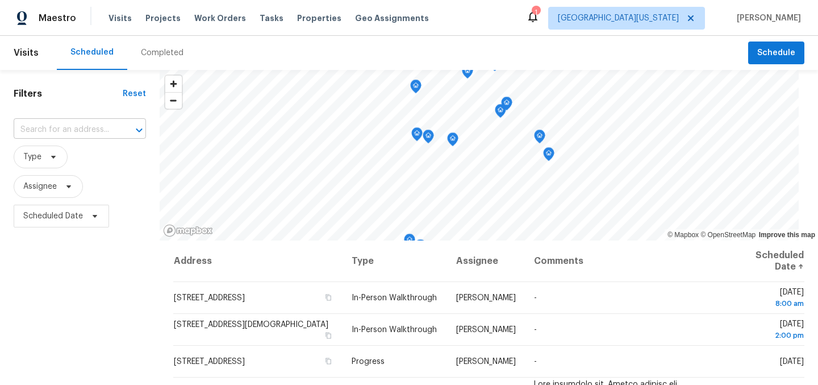
click at [40, 126] on input "text" at bounding box center [64, 130] width 101 height 18
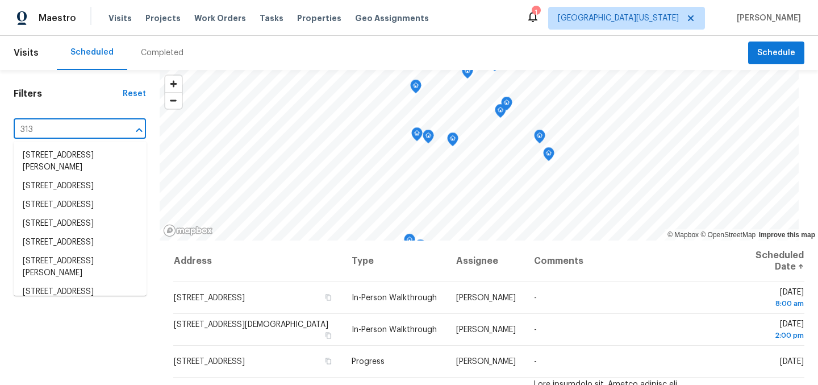
type input "3138"
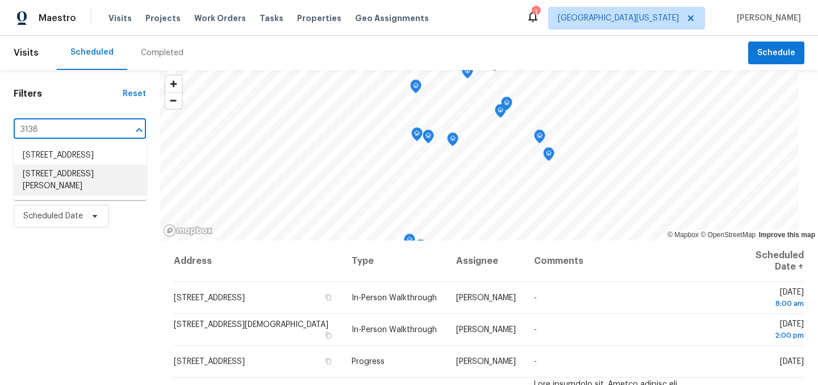
click at [93, 191] on li "3138 Booth Falls Dr, Loveland, CO 80538" at bounding box center [80, 180] width 133 height 31
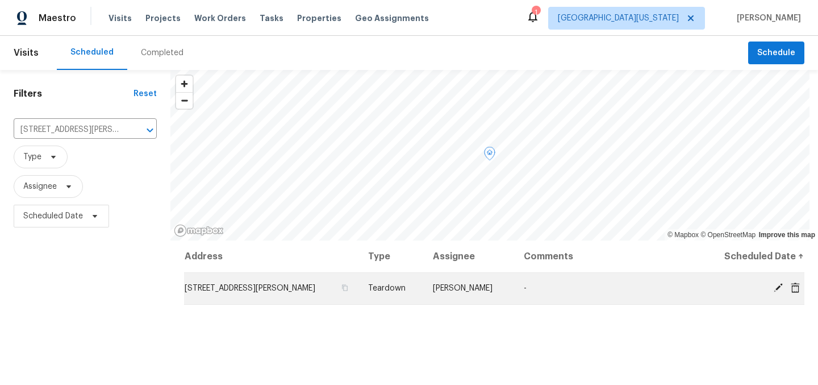
click at [773, 292] on icon at bounding box center [778, 287] width 10 height 10
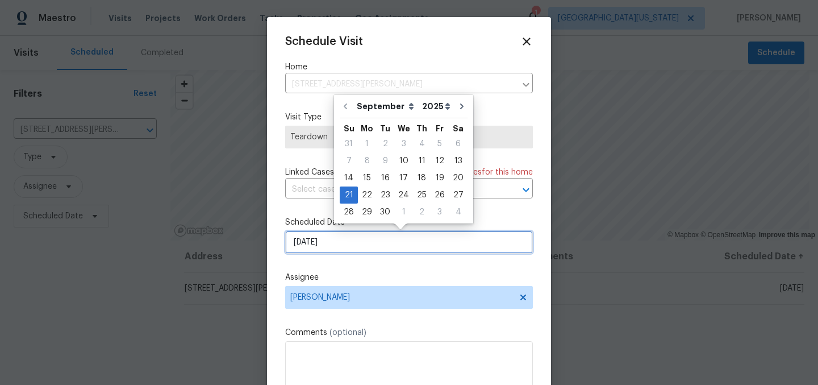
click at [364, 236] on input "9/21/2025" at bounding box center [409, 242] width 248 height 23
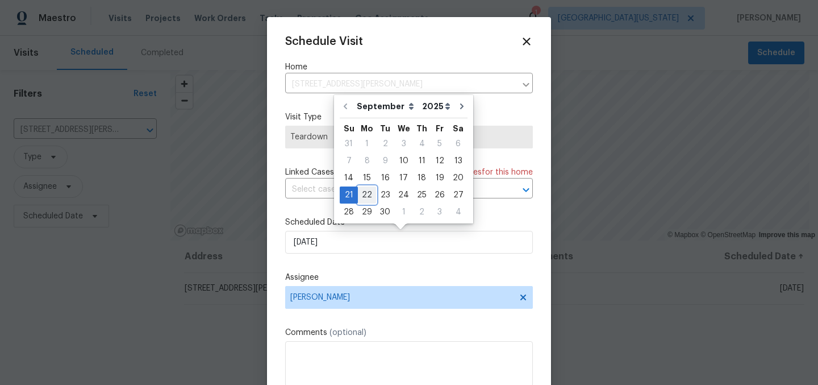
click at [360, 195] on div "22" at bounding box center [367, 195] width 18 height 16
type input "9/22/2025"
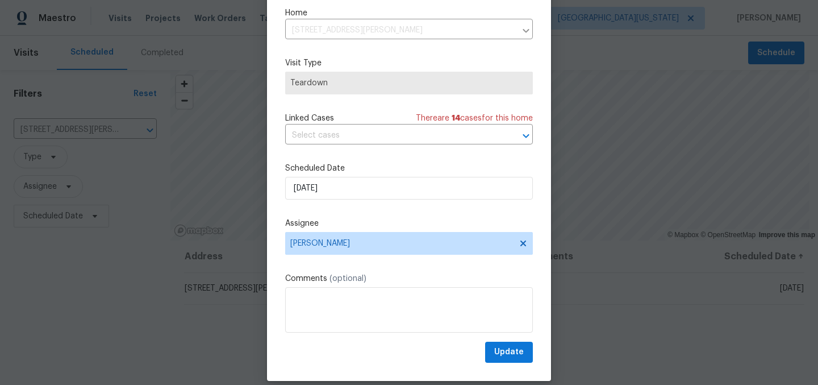
scroll to position [47, 0]
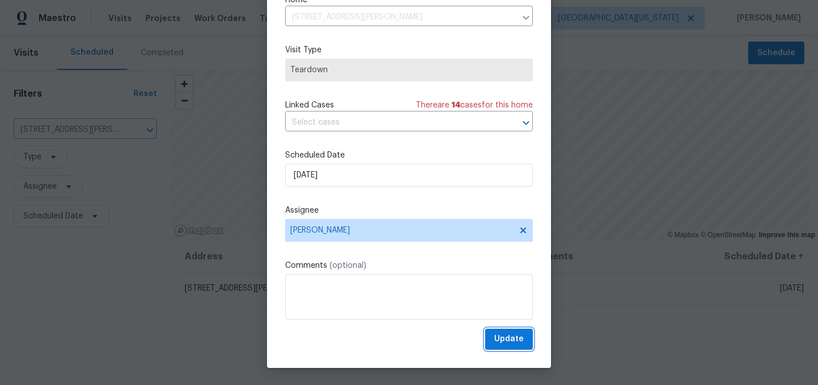
click at [494, 336] on span "Update" at bounding box center [509, 339] width 30 height 14
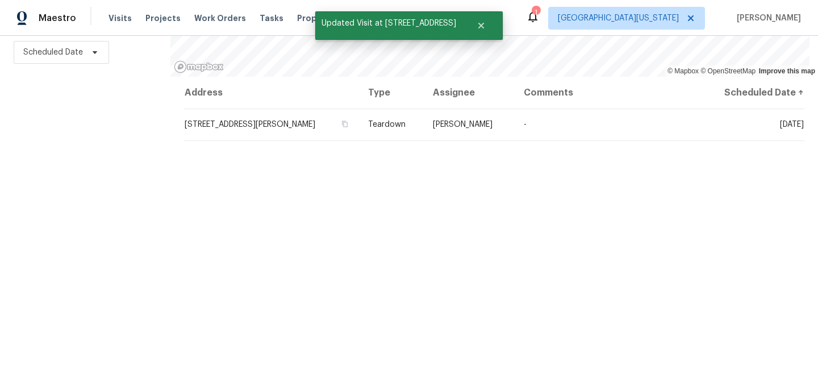
scroll to position [0, 0]
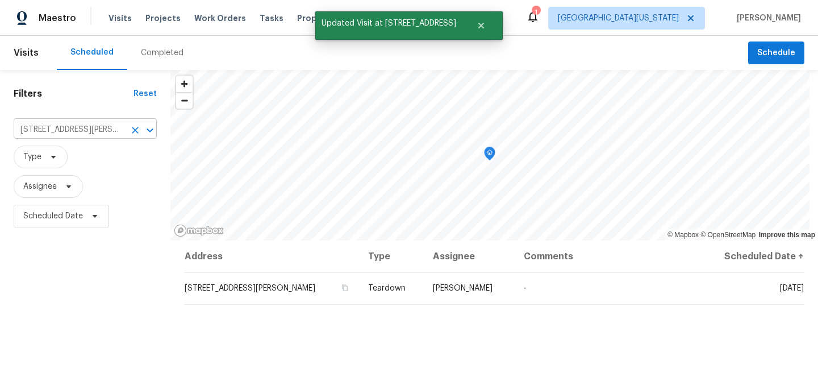
click at [87, 131] on input "3138 Booth Falls Dr, Loveland, CO 80538" at bounding box center [69, 130] width 111 height 18
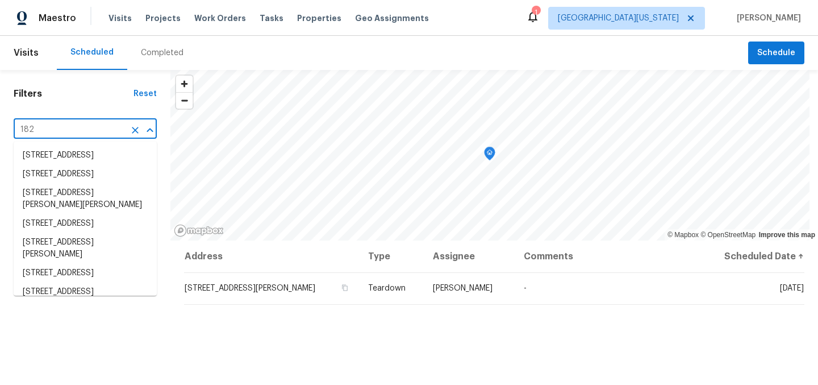
type input "1826"
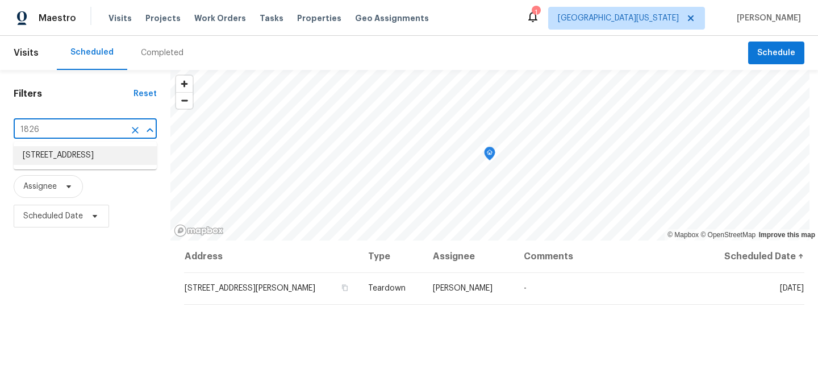
click at [43, 155] on li "1826 Sunshine Ave, Longmont, CO 80504" at bounding box center [85, 155] width 143 height 19
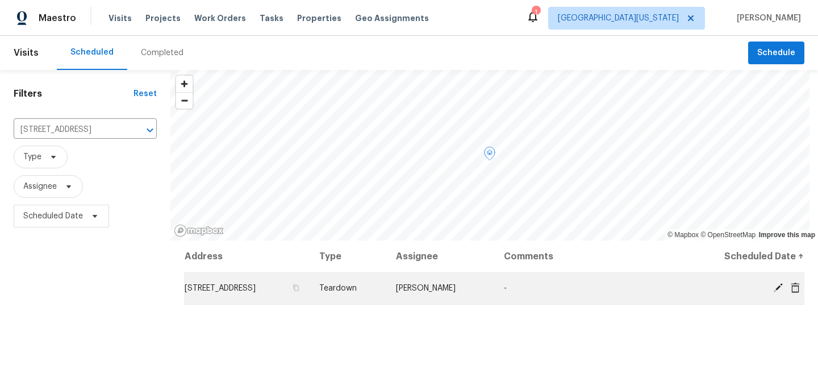
click at [773, 291] on icon at bounding box center [778, 287] width 10 height 10
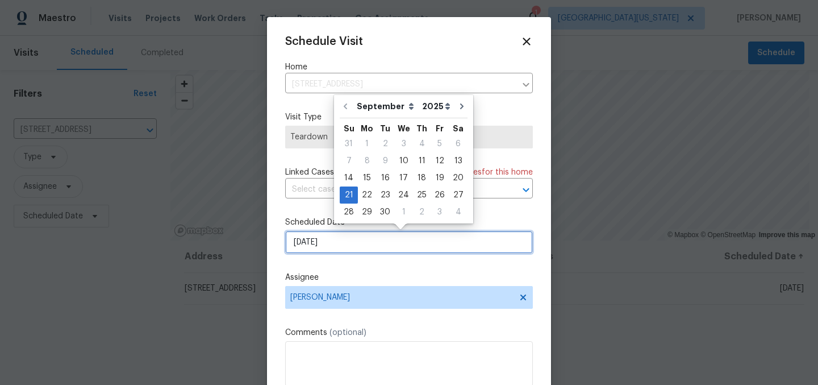
click at [398, 248] on input "9/21/2025" at bounding box center [409, 242] width 248 height 23
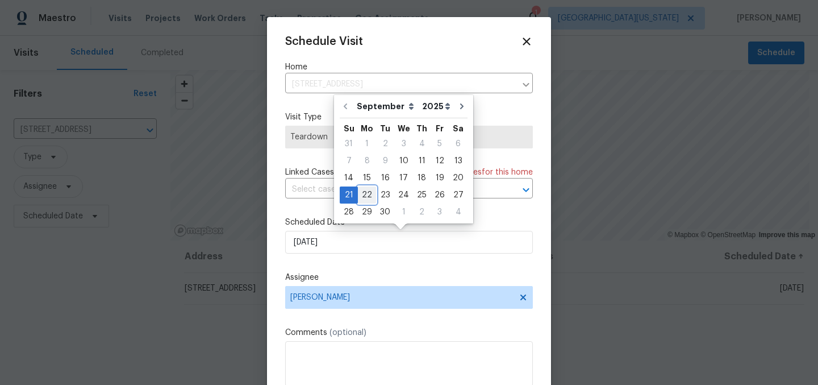
click at [360, 195] on div "22" at bounding box center [367, 195] width 18 height 16
type input "9/22/2025"
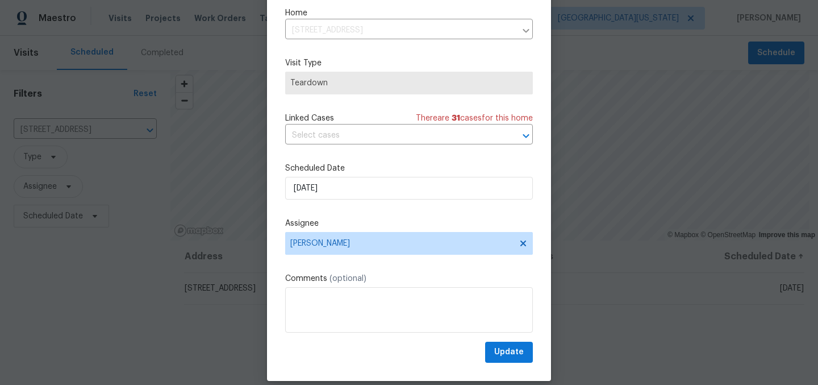
scroll to position [47, 0]
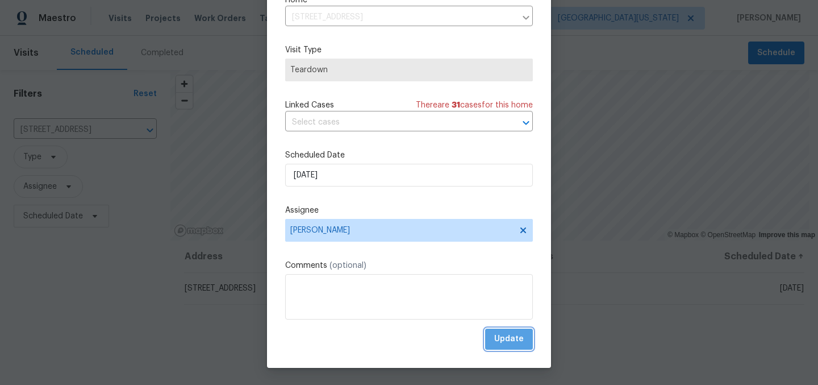
click at [506, 342] on span "Update" at bounding box center [509, 339] width 30 height 14
